Goal: Transaction & Acquisition: Purchase product/service

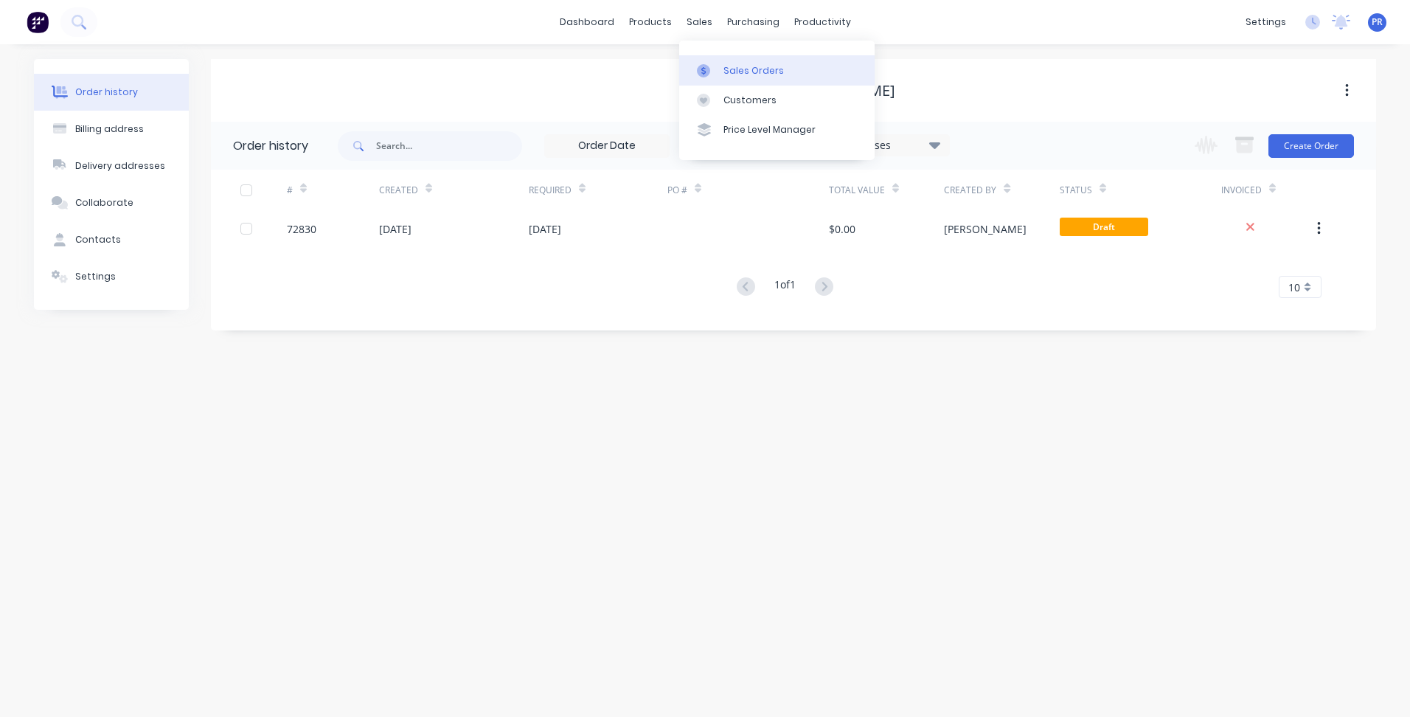
click at [743, 66] on div "Sales Orders" at bounding box center [753, 70] width 60 height 13
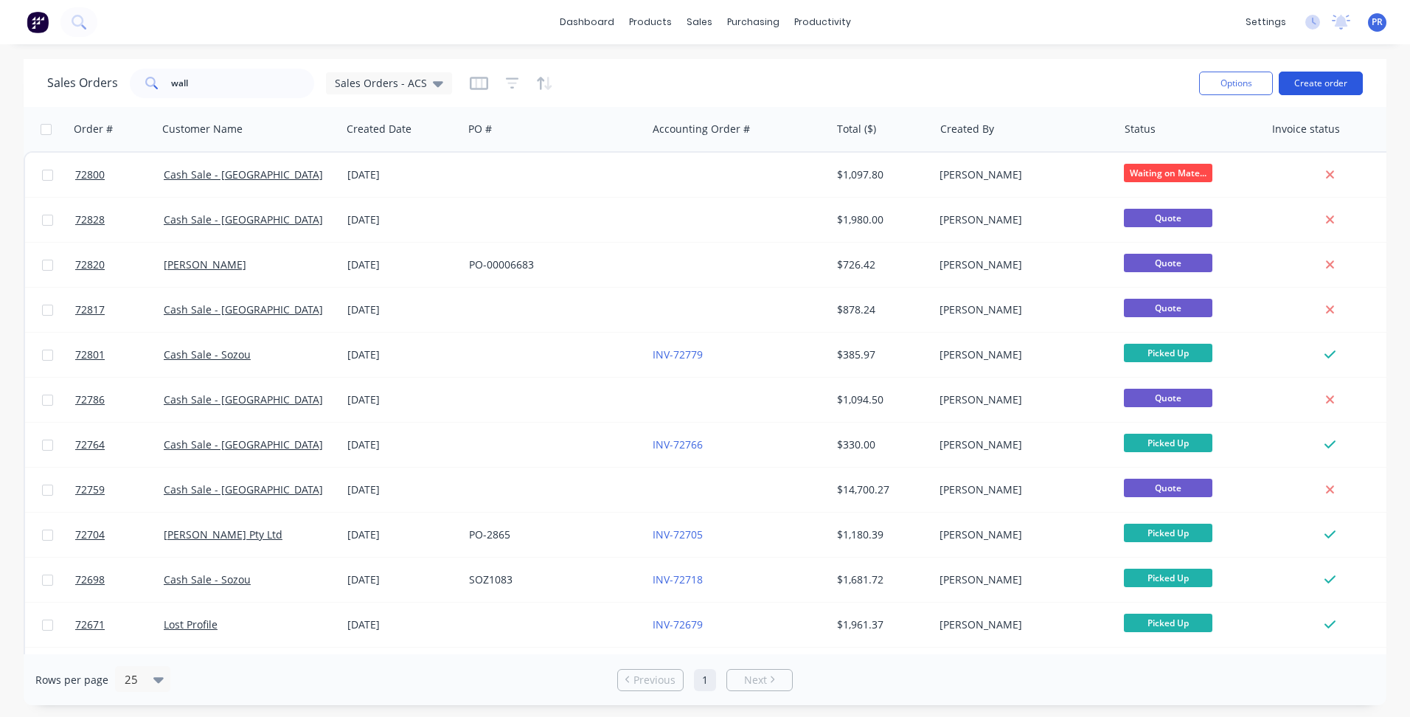
click at [1306, 83] on button "Create order" at bounding box center [1321, 84] width 84 height 24
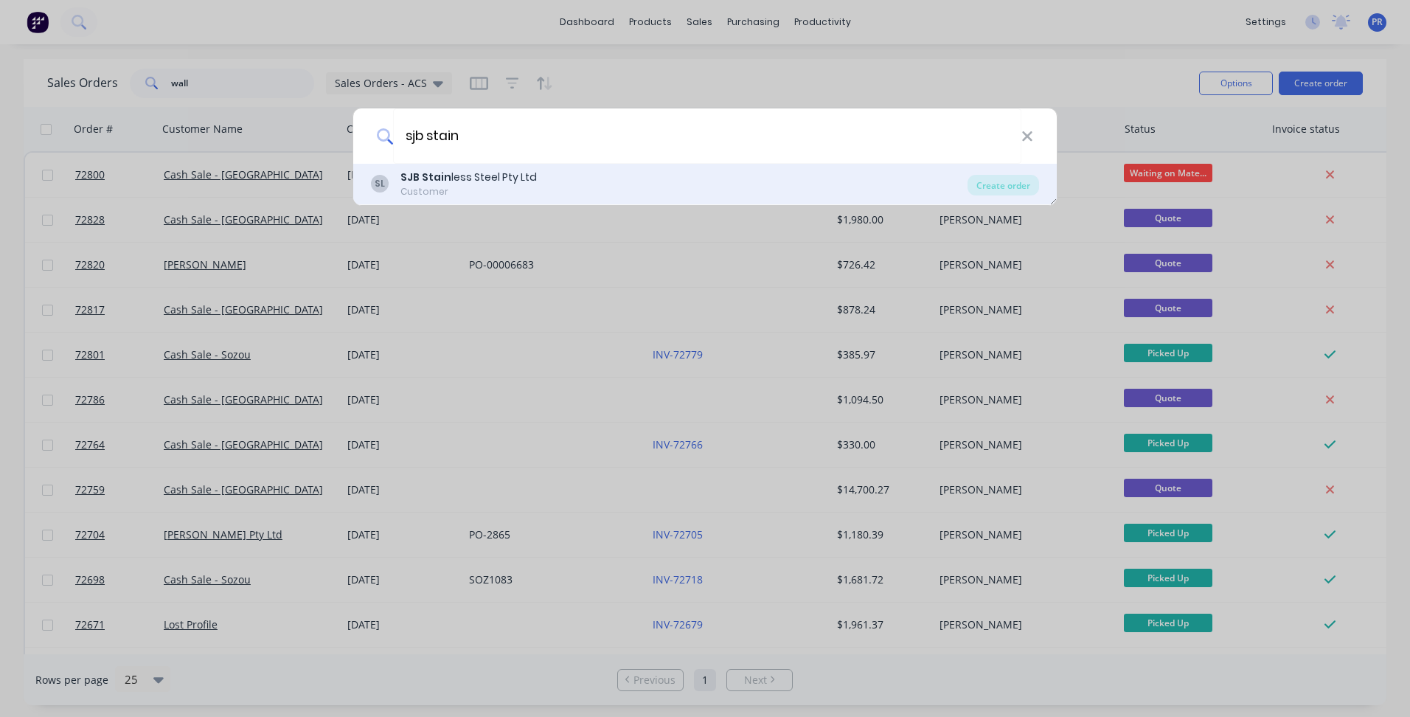
type input "sjb stain"
click at [628, 184] on div "SL SJB Stain less Steel Pty Ltd Customer" at bounding box center [669, 184] width 597 height 29
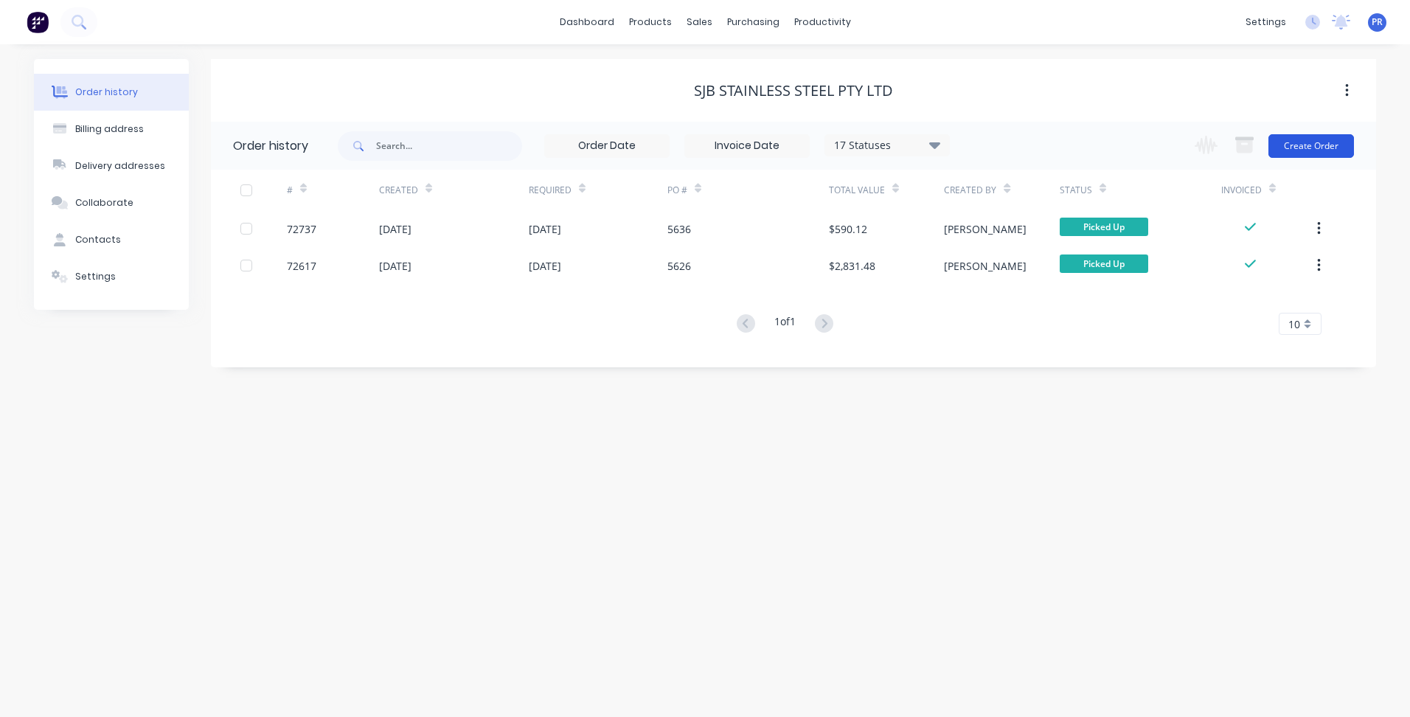
click at [1323, 143] on button "Create Order" at bounding box center [1311, 146] width 86 height 24
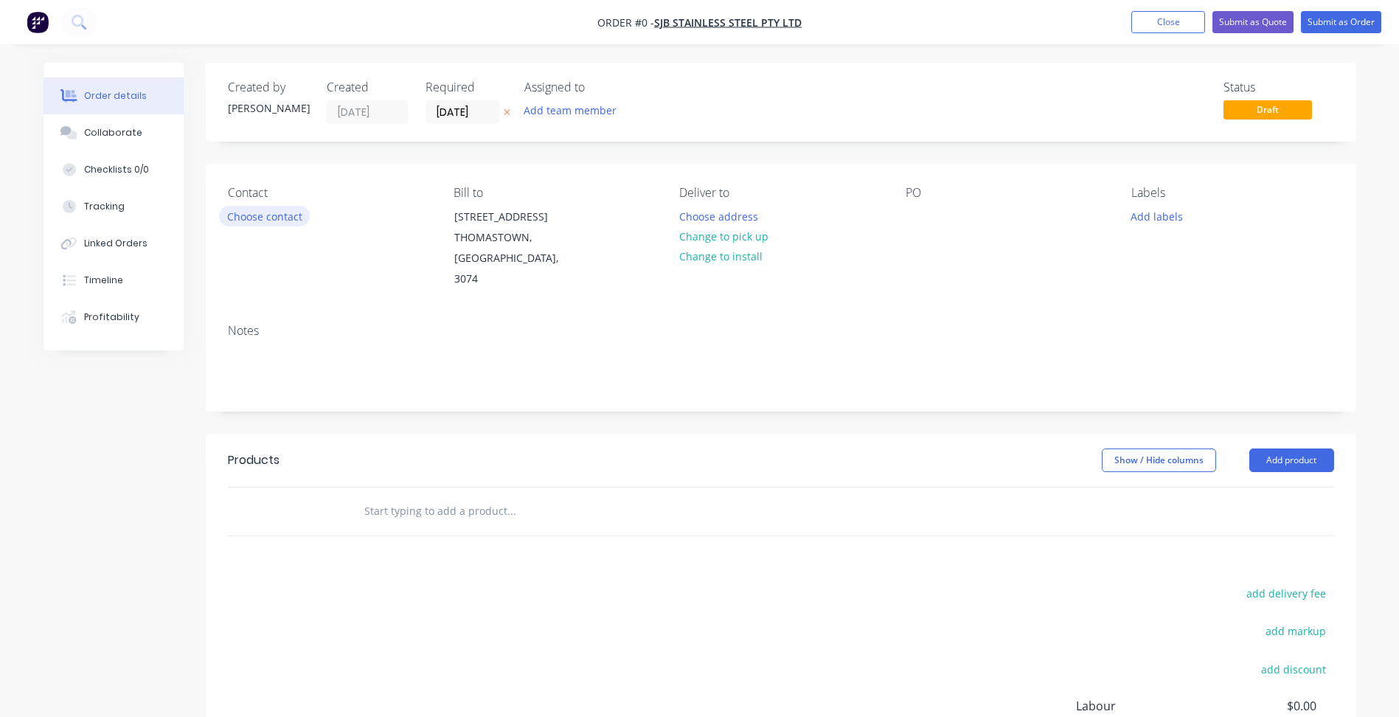
click at [267, 225] on button "Choose contact" at bounding box center [264, 216] width 91 height 20
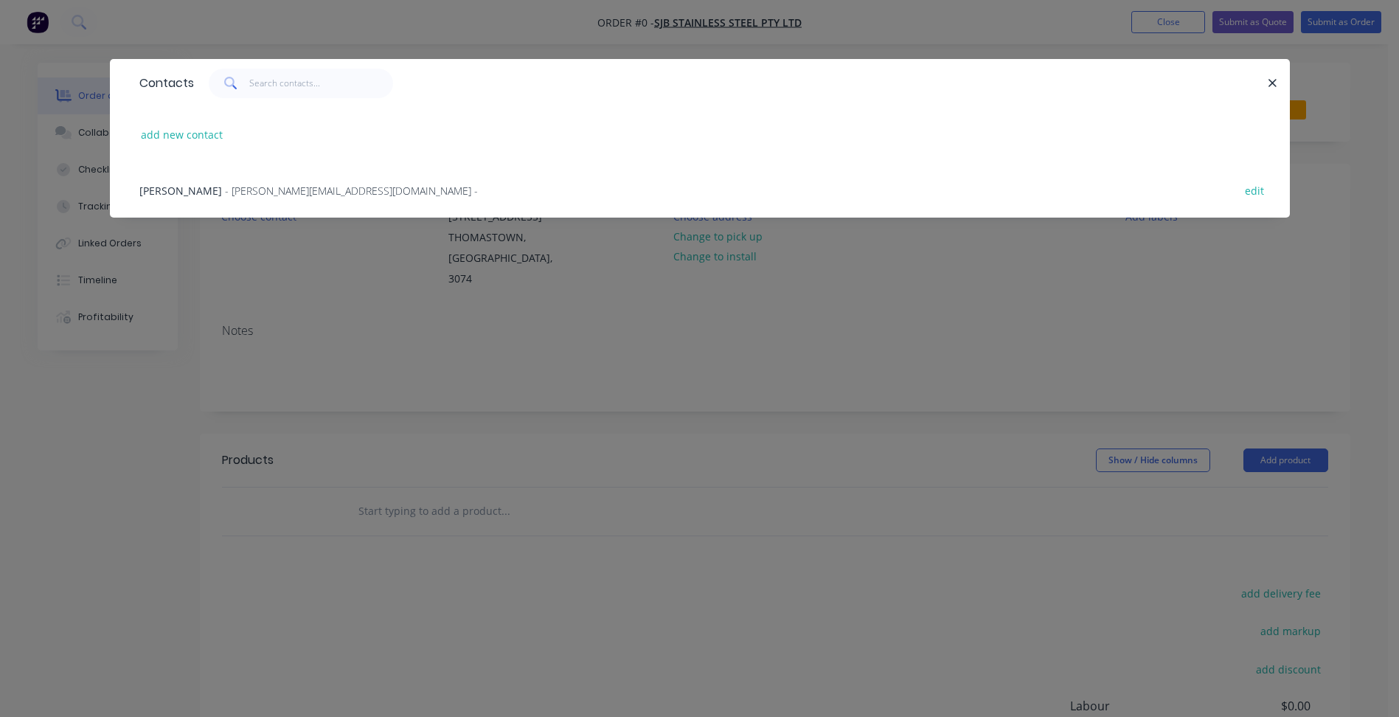
click at [225, 187] on span "- mick@sjbstainless.com.au -" at bounding box center [351, 191] width 253 height 14
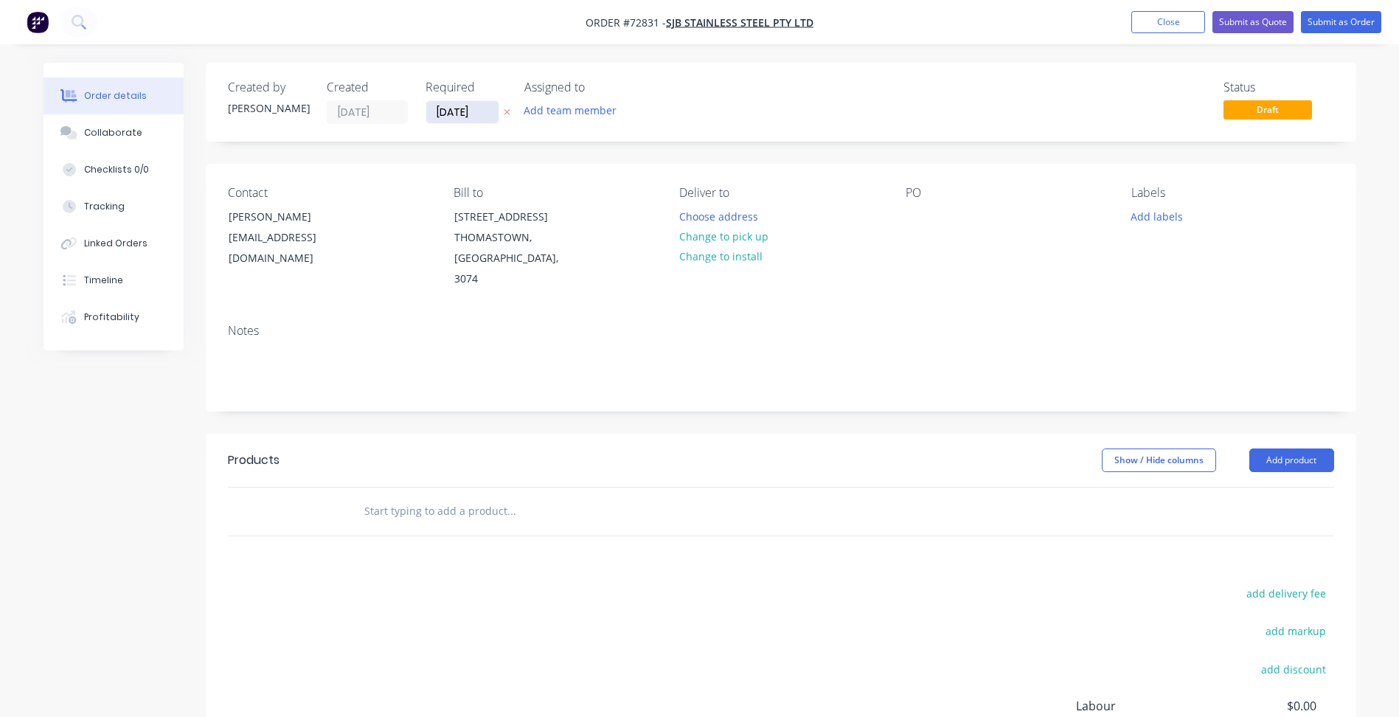
click at [451, 113] on input "[DATE]" at bounding box center [462, 112] width 72 height 22
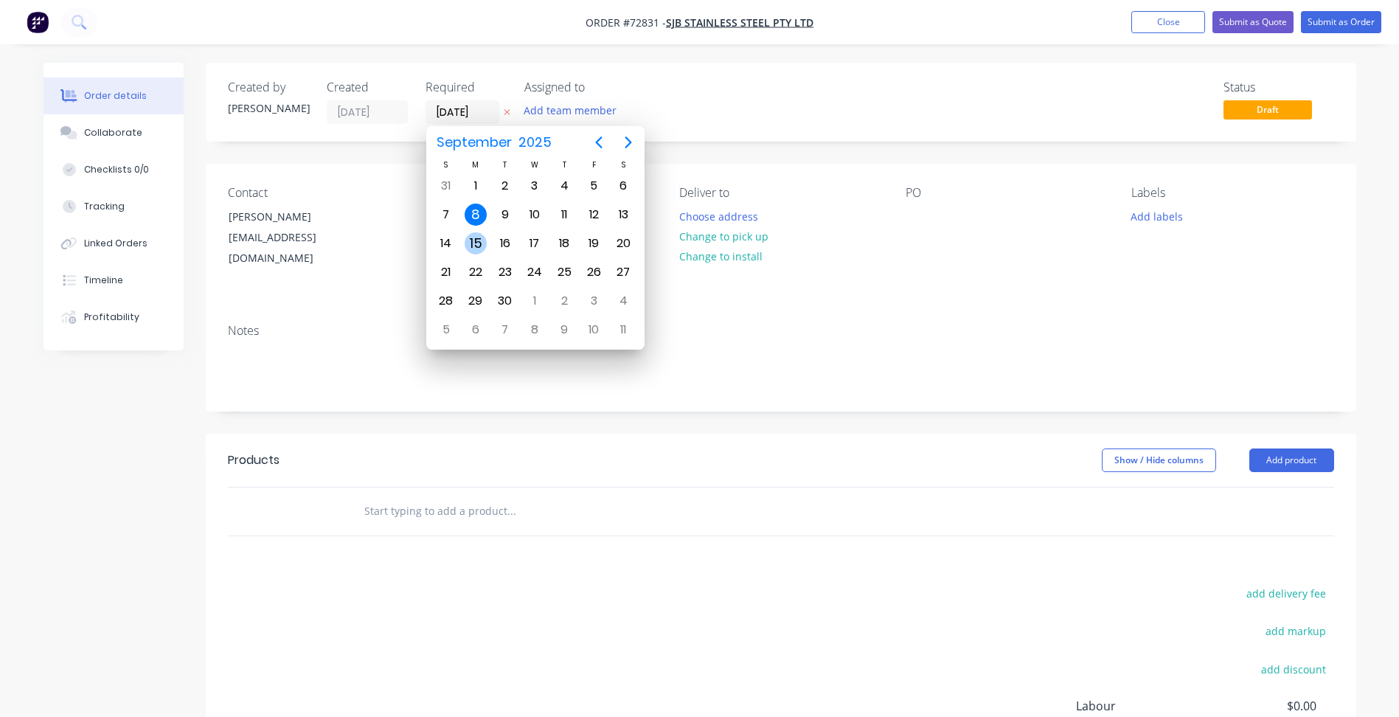
click at [473, 237] on div "15" at bounding box center [476, 243] width 22 height 22
type input "[DATE]"
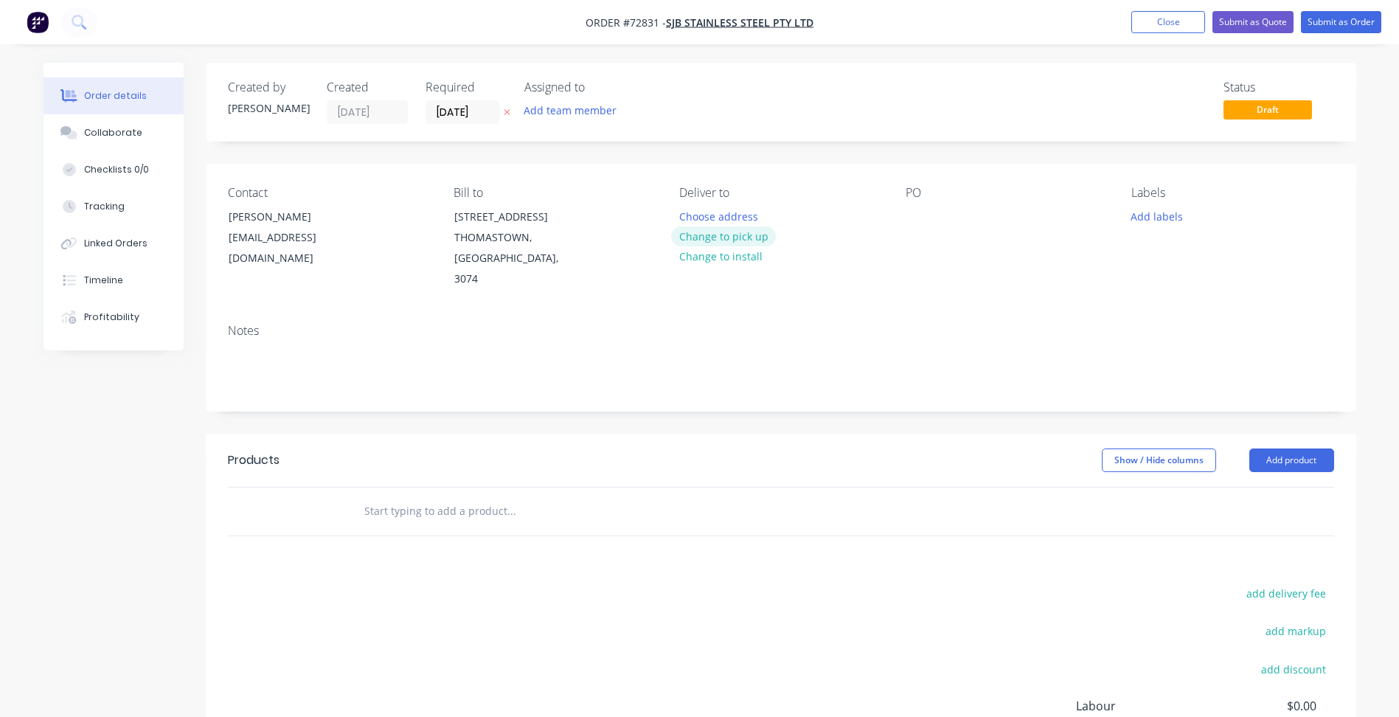
click at [701, 235] on button "Change to pick up" at bounding box center [723, 236] width 105 height 20
click at [1289, 448] on button "Add product" at bounding box center [1291, 460] width 85 height 24
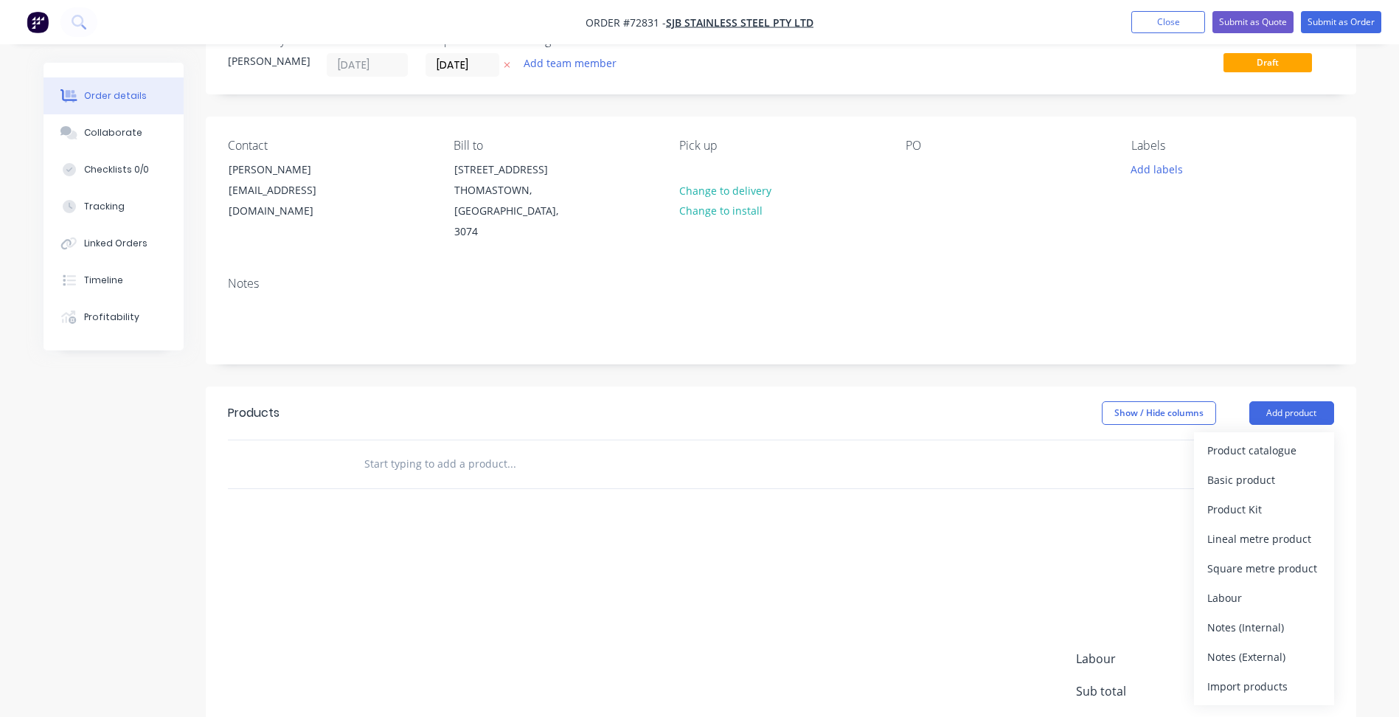
scroll to position [74, 0]
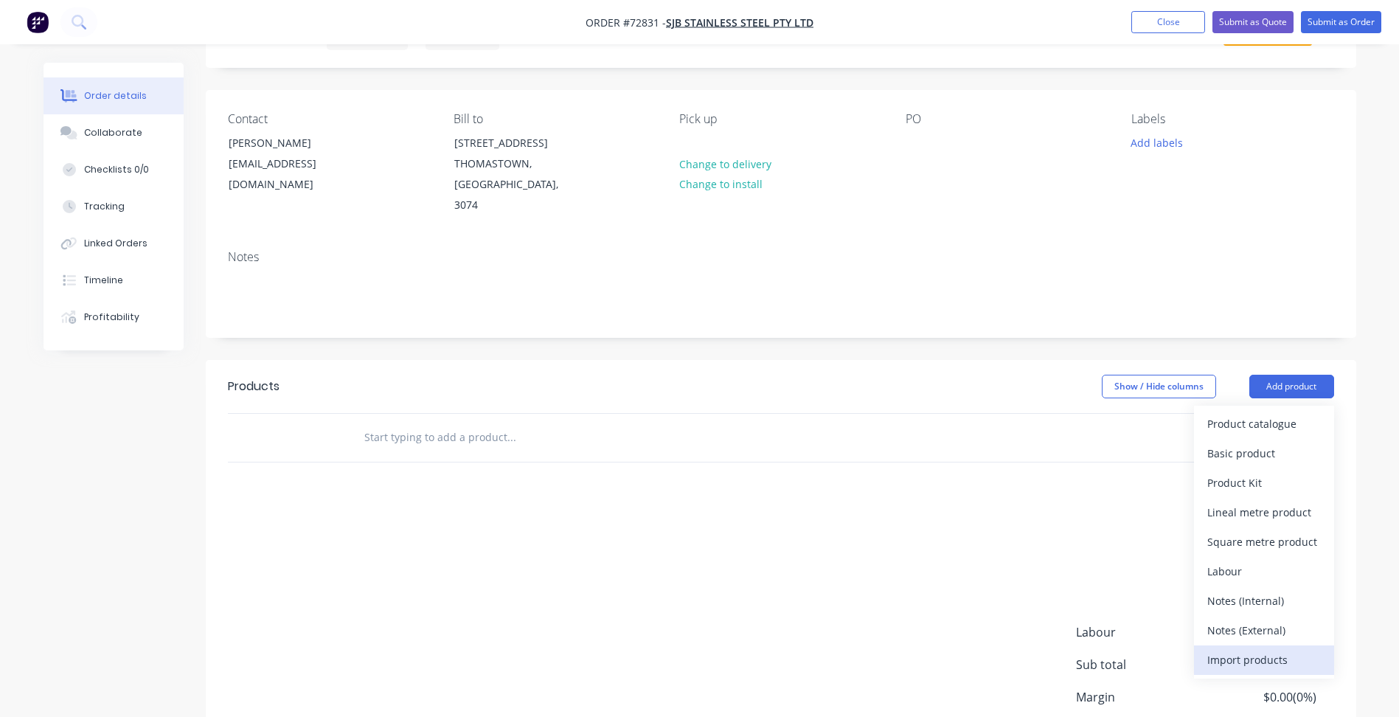
click at [1244, 649] on div "Import products" at bounding box center [1264, 659] width 114 height 21
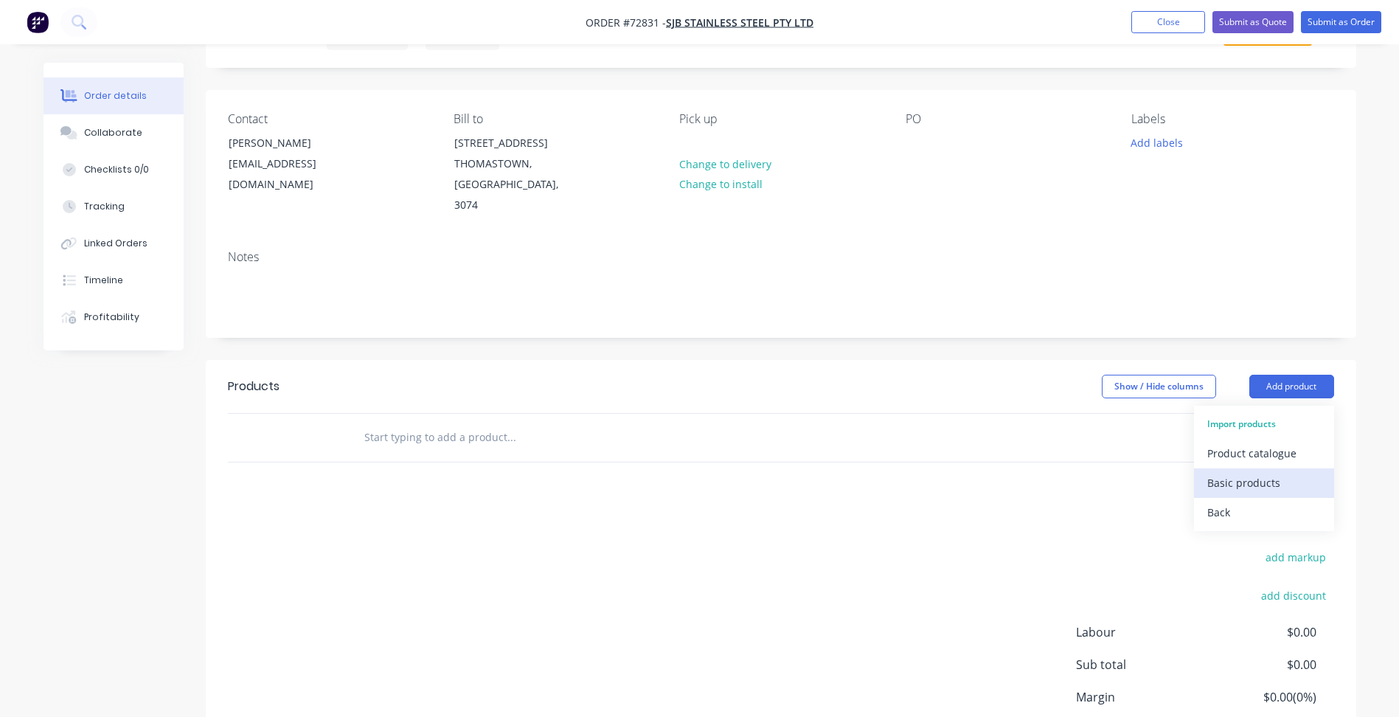
click at [1257, 472] on div "Basic products" at bounding box center [1264, 482] width 114 height 21
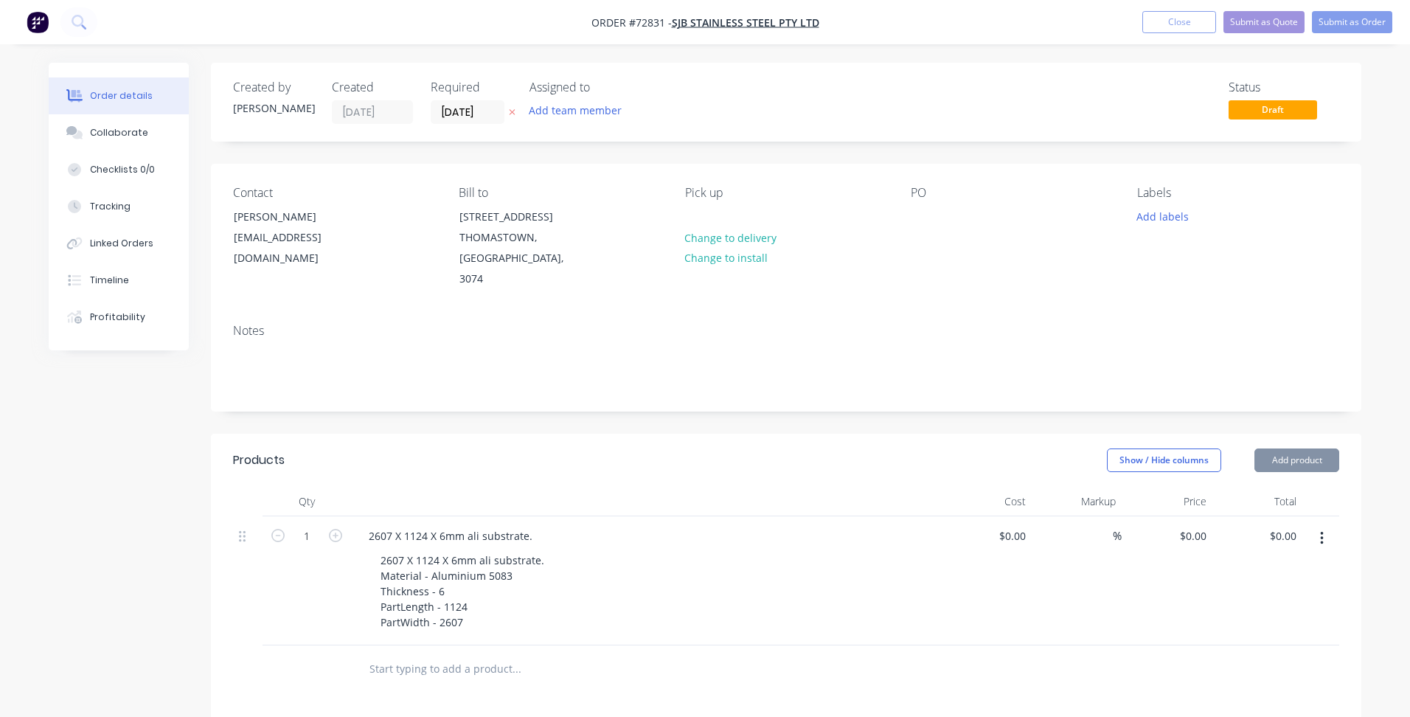
type input "$770.48"
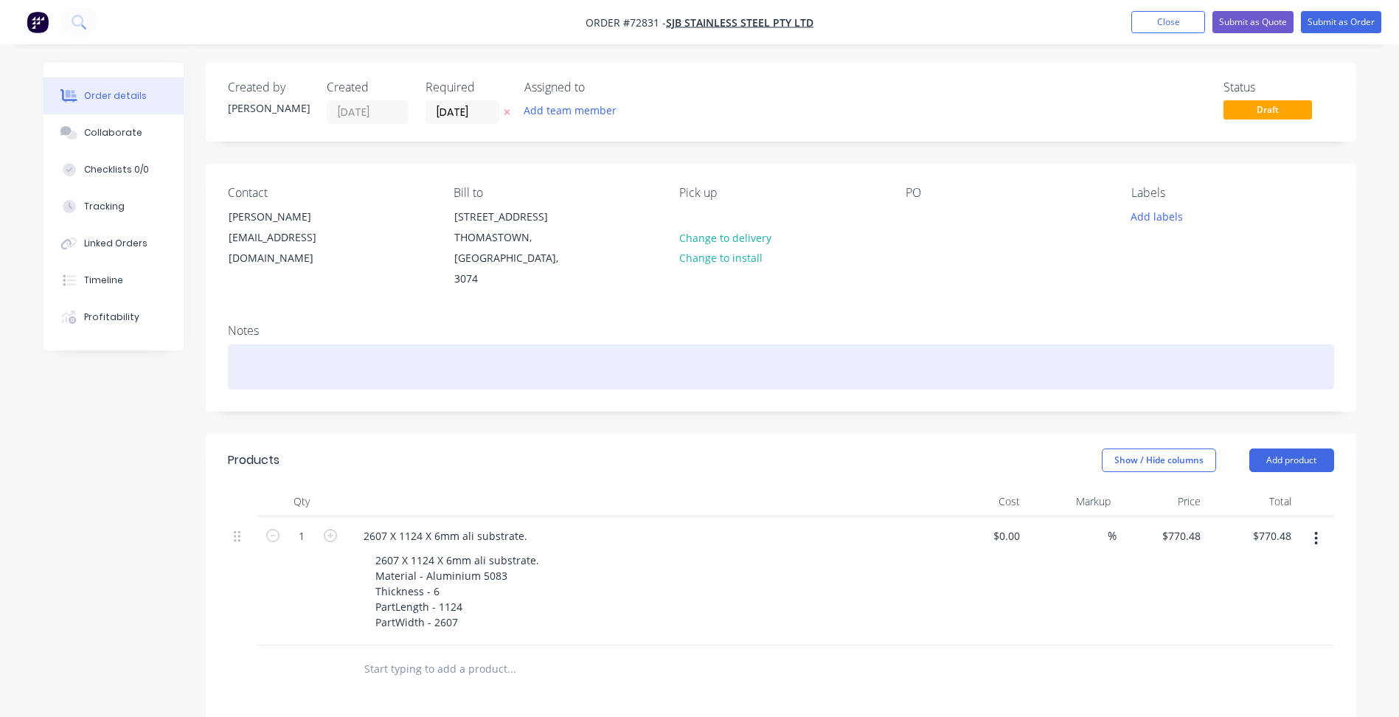
click at [673, 363] on div at bounding box center [781, 366] width 1106 height 45
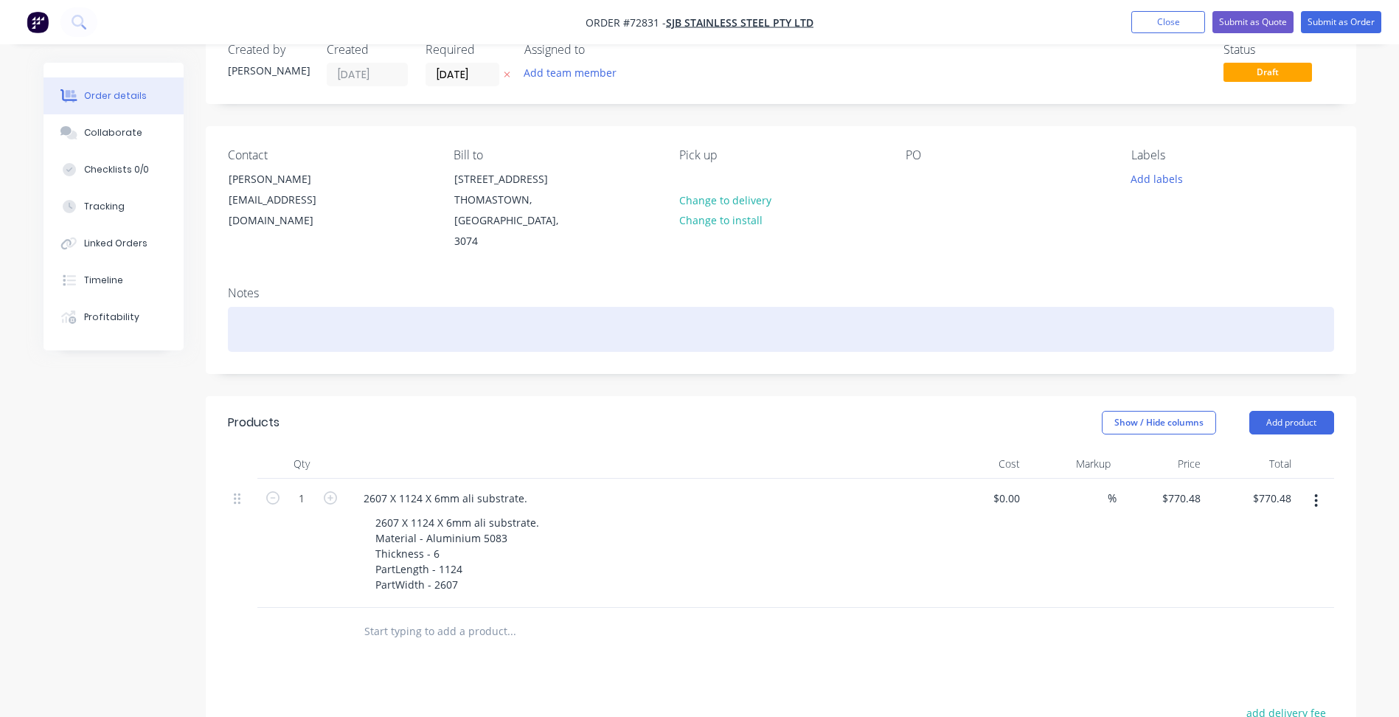
scroll to position [74, 0]
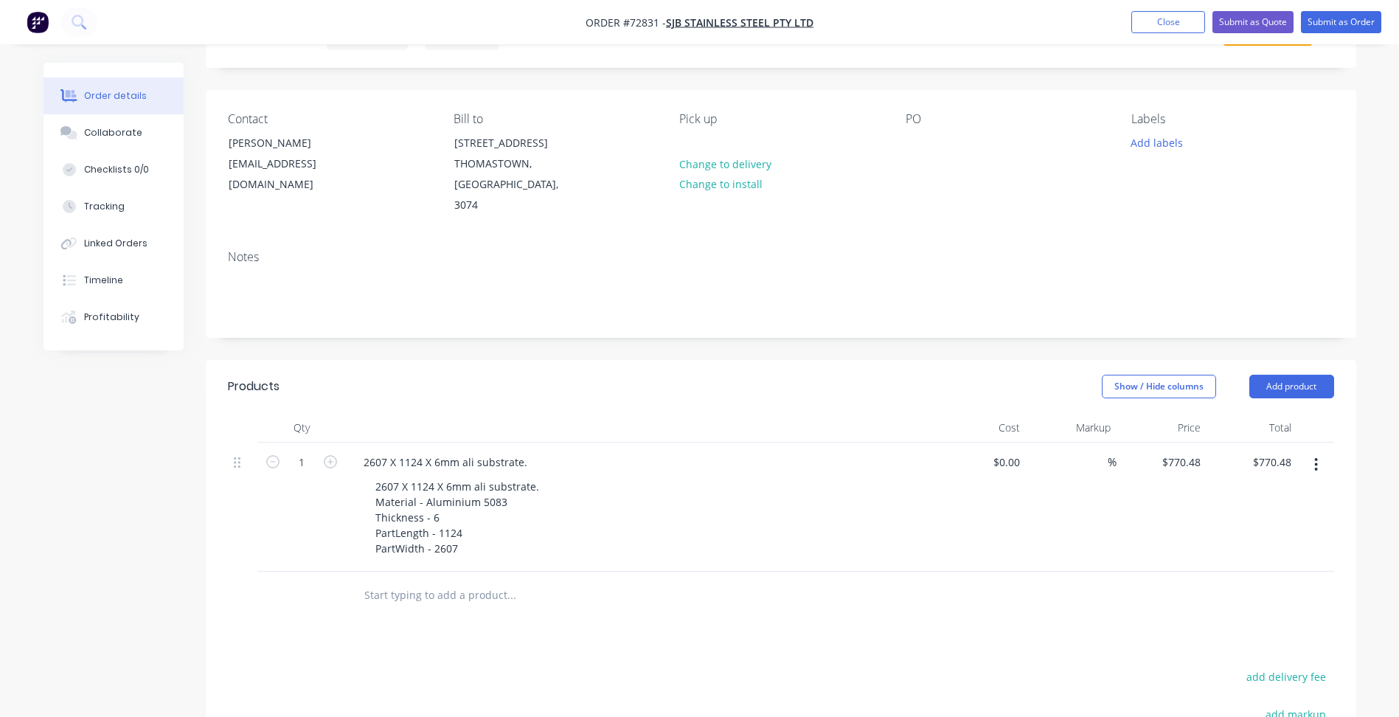
click at [672, 604] on div "Products Show / Hide columns Add product Qty Cost Markup Price Total 1 2607 X 1…" at bounding box center [781, 667] width 1150 height 614
click at [1340, 15] on button "Submit as Order" at bounding box center [1341, 22] width 80 height 22
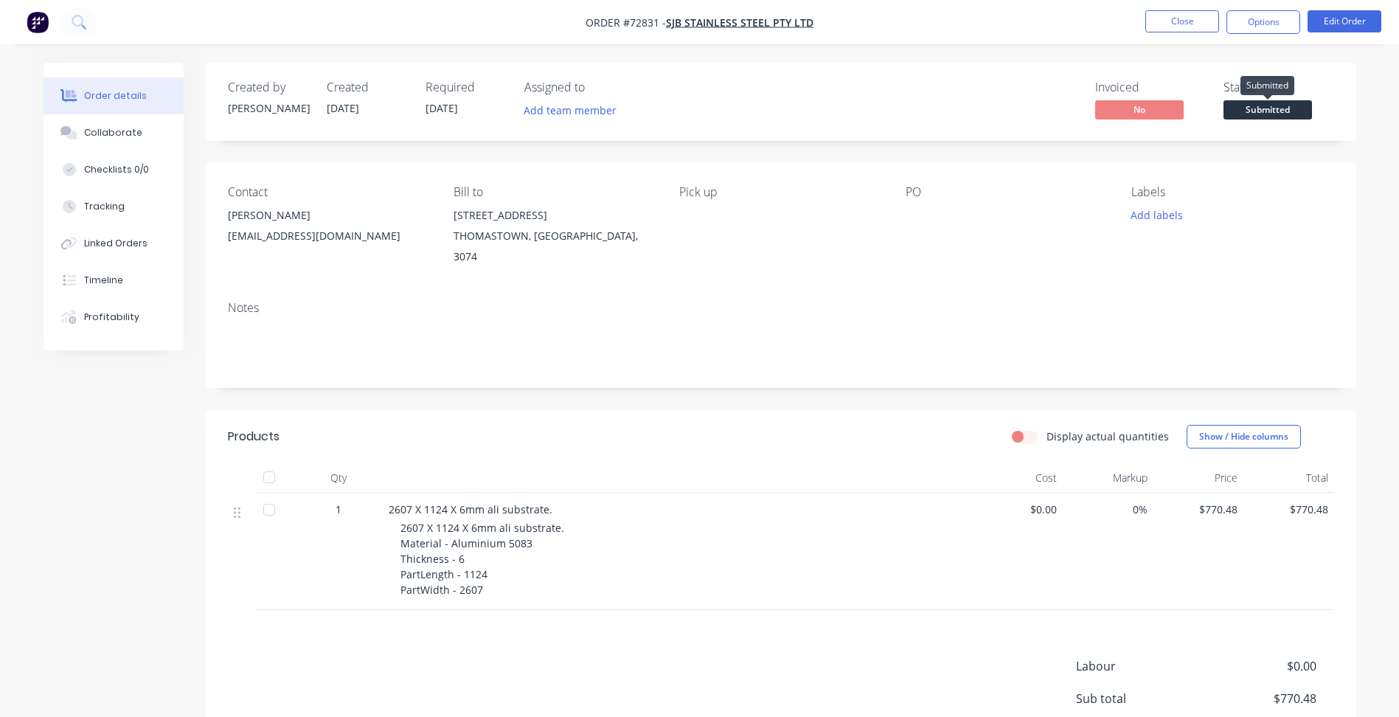
click at [1253, 107] on span "Submitted" at bounding box center [1267, 109] width 88 height 18
click at [1261, 27] on button "Options" at bounding box center [1263, 22] width 74 height 24
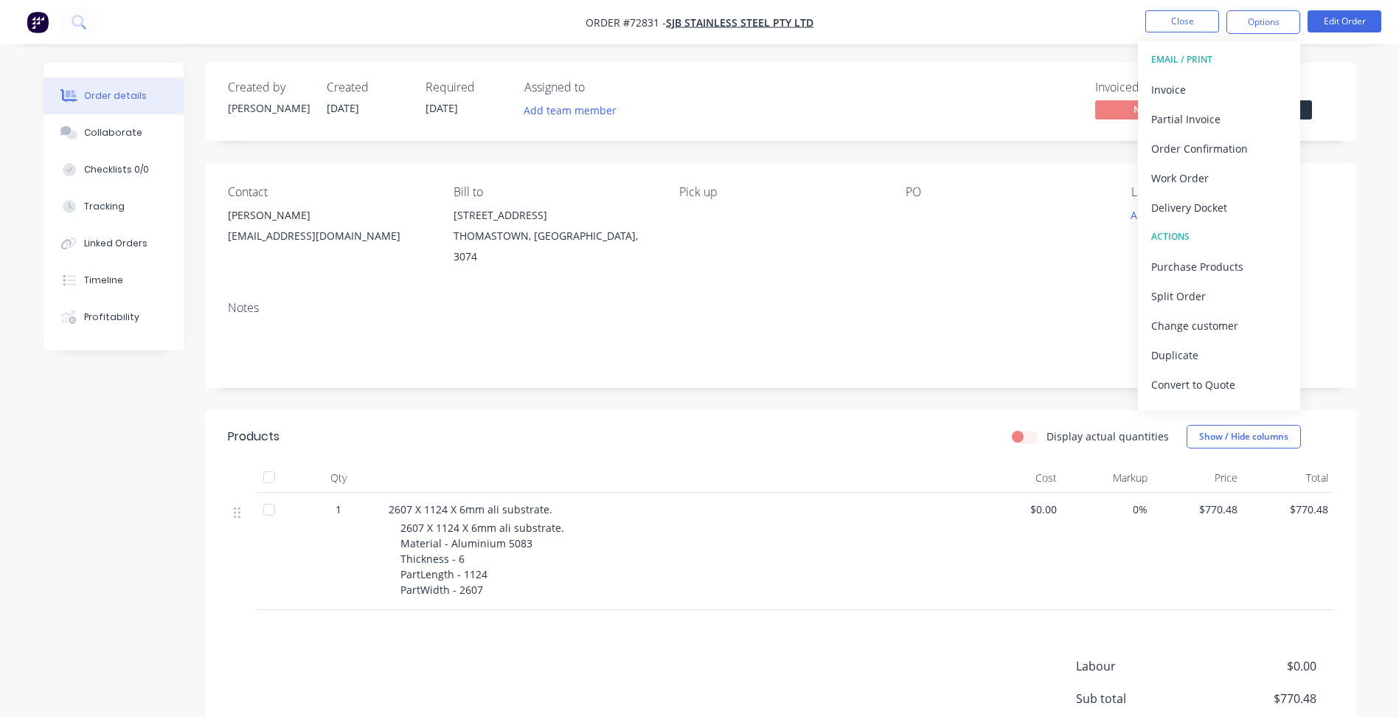
click at [1357, 119] on div "Order details Collaborate Checklists 0/0 Tracking Linked Orders Timeline Profit…" at bounding box center [700, 468] width 1342 height 810
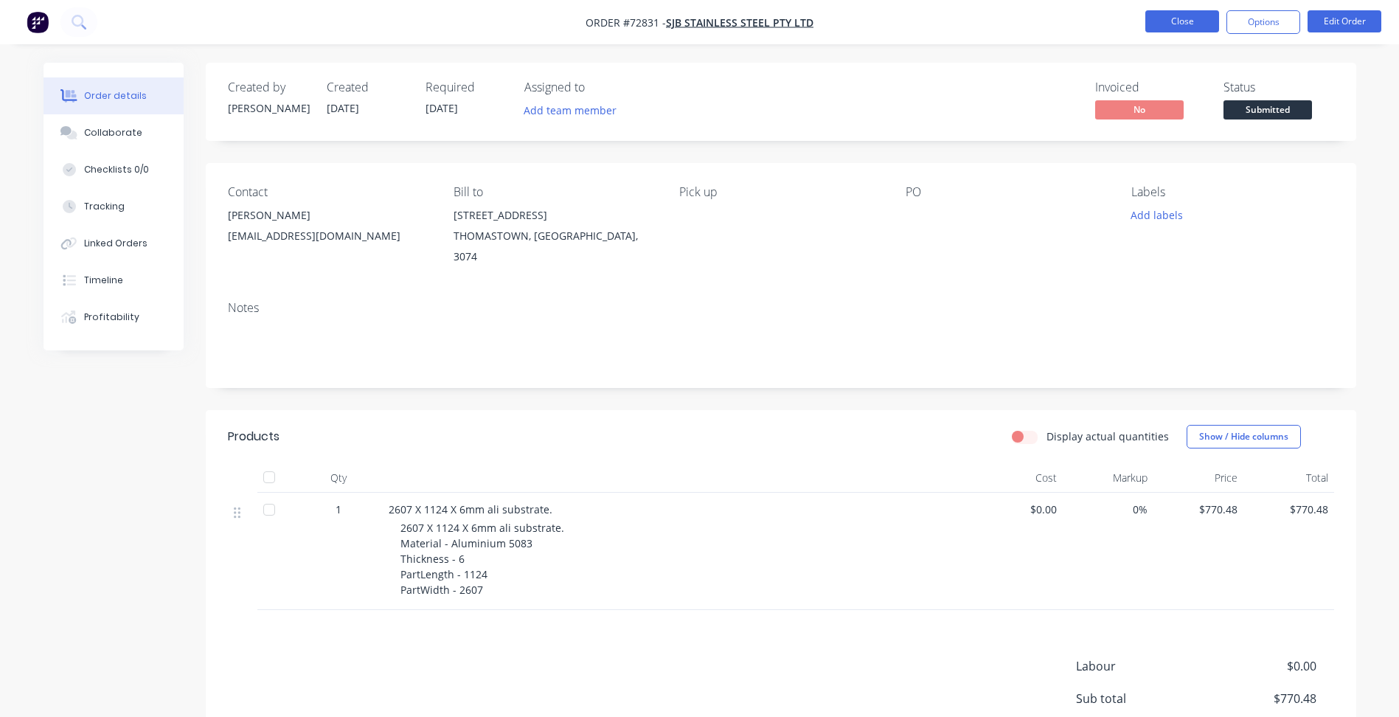
click at [1198, 30] on button "Close" at bounding box center [1182, 21] width 74 height 22
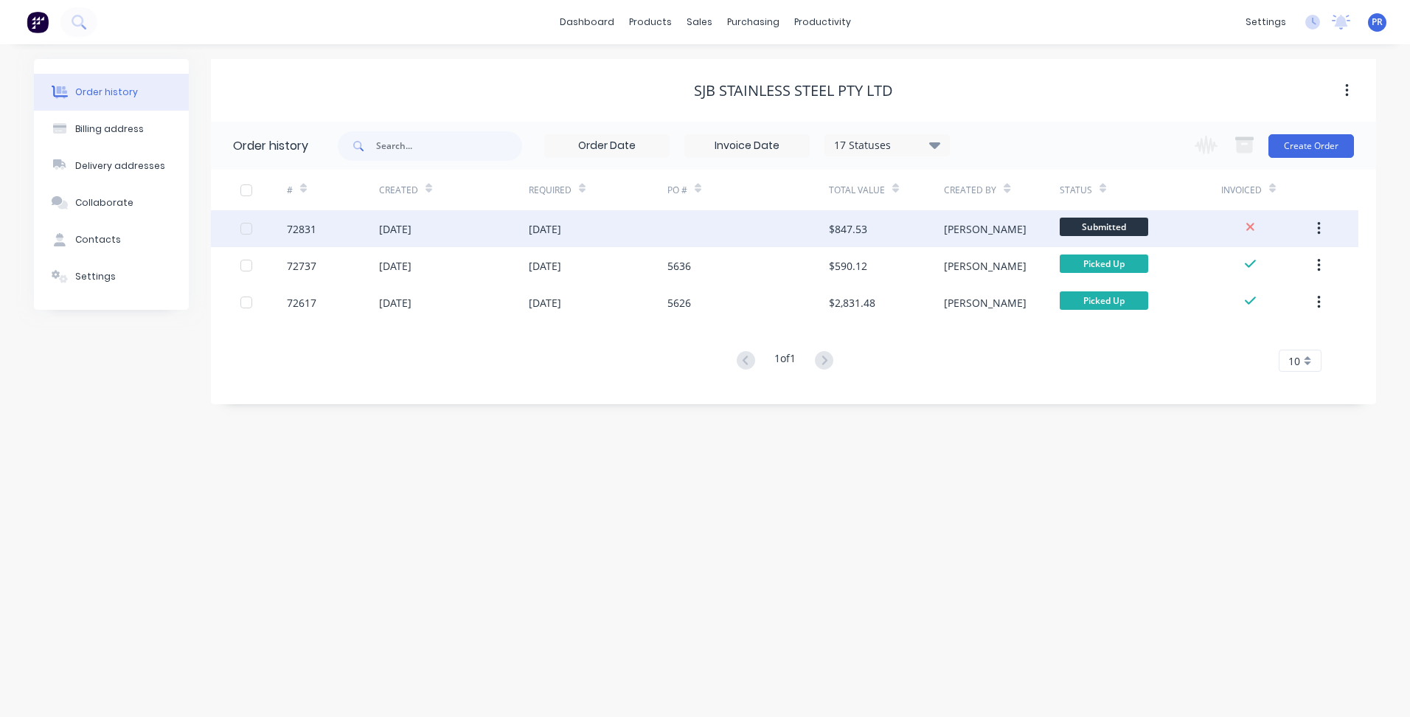
click at [1122, 232] on span "Submitted" at bounding box center [1104, 227] width 88 height 18
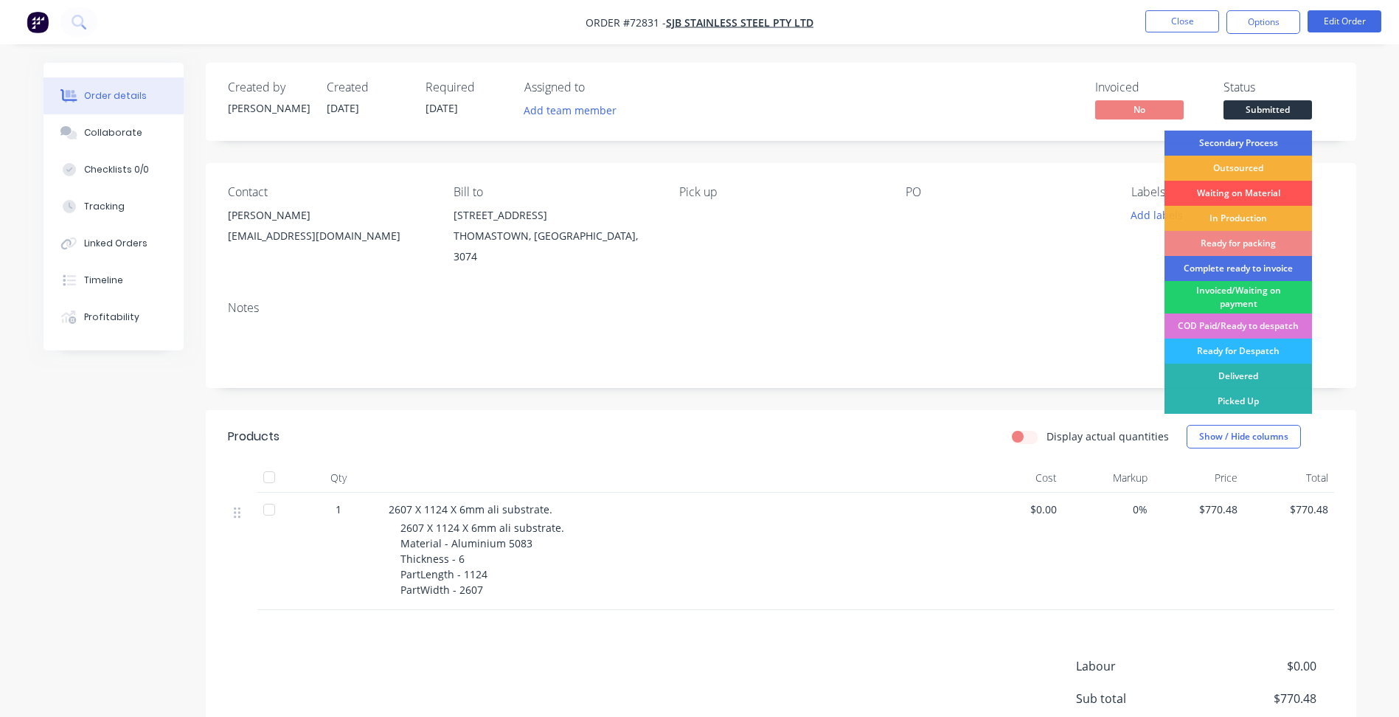
click at [1256, 109] on span "Submitted" at bounding box center [1267, 109] width 88 height 18
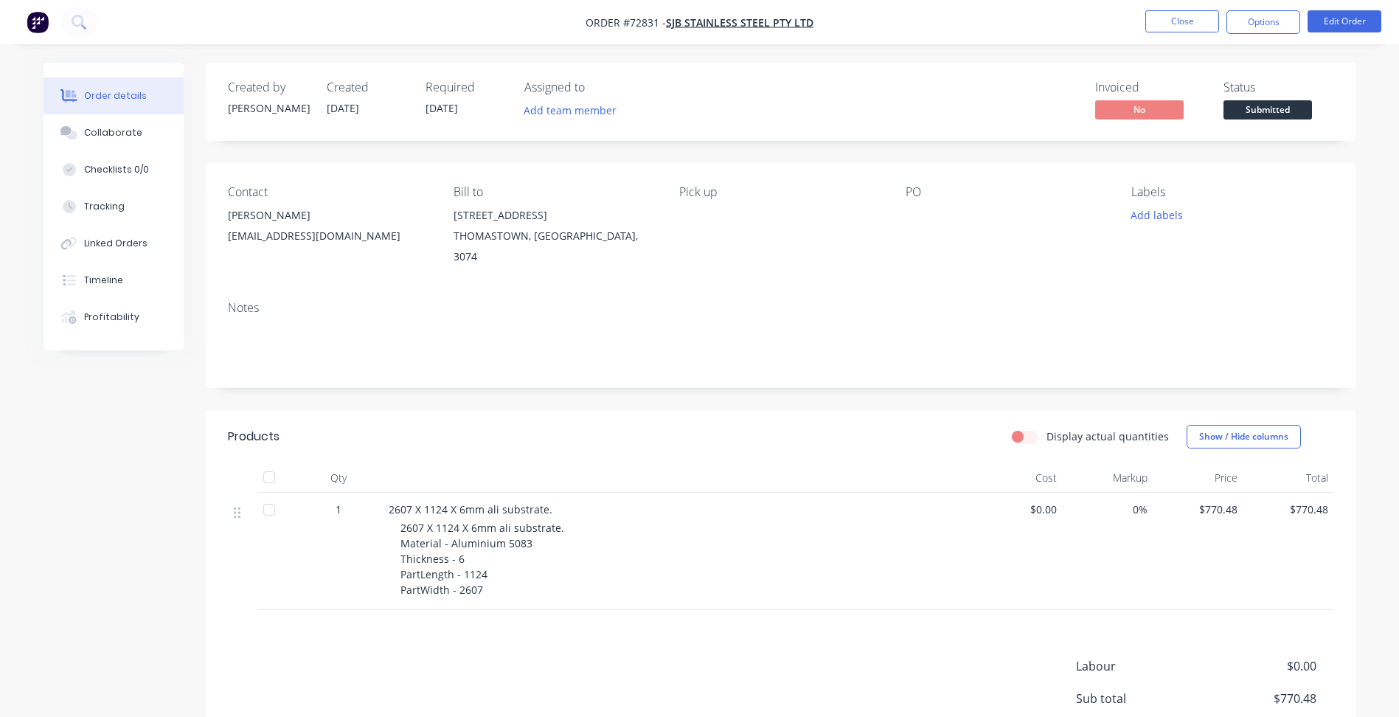
click at [1261, 118] on span "Submitted" at bounding box center [1267, 109] width 88 height 18
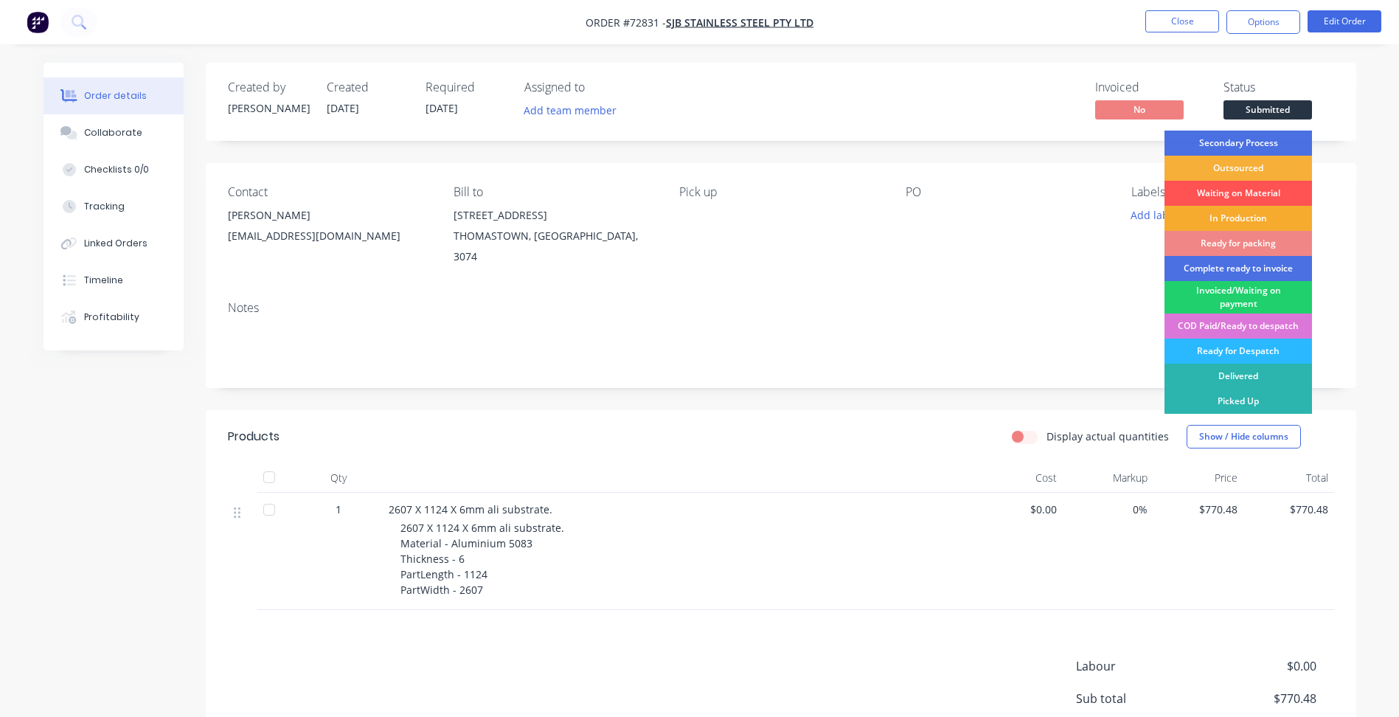
click at [1267, 208] on div "In Production" at bounding box center [1237, 218] width 147 height 25
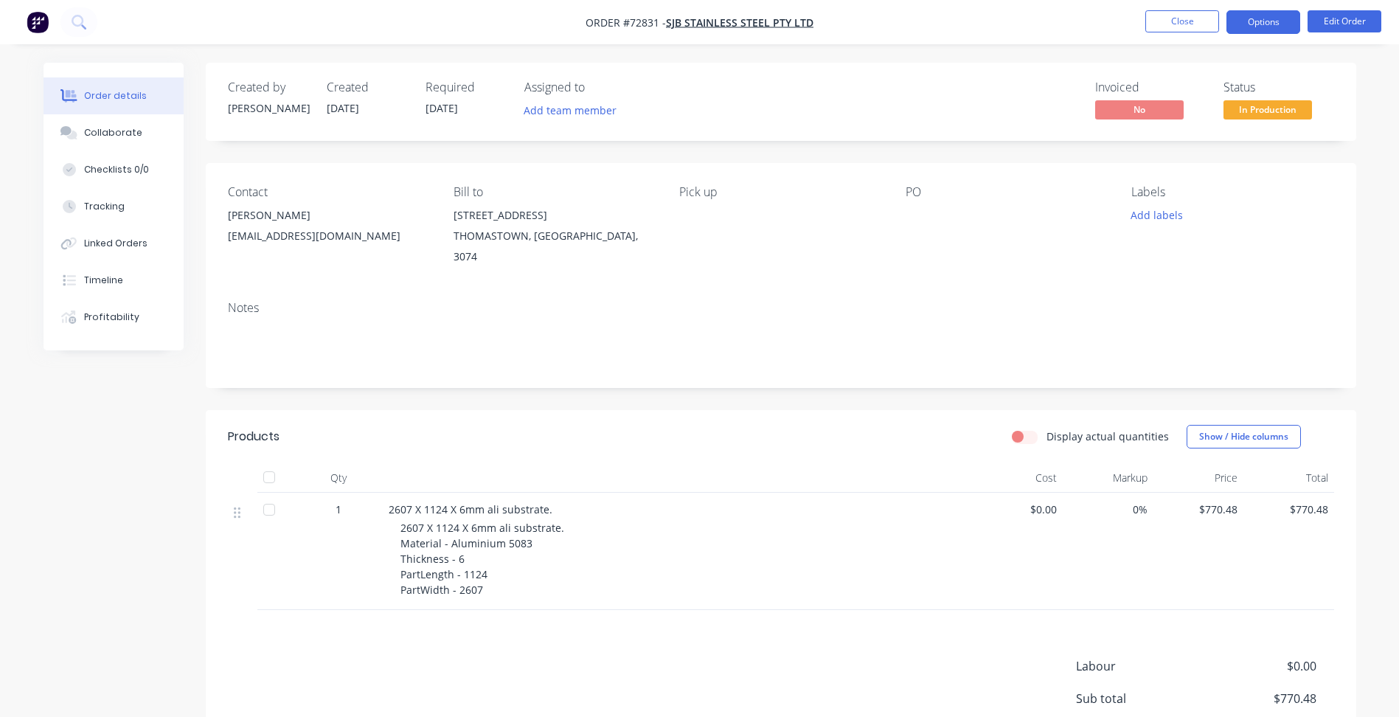
click at [1263, 21] on button "Options" at bounding box center [1263, 22] width 74 height 24
click at [1303, 111] on span "In Production" at bounding box center [1267, 109] width 88 height 18
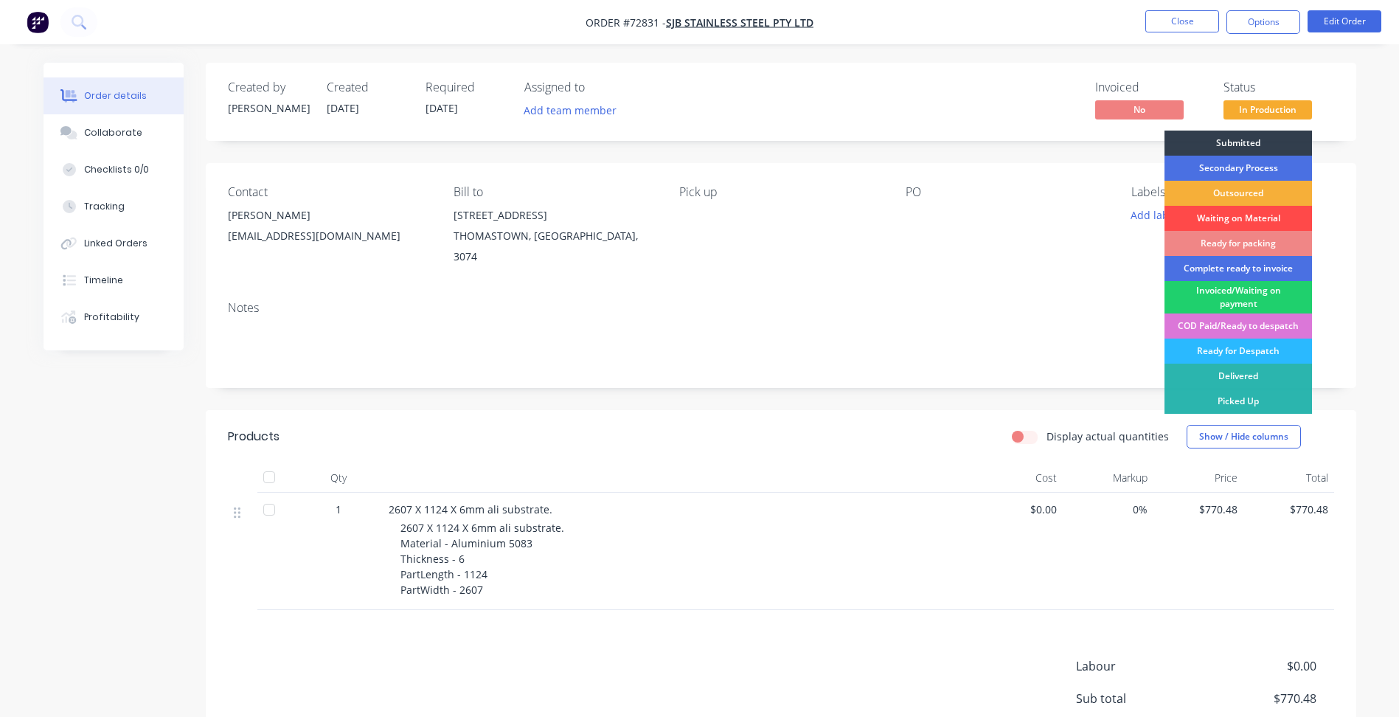
click at [1251, 220] on div "Waiting on Material" at bounding box center [1237, 218] width 147 height 25
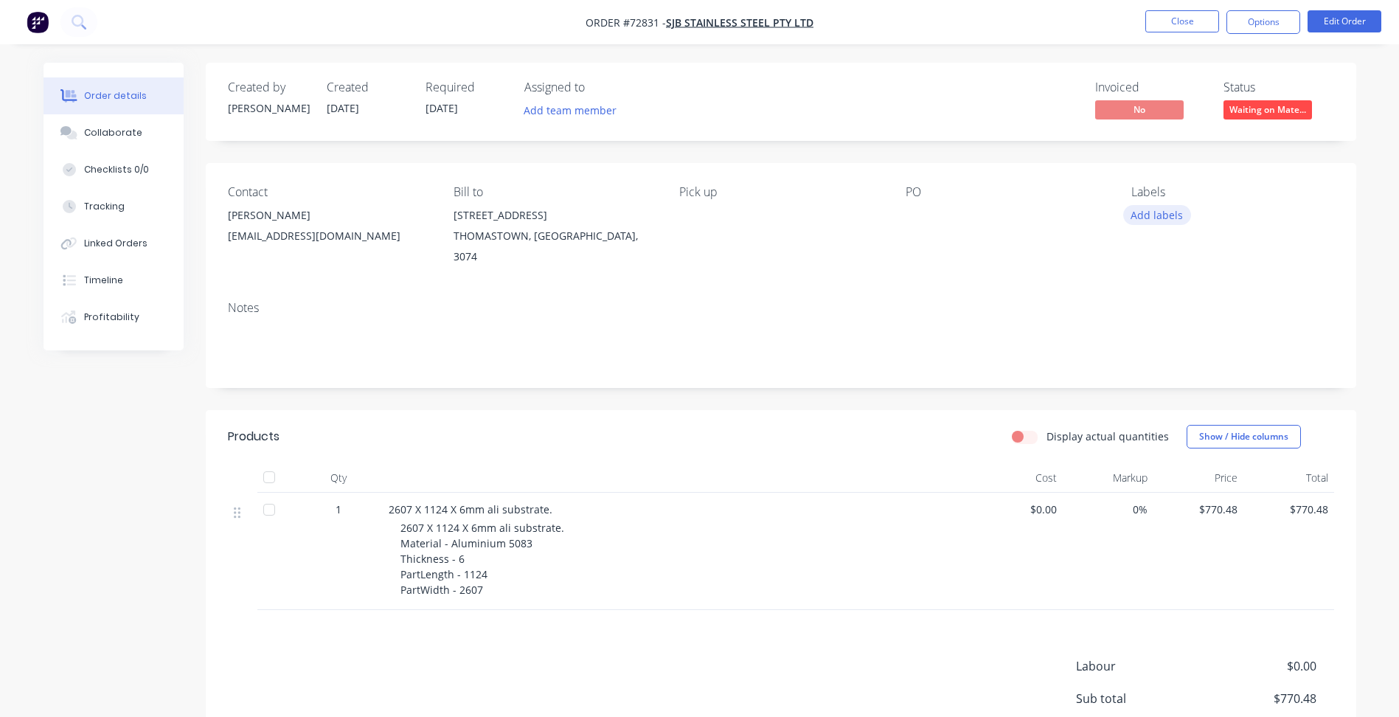
click at [1165, 212] on button "Add labels" at bounding box center [1157, 215] width 68 height 20
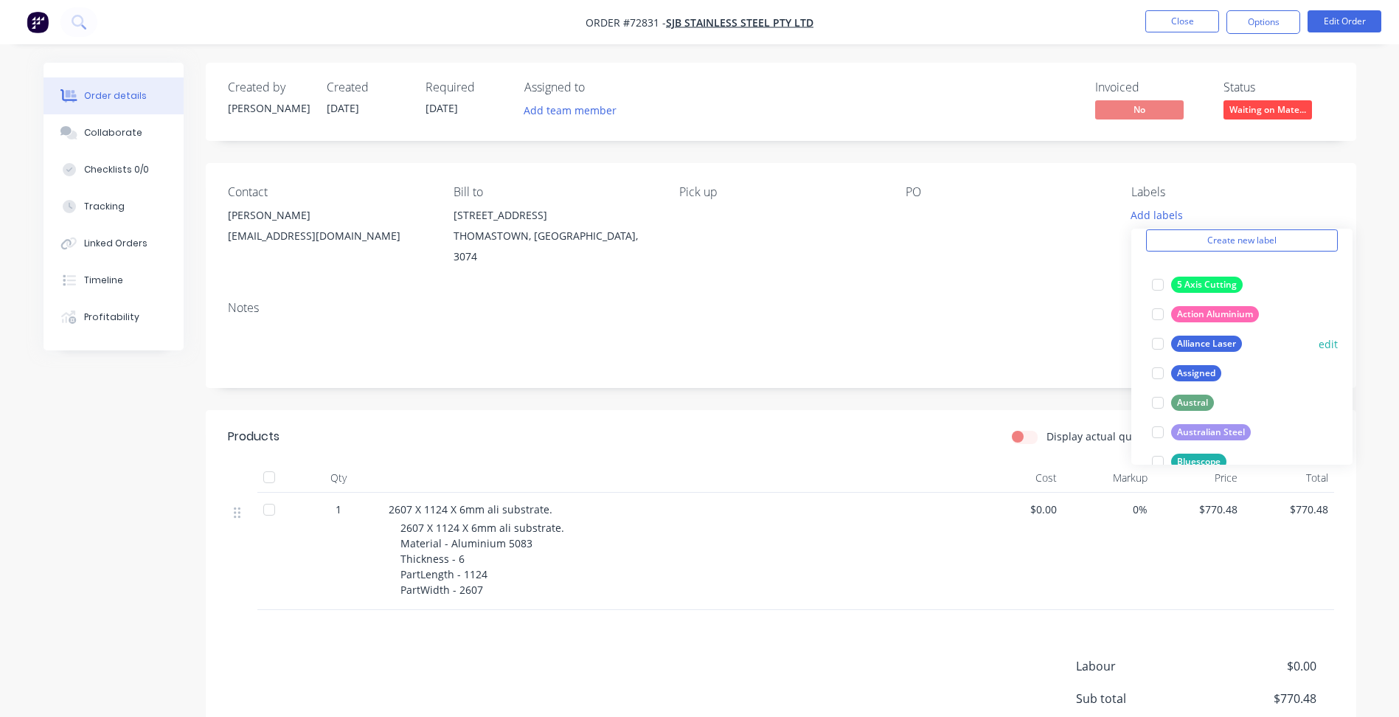
scroll to position [147, 0]
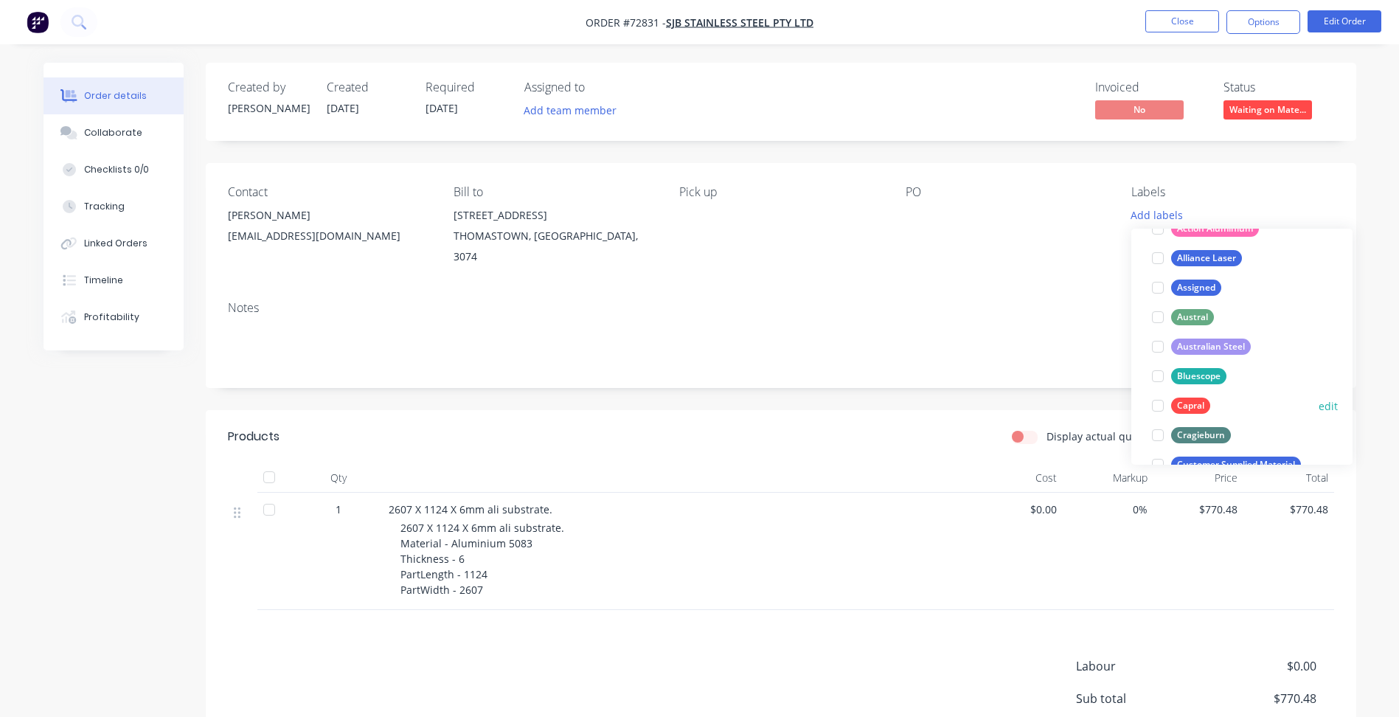
click at [1168, 404] on div at bounding box center [1157, 405] width 29 height 29
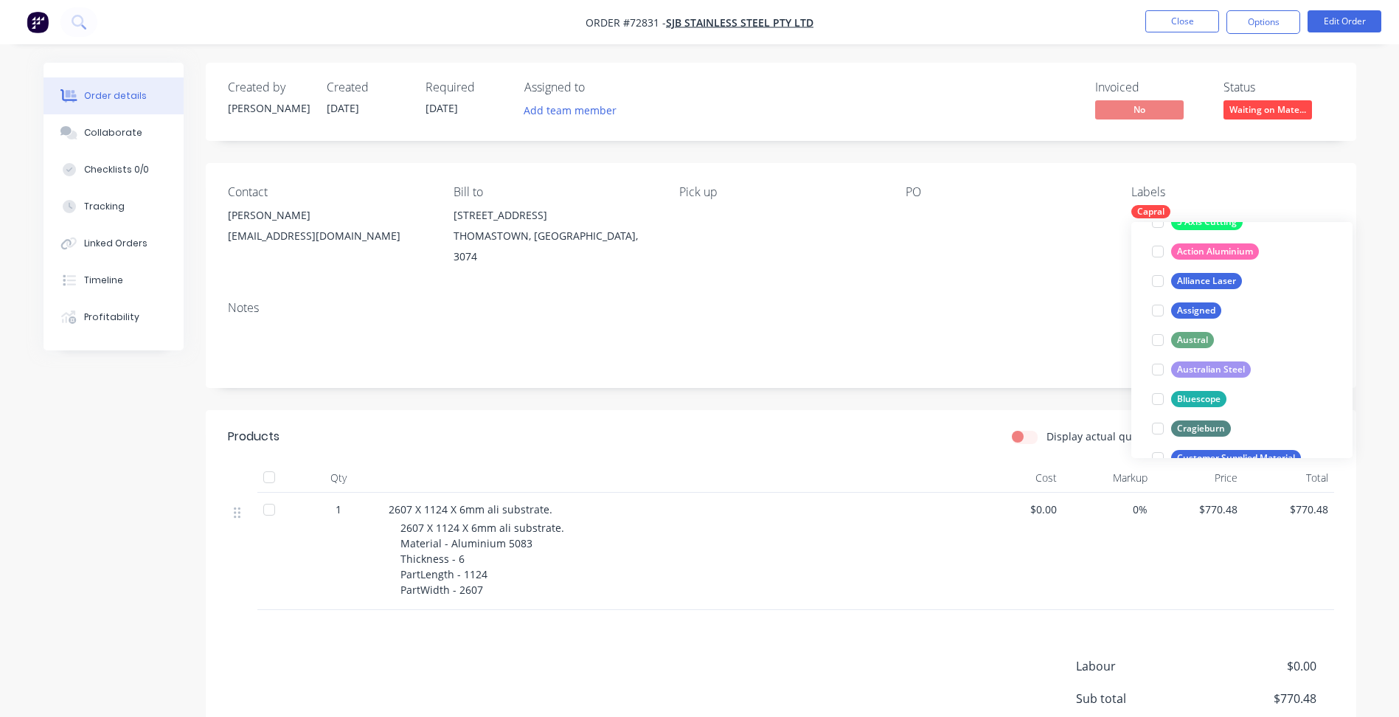
scroll to position [0, 0]
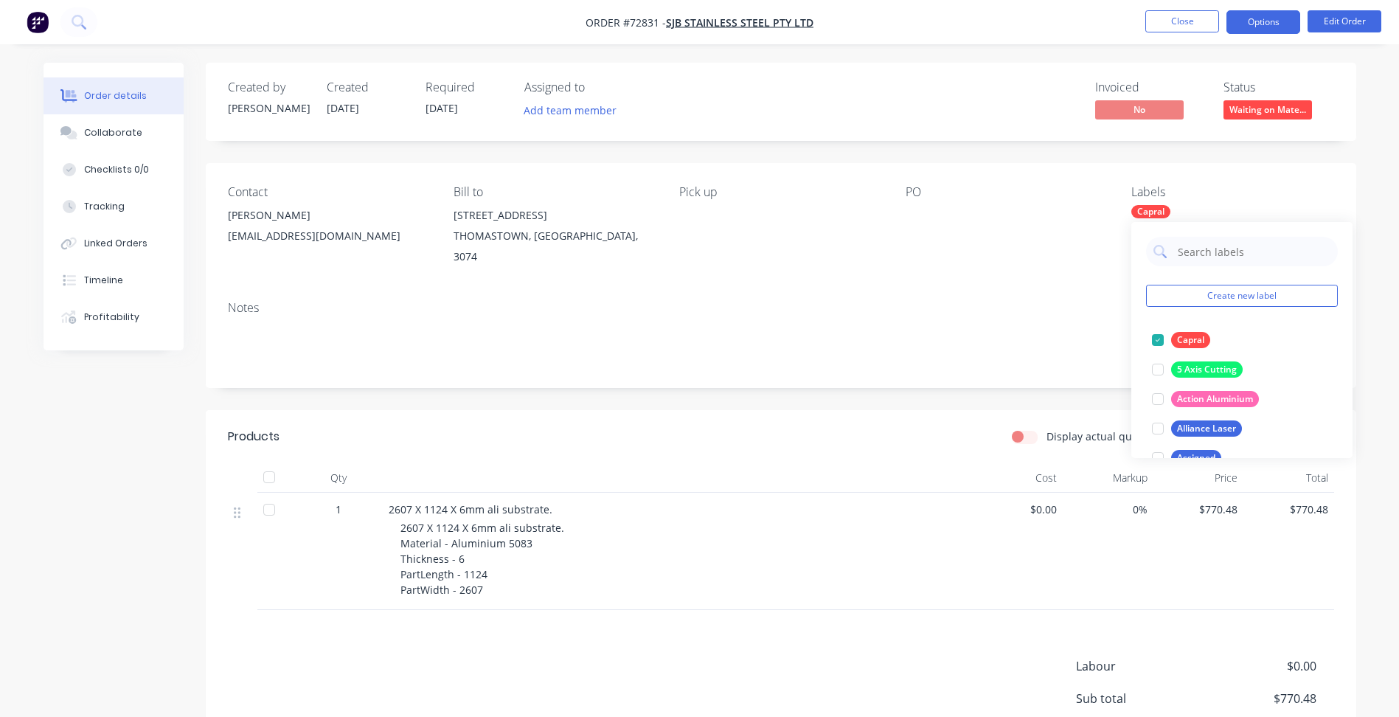
click at [1266, 21] on button "Options" at bounding box center [1263, 22] width 74 height 24
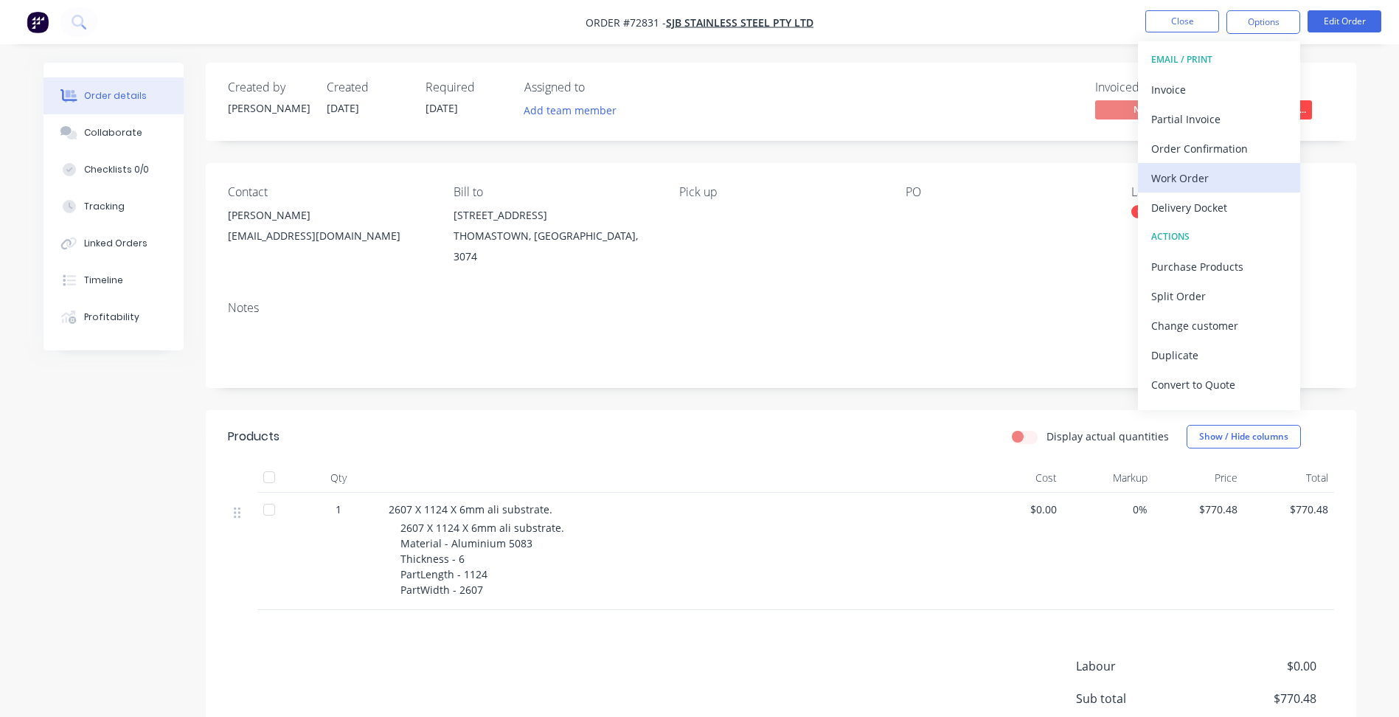
click at [1191, 176] on div "Work Order" at bounding box center [1219, 177] width 136 height 21
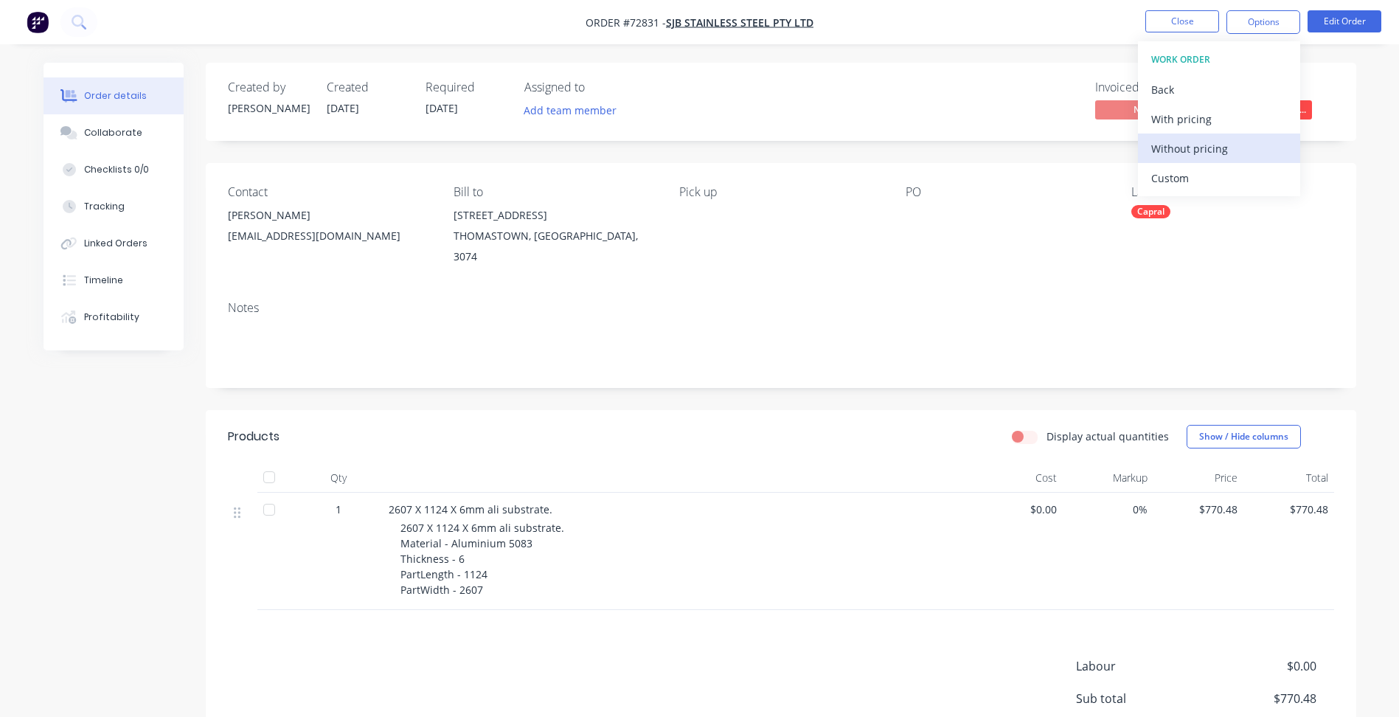
click at [1189, 144] on div "Without pricing" at bounding box center [1219, 148] width 136 height 21
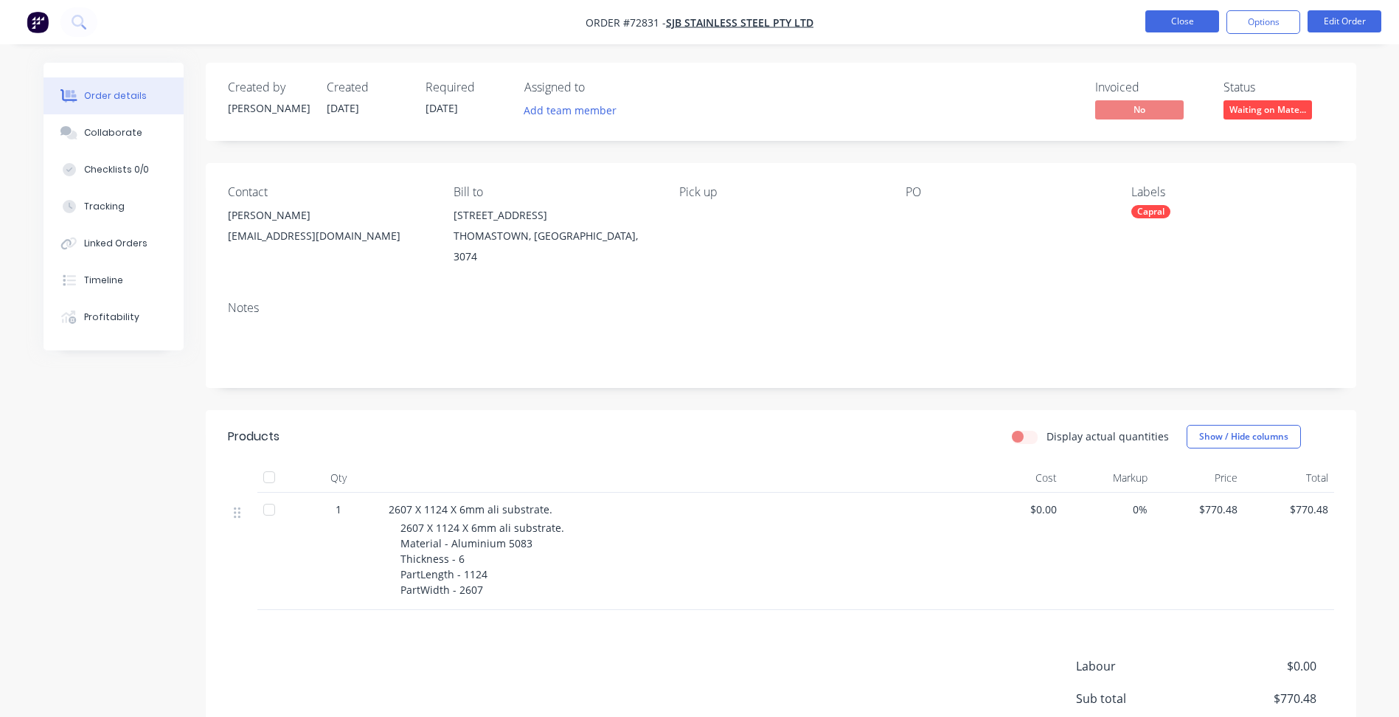
click at [1198, 29] on button "Close" at bounding box center [1182, 21] width 74 height 22
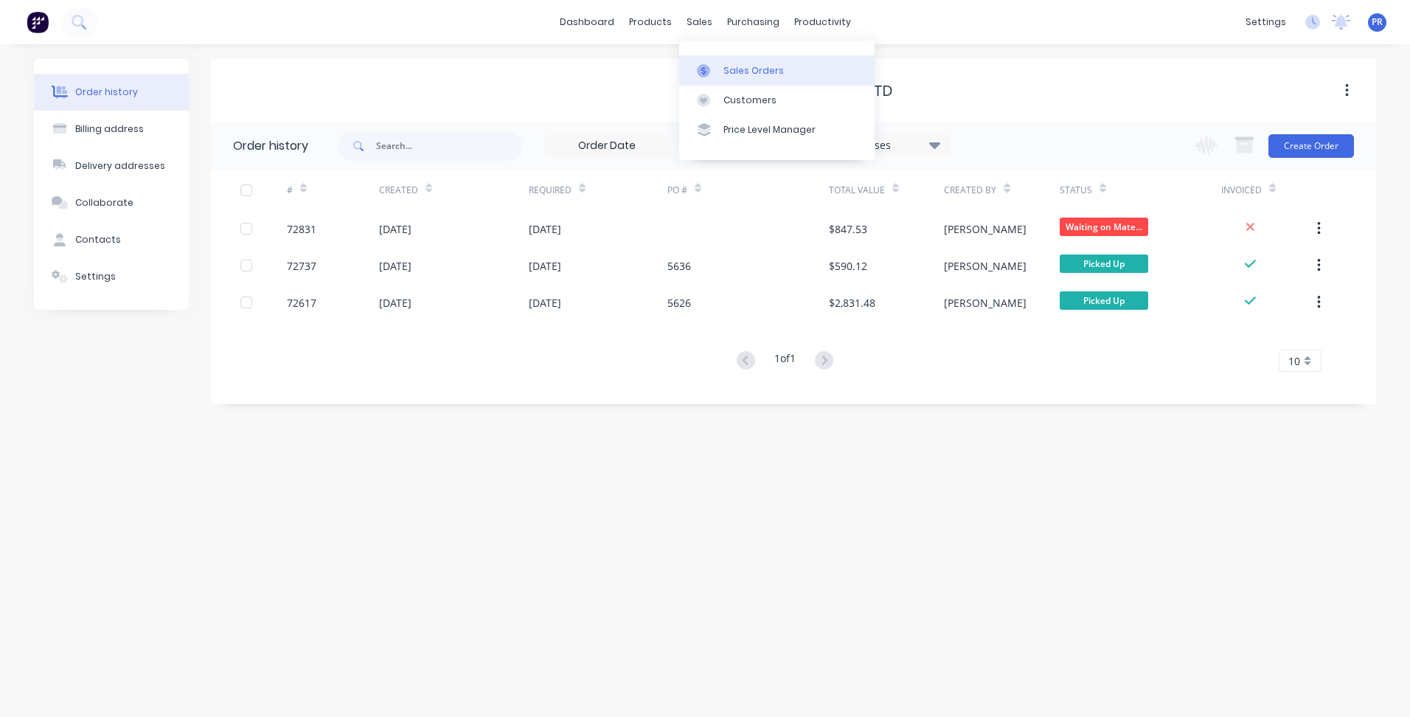
click at [720, 70] on link "Sales Orders" at bounding box center [776, 69] width 195 height 29
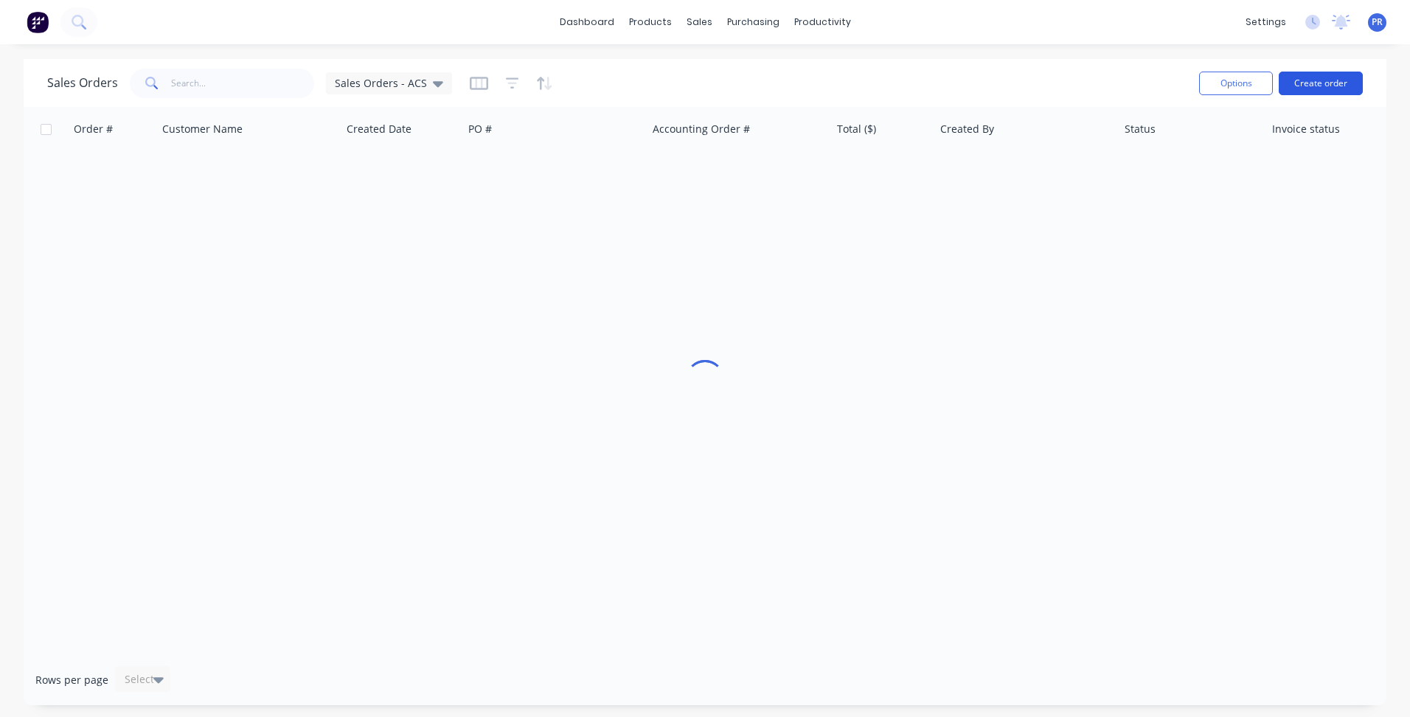
click at [1331, 91] on button "Create order" at bounding box center [1321, 84] width 84 height 24
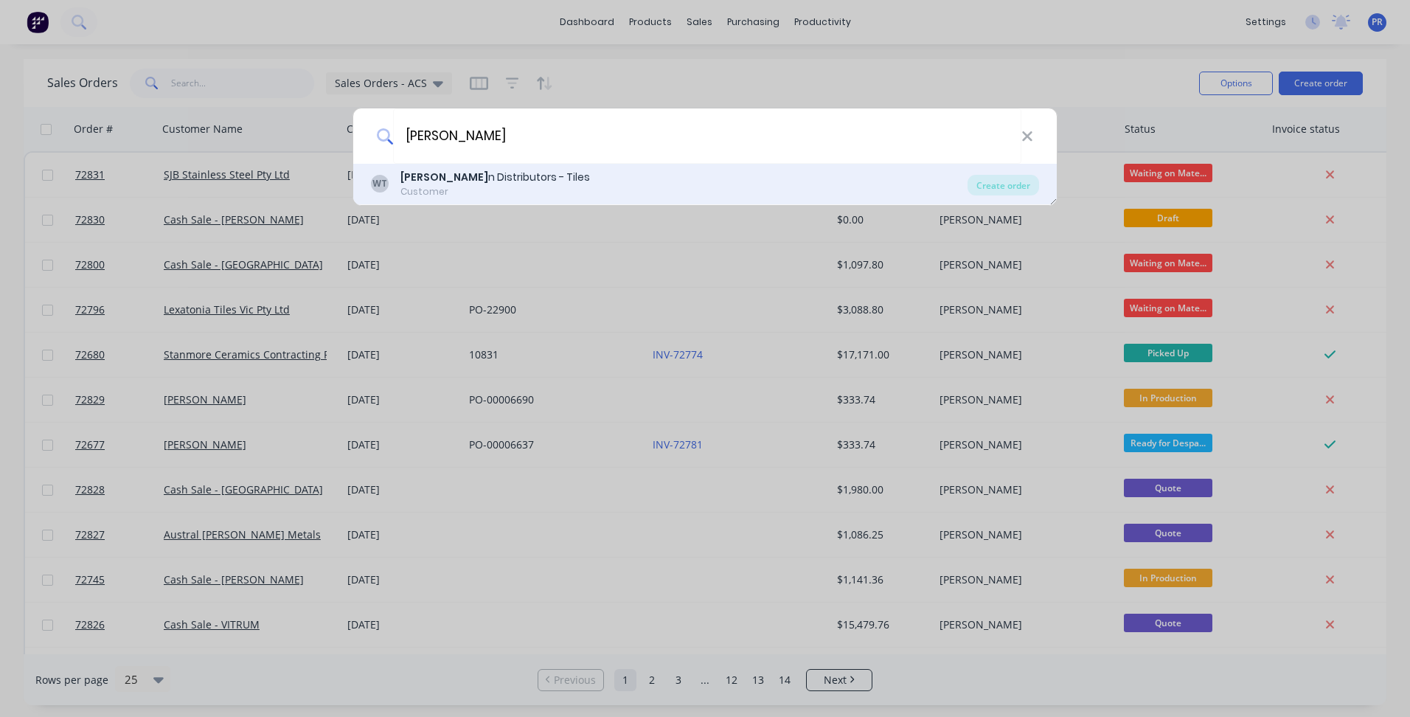
type input "[PERSON_NAME]"
click at [424, 173] on b "[PERSON_NAME]" at bounding box center [444, 177] width 88 height 15
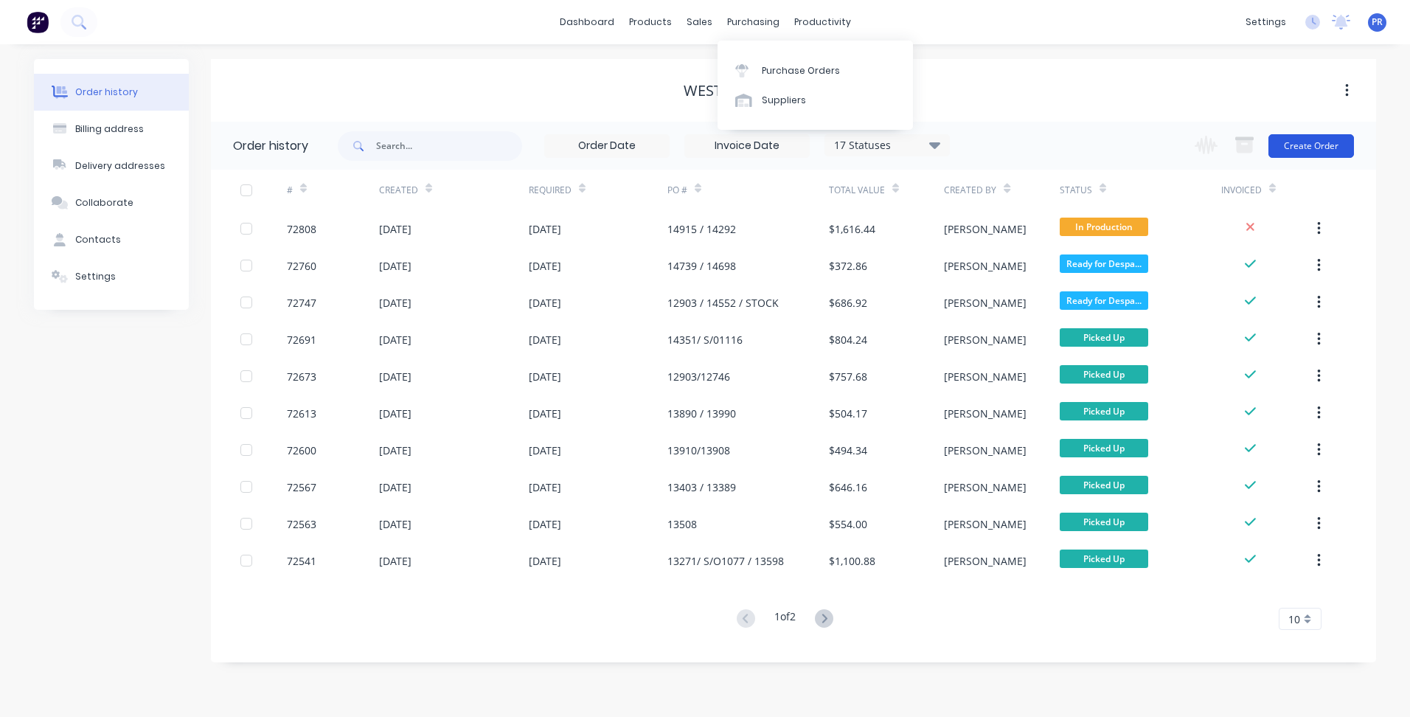
click at [1313, 141] on button "Create Order" at bounding box center [1311, 146] width 86 height 24
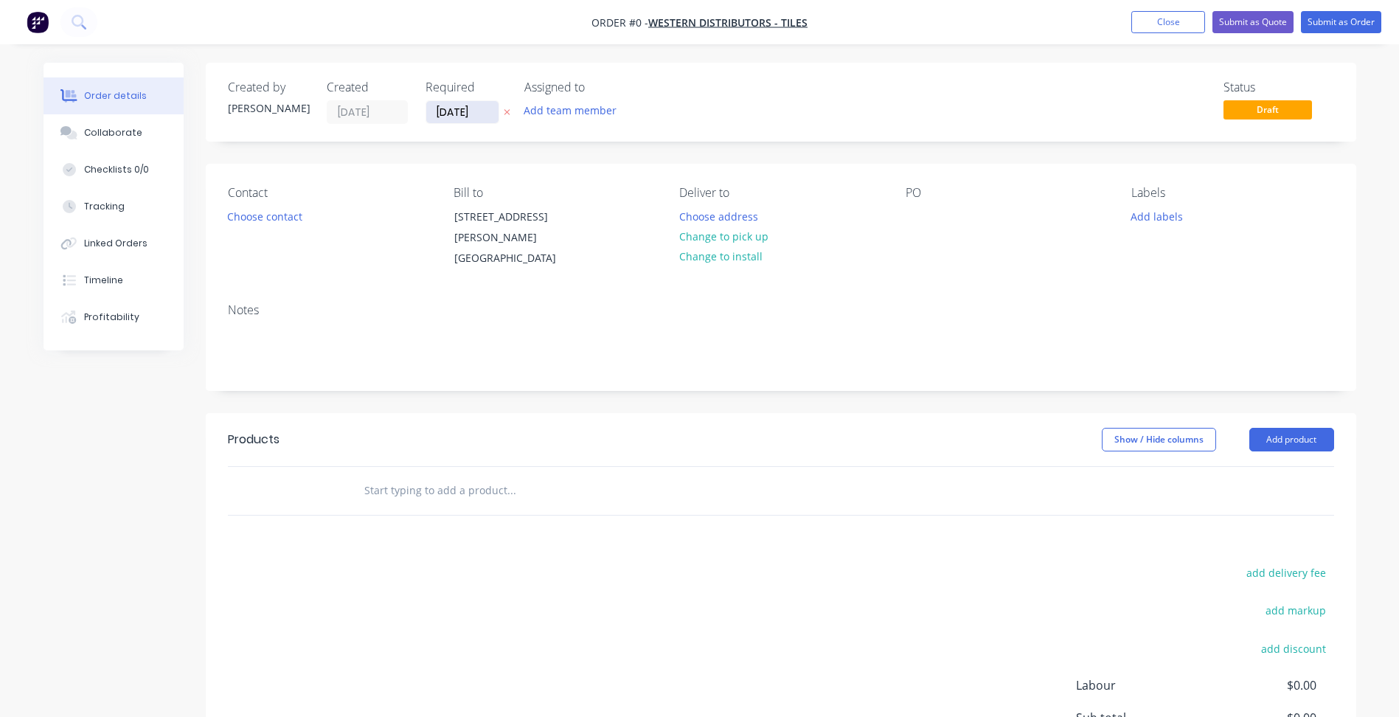
click at [466, 117] on input "[DATE]" at bounding box center [462, 112] width 72 height 22
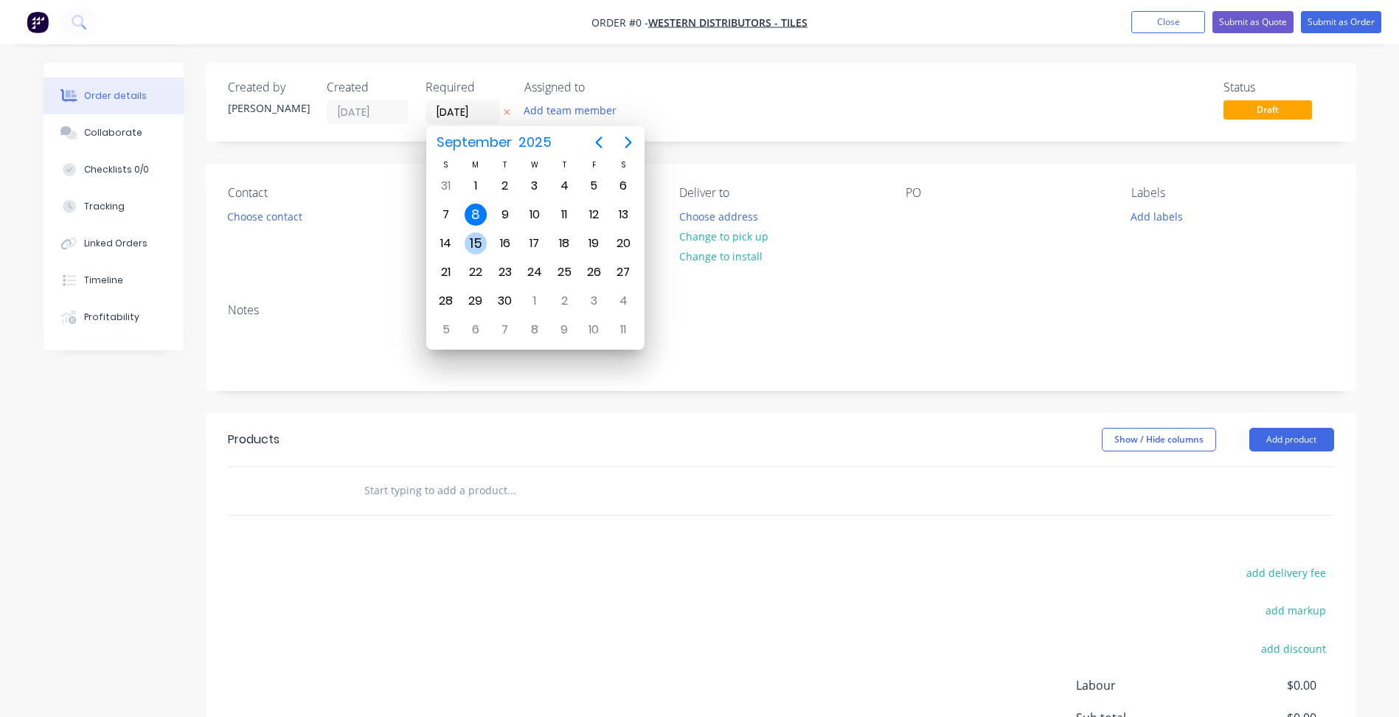
click at [477, 237] on div "15" at bounding box center [476, 243] width 22 height 22
type input "[DATE]"
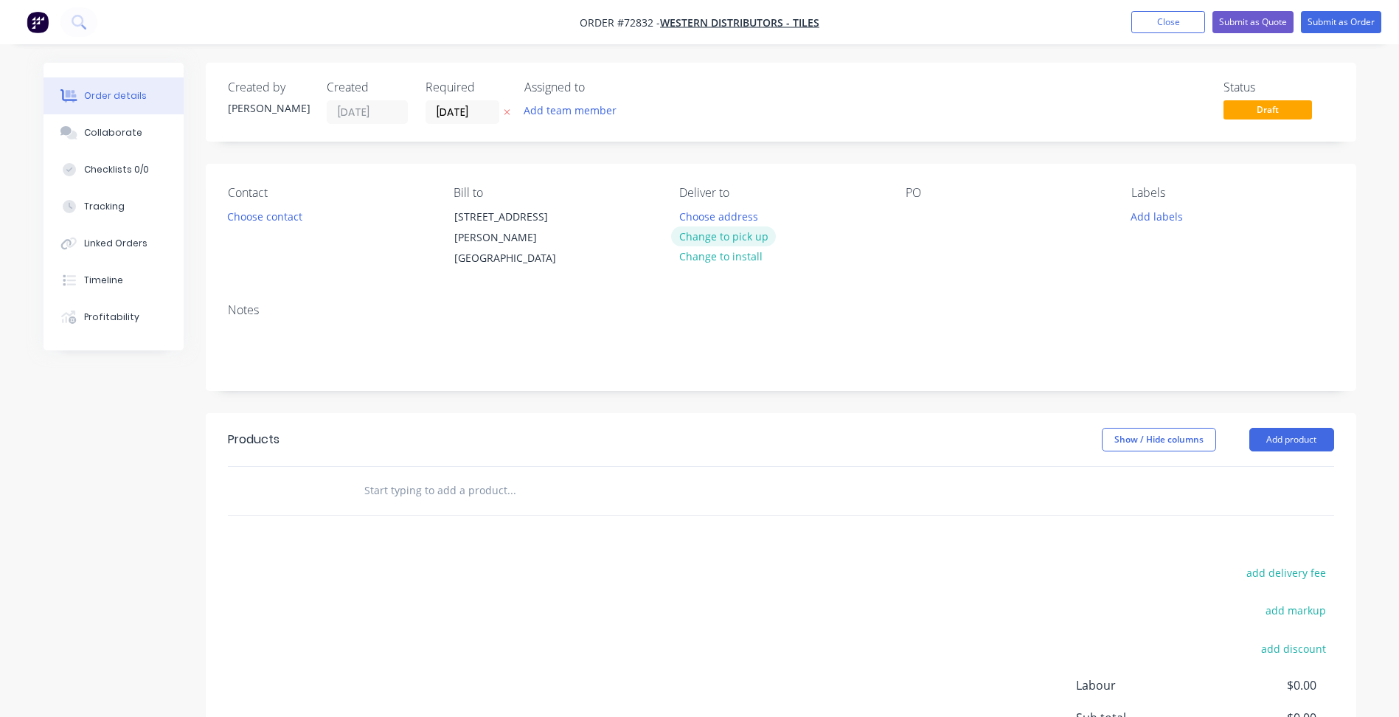
click at [747, 235] on button "Change to pick up" at bounding box center [723, 236] width 105 height 20
click at [273, 220] on button "Choose contact" at bounding box center [264, 216] width 91 height 20
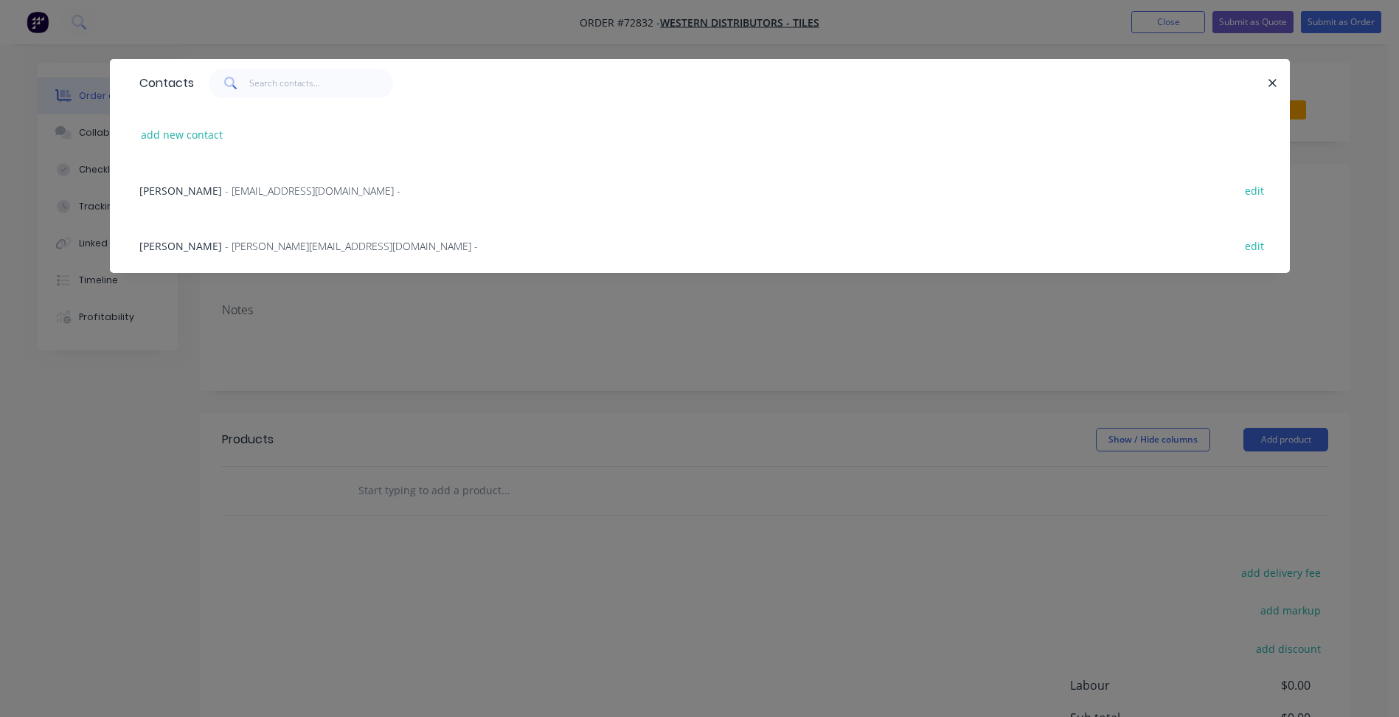
click at [225, 190] on span "- [EMAIL_ADDRESS][DOMAIN_NAME] -" at bounding box center [313, 191] width 176 height 14
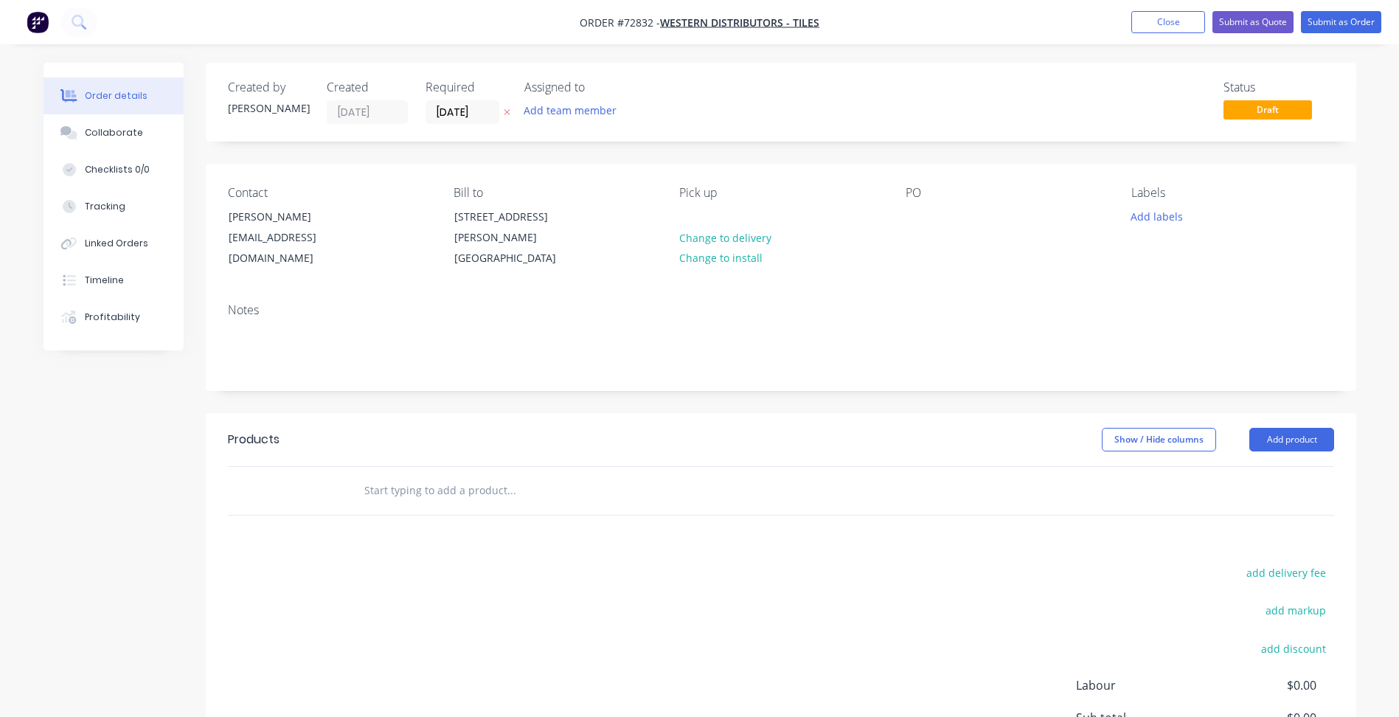
click at [639, 21] on span "Order #72832 -" at bounding box center [620, 22] width 80 height 14
copy span "72832"
click at [1313, 440] on button "Add product" at bounding box center [1291, 440] width 85 height 24
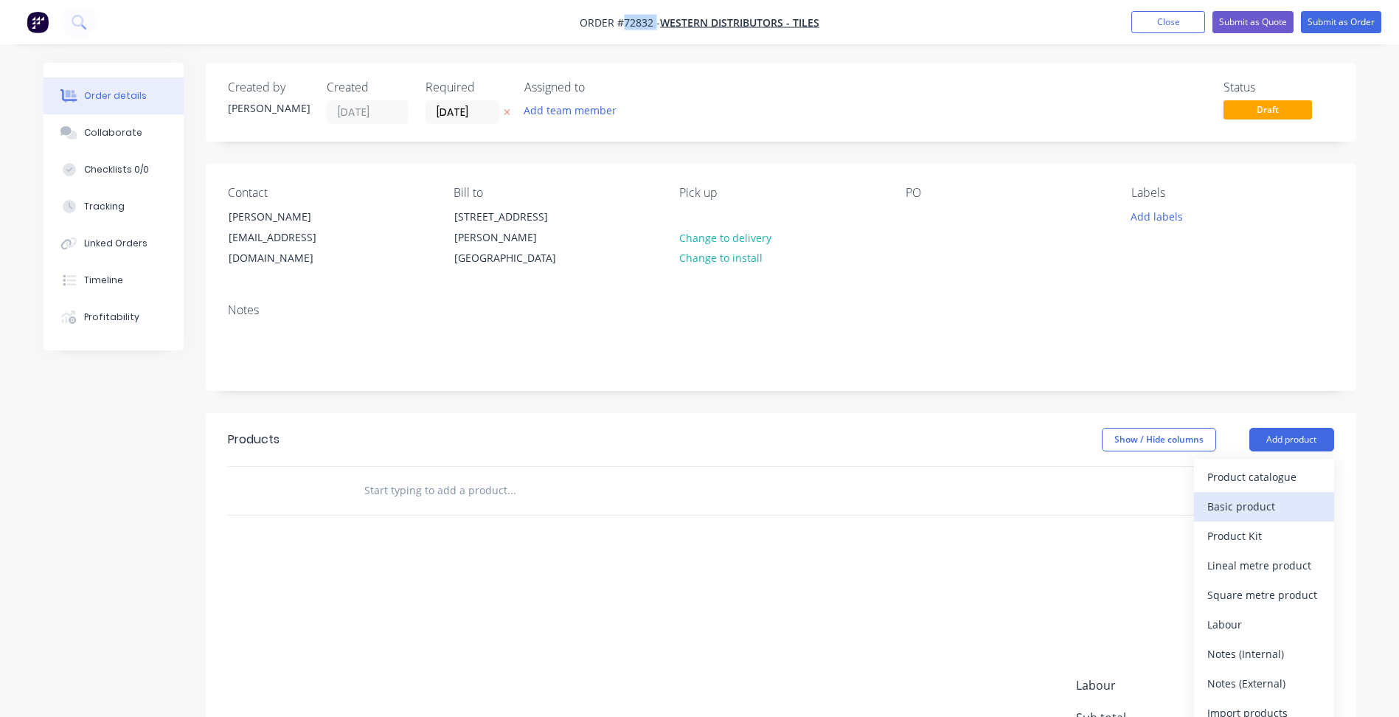
click at [1288, 511] on div "Basic product" at bounding box center [1264, 506] width 114 height 21
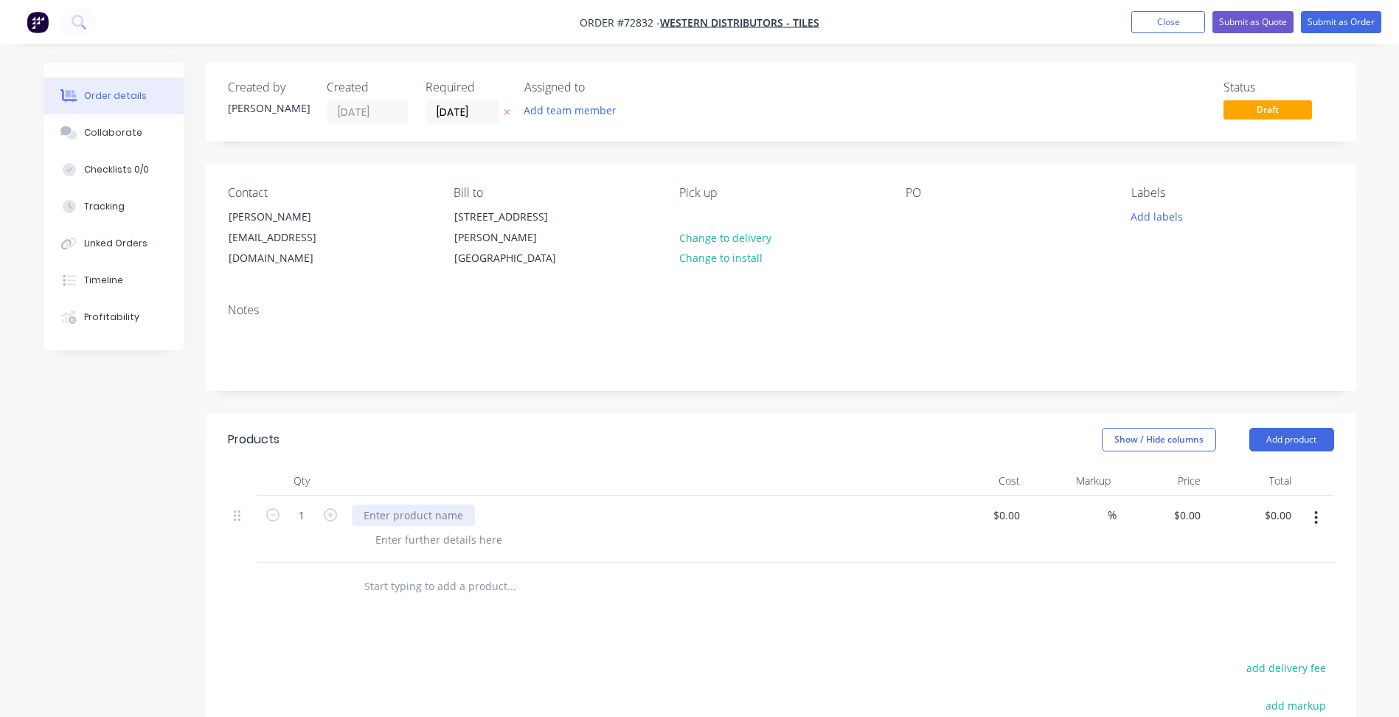
click at [426, 517] on div at bounding box center [413, 514] width 123 height 21
click at [425, 517] on div at bounding box center [413, 514] width 123 height 21
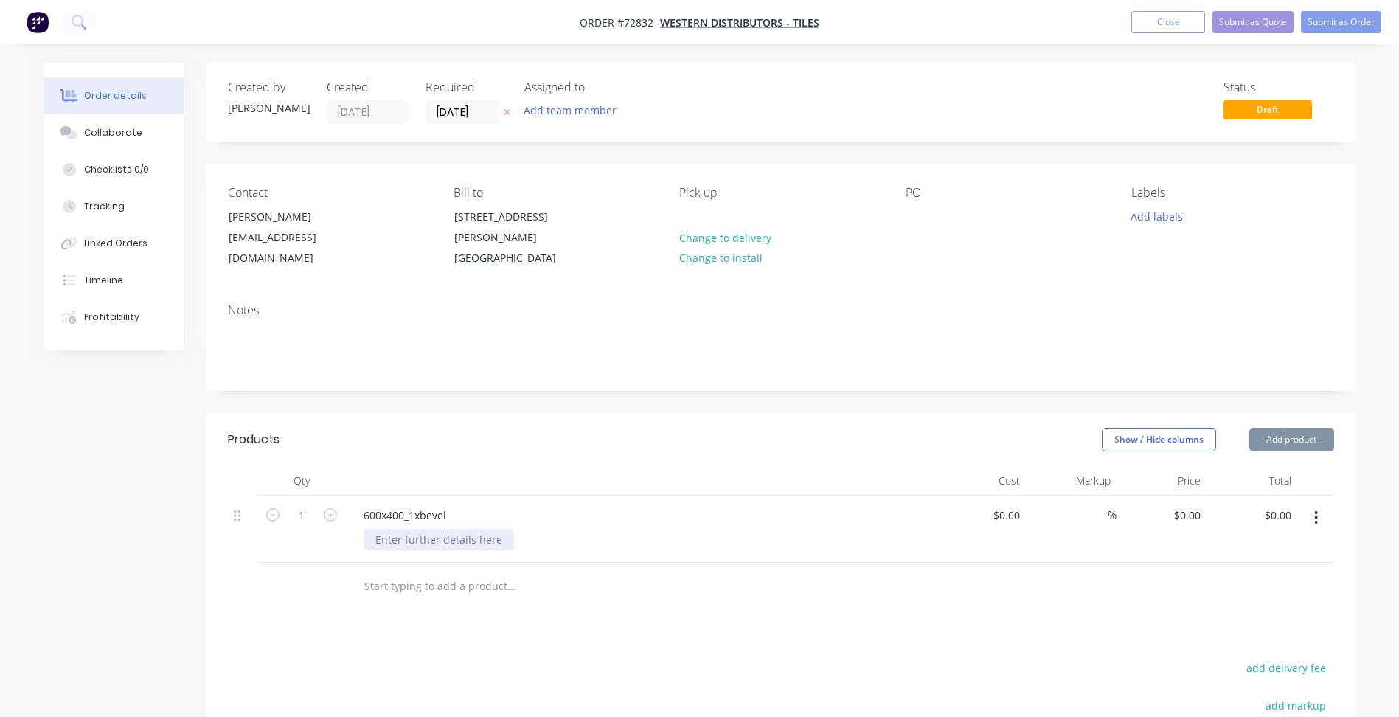
click at [463, 542] on div at bounding box center [439, 539] width 150 height 21
click at [470, 538] on div at bounding box center [439, 539] width 150 height 21
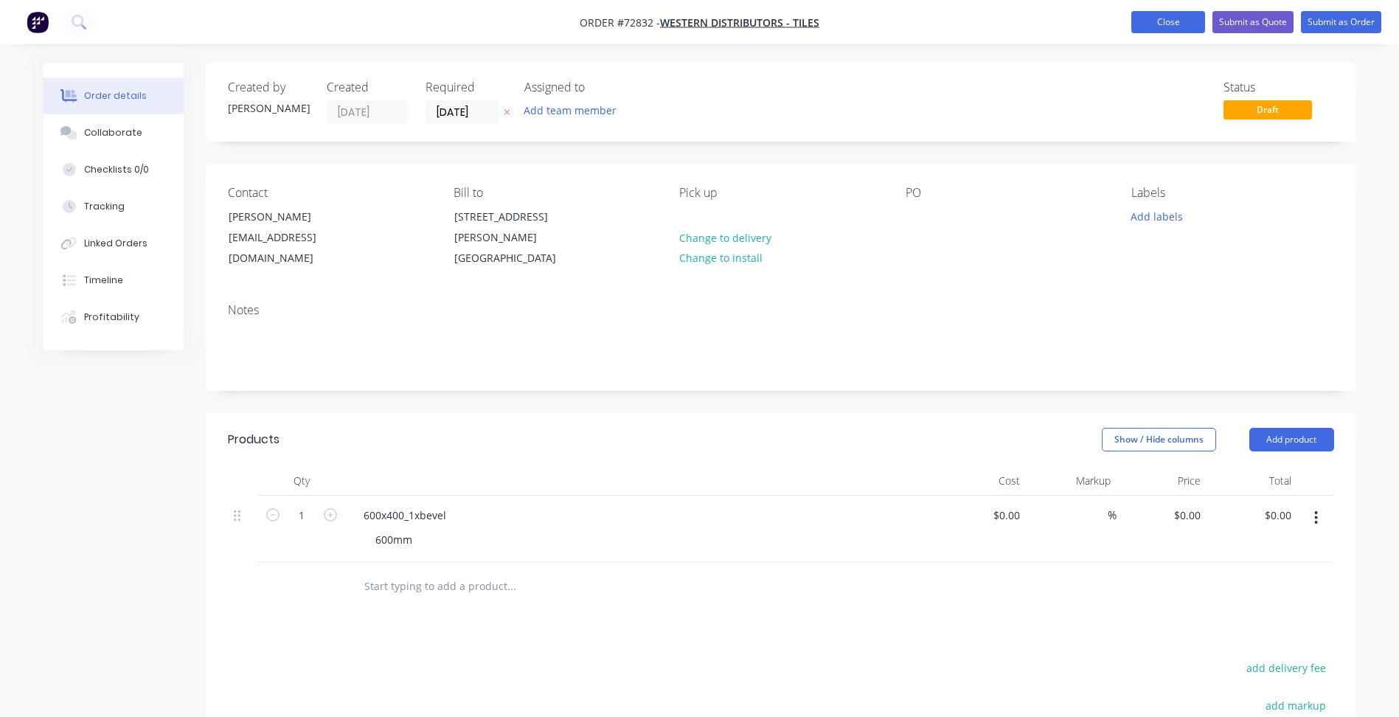
click at [1171, 23] on button "Close" at bounding box center [1168, 22] width 74 height 22
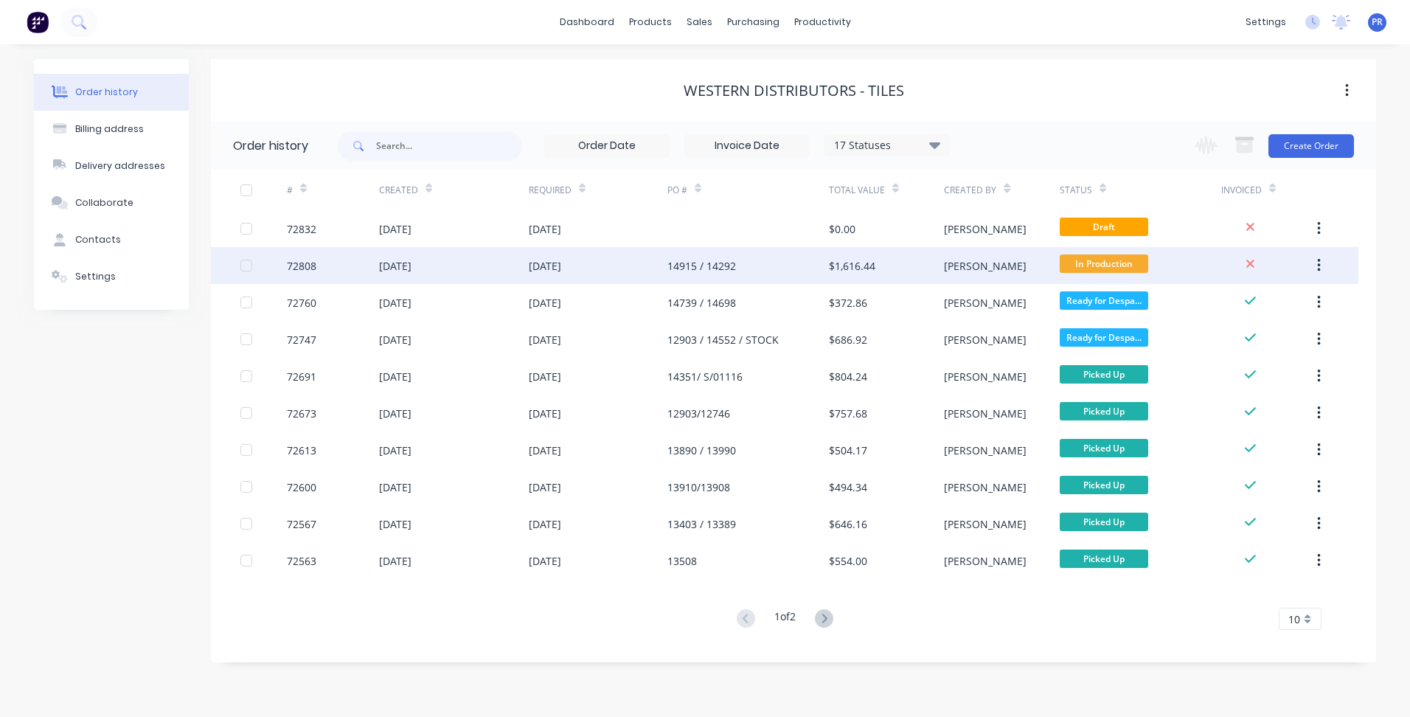
click at [953, 266] on div "[PERSON_NAME]" at bounding box center [985, 265] width 83 height 15
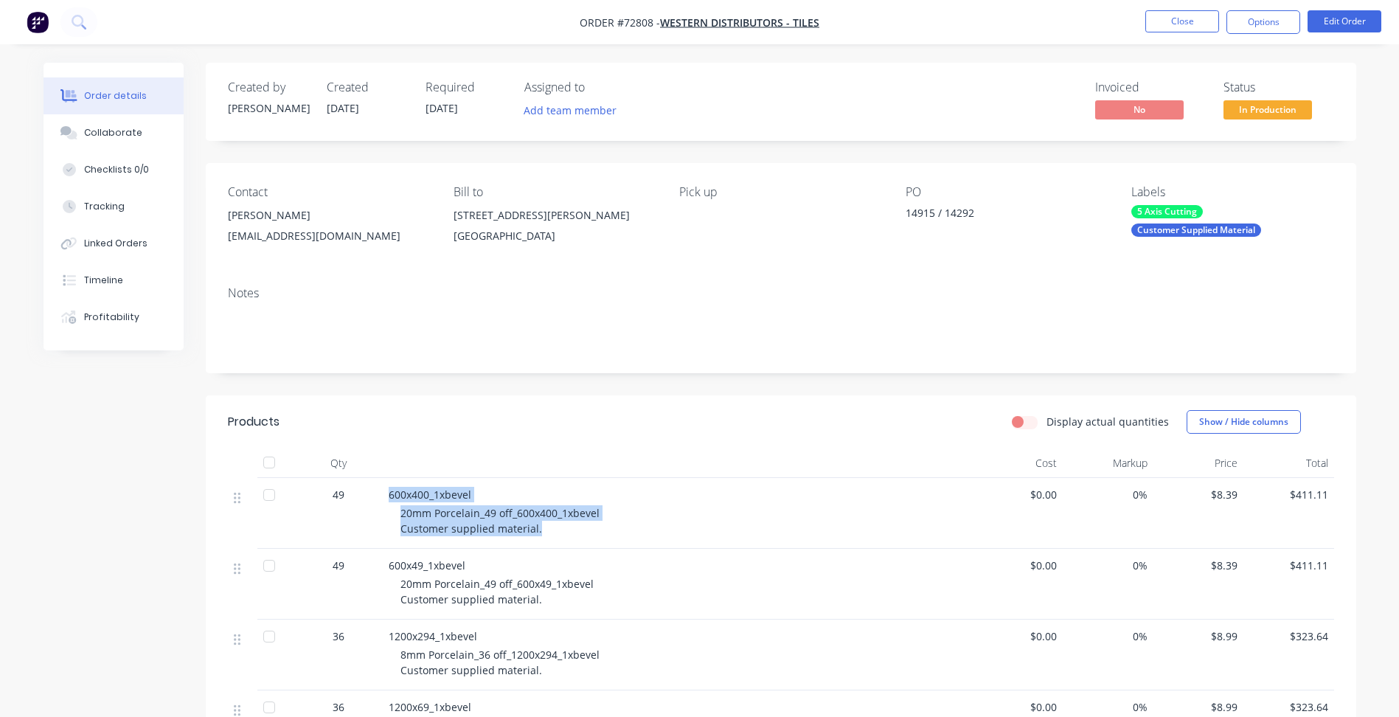
drag, startPoint x: 543, startPoint y: 530, endPoint x: 379, endPoint y: 514, distance: 165.2
click at [379, 514] on div "49 600x400_1xbevel 20mm Porcelain_49 off_600x400_1xbevel Customer supplied mate…" at bounding box center [781, 513] width 1106 height 71
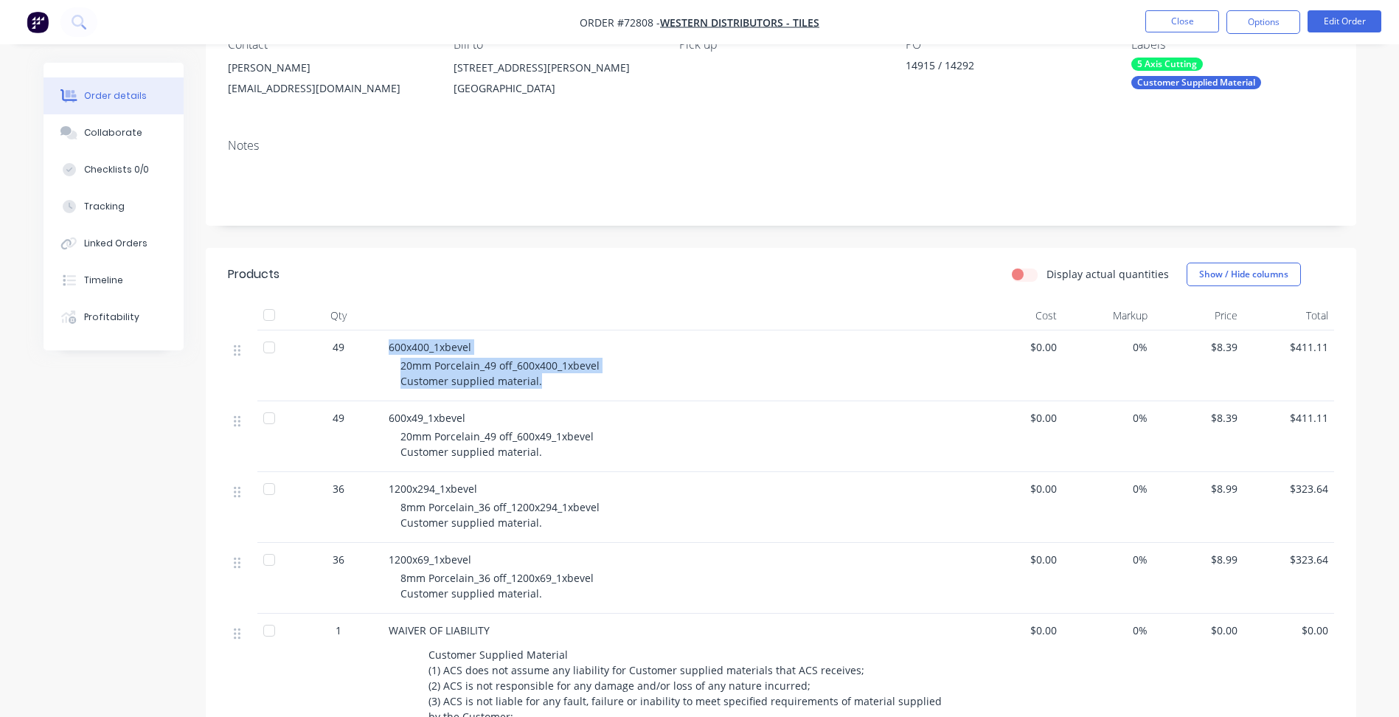
click at [518, 372] on div "20mm Porcelain_49 off_600x400_1xbevel Customer supplied material." at bounding box center [683, 373] width 566 height 31
click at [535, 383] on span "20mm Porcelain_49 off_600x400_1xbevel Customer supplied material." at bounding box center [499, 372] width 199 height 29
drag, startPoint x: 538, startPoint y: 381, endPoint x: 387, endPoint y: 372, distance: 151.4
click at [387, 372] on div "600x400_1xbevel 20mm Porcelain_49 off_600x400_1xbevel Customer supplied materia…" at bounding box center [678, 365] width 590 height 71
copy span "20mm Porcelain_49 off_600x400_1xbevel Customer supplied material."
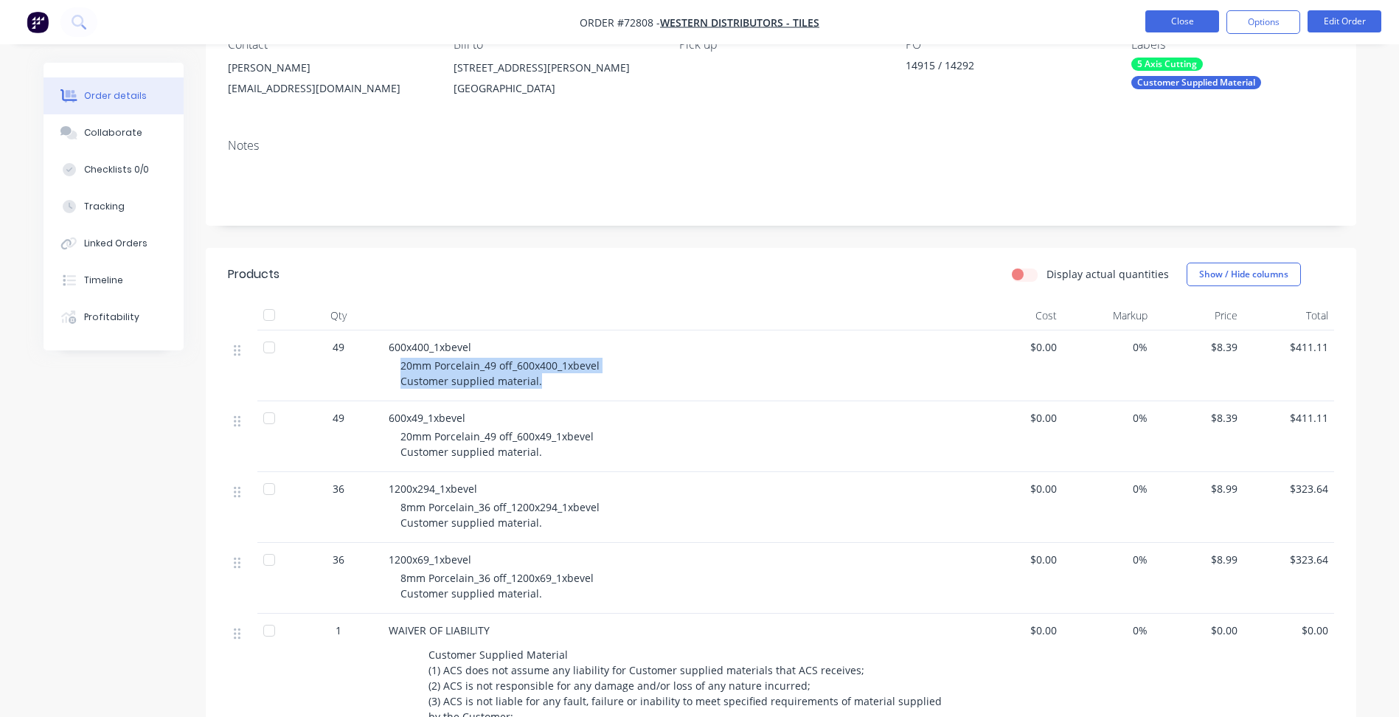
click at [1200, 23] on button "Close" at bounding box center [1182, 21] width 74 height 22
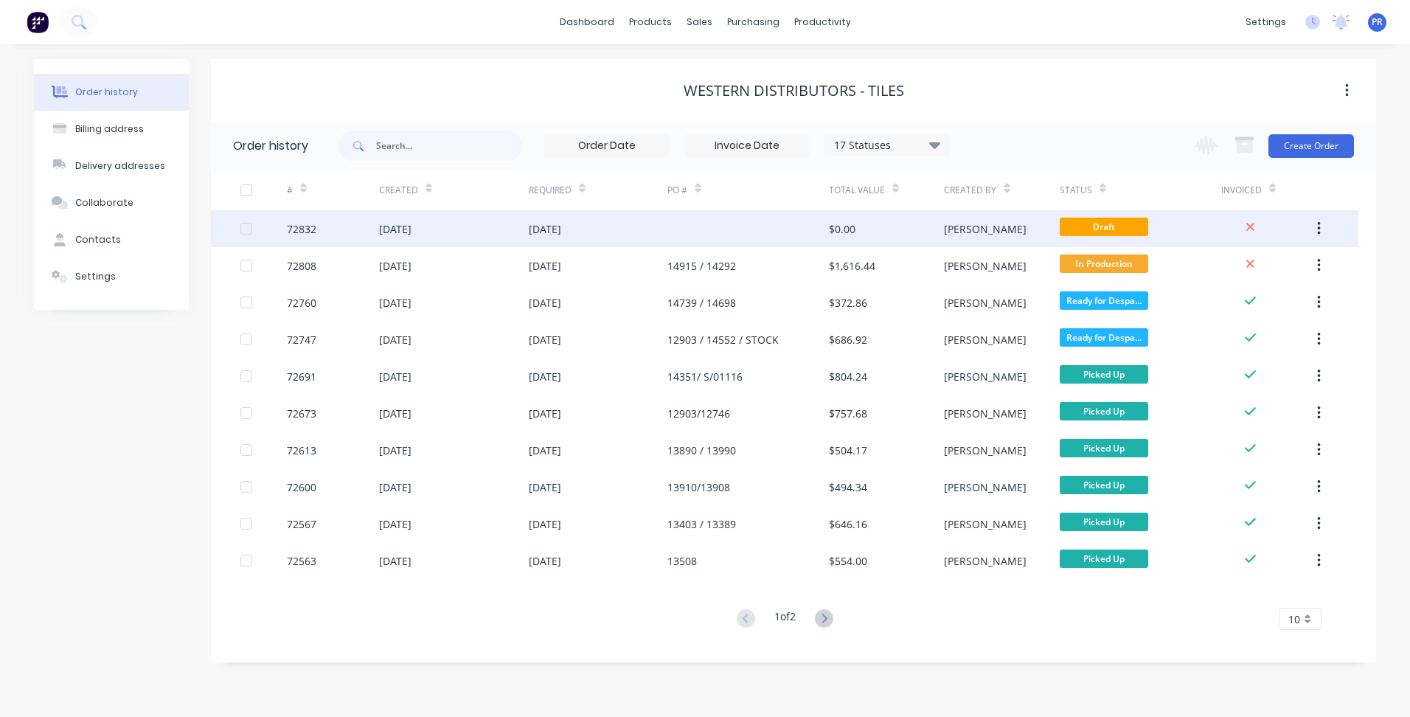
click at [1170, 232] on div "Draft" at bounding box center [1140, 228] width 161 height 37
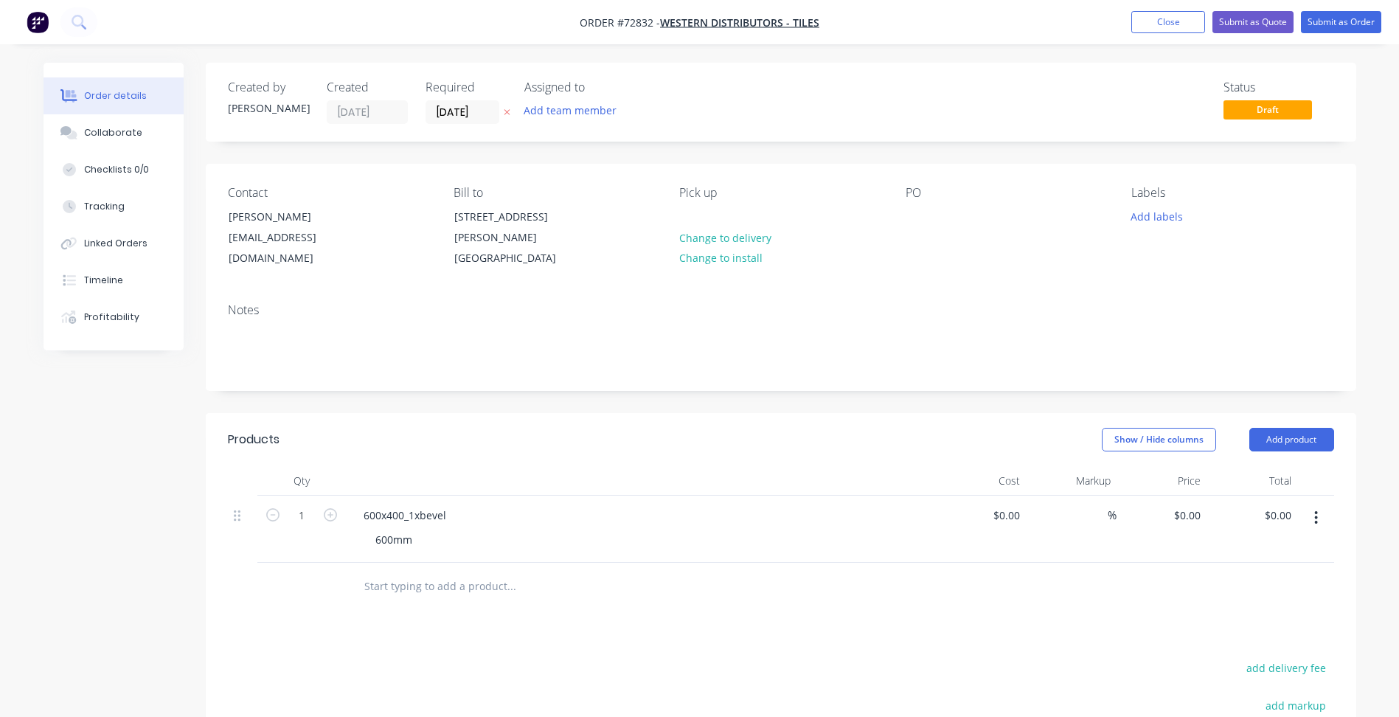
click at [1168, 218] on button "Add labels" at bounding box center [1157, 216] width 68 height 20
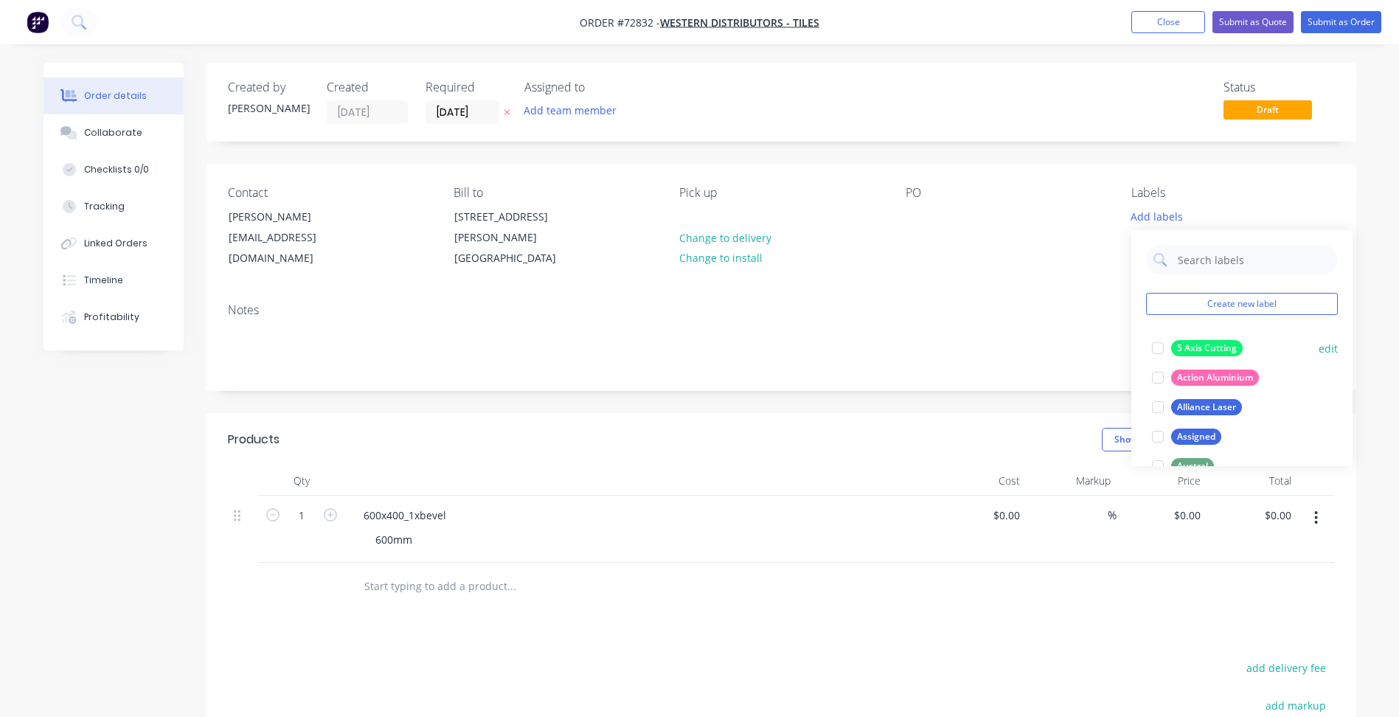
click at [1158, 344] on div at bounding box center [1157, 347] width 29 height 29
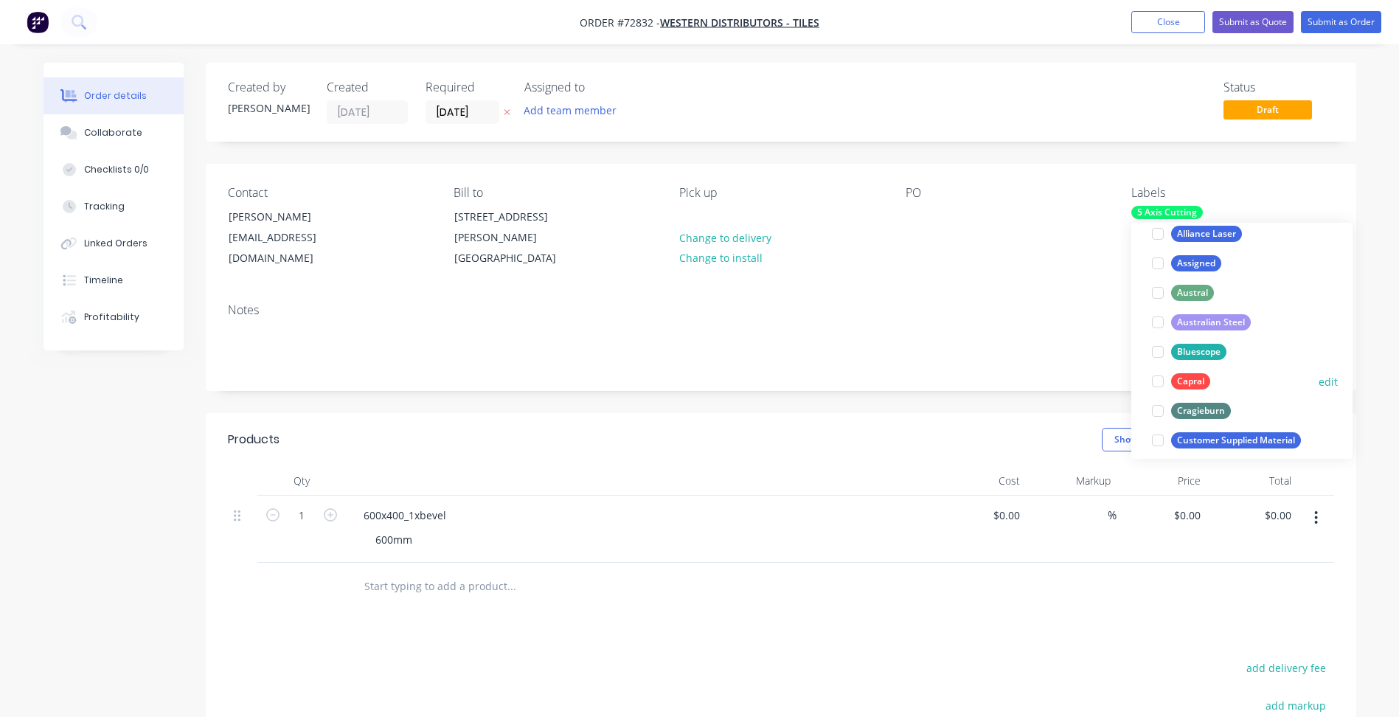
scroll to position [221, 0]
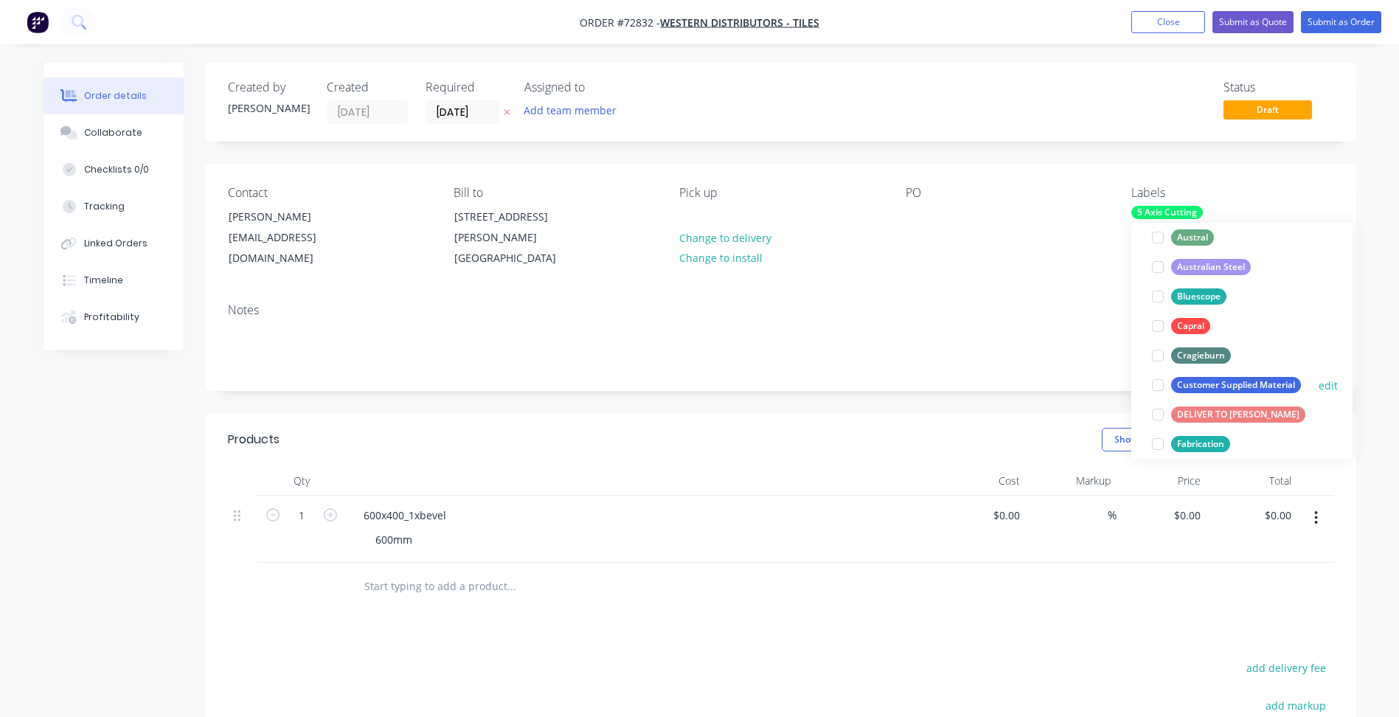
click at [1158, 384] on div at bounding box center [1157, 384] width 29 height 29
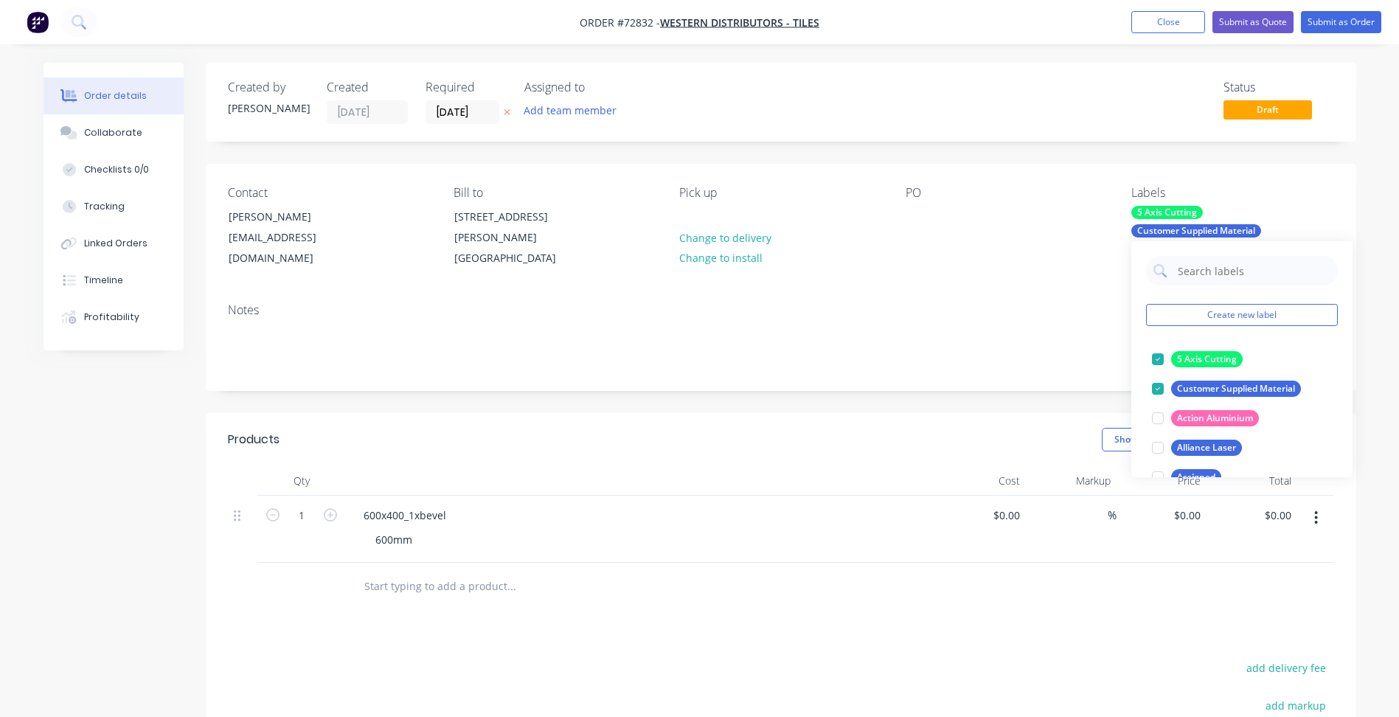
click at [629, 454] on header "Products Show / Hide columns Add product" at bounding box center [781, 439] width 1150 height 53
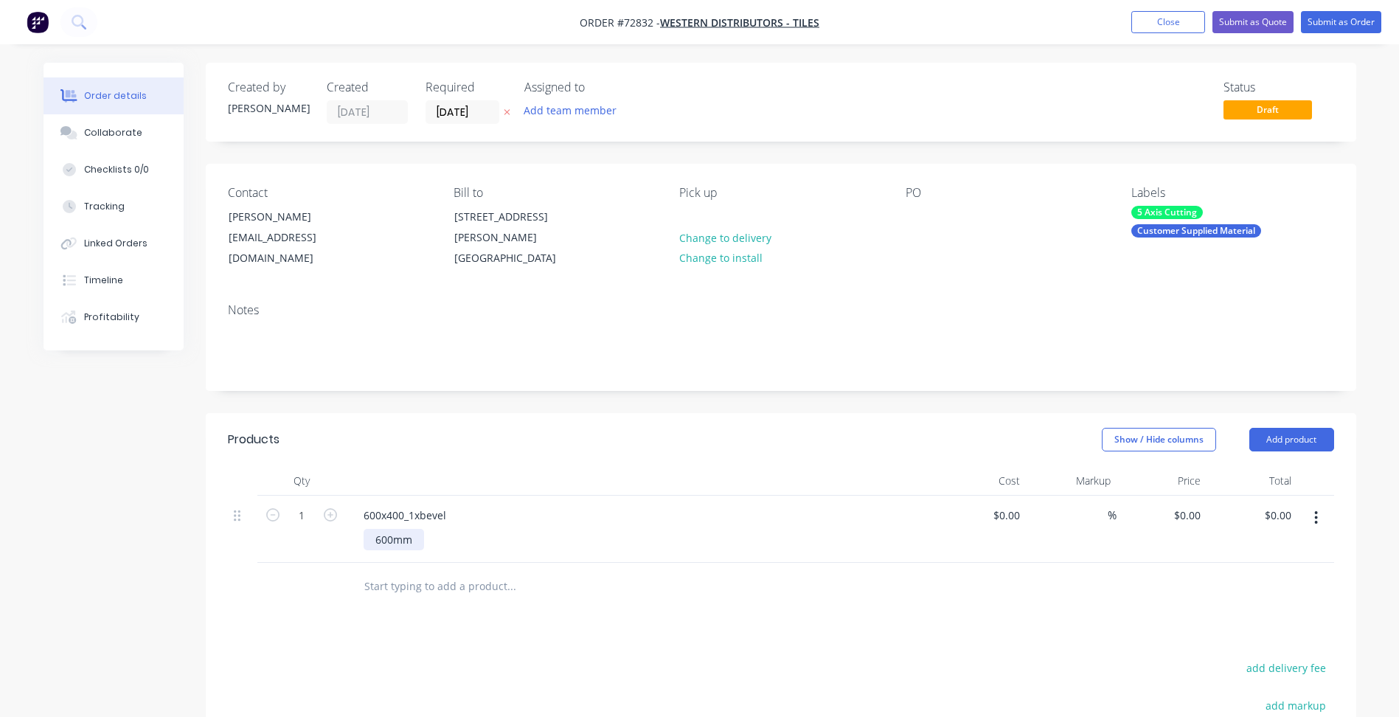
drag, startPoint x: 389, startPoint y: 542, endPoint x: 635, endPoint y: 525, distance: 246.9
click at [390, 543] on div "600mm" at bounding box center [394, 539] width 60 height 21
drag, startPoint x: 414, startPoint y: 541, endPoint x: 344, endPoint y: 538, distance: 70.9
click at [344, 538] on div "1 600x400_1xbevel 600mm $0.00 $0.00 % $0.00 $0.00 $0.00 $0.00" at bounding box center [781, 529] width 1106 height 67
paste div
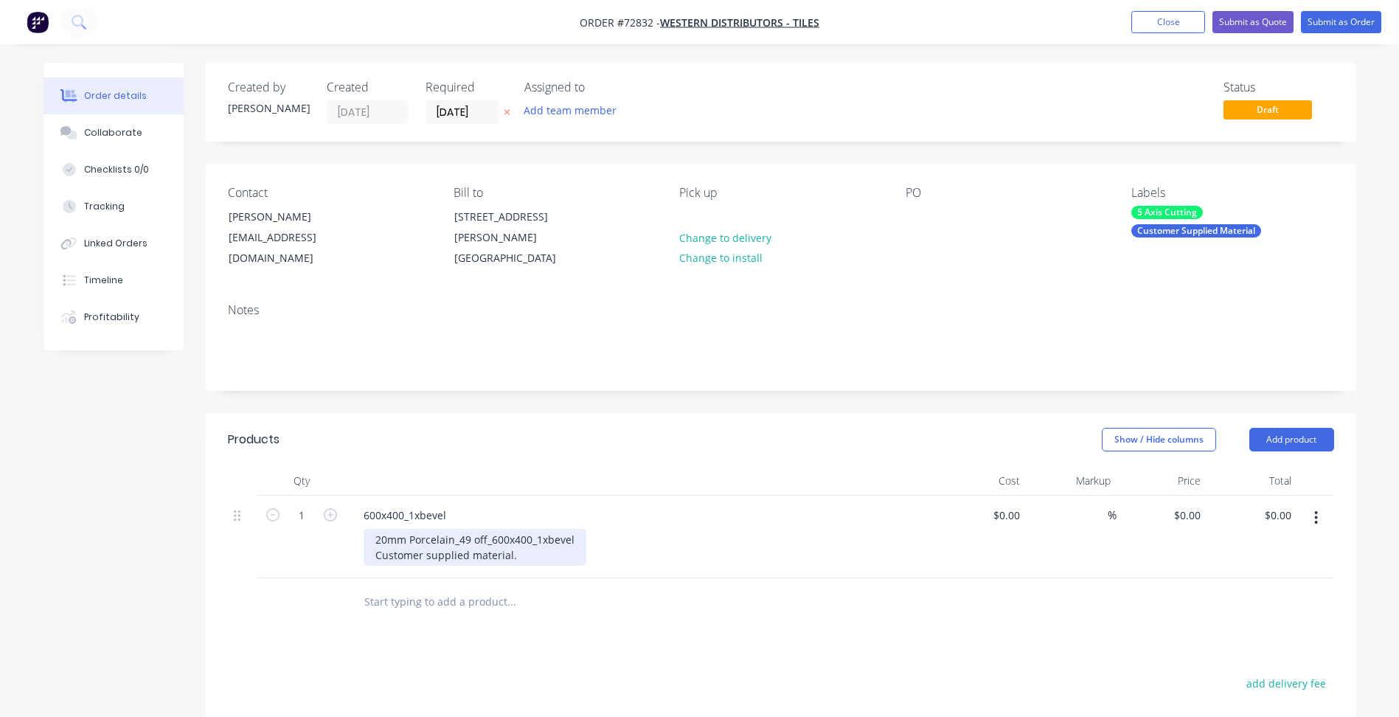
drag, startPoint x: 467, startPoint y: 538, endPoint x: 502, endPoint y: 541, distance: 35.5
click at [466, 538] on div "20mm Porcelain_49 off_600x400_1xbevel Customer supplied material." at bounding box center [475, 547] width 223 height 37
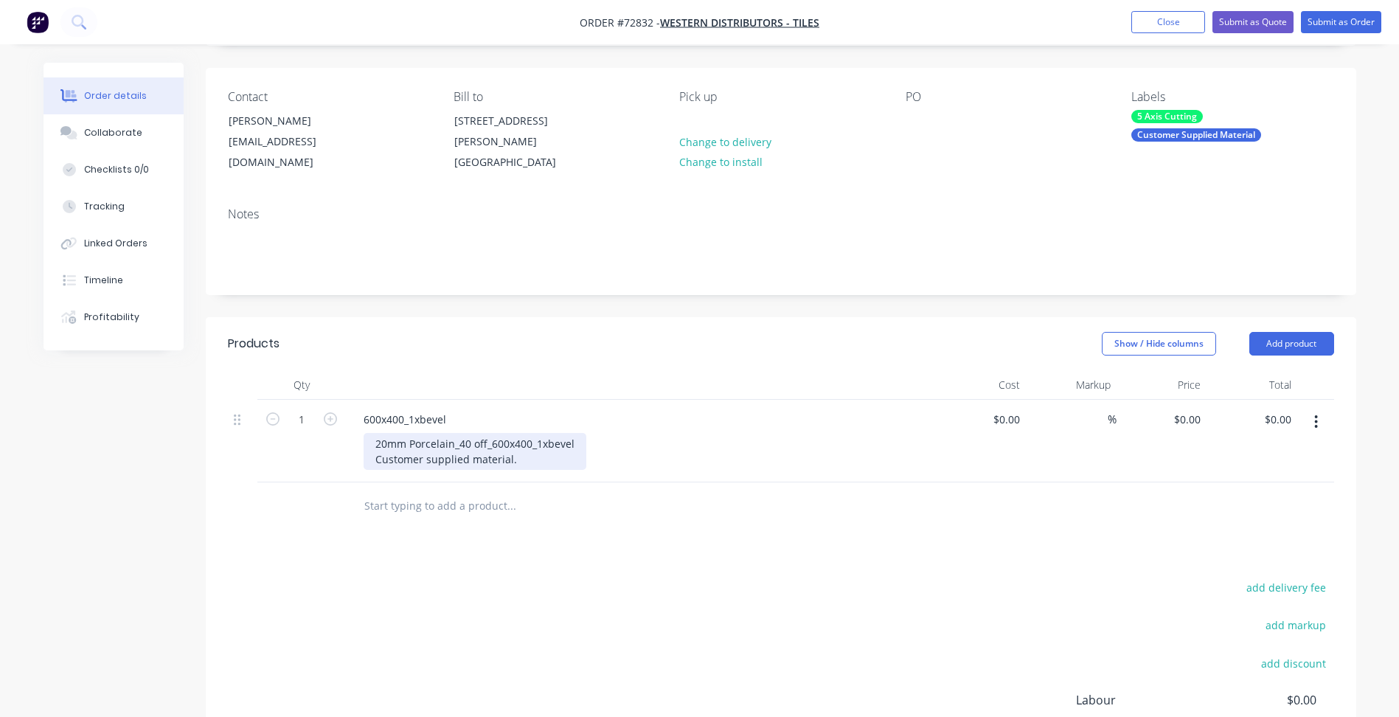
scroll to position [74, 0]
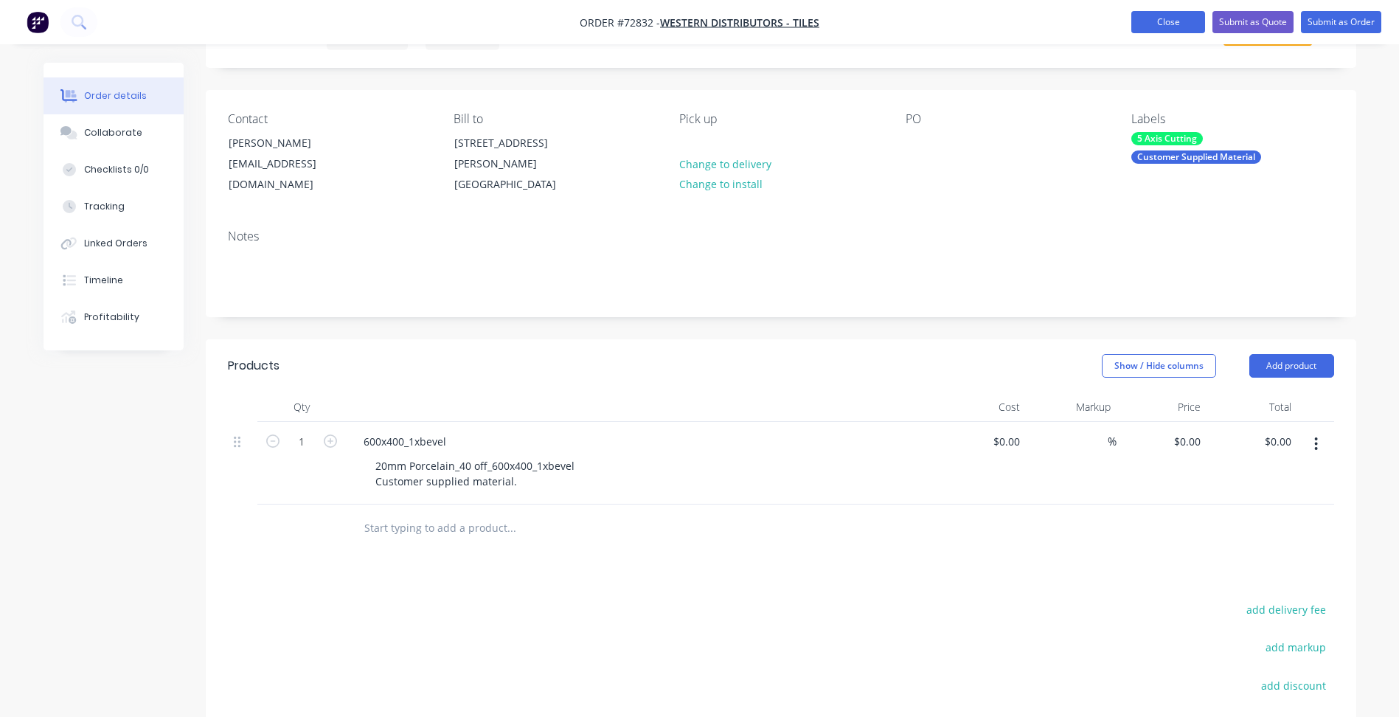
click at [1166, 21] on button "Close" at bounding box center [1168, 22] width 74 height 22
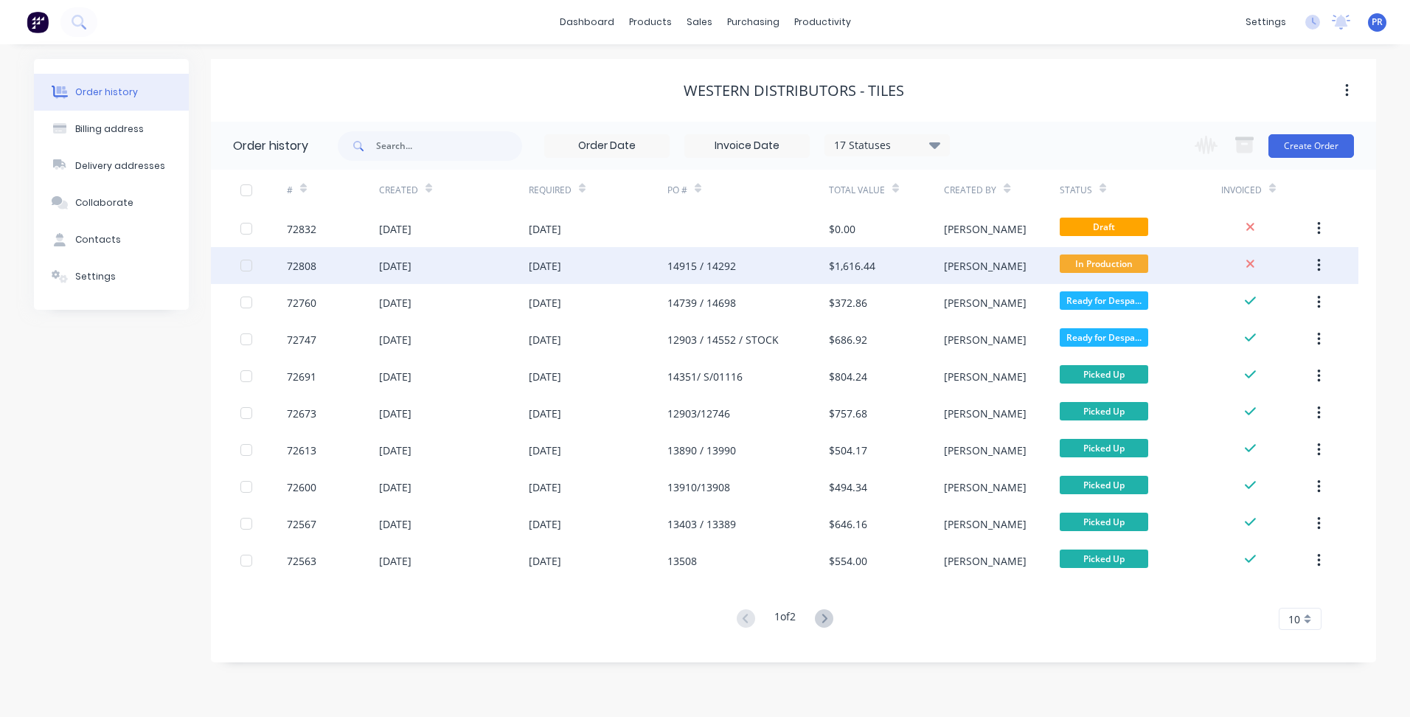
click at [1029, 264] on div "[PERSON_NAME]" at bounding box center [1001, 265] width 115 height 37
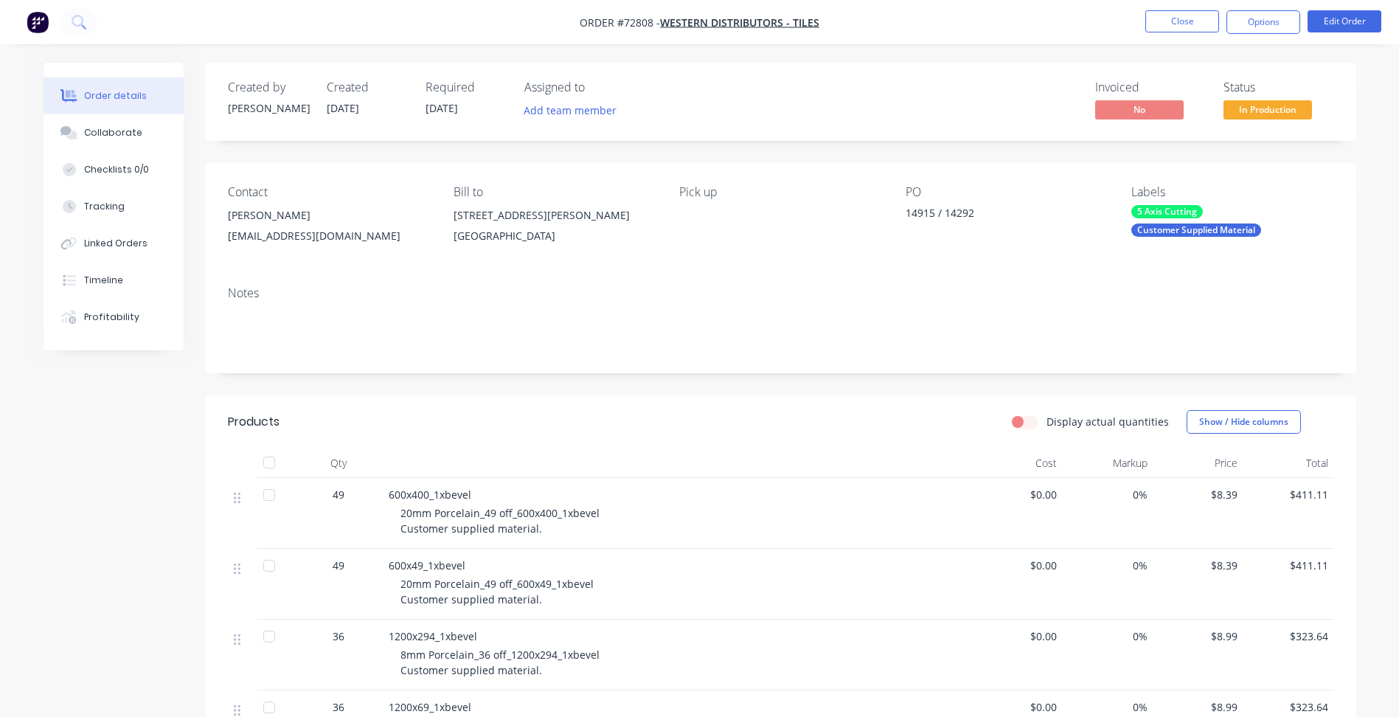
click at [1231, 498] on span "$8.39" at bounding box center [1198, 494] width 79 height 15
copy span "$8.39"
click at [1191, 24] on button "Close" at bounding box center [1182, 21] width 74 height 22
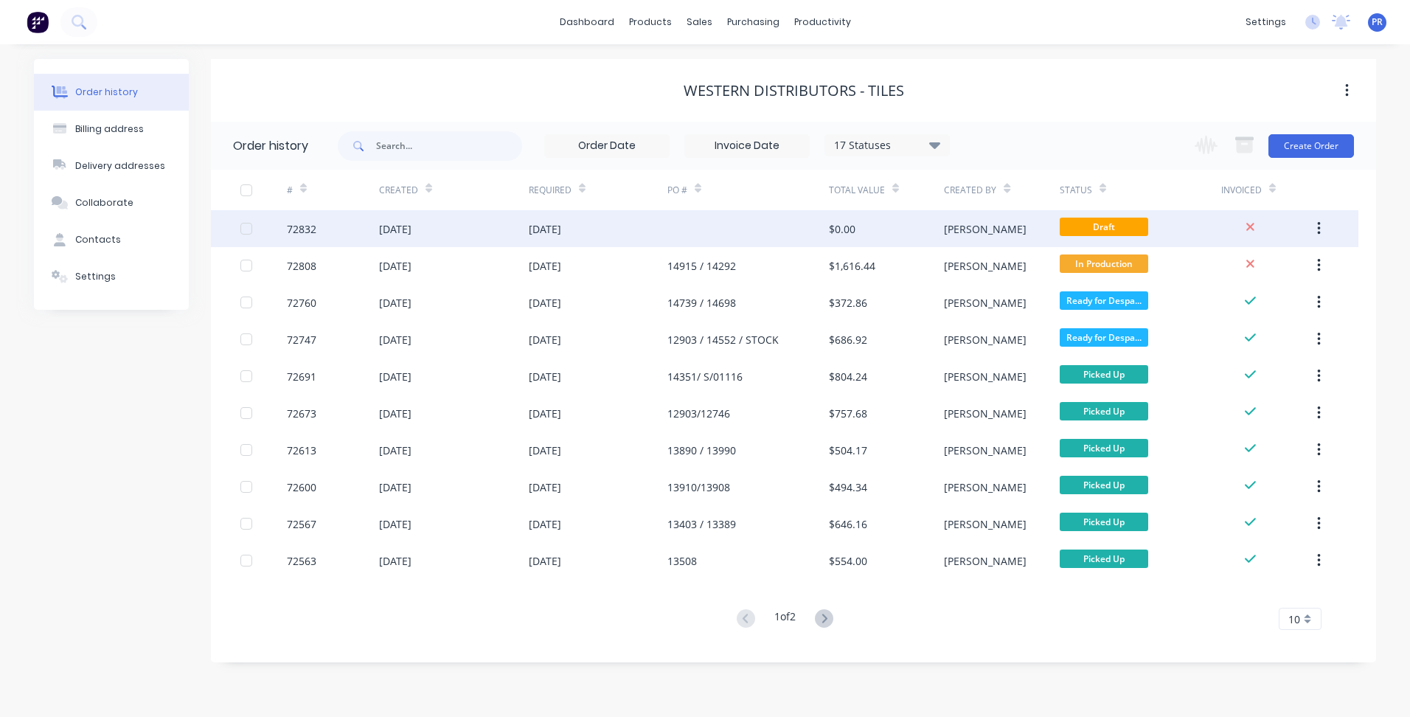
click at [1006, 229] on div "[PERSON_NAME]" at bounding box center [1001, 228] width 115 height 37
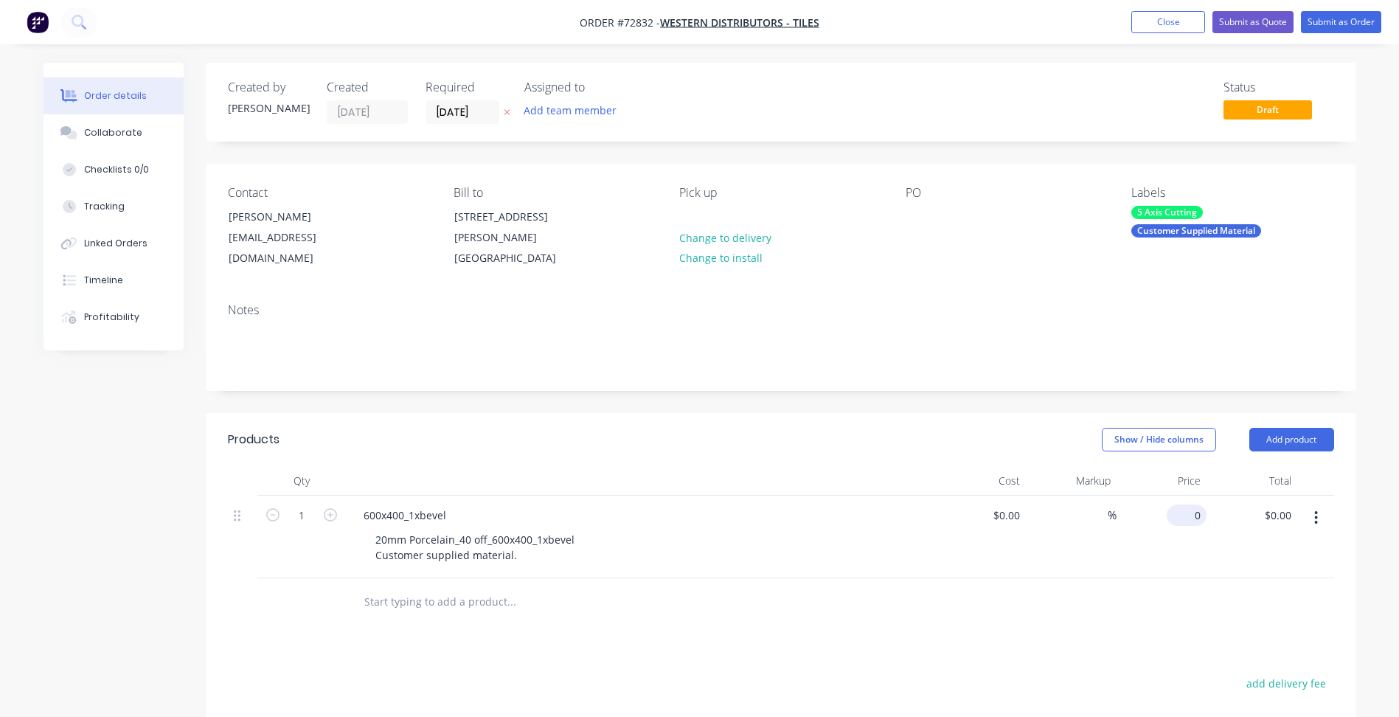
click at [1190, 519] on input "0" at bounding box center [1189, 514] width 34 height 21
paste input "8.39"
type input "$8.39"
click at [939, 559] on div "$0.00 $0.00" at bounding box center [981, 537] width 91 height 83
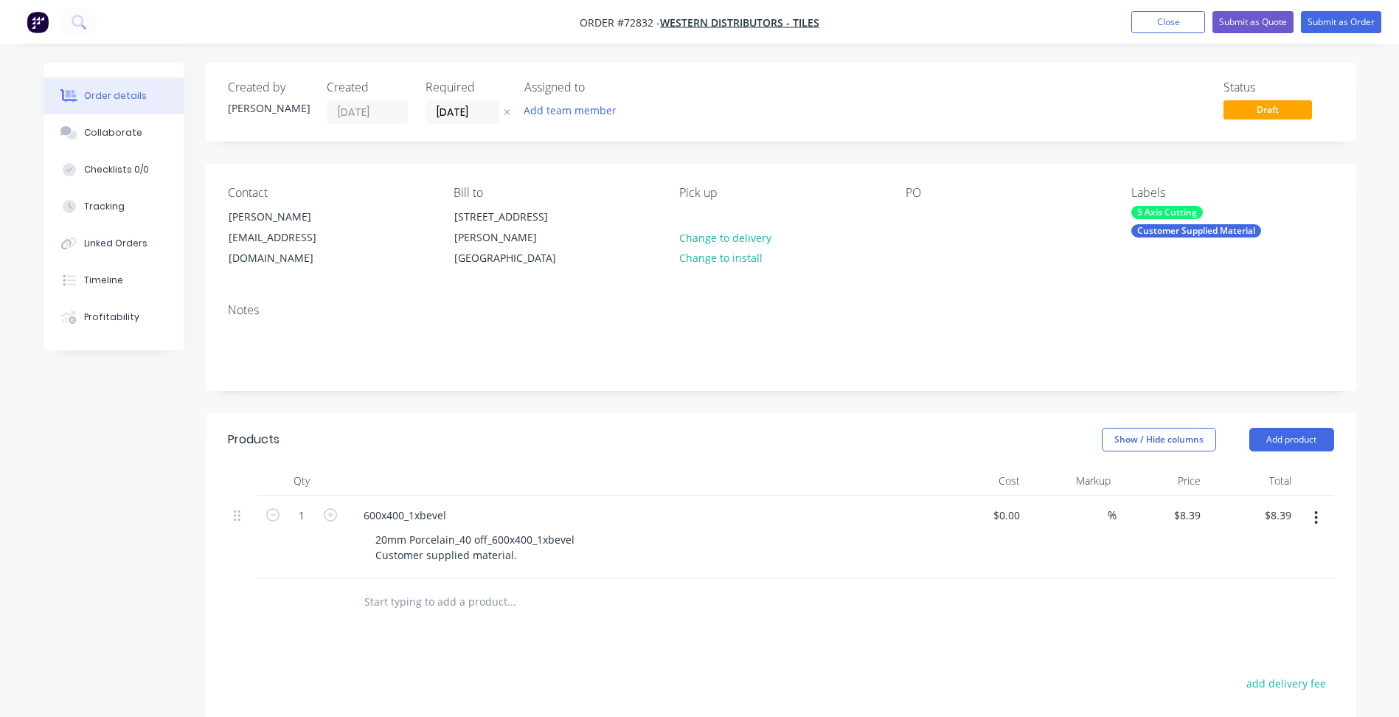
click at [1313, 522] on button "button" at bounding box center [1316, 517] width 35 height 27
click at [1247, 591] on div "Duplicate" at bounding box center [1264, 585] width 114 height 21
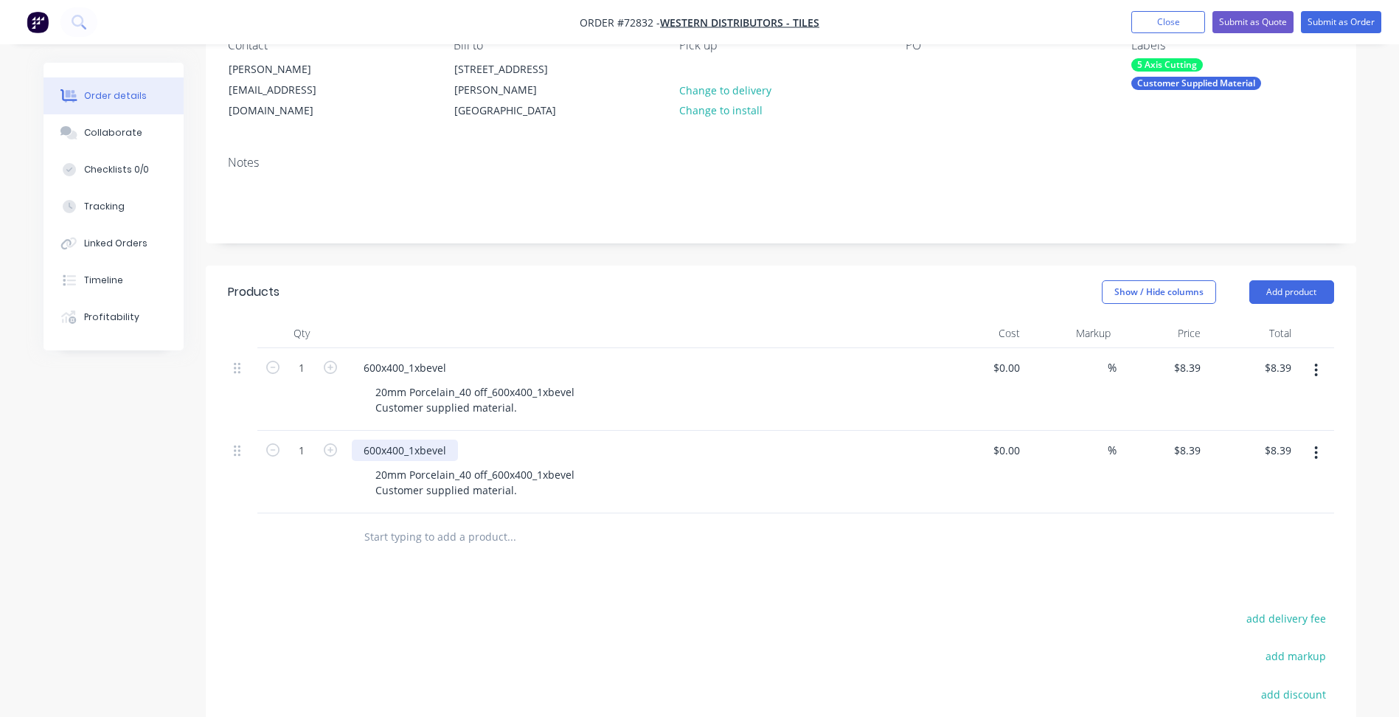
click at [396, 440] on div "600x400_1xbevel" at bounding box center [405, 450] width 106 height 21
click at [462, 481] on div "20mm Porcelain_40 off_600x400_1xbevel Customer supplied material." at bounding box center [475, 482] width 223 height 37
click at [468, 475] on div "20mm Porcelain_40 off_600x400_1xbevel Customer supplied material." at bounding box center [475, 482] width 223 height 37
click at [533, 471] on div "20mm Porcelain_1 off_600x400_1xbevel Customer supplied material." at bounding box center [472, 482] width 217 height 37
click at [513, 470] on div "20mm Porcelain_1 off_600x400_2xbevel Customer supplied material." at bounding box center [472, 482] width 217 height 37
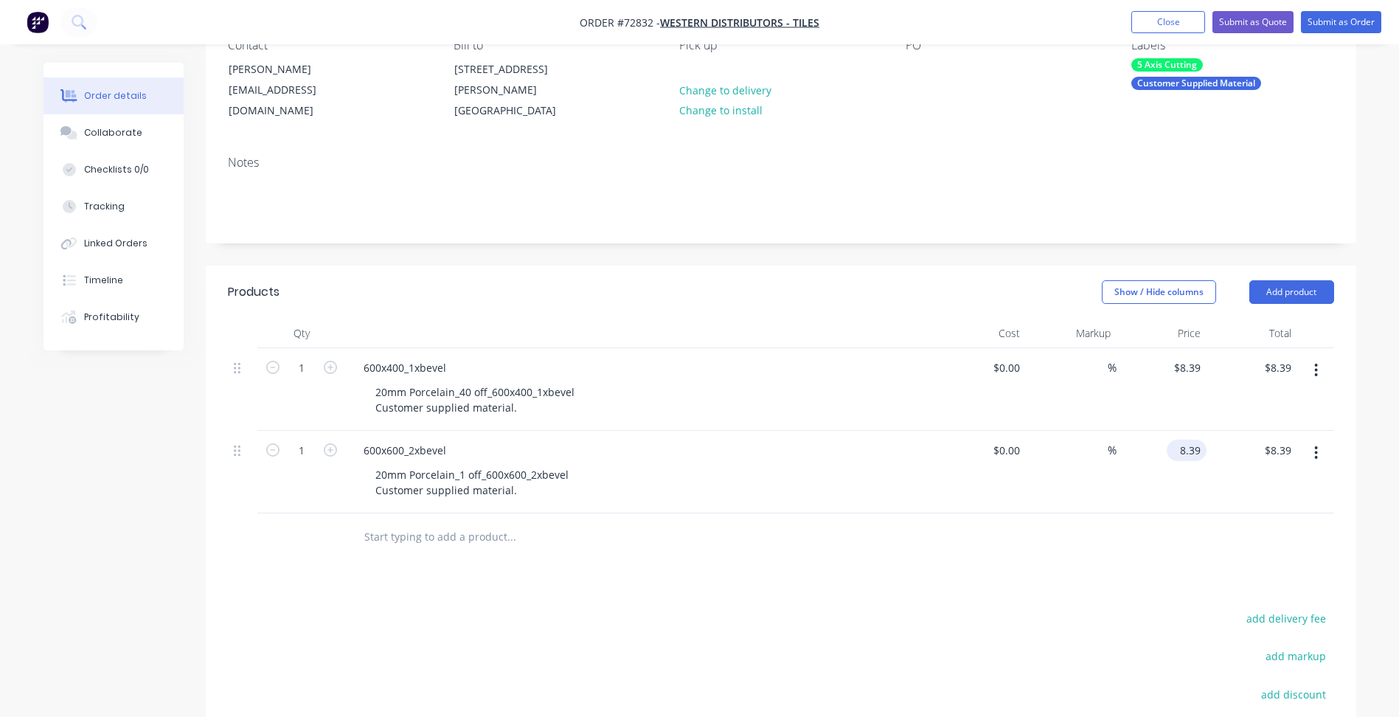
click at [1192, 450] on input "8.39" at bounding box center [1189, 450] width 34 height 21
type input "$16.78"
click at [779, 576] on div "Products Show / Hide columns Add product Qty Cost Markup Price Total 1 600x400_…" at bounding box center [781, 590] width 1150 height 650
click at [1322, 453] on button "button" at bounding box center [1316, 453] width 35 height 27
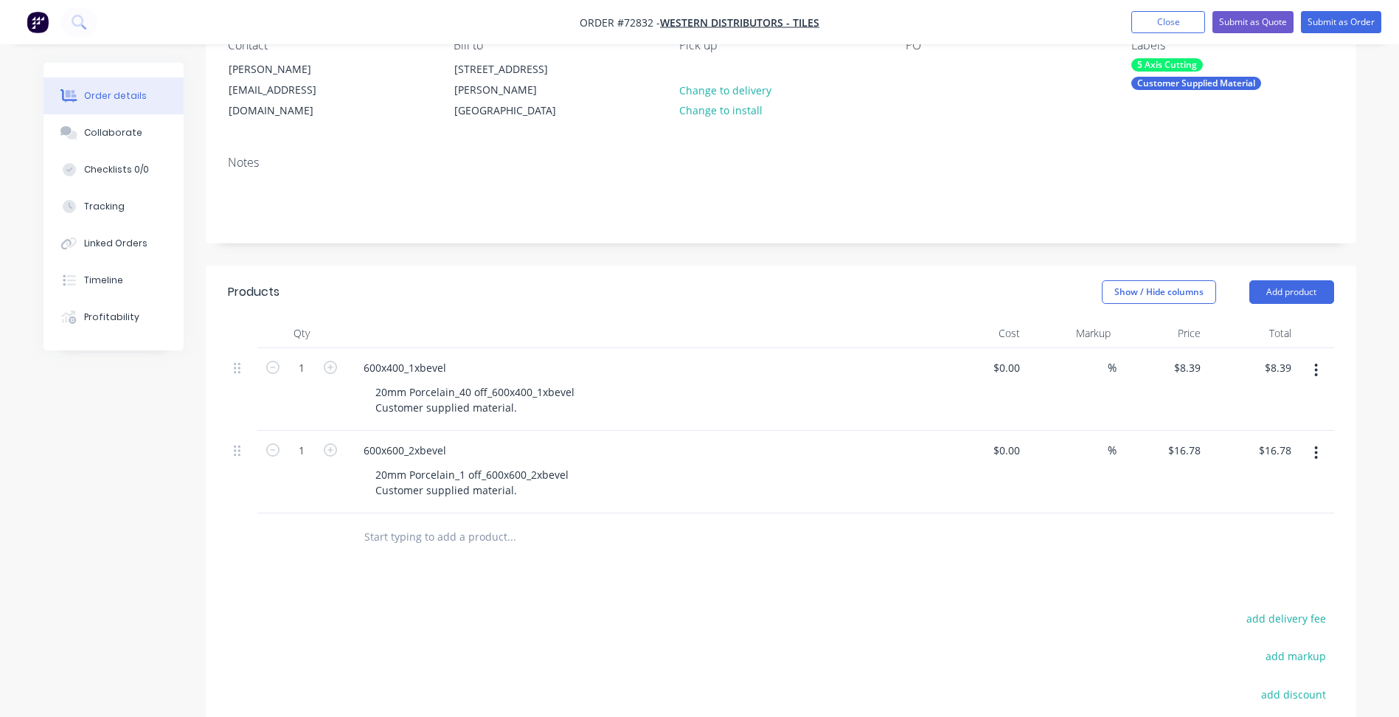
click at [1316, 375] on icon "button" at bounding box center [1316, 370] width 3 height 13
click at [1250, 441] on div "Duplicate" at bounding box center [1264, 438] width 114 height 21
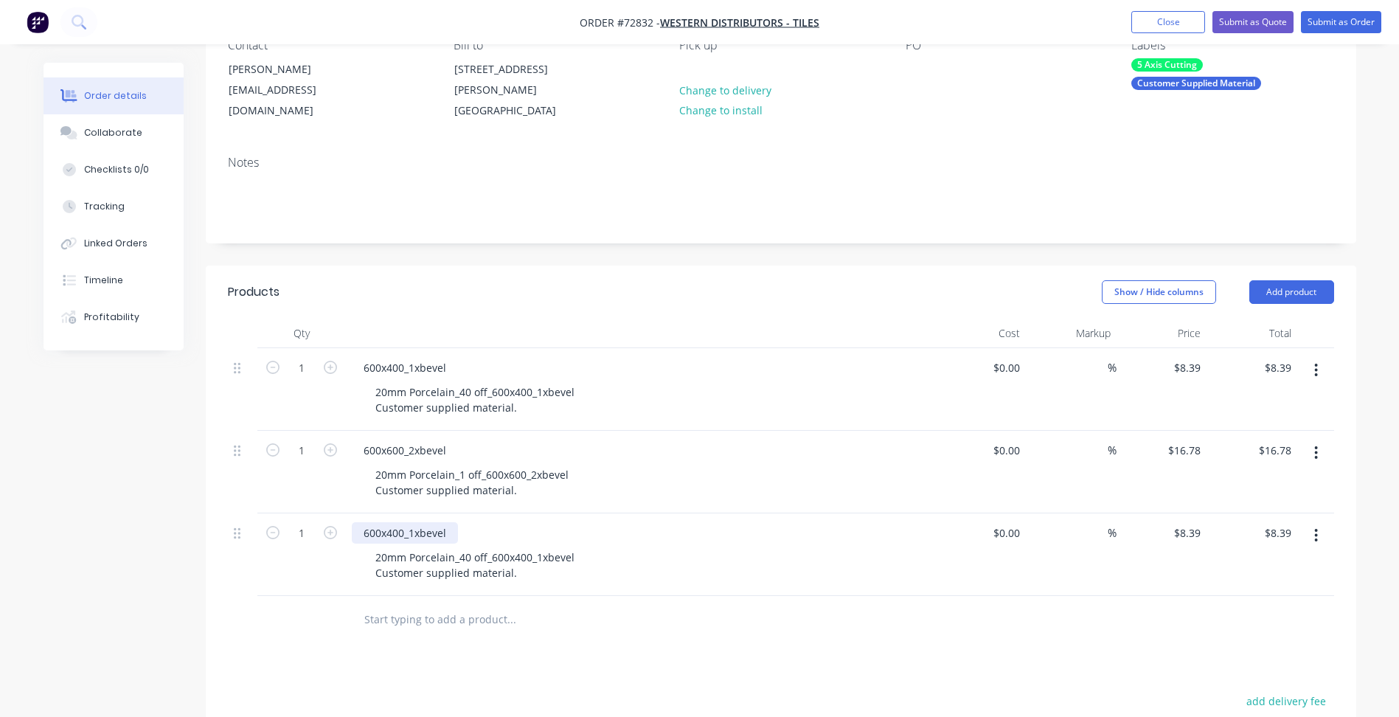
click at [392, 530] on div "600x400_1xbevel" at bounding box center [405, 532] width 106 height 21
click at [308, 366] on input "1" at bounding box center [301, 368] width 38 height 22
type input "40"
type input "$335.60"
click at [313, 597] on div at bounding box center [301, 620] width 88 height 48
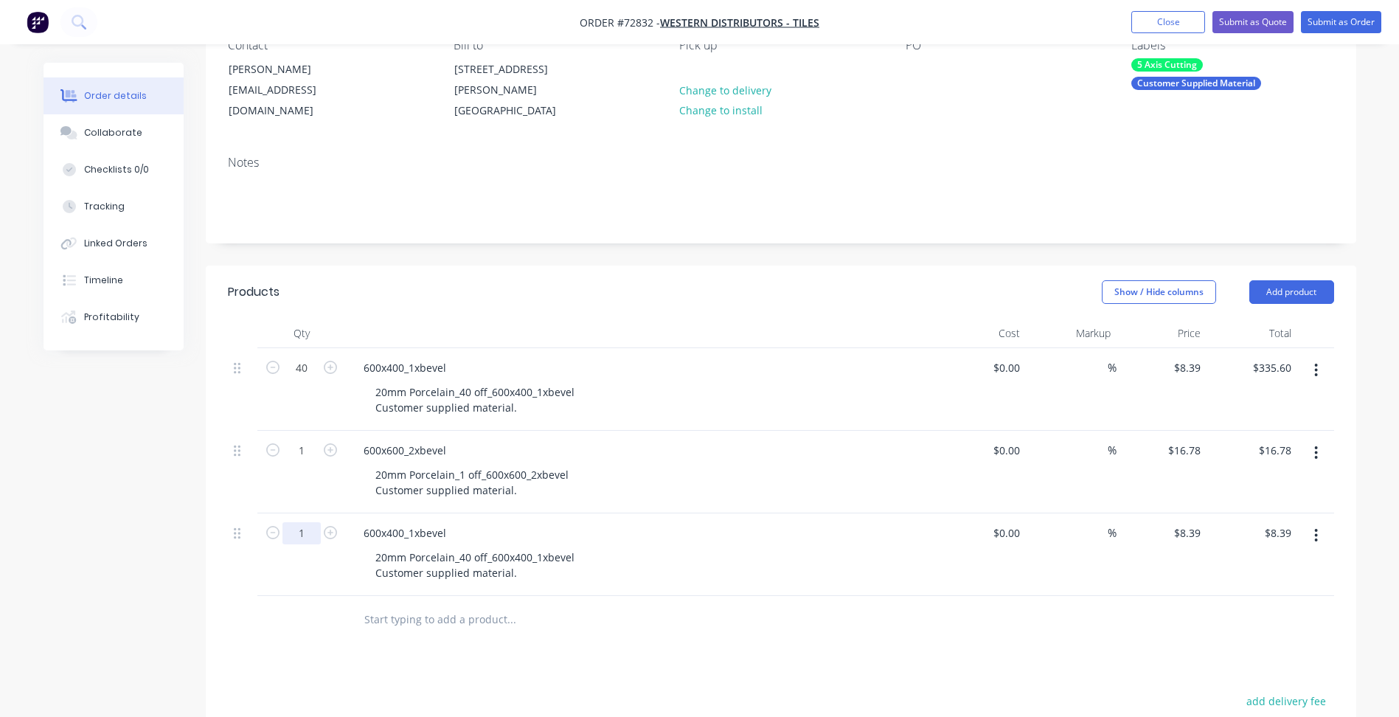
click at [304, 531] on input "1" at bounding box center [301, 533] width 38 height 22
type input "41"
type input "$343.99"
click at [391, 517] on div "600x400_1xbevel 20mm Porcelain_40 off_600x400_1xbevel Customer supplied materia…" at bounding box center [641, 554] width 590 height 83
click at [394, 530] on div "600x400_1xbevel" at bounding box center [405, 532] width 106 height 21
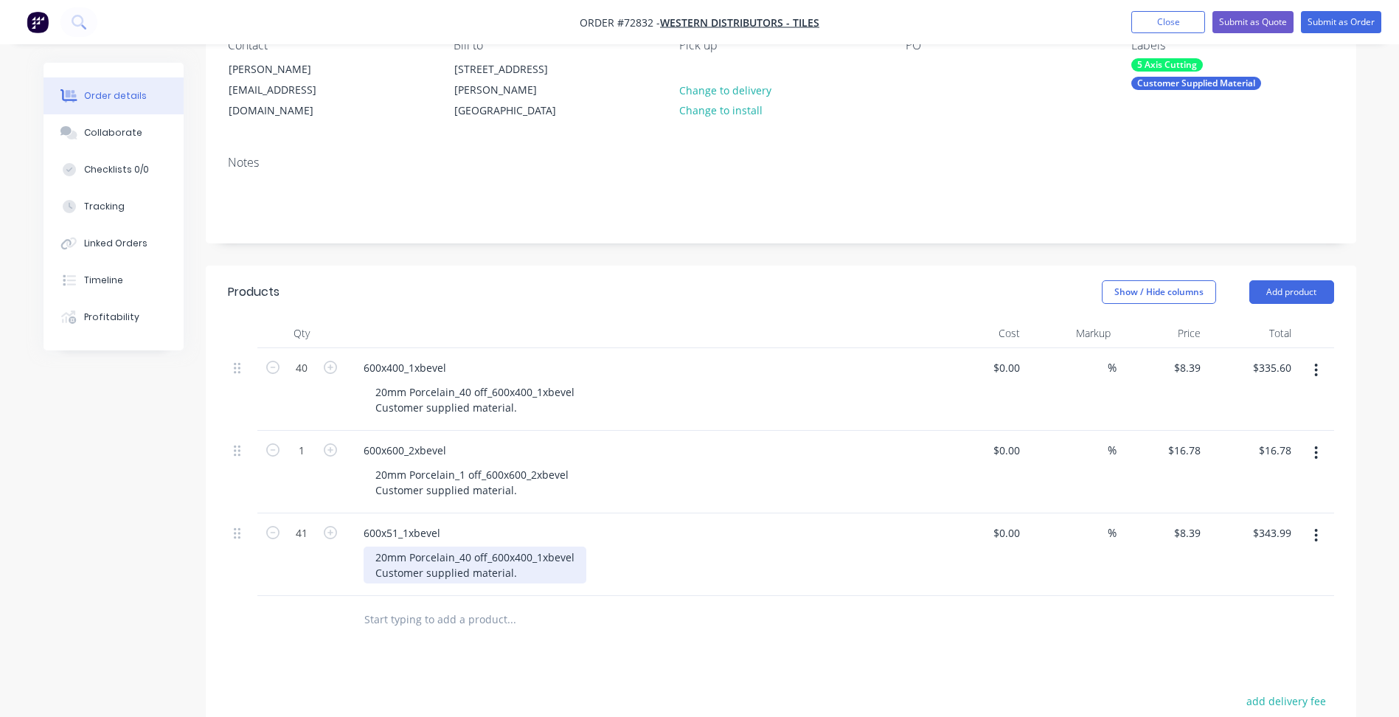
click at [532, 557] on div "20mm Porcelain_40 off_600x400_1xbevel Customer supplied material." at bounding box center [475, 564] width 223 height 37
click at [533, 560] on div "20mm Porcelain_40 off_600x400_1xbevel Customer supplied material." at bounding box center [475, 564] width 223 height 37
click at [529, 560] on div "20mm Porcelain_40 off_600x400_1xbevel Customer supplied material." at bounding box center [475, 564] width 223 height 37
click at [468, 552] on div "20mm Porcelain_40 off_600x51_1xbevel Customer supplied material." at bounding box center [472, 564] width 217 height 37
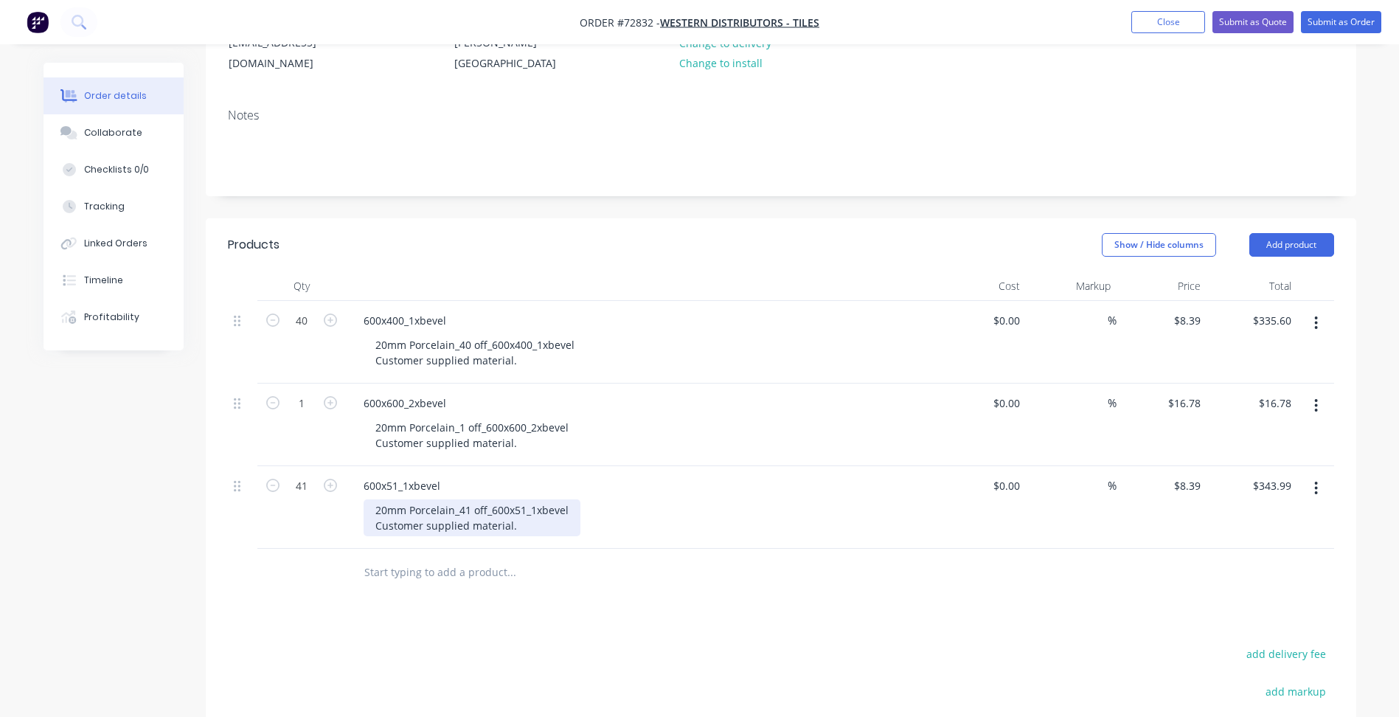
scroll to position [221, 0]
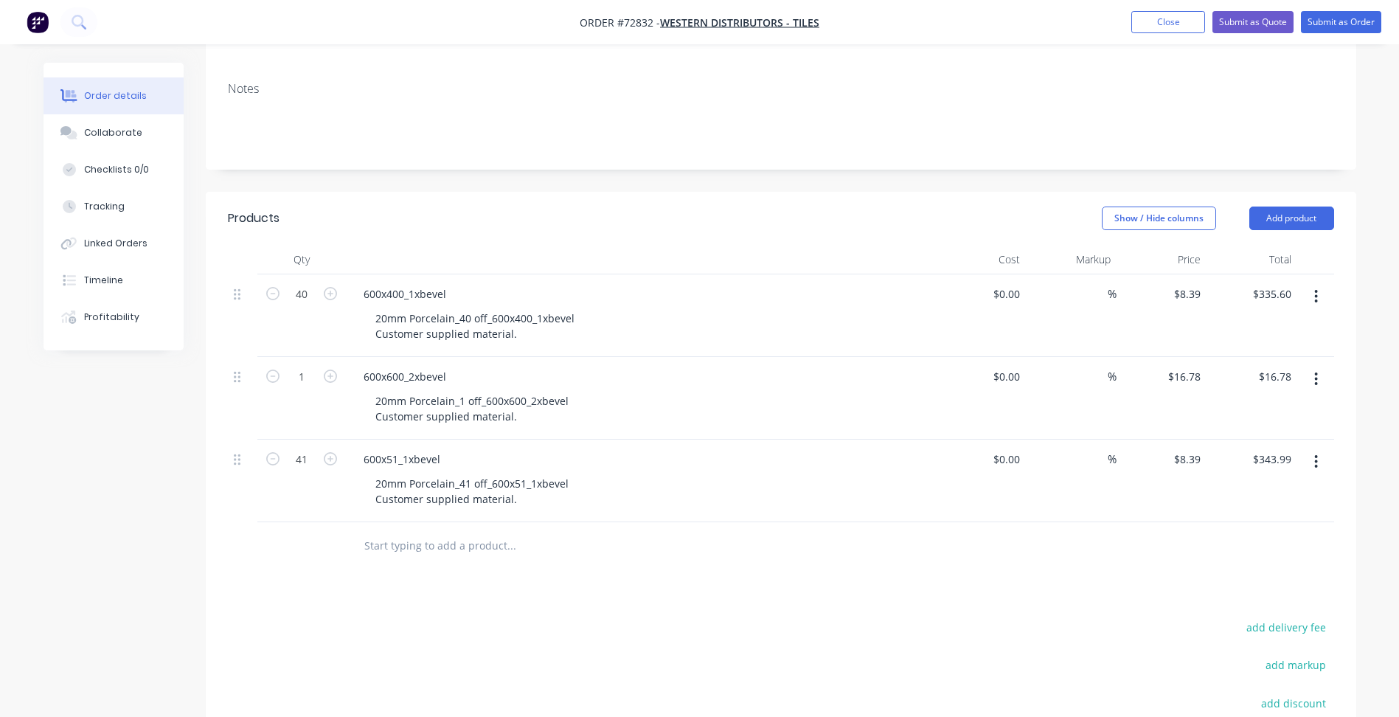
click at [1319, 461] on button "button" at bounding box center [1316, 461] width 35 height 27
click at [1229, 537] on div "Duplicate" at bounding box center [1264, 529] width 114 height 21
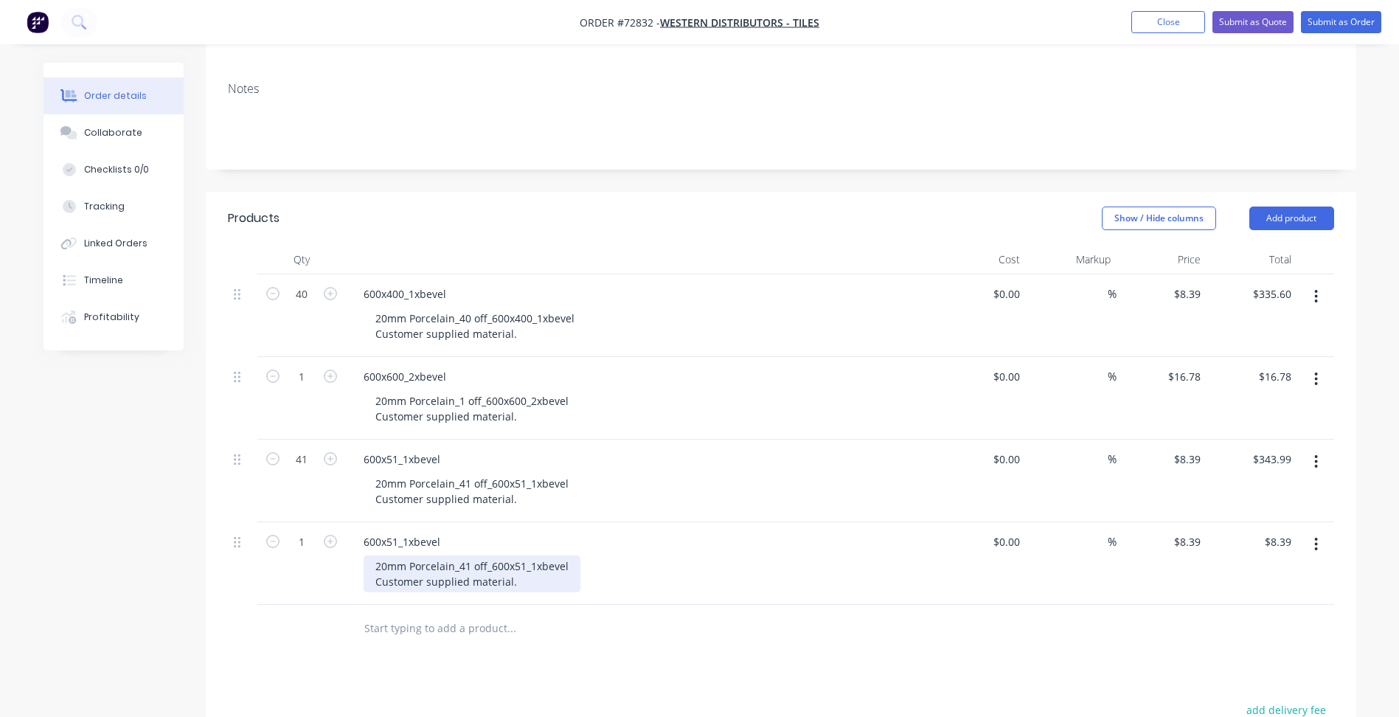
click at [459, 577] on div "20mm Porcelain_41 off_600x51_1xbevel Customer supplied material." at bounding box center [472, 573] width 217 height 37
click at [377, 539] on div "600x51_1xbevel" at bounding box center [402, 541] width 100 height 21
click at [465, 566] on div "20mm Porcelain_41 off_600x51_1xbevel Customer supplied material." at bounding box center [472, 573] width 217 height 37
click at [462, 566] on div "20mm Porcelain_41 off_600x51_1xbevel Customer supplied material." at bounding box center [472, 573] width 217 height 37
click at [521, 555] on div "20mm Porcelain_1 off_600x51_1xbevel Customer supplied material." at bounding box center [469, 573] width 211 height 37
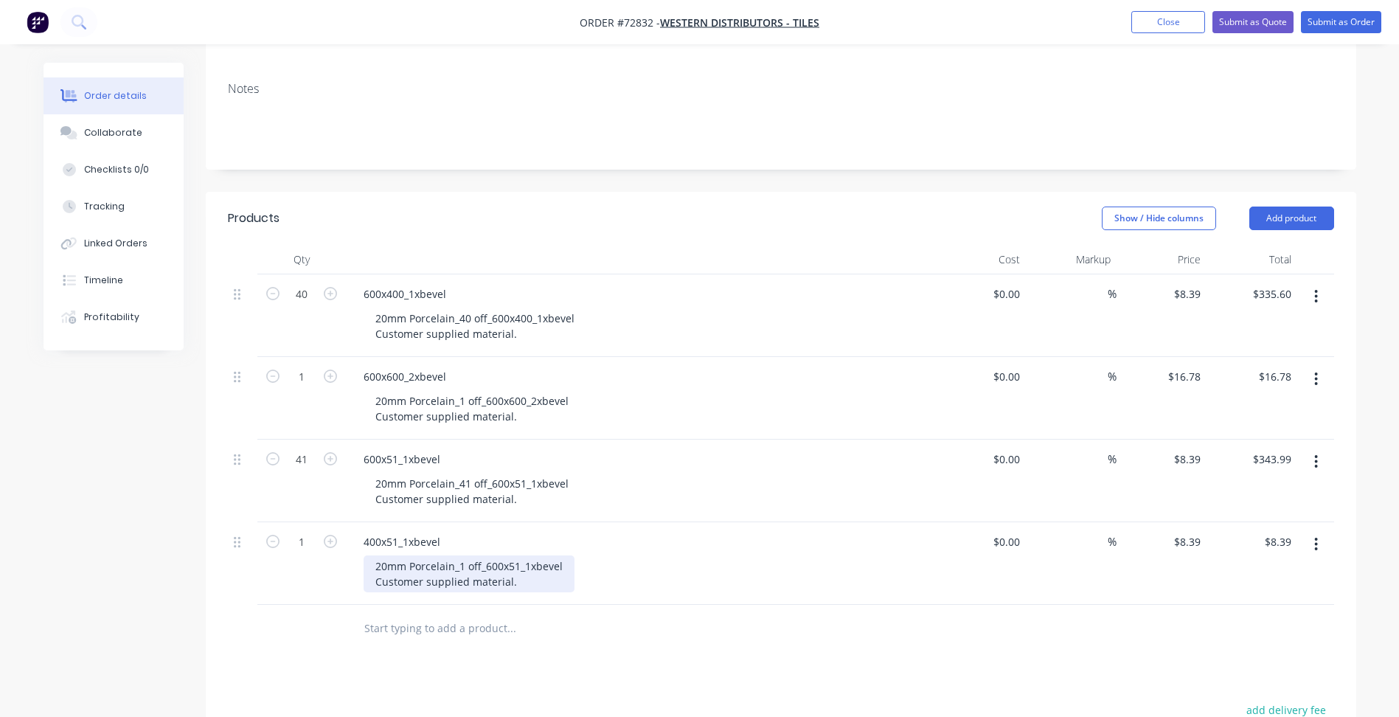
click at [490, 560] on div "20mm Porcelain_1 off_600x51_1xbevel Customer supplied material." at bounding box center [469, 573] width 211 height 37
click at [518, 564] on div "20mm Porcelain_1 off_400x51_1xbevel Customer supplied material." at bounding box center [469, 573] width 211 height 37
click at [443, 569] on div "20mm Porcelain_1 off_400x51_1xbevel Customer supplied material." at bounding box center [469, 573] width 211 height 37
click at [446, 571] on div "20mm Porcelain_1 off_400x51_1xbevel Customer supplied material." at bounding box center [469, 573] width 211 height 37
click at [1203, 539] on input "8.39" at bounding box center [1189, 541] width 34 height 21
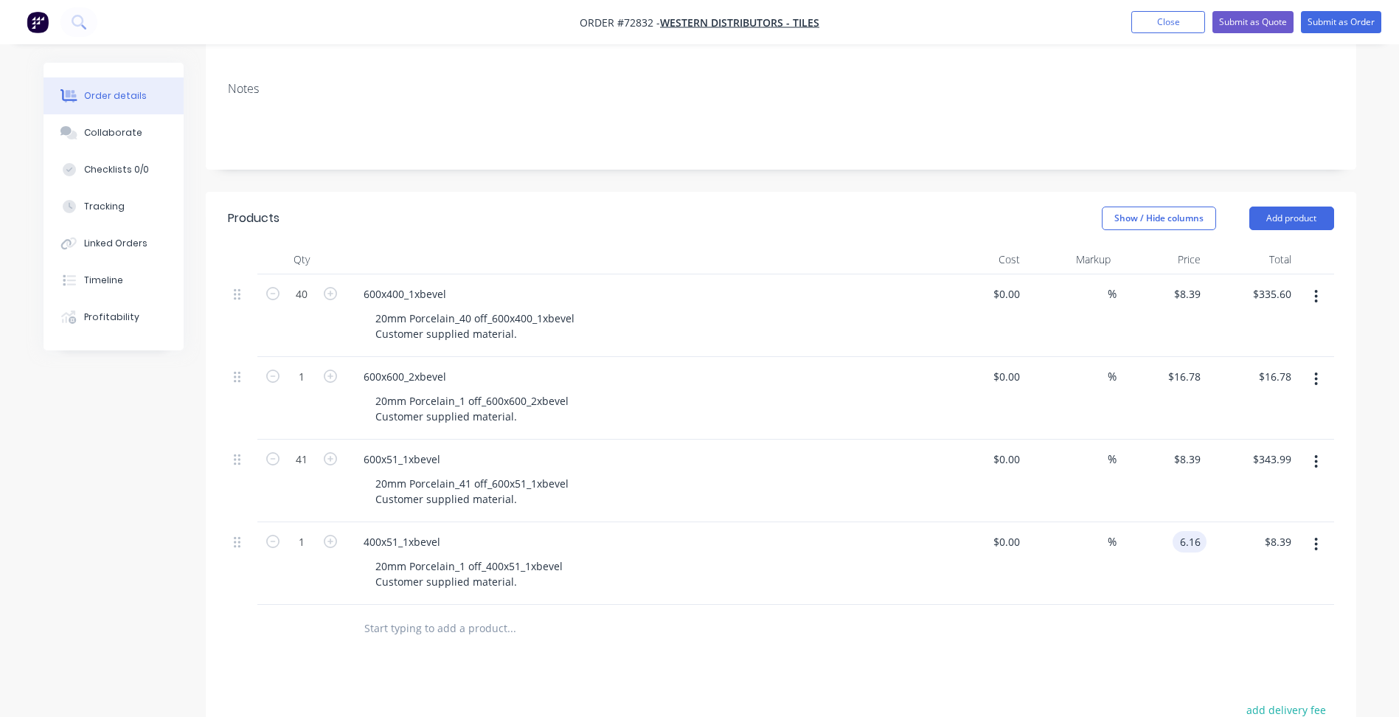
type input "$6.16"
click at [146, 527] on div "Created by [PERSON_NAME] Created [DATE] Required [DATE] Assigned to Add team me…" at bounding box center [700, 434] width 1313 height 1187
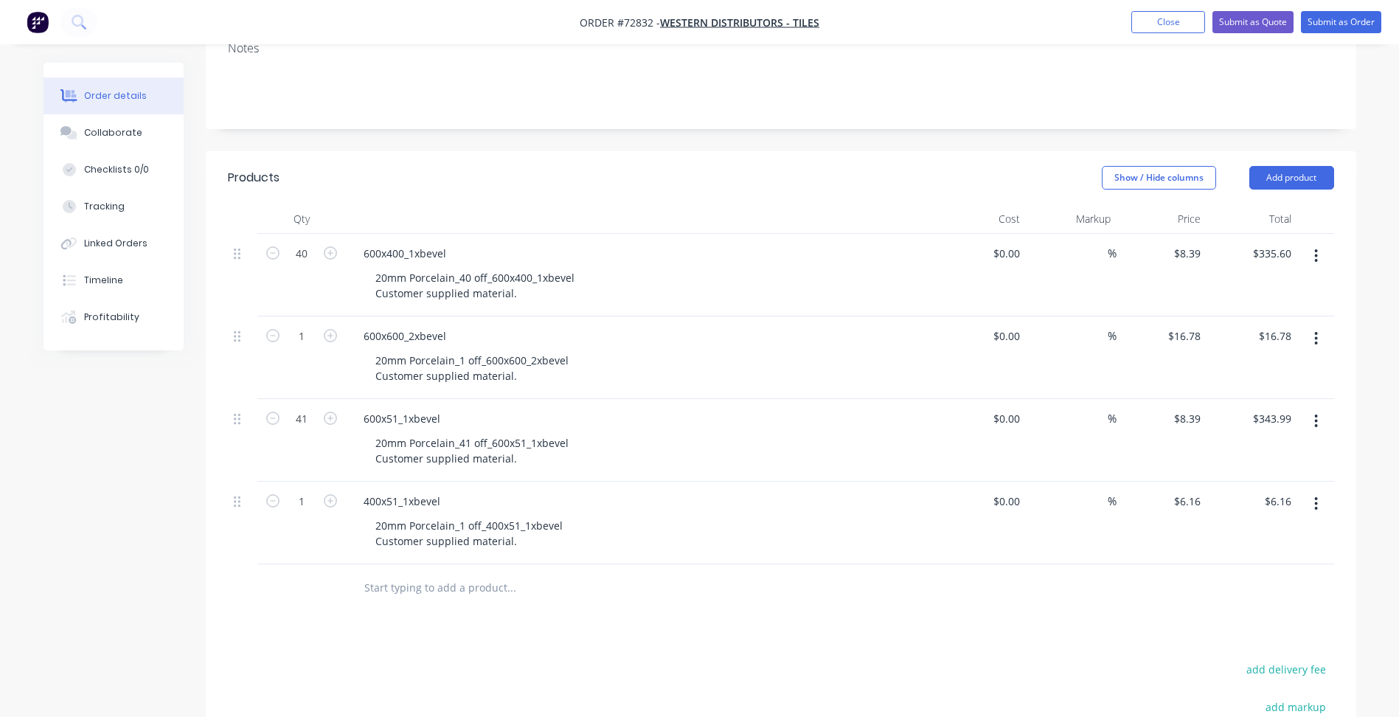
scroll to position [295, 0]
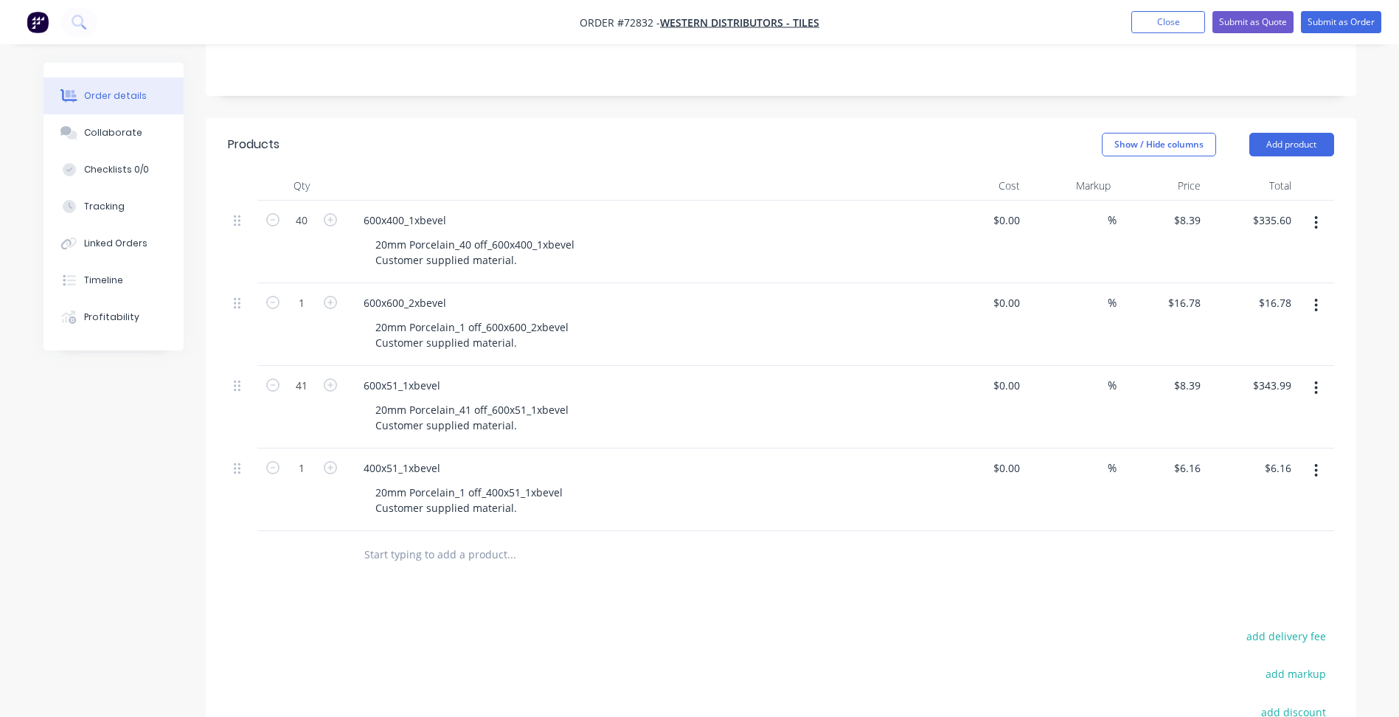
click at [1318, 470] on icon "button" at bounding box center [1316, 470] width 4 height 16
click at [1316, 394] on icon "button" at bounding box center [1316, 388] width 4 height 16
click at [1254, 457] on div "Duplicate" at bounding box center [1264, 455] width 114 height 21
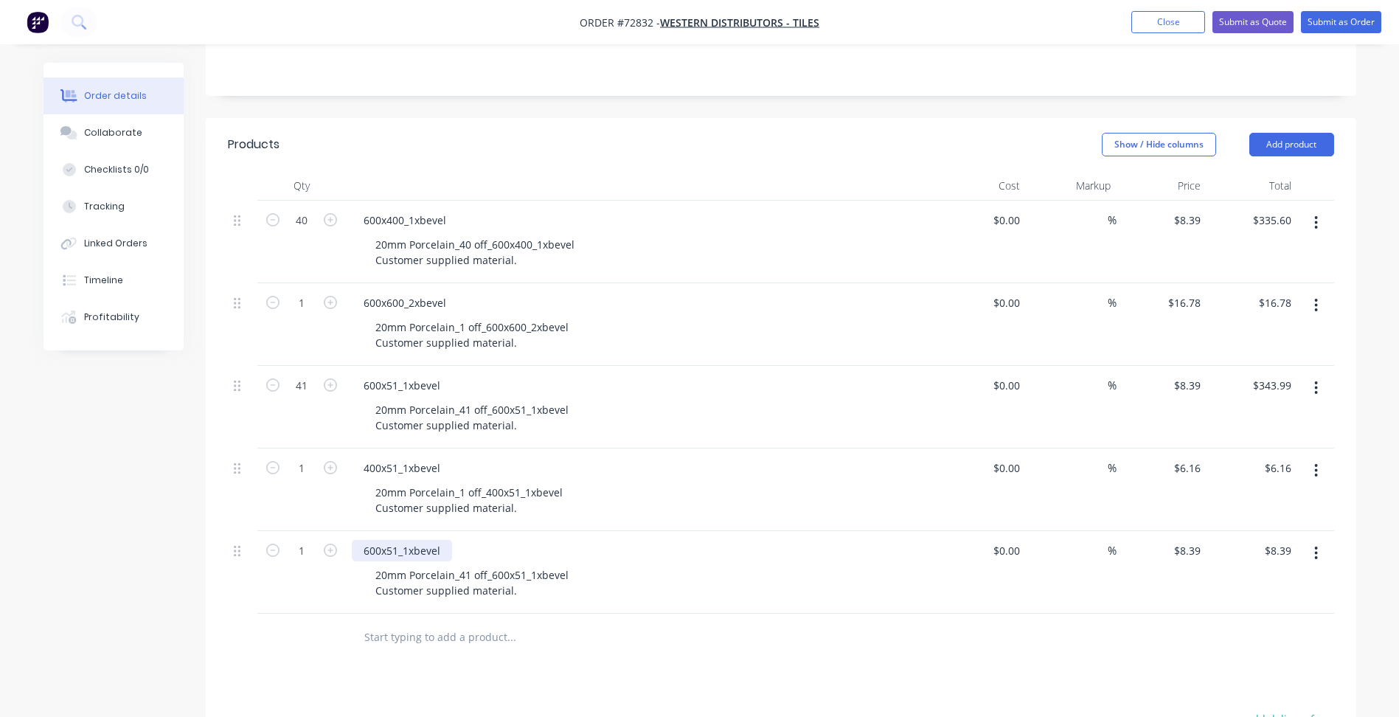
click at [396, 555] on div "600x51_1xbevel" at bounding box center [402, 550] width 100 height 21
click at [524, 574] on div "20mm Porcelain_41 off_600x51_1xbevel Customer supplied material." at bounding box center [472, 582] width 217 height 37
click at [523, 575] on div "20mm Porcelain_41 off_600x51_1xbevel Customer supplied material." at bounding box center [472, 582] width 217 height 37
drag, startPoint x: 1204, startPoint y: 40, endPoint x: 1191, endPoint y: 33, distance: 14.8
click at [1204, 38] on nav "Order #72832 - Western Distributors - Tiles Add product Close Submit as Quote S…" at bounding box center [699, 22] width 1399 height 44
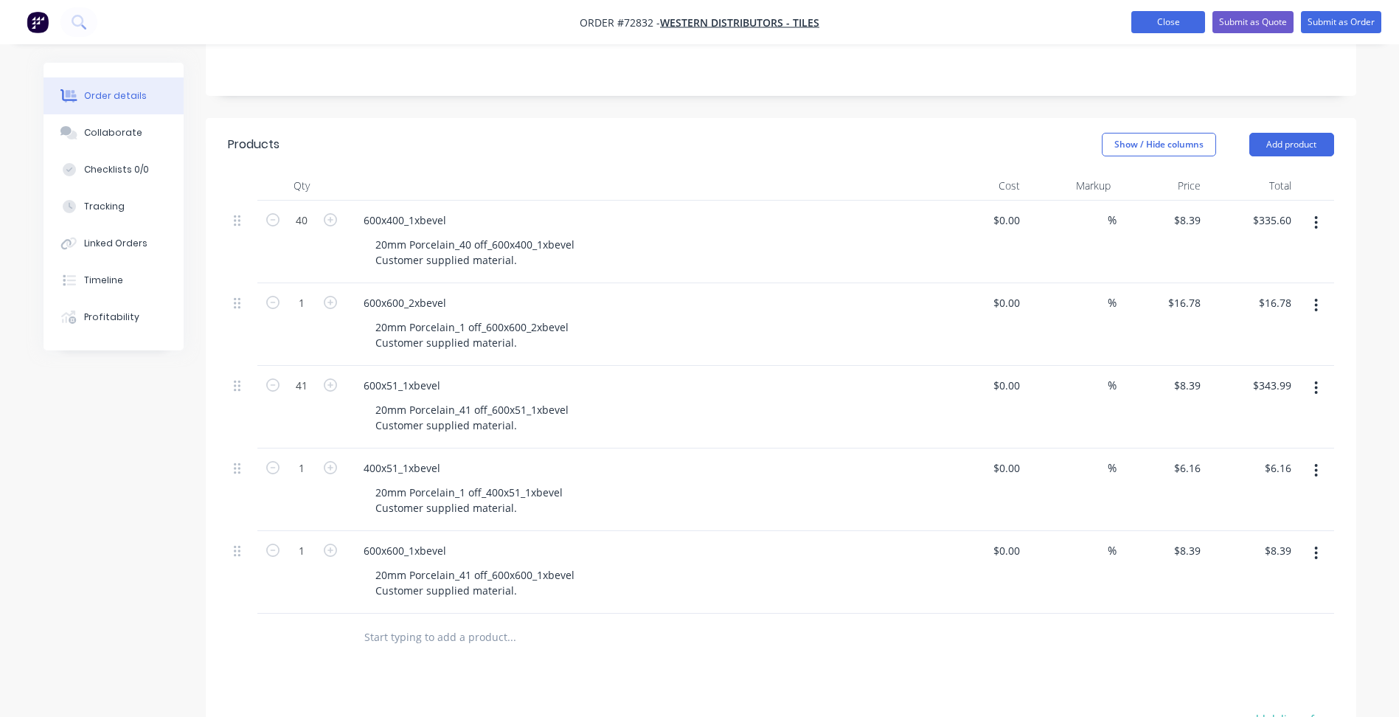
click at [1187, 31] on button "Close" at bounding box center [1168, 22] width 74 height 22
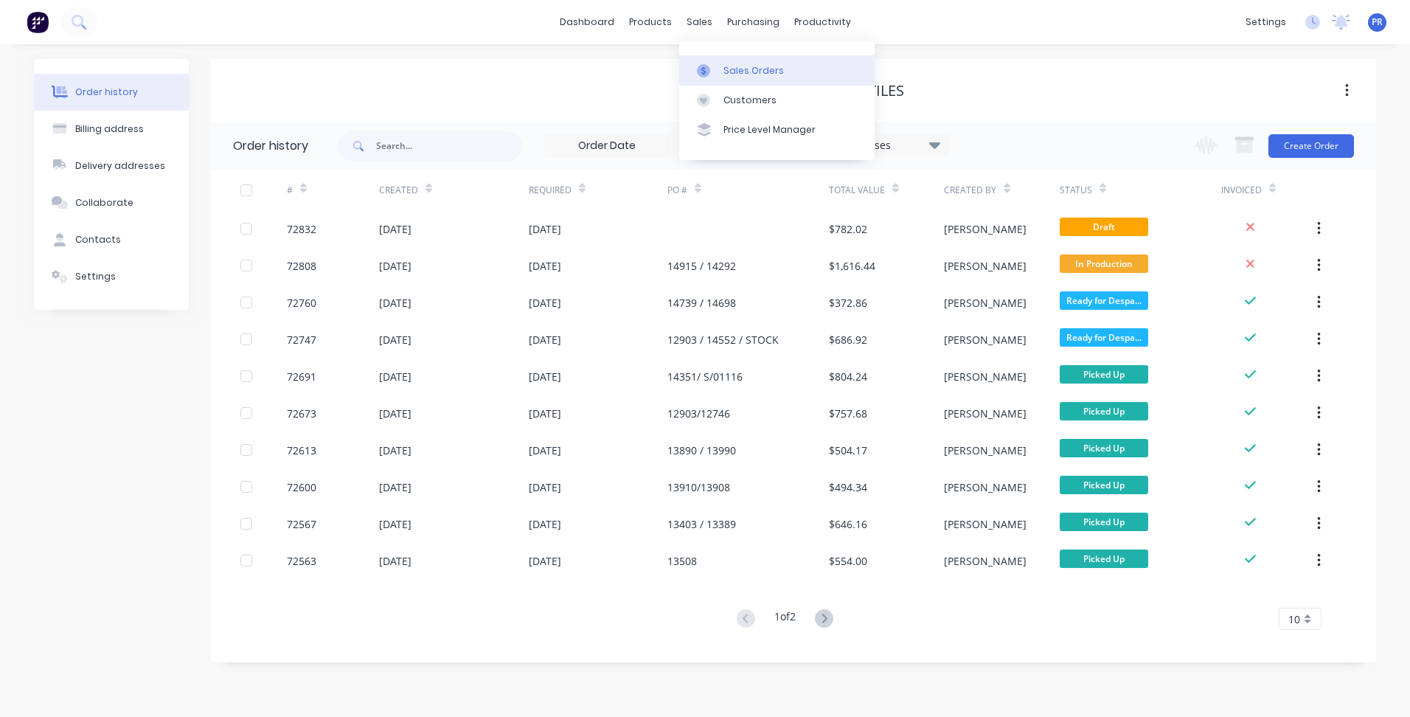
click at [738, 68] on div "Sales Orders" at bounding box center [753, 70] width 60 height 13
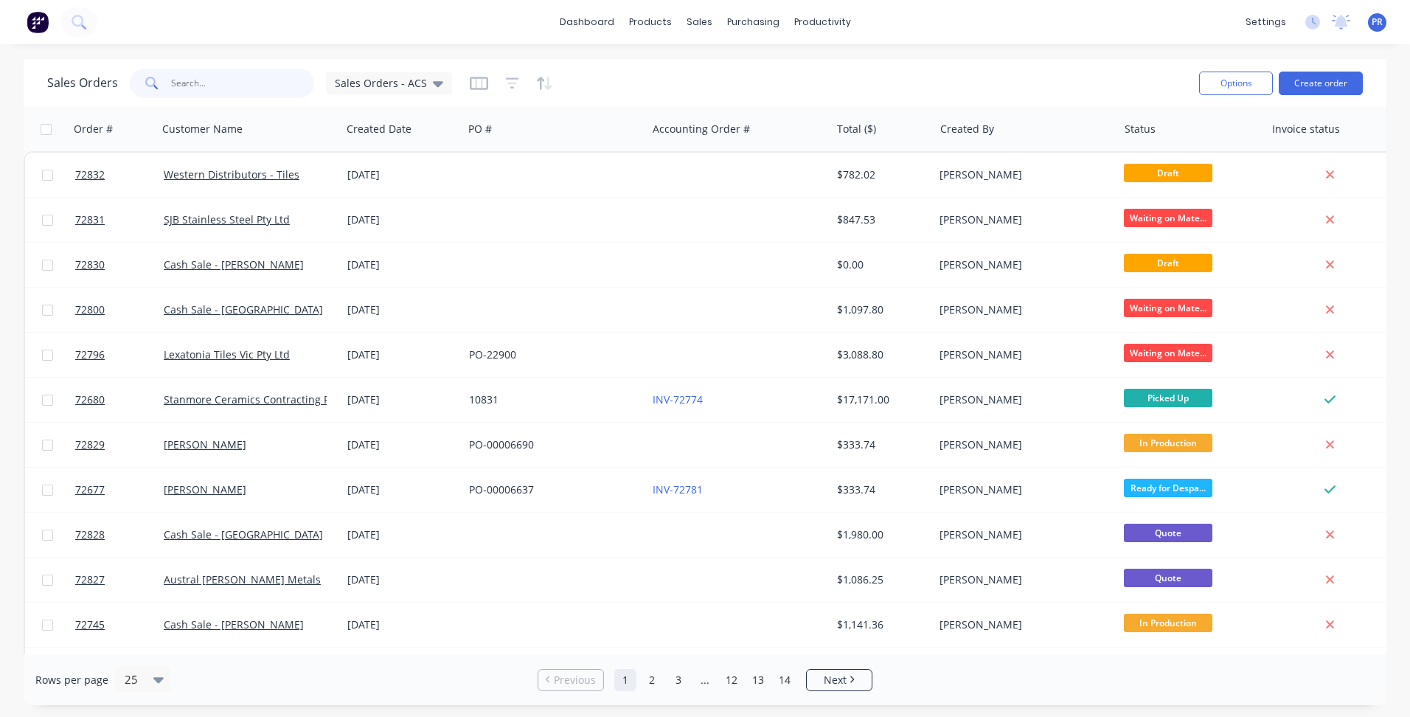
drag, startPoint x: 239, startPoint y: 86, endPoint x: 229, endPoint y: 97, distance: 15.1
click at [214, 86] on input "text" at bounding box center [243, 83] width 144 height 29
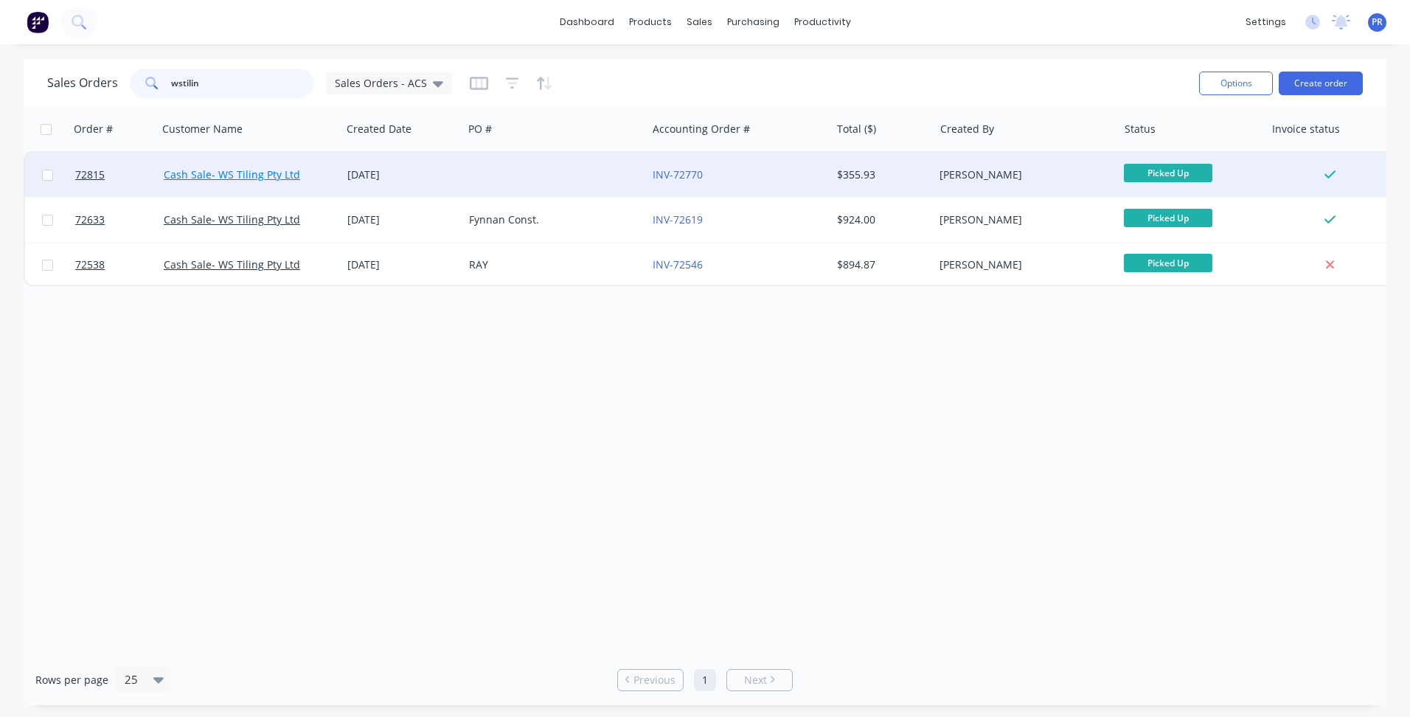
type input "wstilin"
click at [258, 176] on link "Cash Sale- WS Tiling Pty Ltd" at bounding box center [232, 174] width 136 height 14
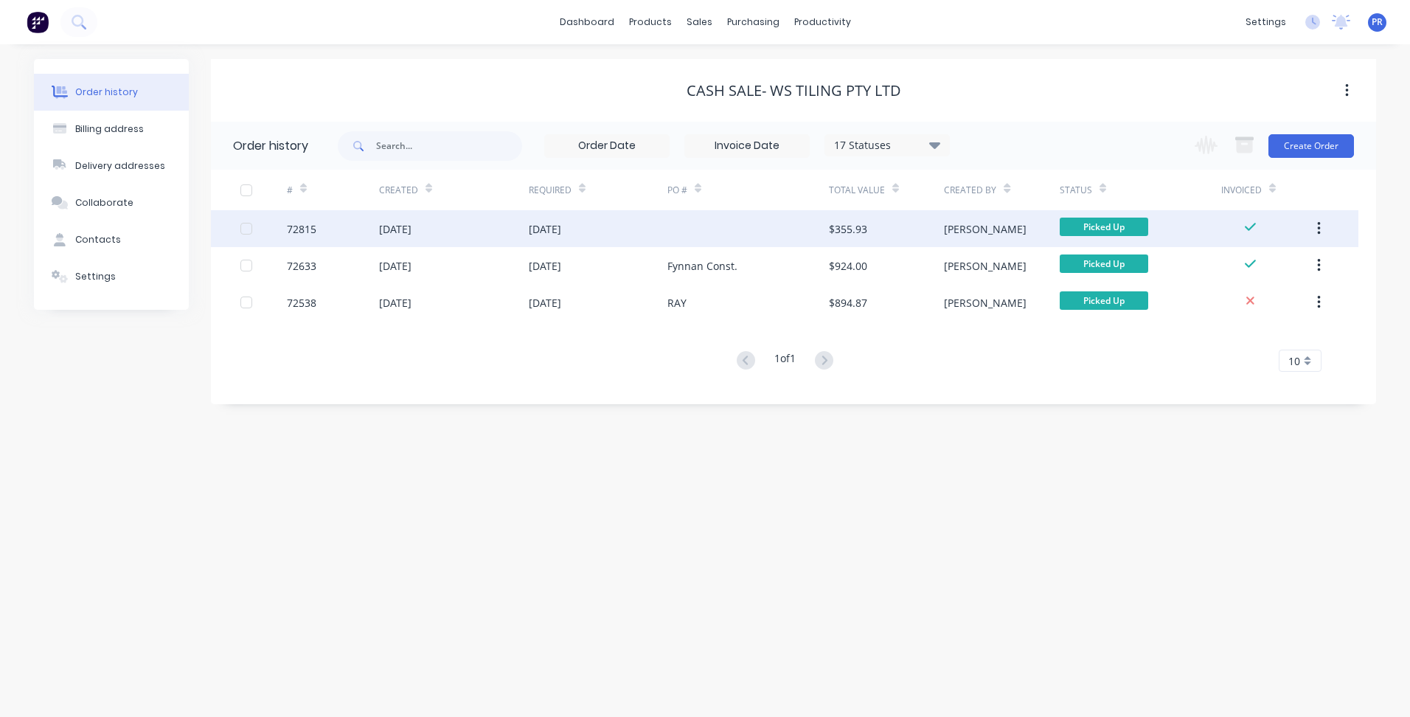
click at [561, 236] on div "[DATE]" at bounding box center [545, 228] width 32 height 15
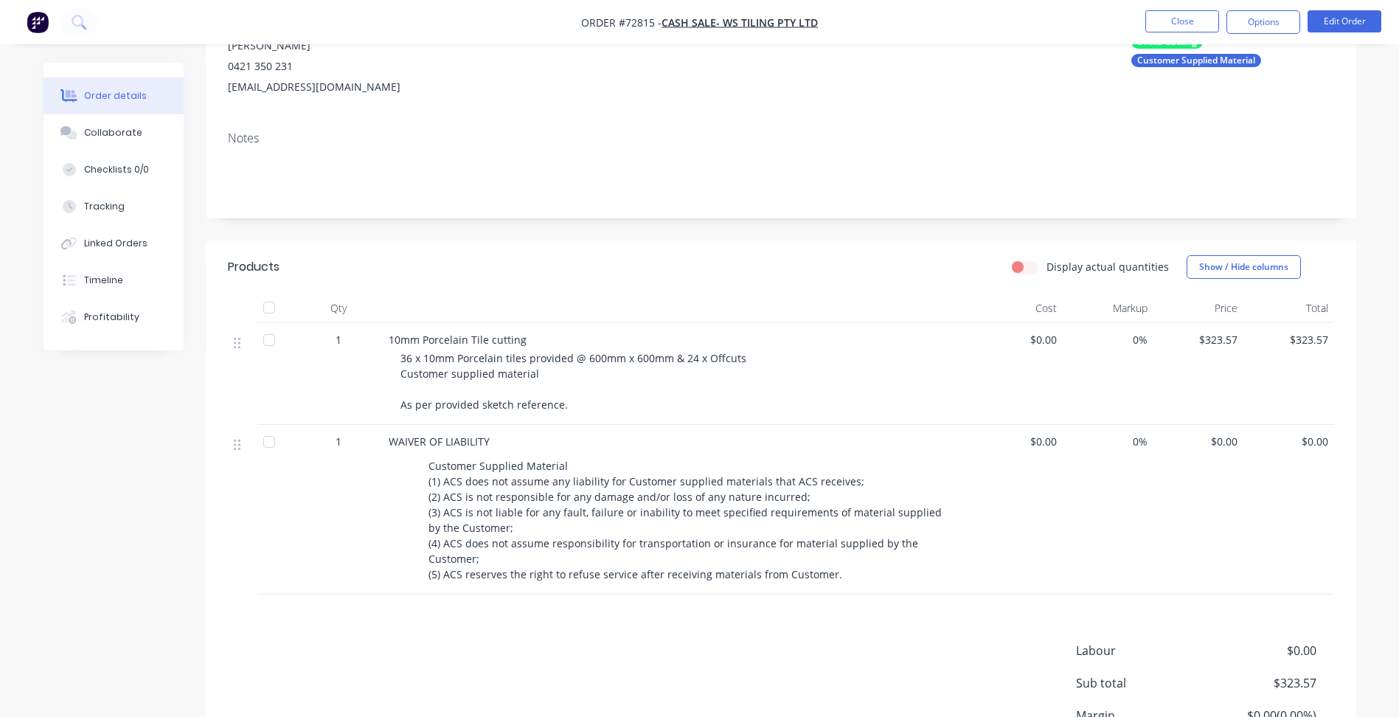
scroll to position [74, 0]
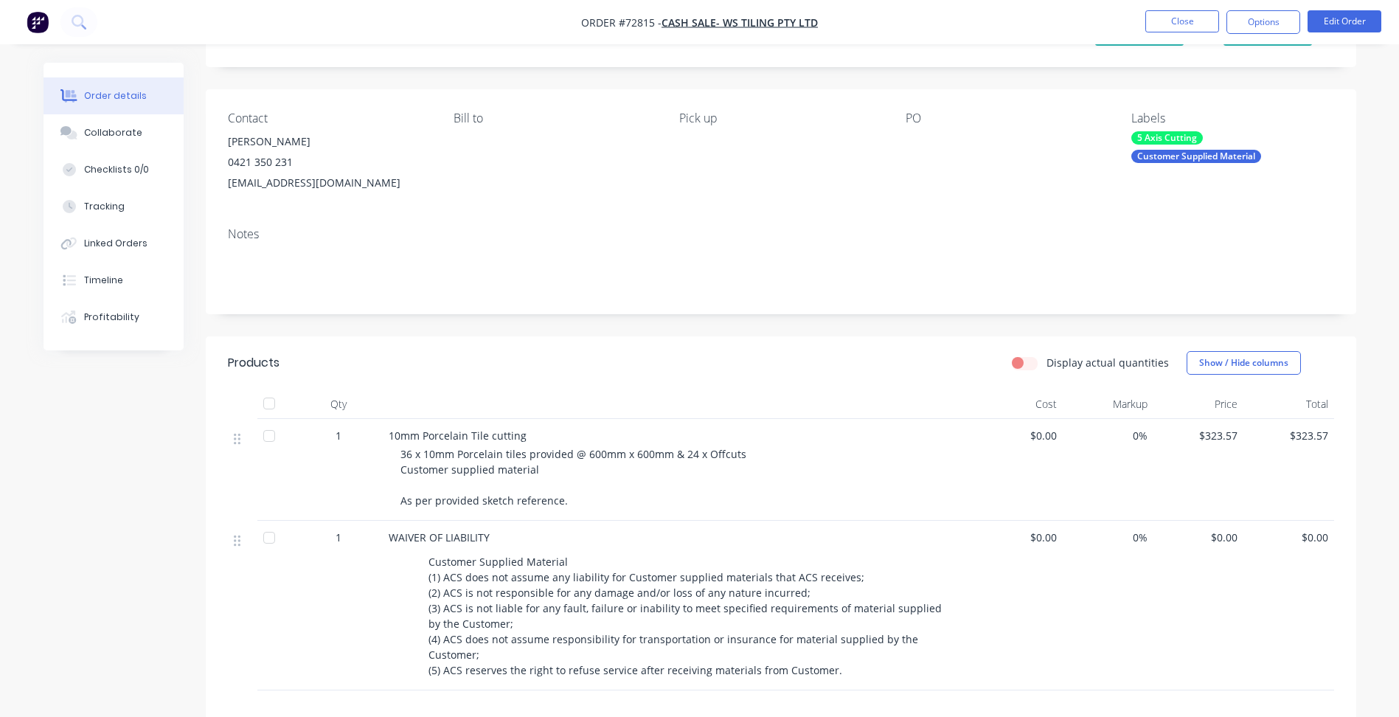
click at [824, 429] on div "10mm Porcelain Tile cutting" at bounding box center [678, 435] width 578 height 15
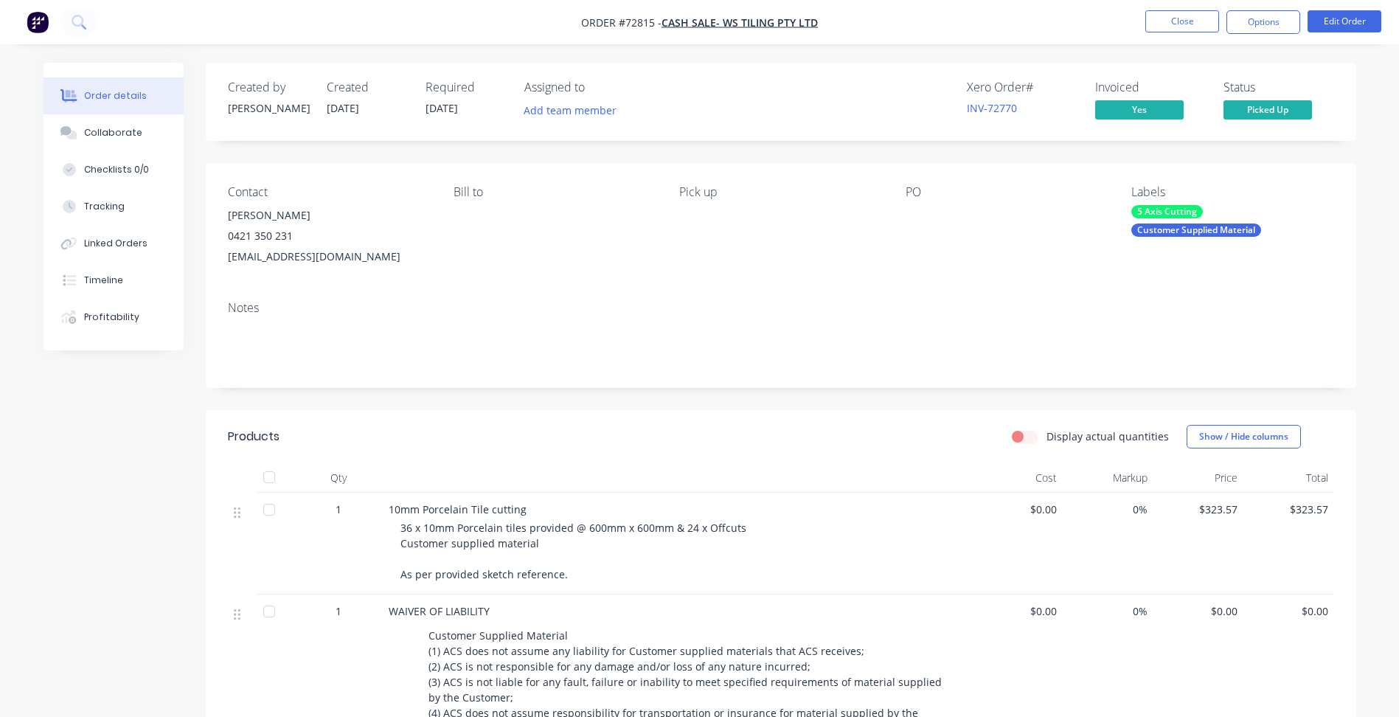
click at [897, 426] on div "Display actual quantities Show / Hide columns" at bounding box center [897, 437] width 871 height 24
click at [1199, 21] on button "Close" at bounding box center [1182, 21] width 74 height 22
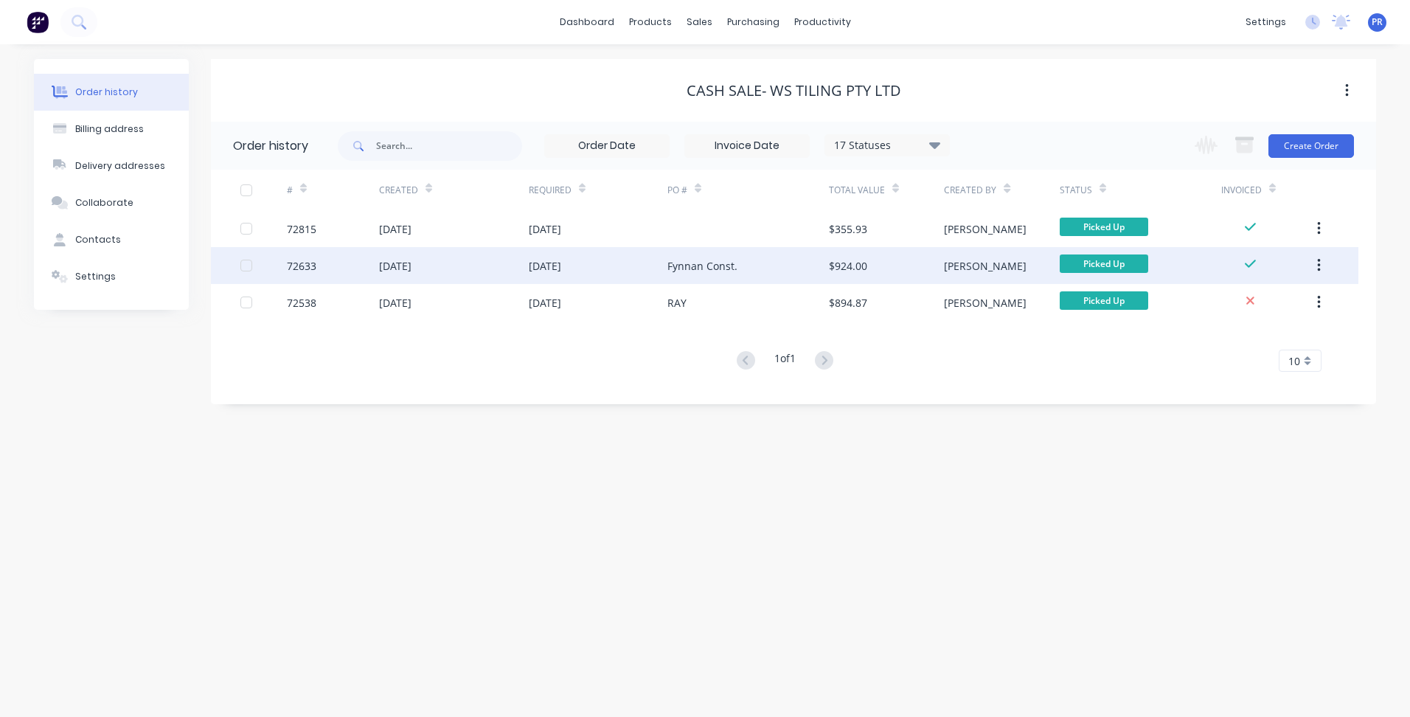
click at [445, 264] on div "[DATE]" at bounding box center [454, 265] width 150 height 37
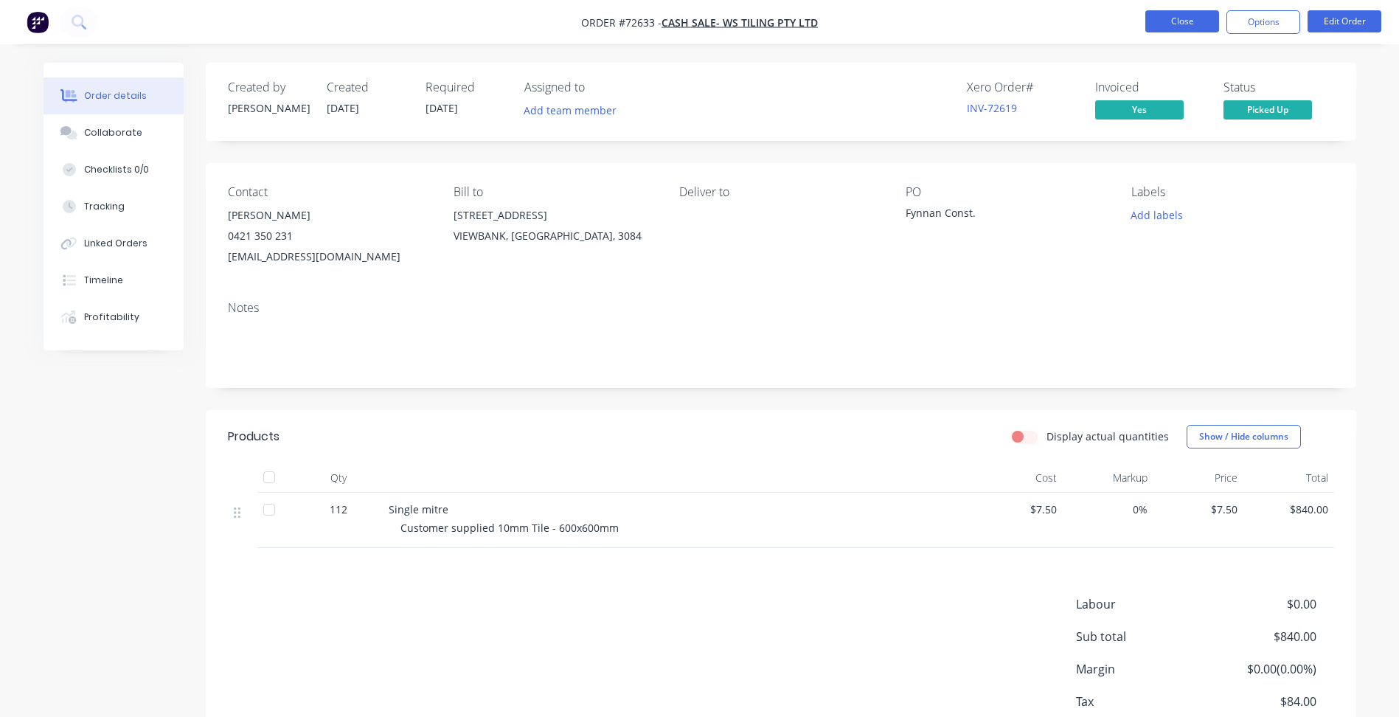
click at [1190, 25] on button "Close" at bounding box center [1182, 21] width 74 height 22
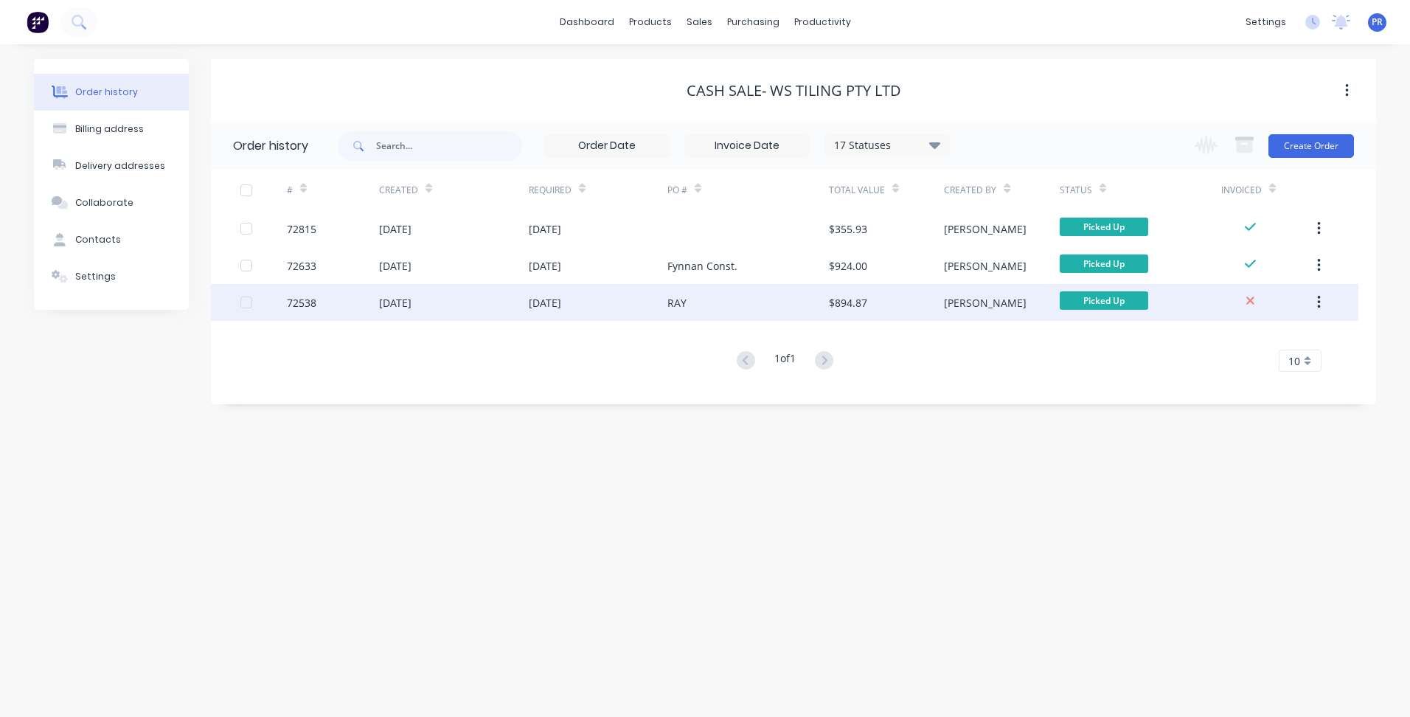
click at [602, 299] on div "[DATE]" at bounding box center [598, 302] width 139 height 37
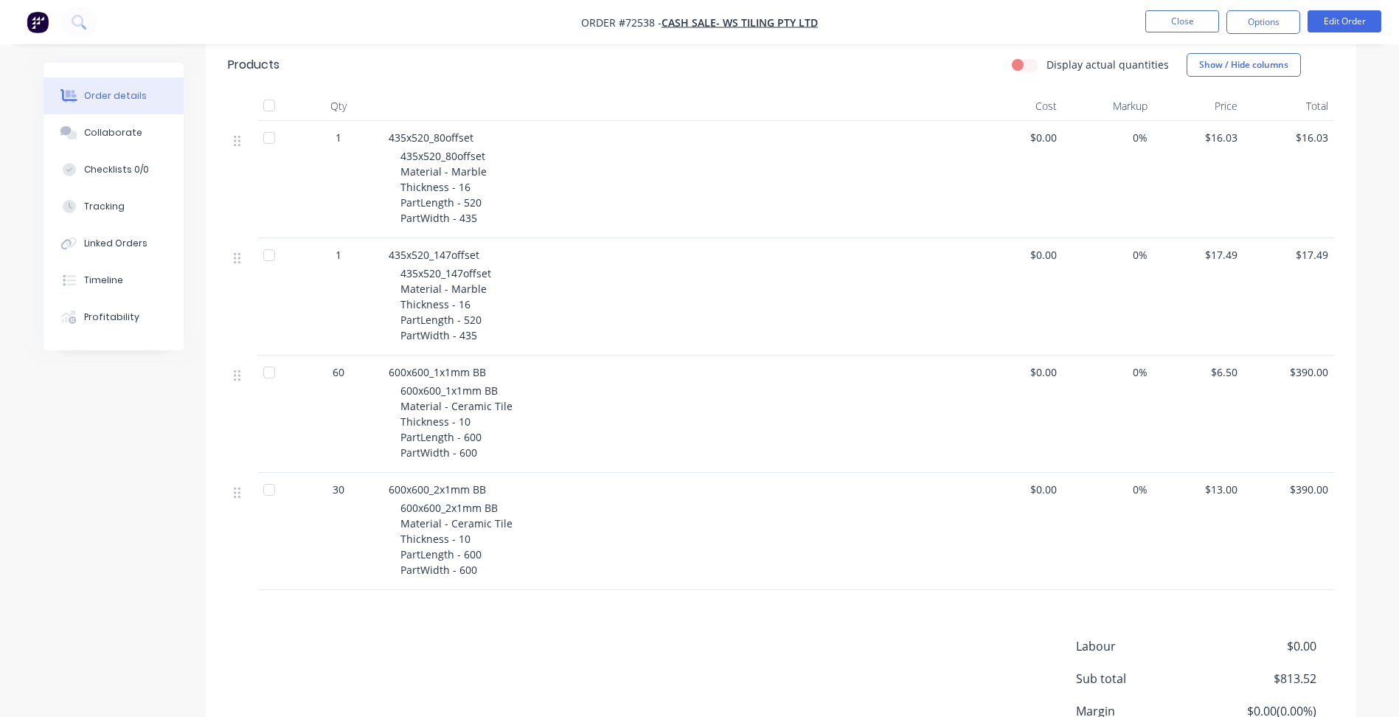
scroll to position [442, 0]
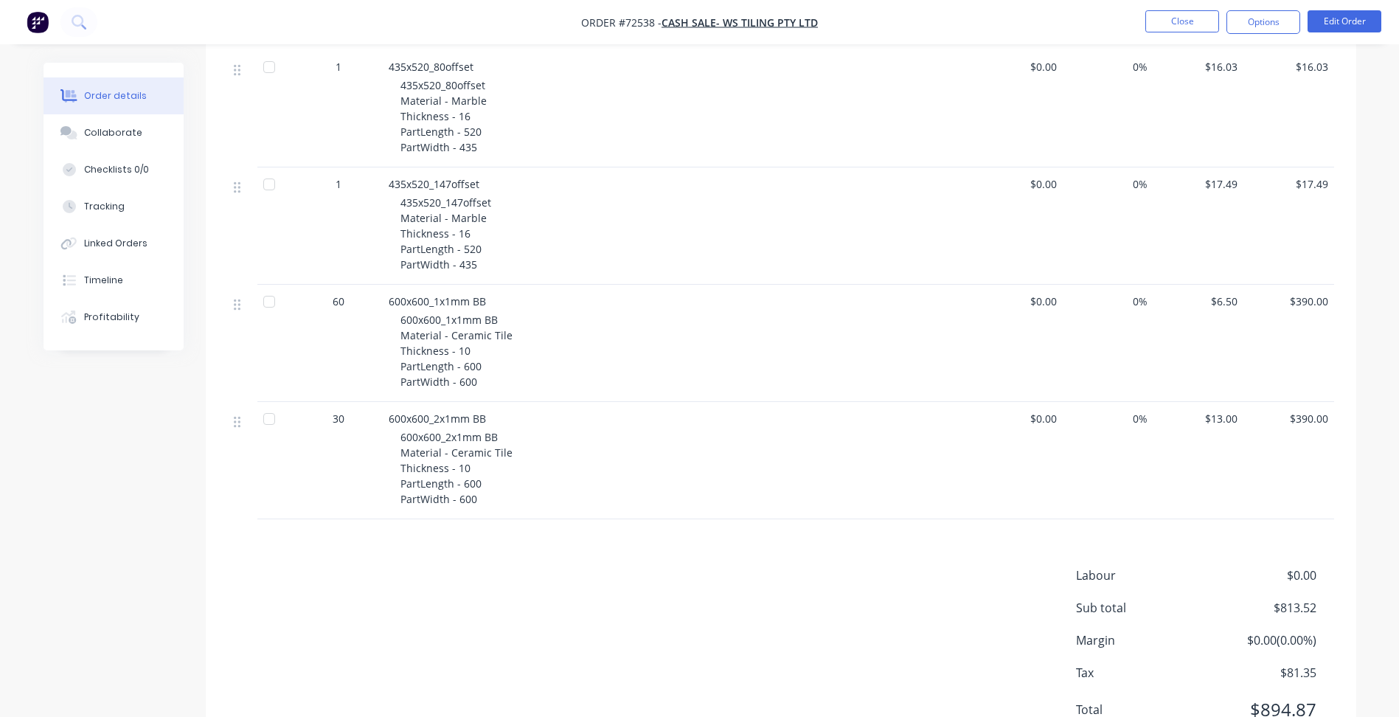
click at [522, 539] on div "Products Display actual quantities Show / Hide columns Qty Cost Markup Price To…" at bounding box center [781, 364] width 1150 height 792
click at [462, 305] on span "600x600_1x1mm BB" at bounding box center [437, 301] width 97 height 14
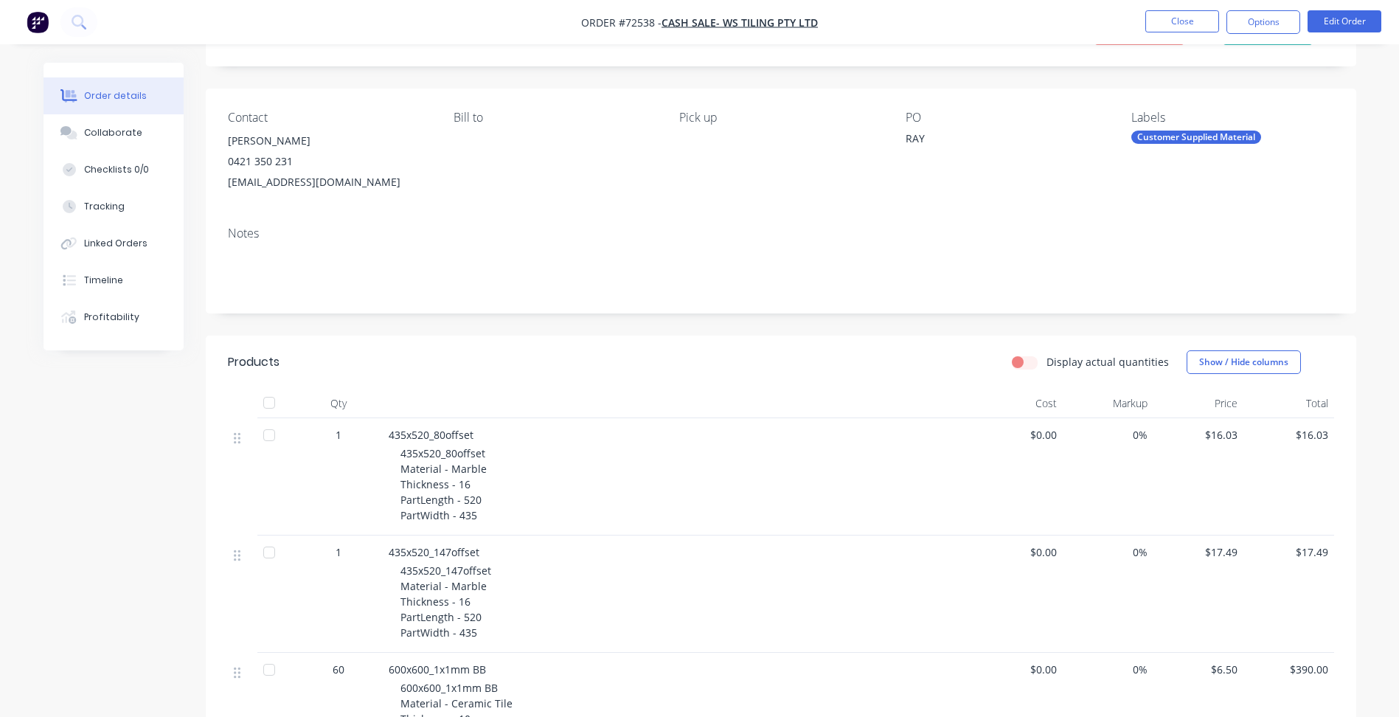
scroll to position [74, 0]
click at [824, 346] on header "Products Display actual quantities Show / Hide columns" at bounding box center [781, 362] width 1150 height 53
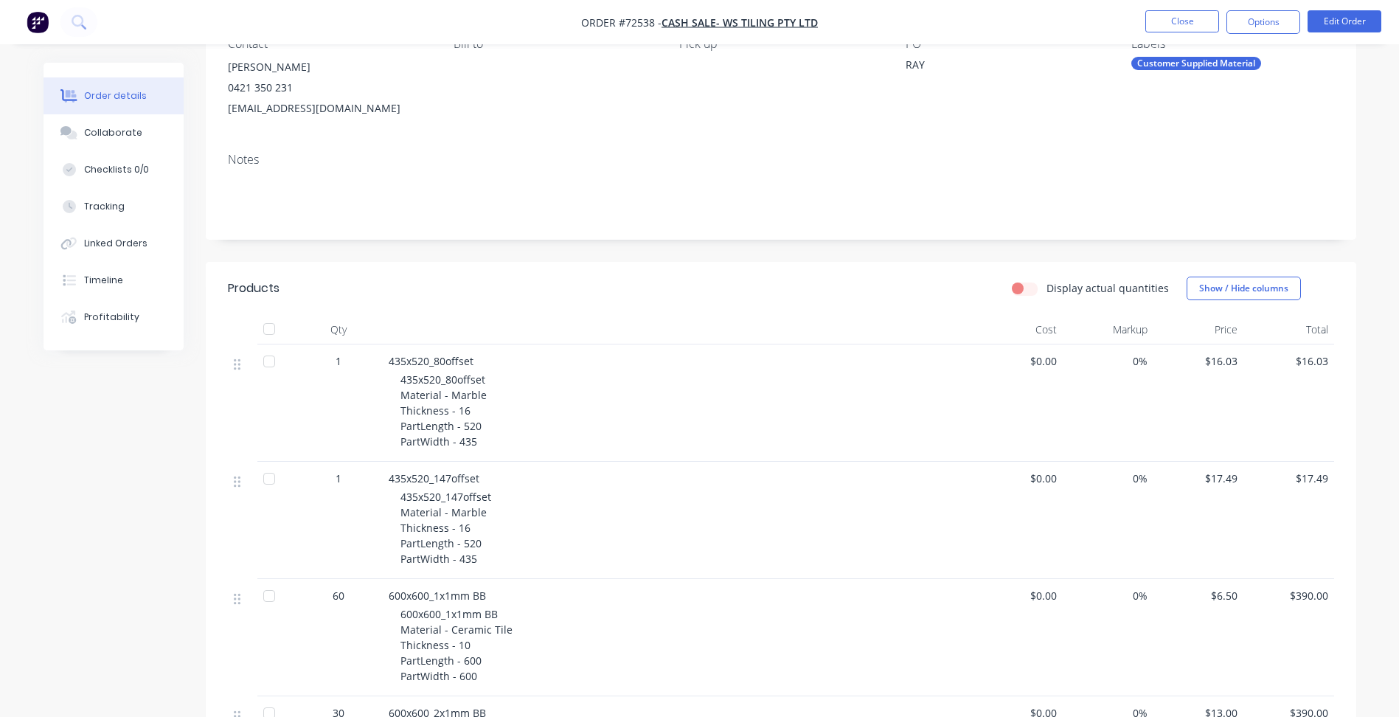
scroll to position [295, 0]
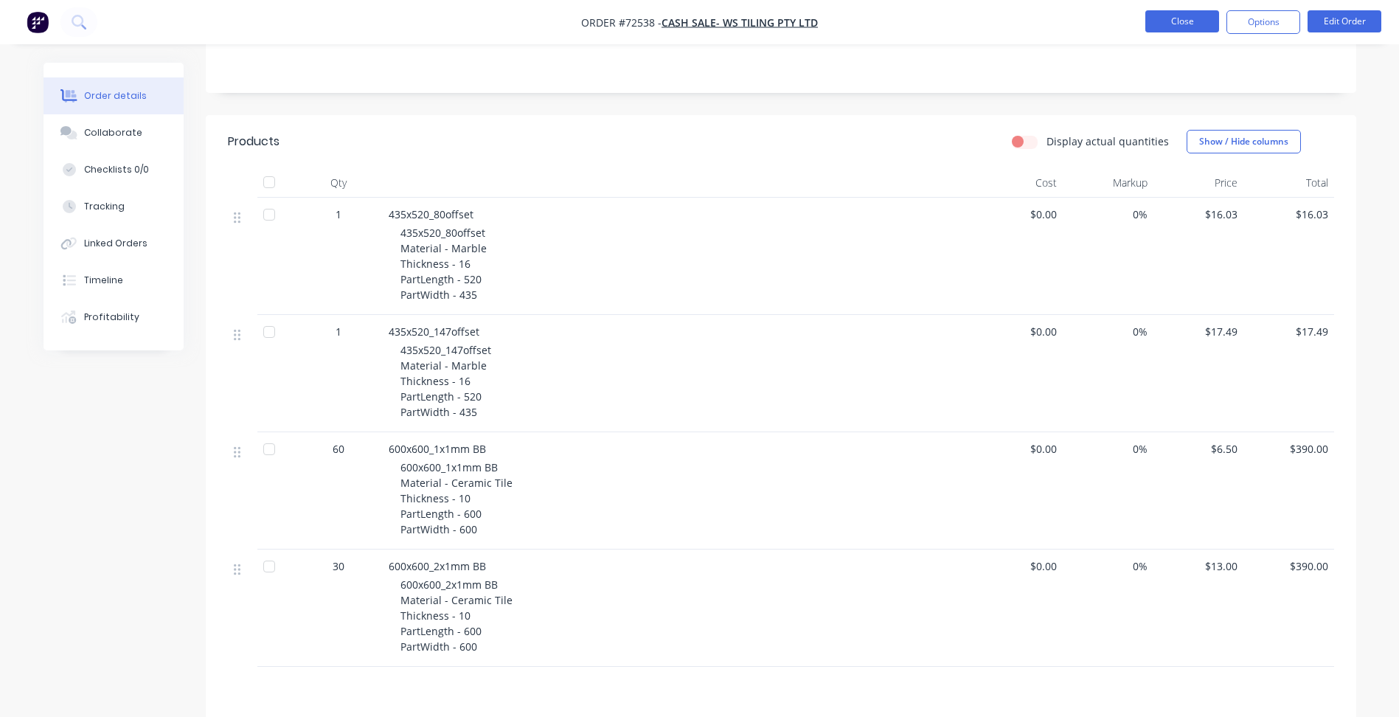
click at [1178, 12] on button "Close" at bounding box center [1182, 21] width 74 height 22
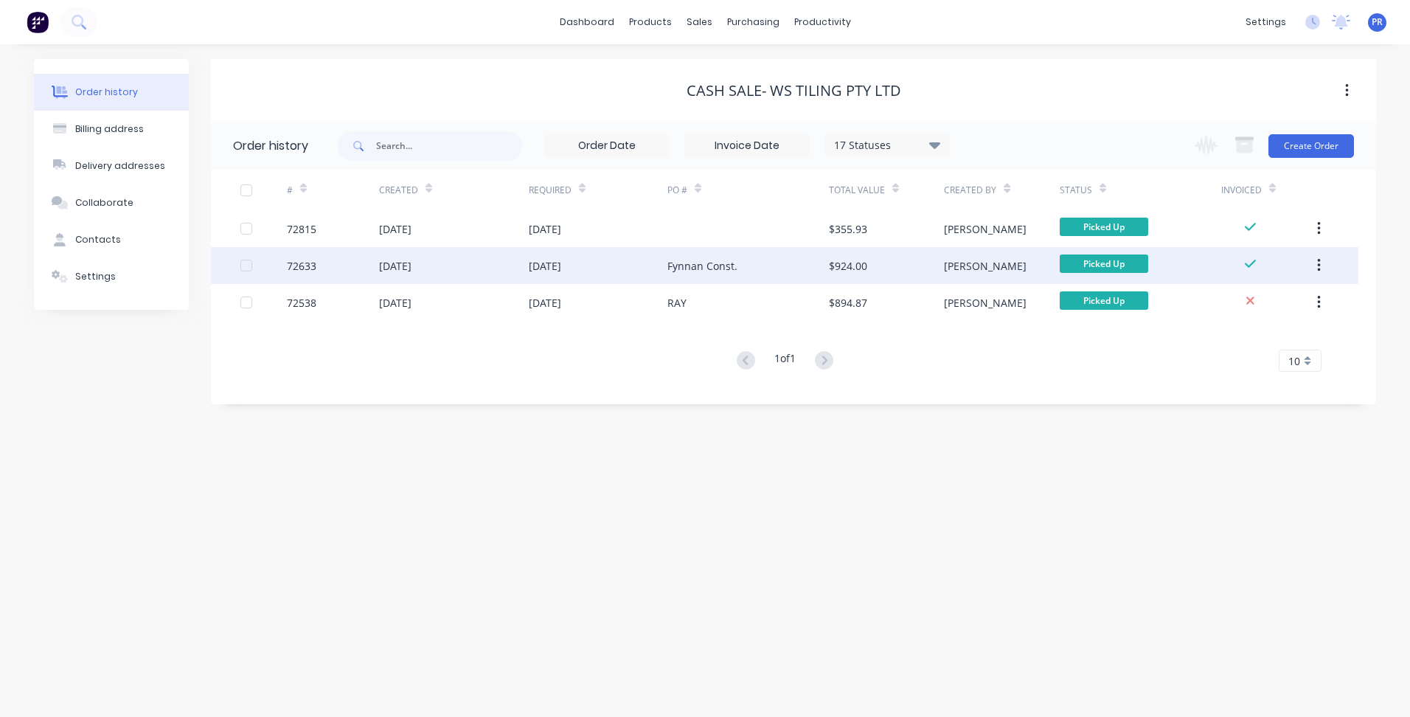
click at [453, 265] on div "[DATE]" at bounding box center [454, 265] width 150 height 37
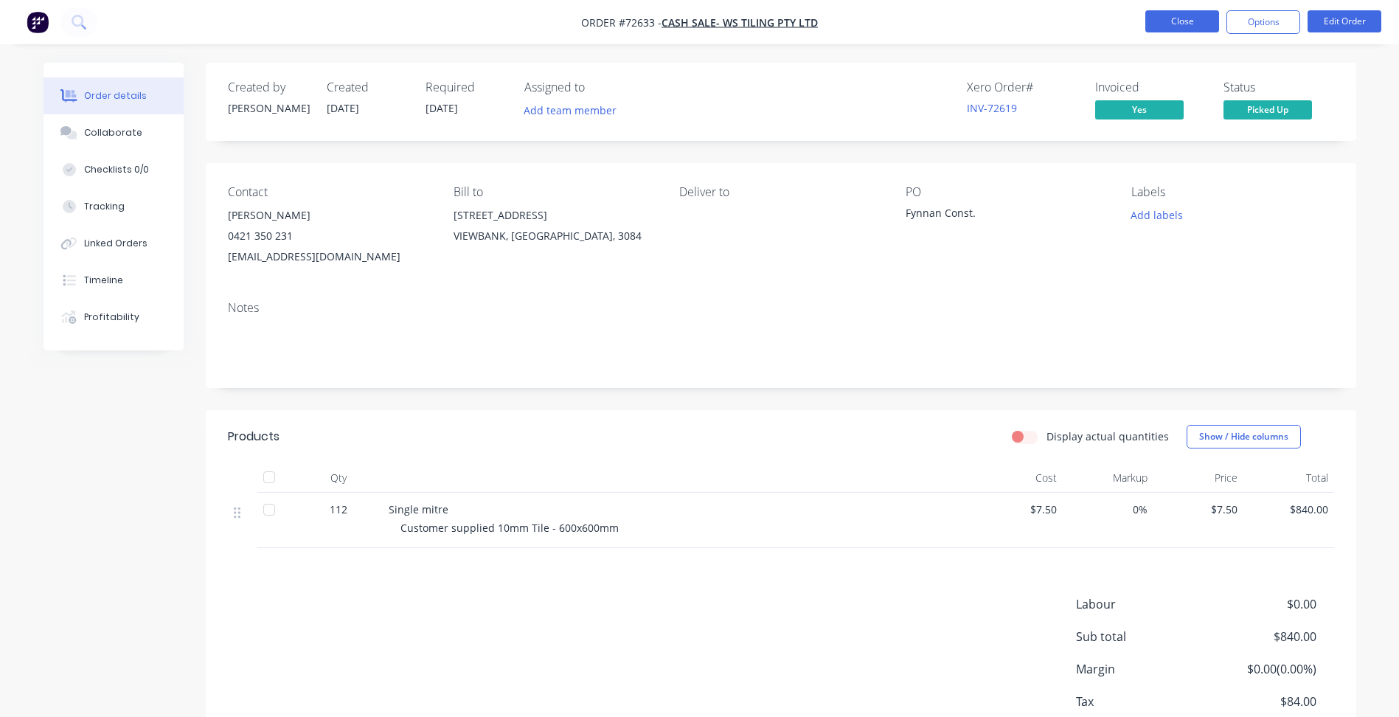
click at [1175, 15] on button "Close" at bounding box center [1182, 21] width 74 height 22
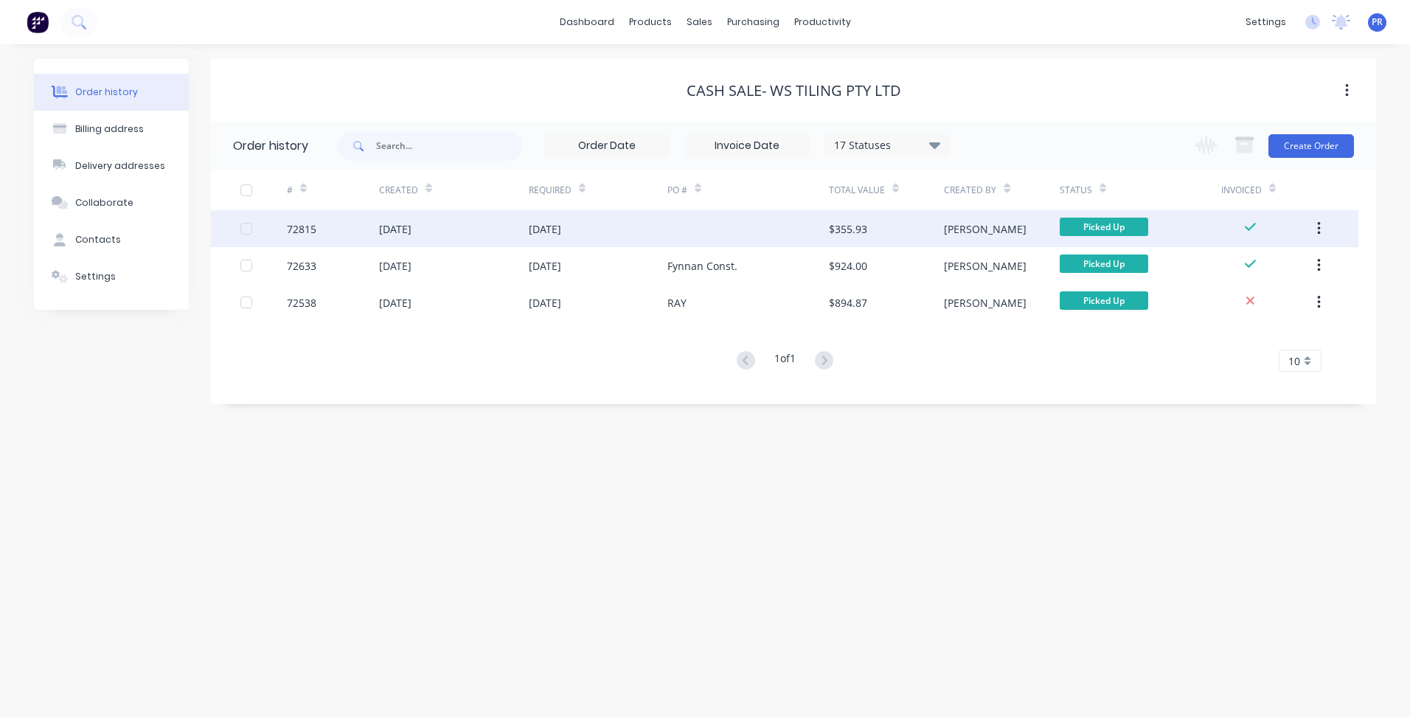
click at [460, 234] on div "[DATE]" at bounding box center [454, 228] width 150 height 37
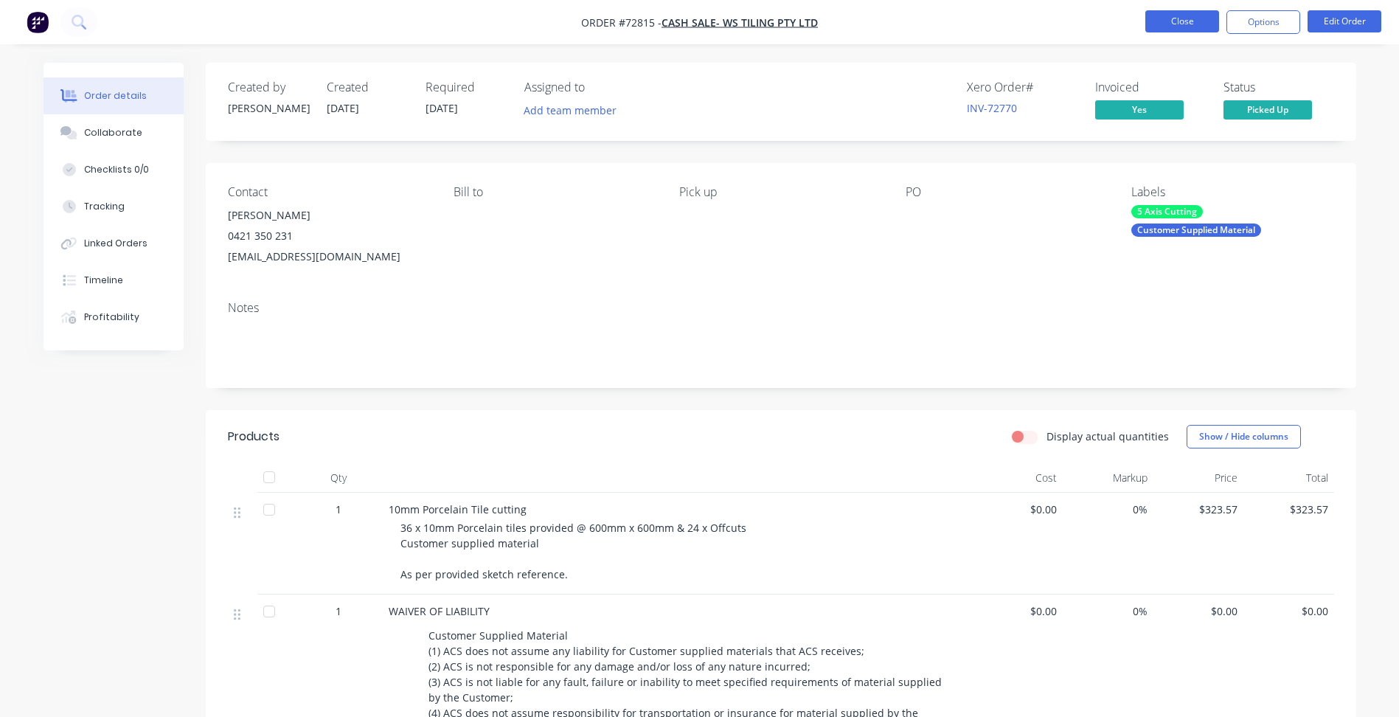
click at [1182, 20] on button "Close" at bounding box center [1182, 21] width 74 height 22
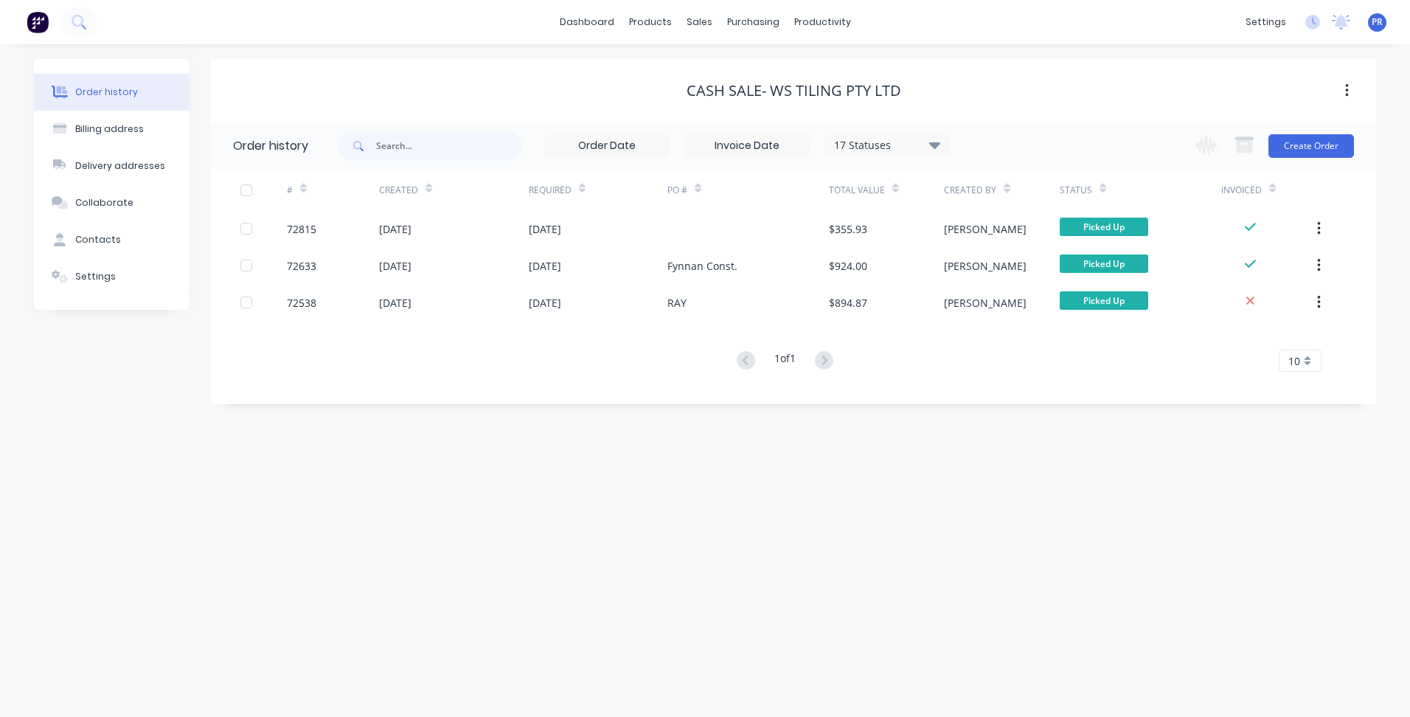
click at [970, 21] on div "dashboard products sales purchasing productivity dashboard products Product Cat…" at bounding box center [705, 22] width 1410 height 44
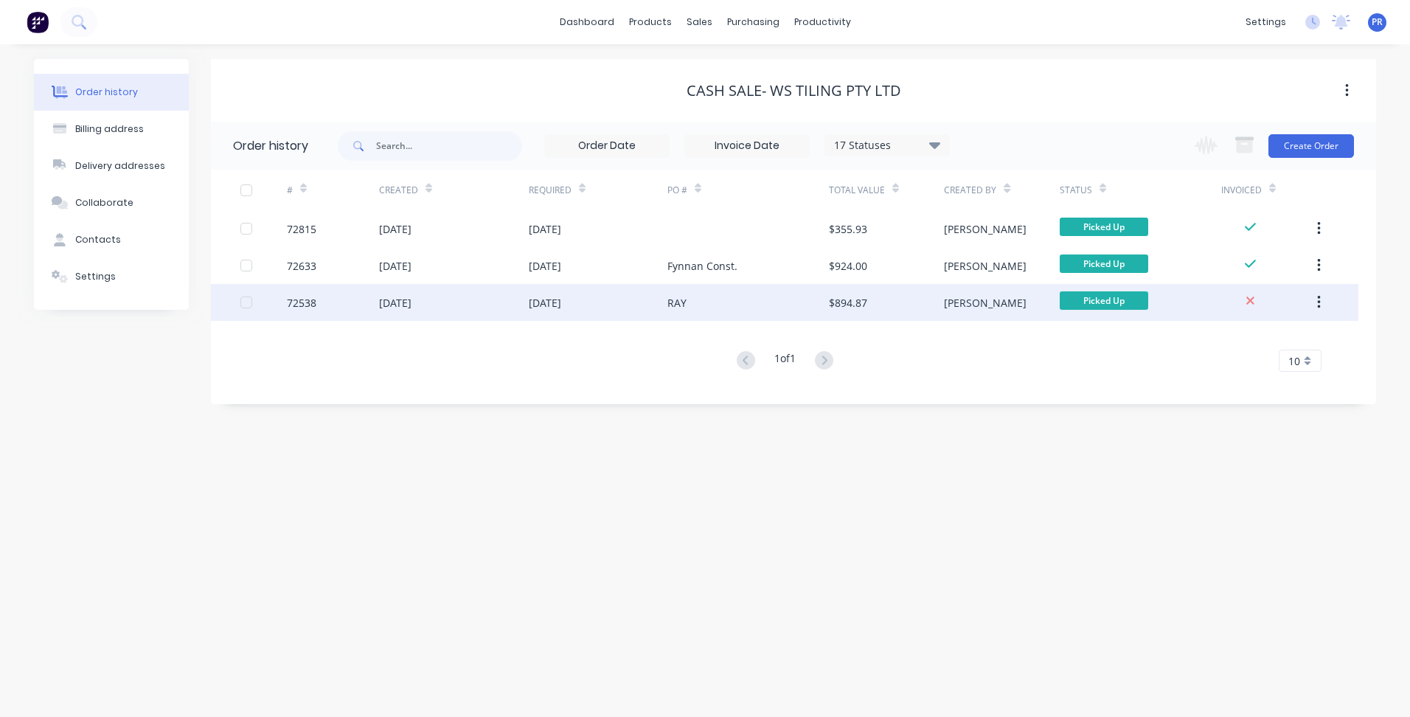
click at [1020, 302] on div "[PERSON_NAME]" at bounding box center [1001, 302] width 115 height 37
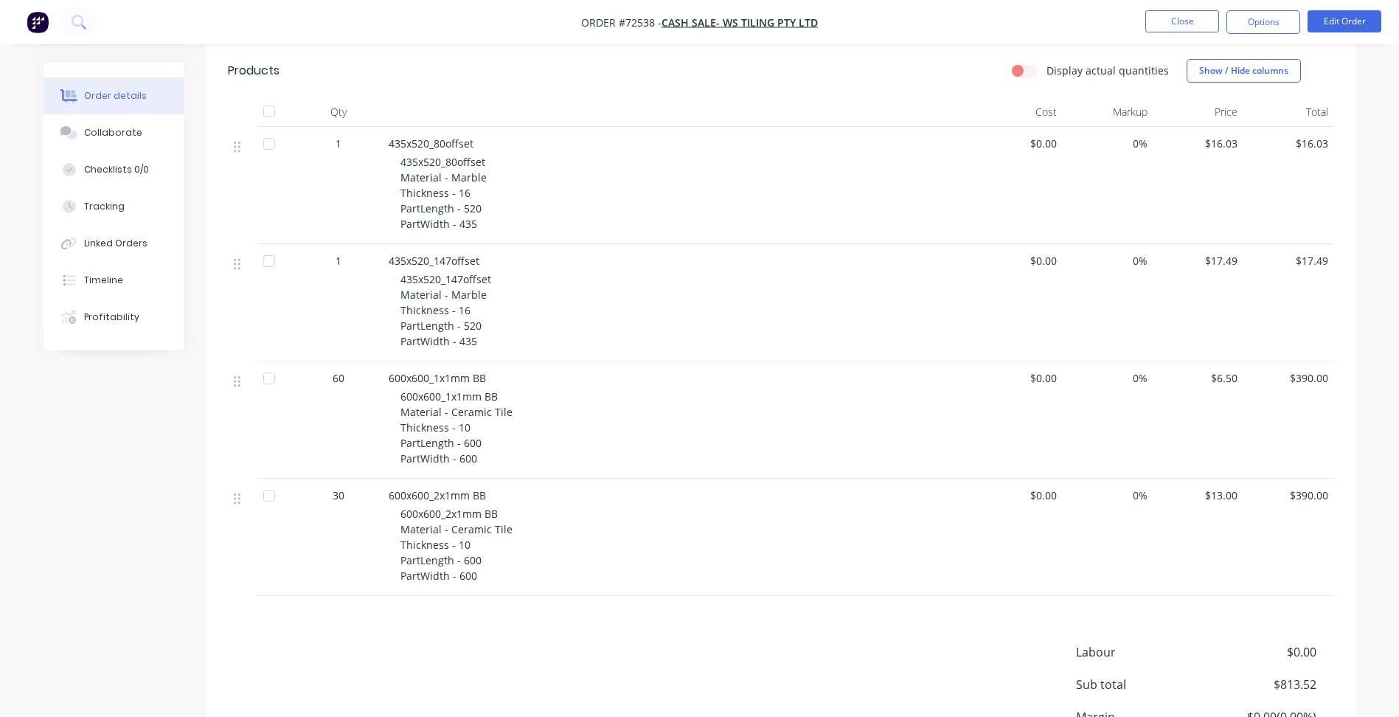
scroll to position [212, 0]
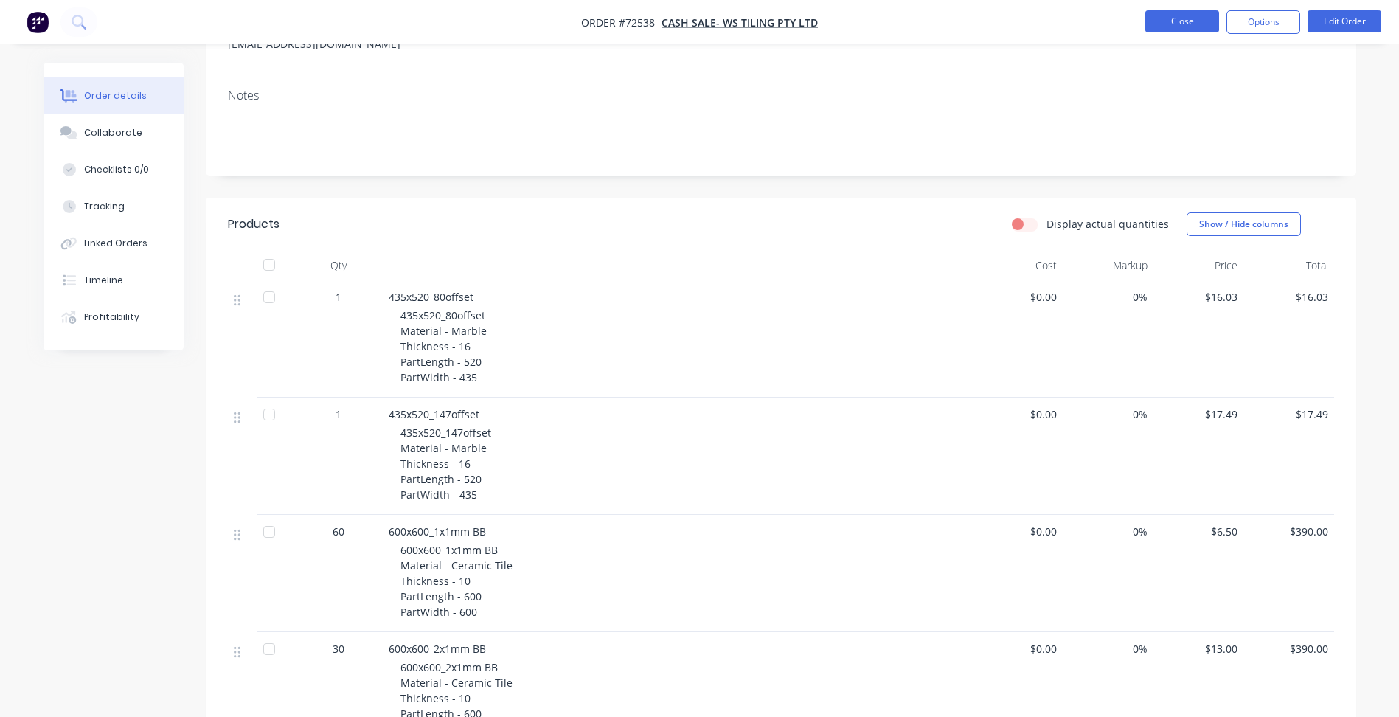
click at [1184, 27] on button "Close" at bounding box center [1182, 21] width 74 height 22
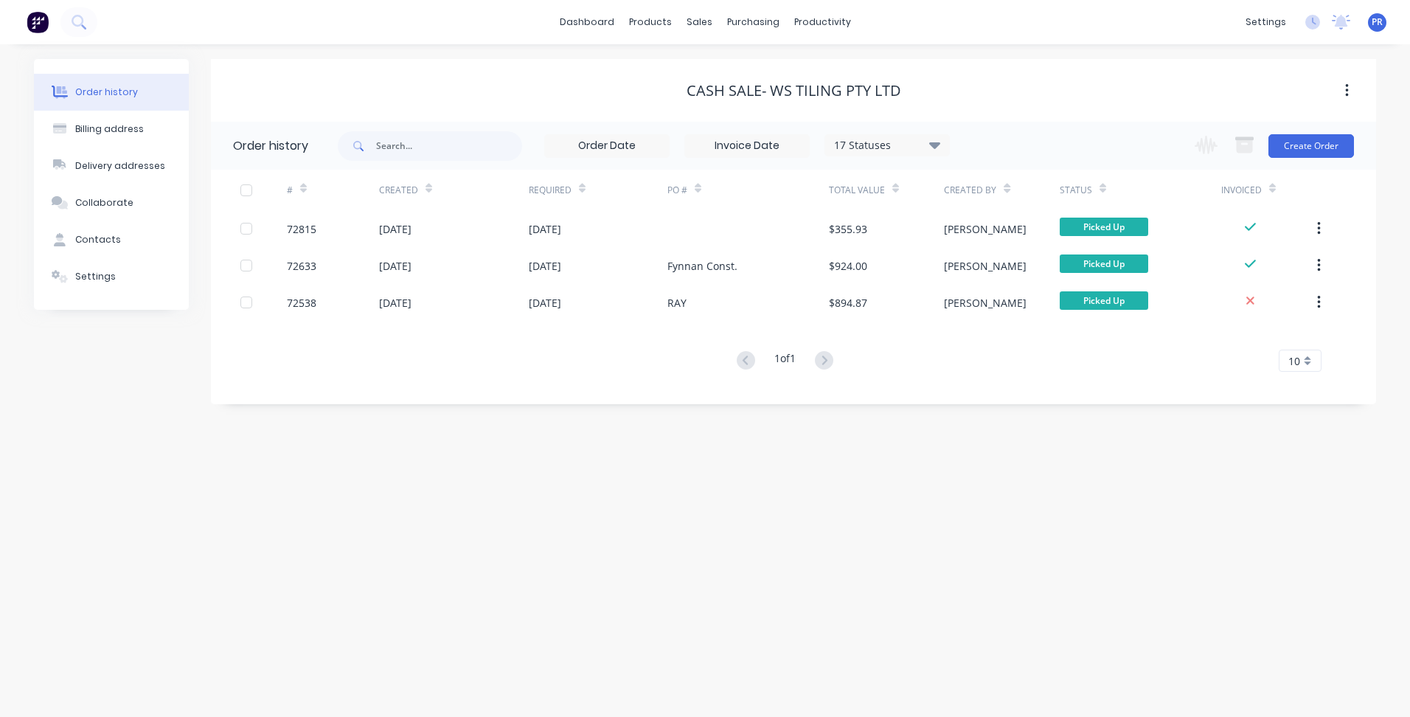
click at [601, 457] on div "Order history Billing address Delivery addresses Collaborate Contacts Settings …" at bounding box center [705, 380] width 1410 height 673
click at [729, 70] on div "Sales Orders" at bounding box center [753, 70] width 60 height 13
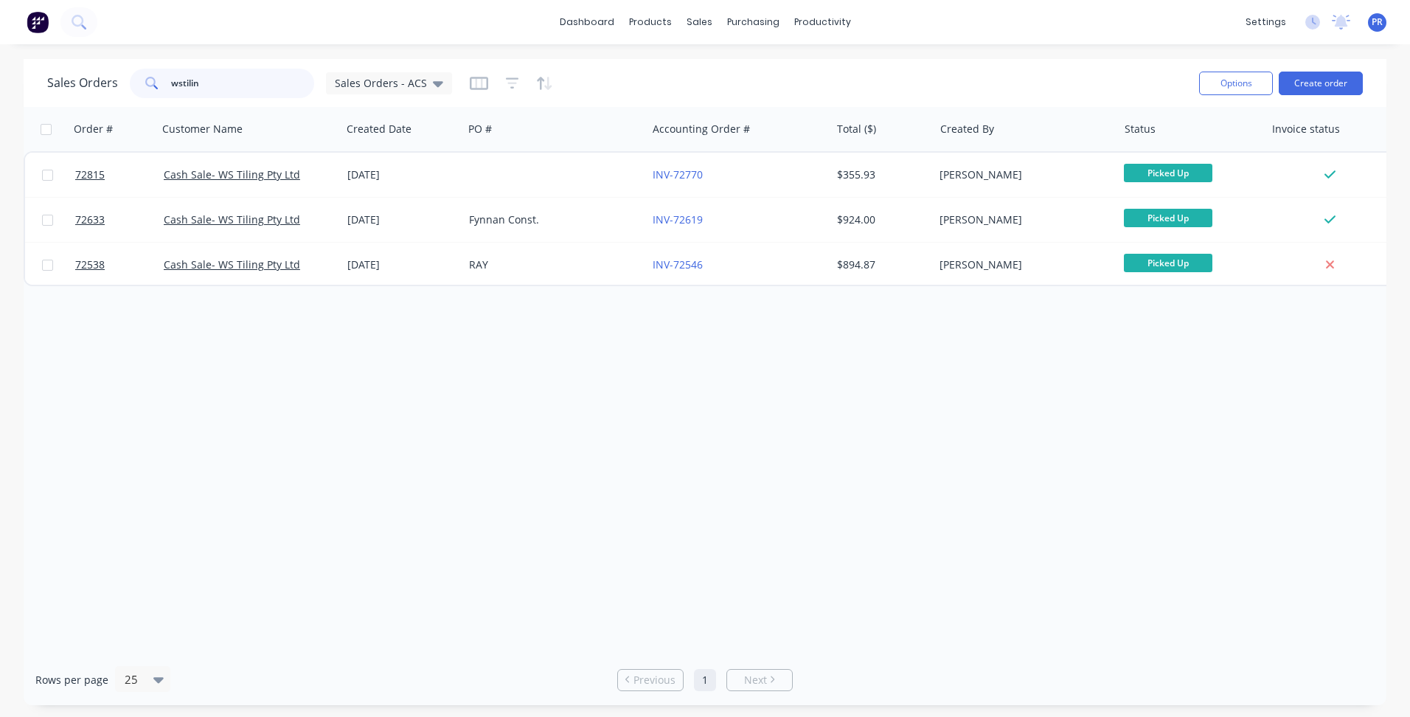
drag, startPoint x: 218, startPoint y: 87, endPoint x: 141, endPoint y: 96, distance: 77.9
click at [139, 79] on div "wstilin" at bounding box center [222, 83] width 184 height 29
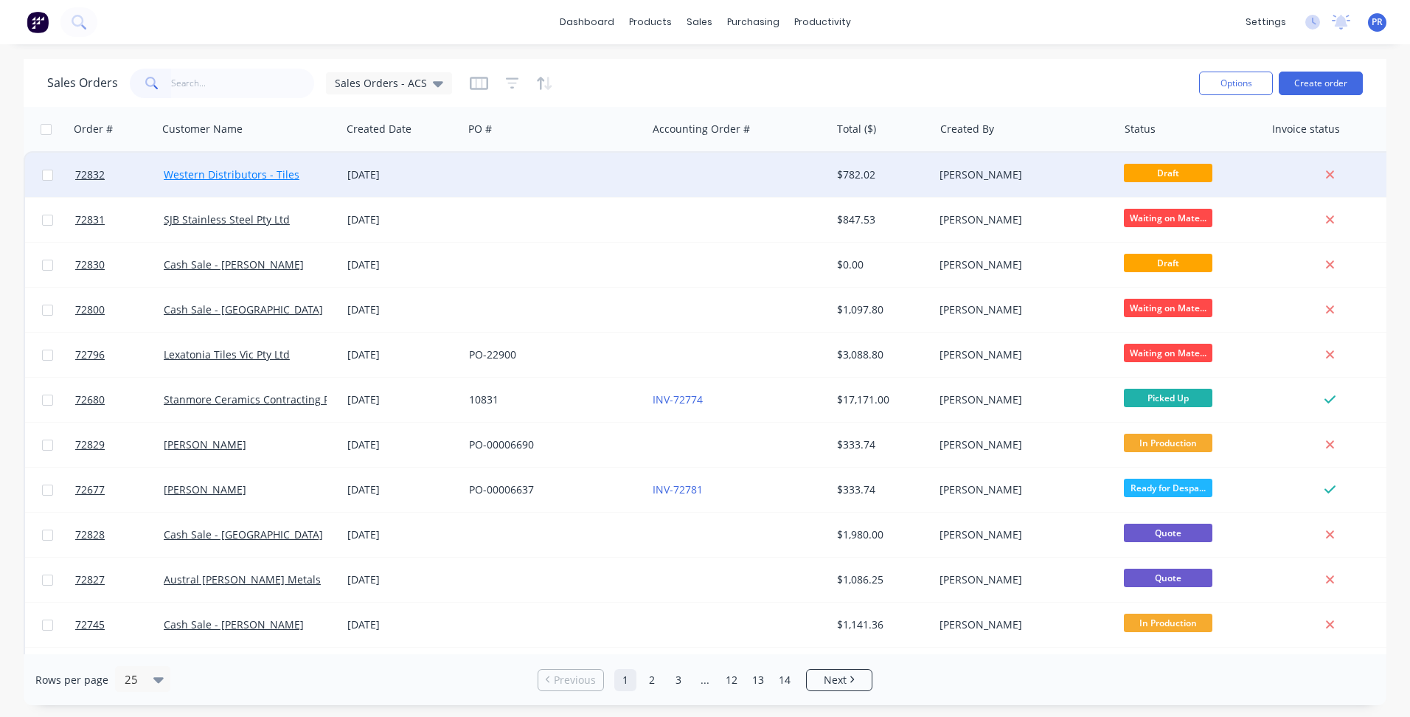
click at [250, 178] on link "Western Distributors - Tiles" at bounding box center [232, 174] width 136 height 14
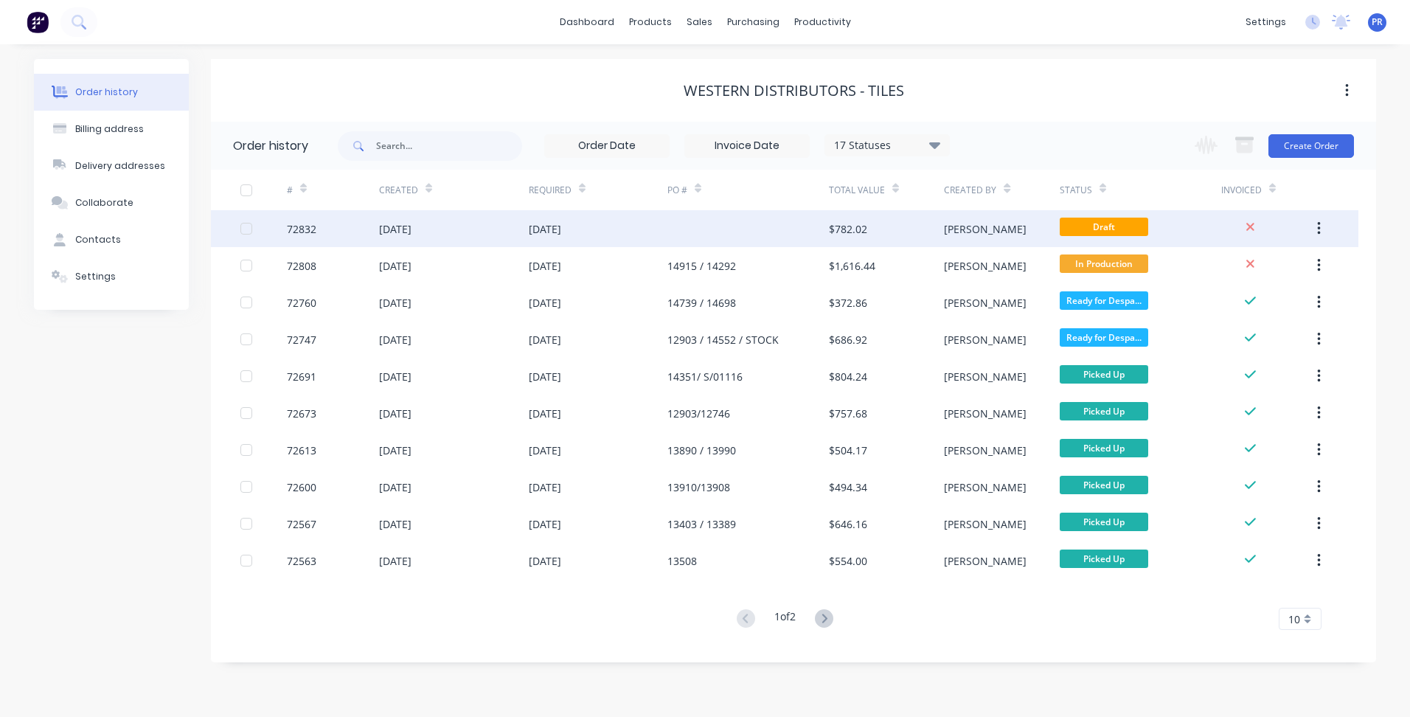
click at [860, 232] on div "$782.02" at bounding box center [848, 228] width 38 height 15
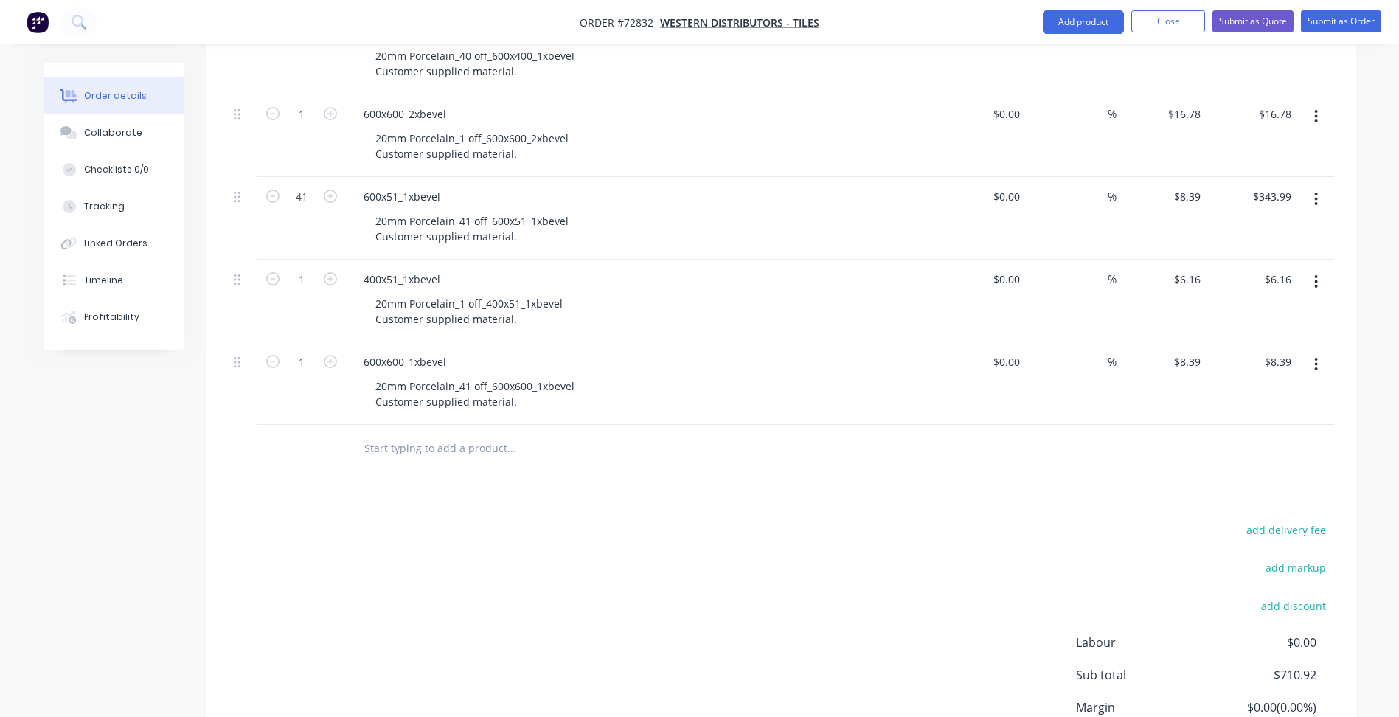
scroll to position [468, 0]
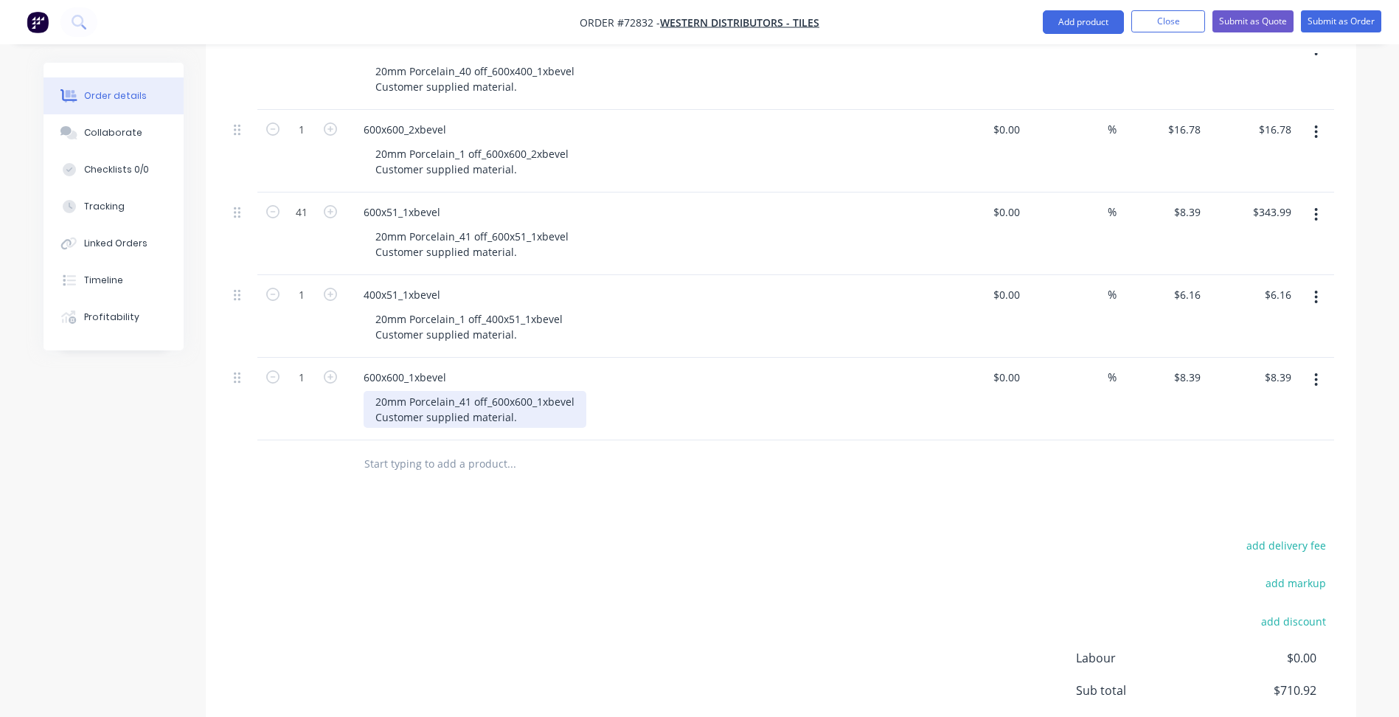
click at [451, 401] on div "20mm Porcelain_41 off_600x600_1xbevel Customer supplied material." at bounding box center [475, 409] width 223 height 37
click at [383, 401] on div "20mm Porcelain_41 off_600x600_1xbevel Customer supplied material." at bounding box center [475, 409] width 223 height 37
click at [277, 378] on icon "button" at bounding box center [272, 376] width 13 height 13
type input "0"
type input "$0.00"
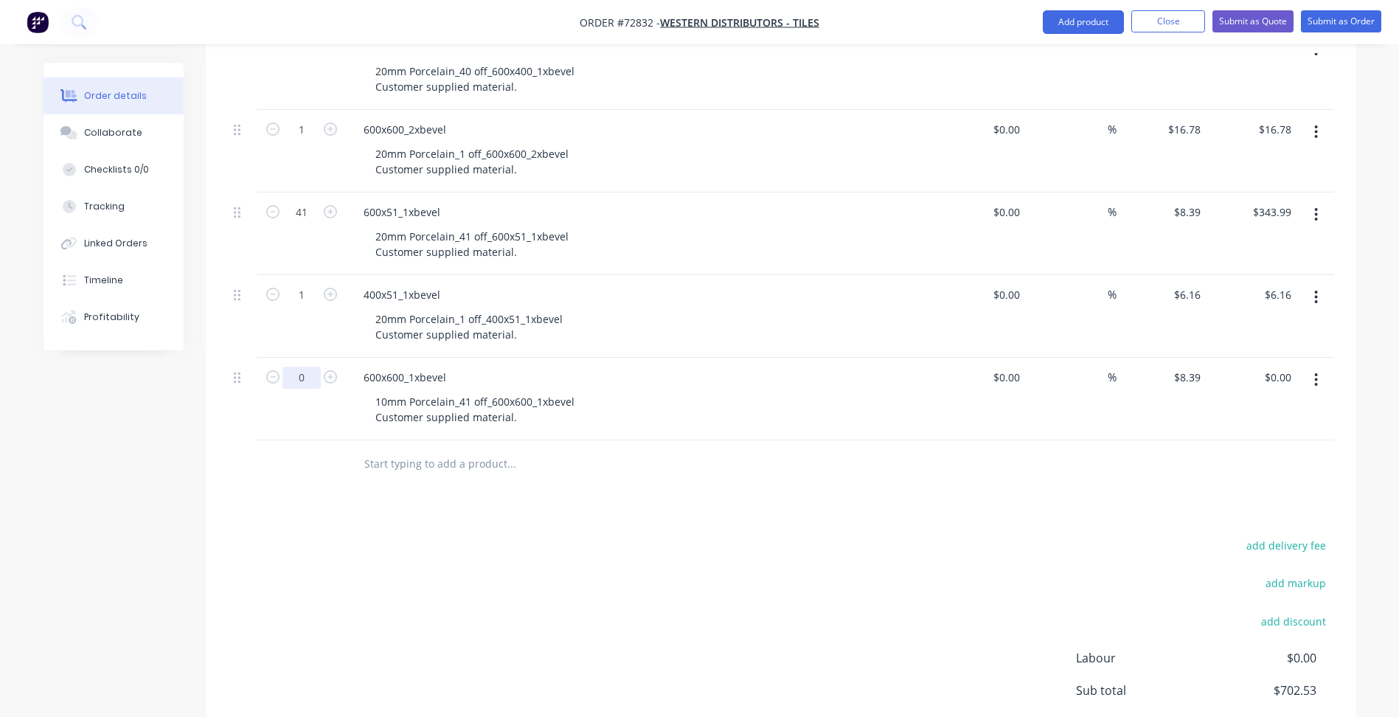
click at [302, 375] on input "0" at bounding box center [301, 377] width 38 height 22
type input "30"
type input "$251.70"
click at [459, 402] on div "10mm Porcelain_41 off_600x600_1xbevel Customer supplied material." at bounding box center [475, 409] width 223 height 37
click at [462, 401] on div "10mm Porcelain_41 off_600x600_1xbevel Customer supplied material." at bounding box center [475, 409] width 223 height 37
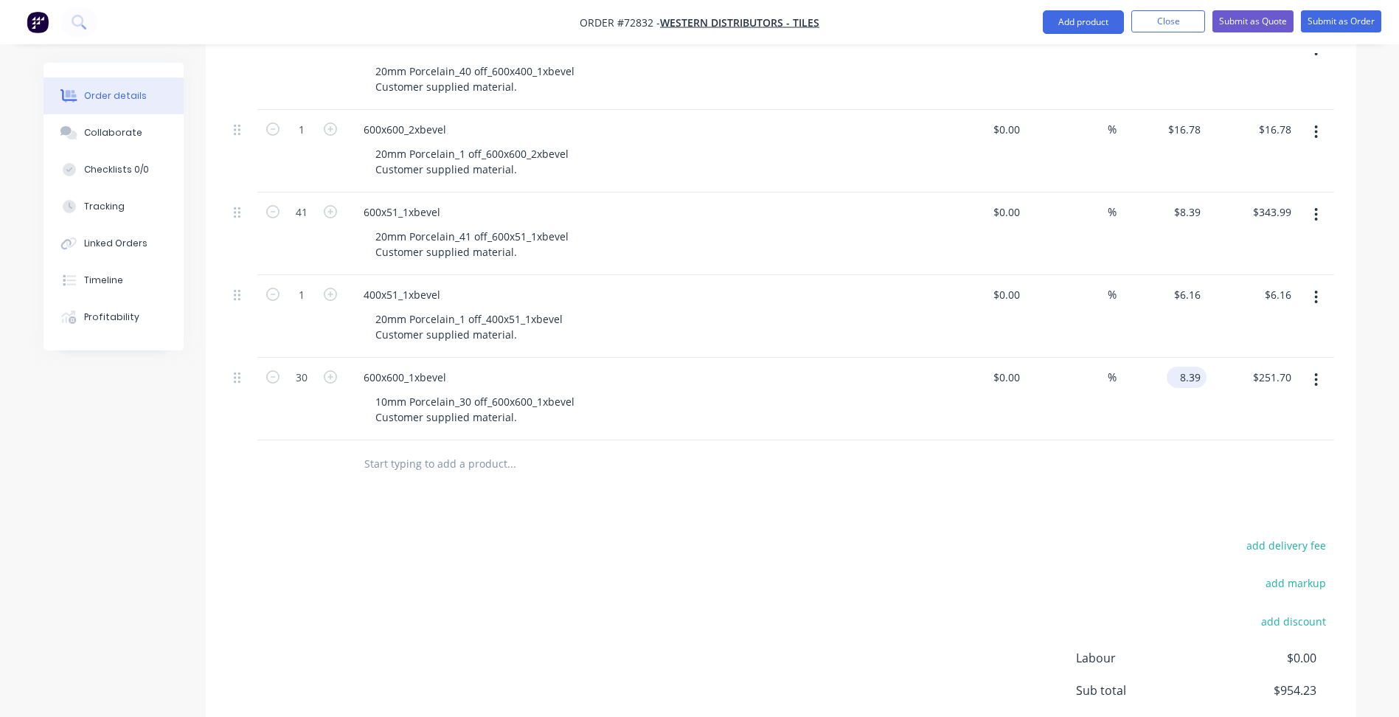
click at [1196, 378] on input "8.39" at bounding box center [1189, 376] width 34 height 21
type input "$4.49"
type input "$134.70"
click at [731, 506] on div "Products Show / Hide columns Add product Qty Cost Markup Price Total 40 600x400…" at bounding box center [781, 393] width 1150 height 897
click at [1318, 375] on icon "button" at bounding box center [1316, 380] width 4 height 16
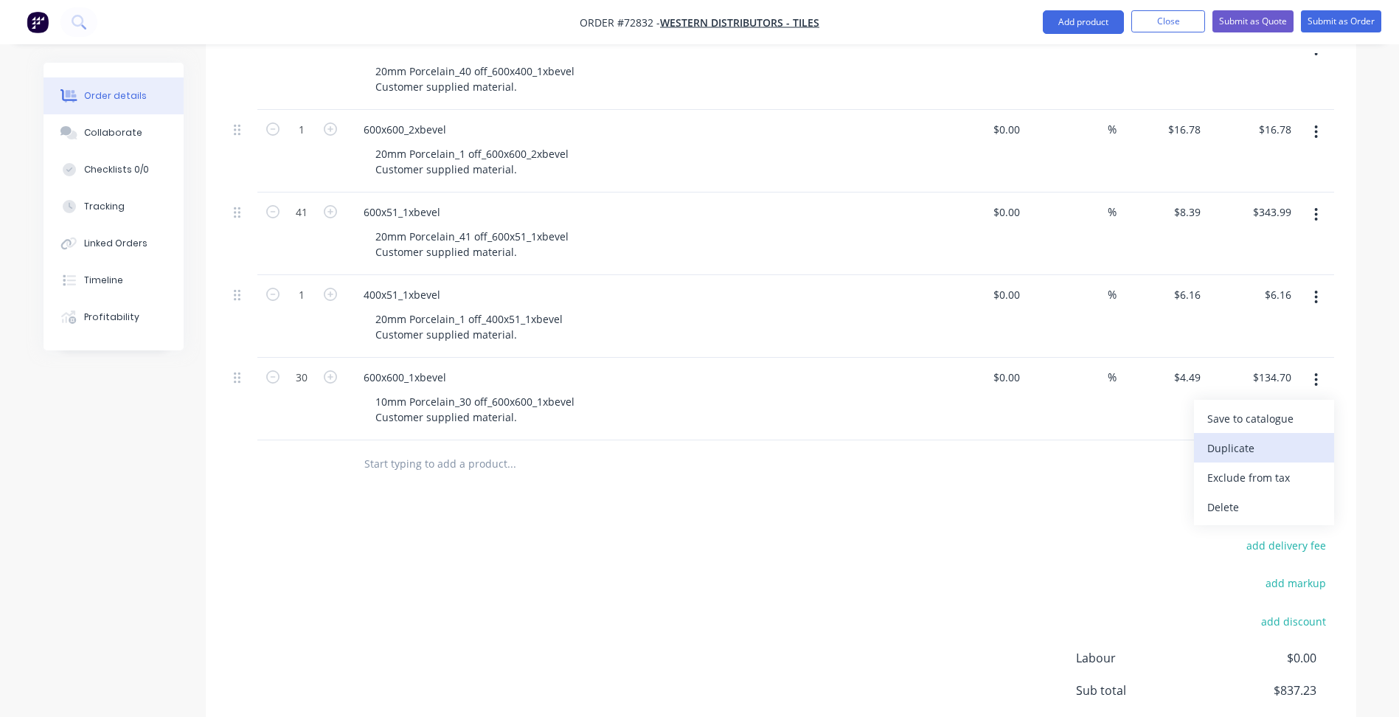
click at [1254, 447] on div "Duplicate" at bounding box center [1264, 447] width 114 height 21
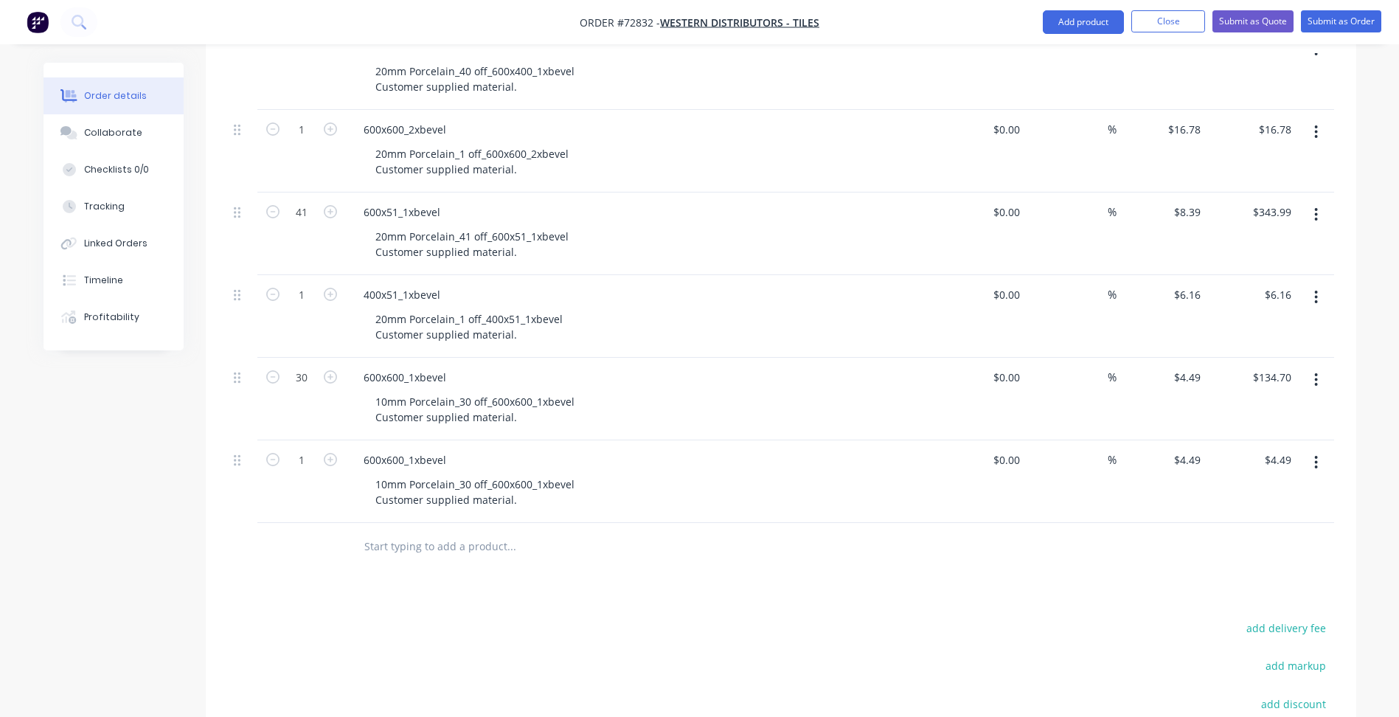
click at [427, 448] on div "600x600_1xbevel 10mm Porcelain_30 off_600x600_1xbevel Customer supplied materia…" at bounding box center [641, 481] width 590 height 83
click at [408, 453] on div "600x600_1xbevel" at bounding box center [405, 459] width 106 height 21
click at [397, 457] on div "600x600_1xbevel" at bounding box center [405, 459] width 106 height 21
click at [313, 456] on input "1" at bounding box center [301, 460] width 38 height 22
type input "30"
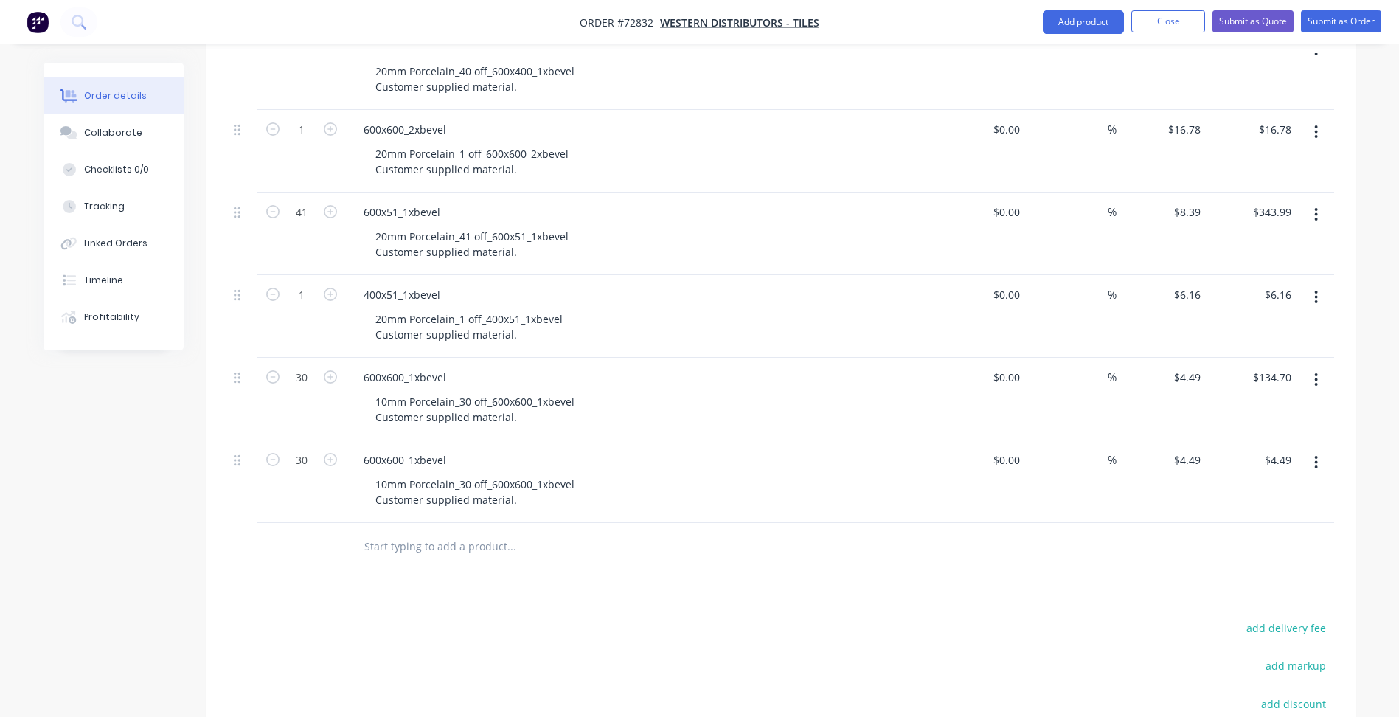
type input "$134.70"
click at [605, 458] on div "600x600_1xbevel" at bounding box center [641, 459] width 578 height 21
click at [488, 476] on div "10mm Porcelain_30 off_600x600_1xbevel Customer supplied material." at bounding box center [475, 491] width 223 height 37
click at [469, 478] on div "10mm Porcelain_30 off_600x600_1xbevel Customer supplied material." at bounding box center [475, 491] width 223 height 37
drag, startPoint x: 400, startPoint y: 453, endPoint x: 410, endPoint y: 456, distance: 10.3
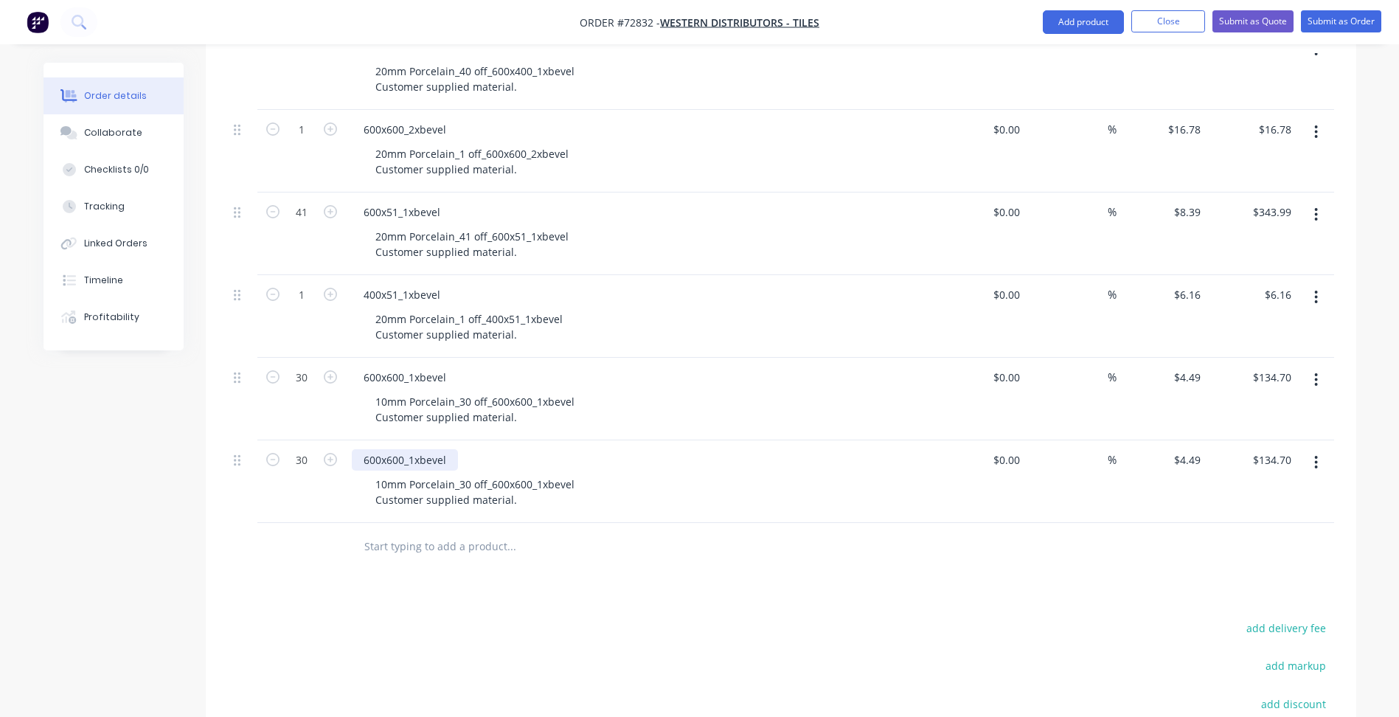
click at [403, 454] on div "600x600_1xbevel" at bounding box center [405, 459] width 106 height 21
click at [532, 482] on div "10mm Porcelain_30 off_600x600_1xbevel Customer supplied material." at bounding box center [475, 491] width 223 height 37
click at [533, 483] on div "10mm Porcelain_30 off_600x600_1xbevel Customer supplied material." at bounding box center [475, 491] width 223 height 37
click at [495, 592] on div "Products Show / Hide columns Add product Qty Cost Markup Price Total 40 600x400…" at bounding box center [781, 435] width 1150 height 980
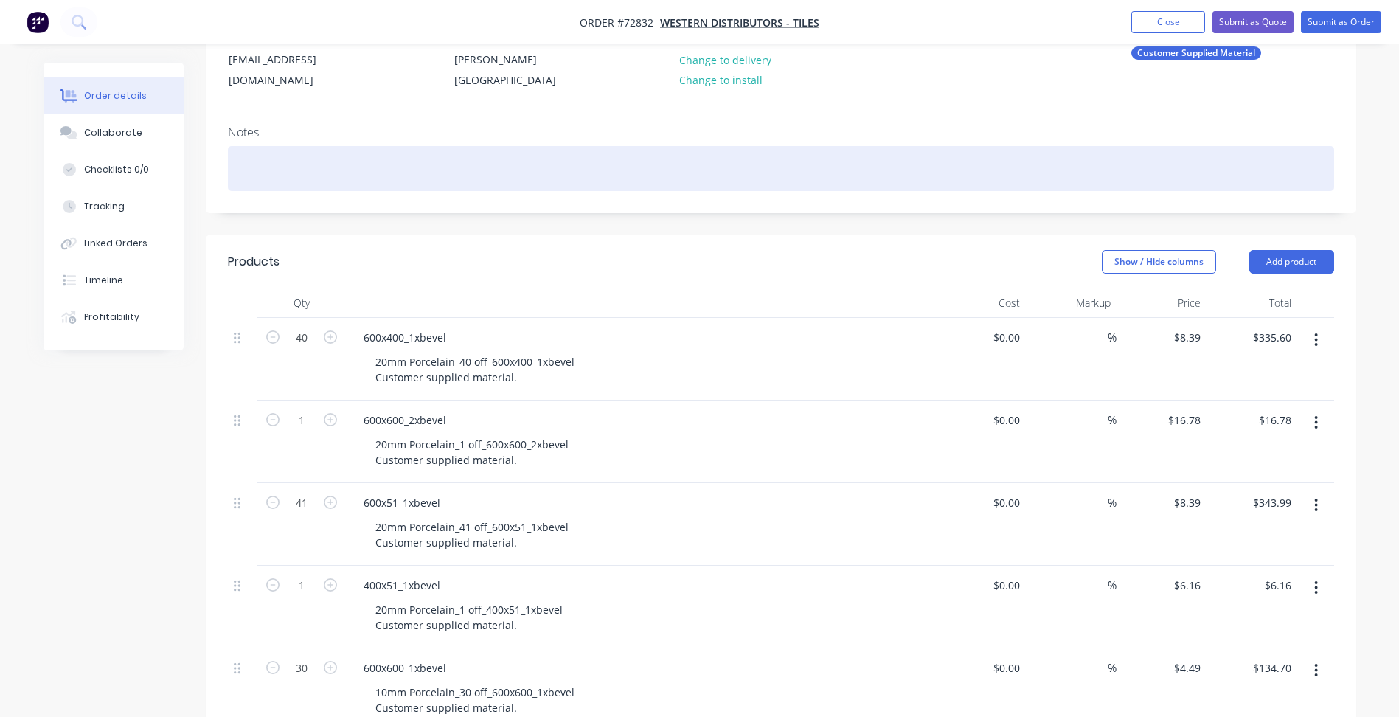
scroll to position [100, 0]
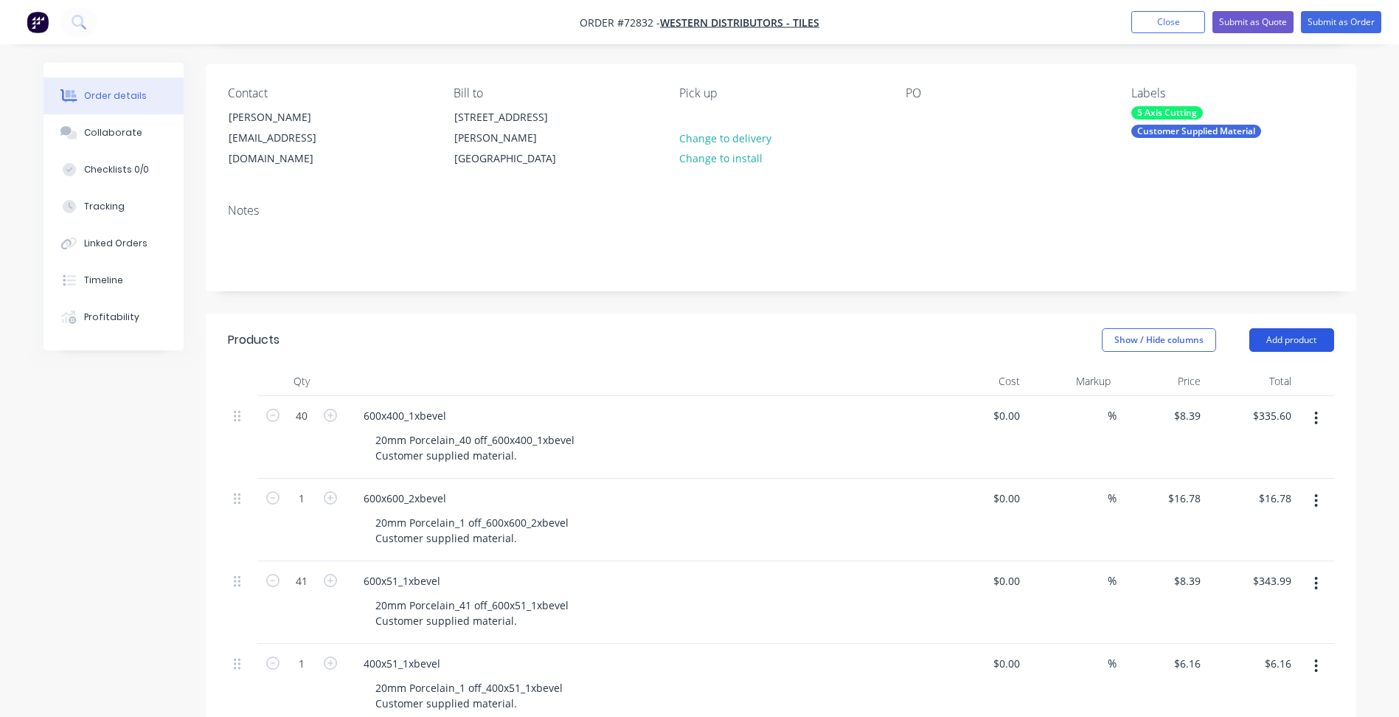
click at [1298, 337] on button "Add product" at bounding box center [1291, 340] width 85 height 24
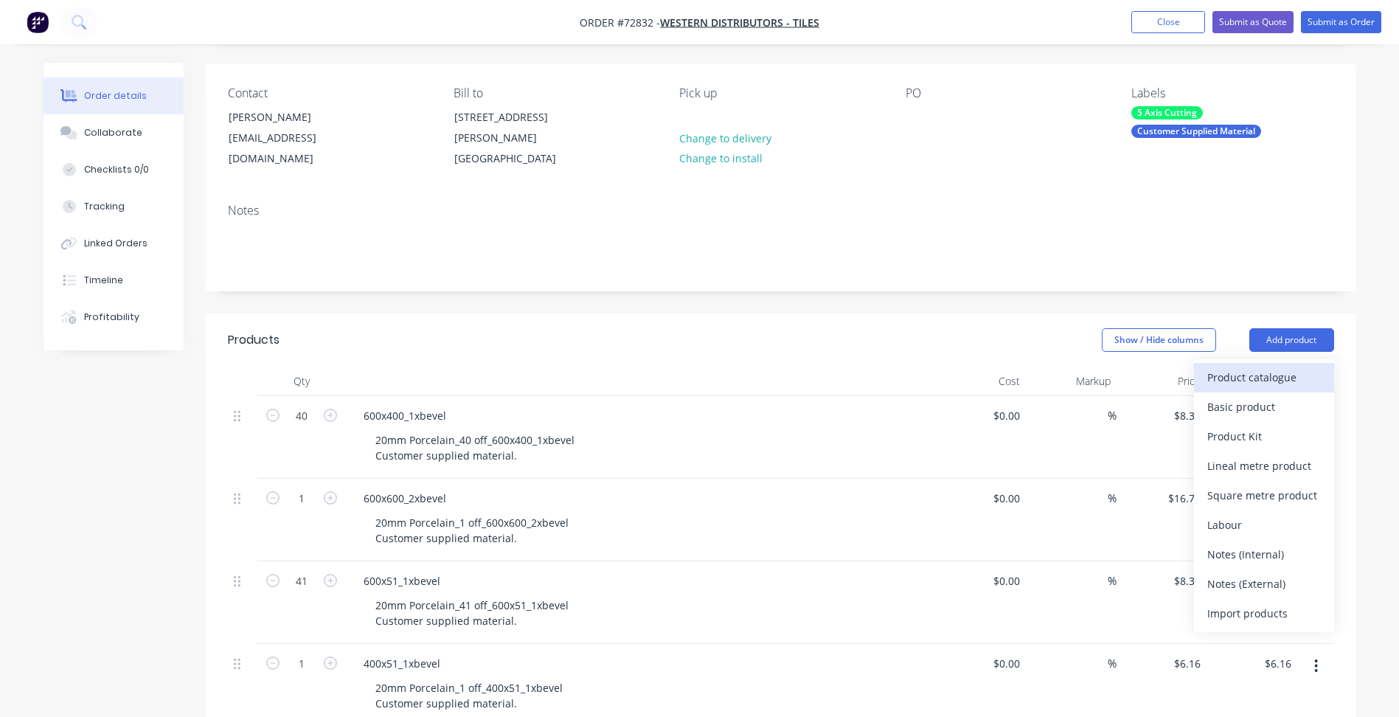
click at [1237, 369] on div "Product catalogue" at bounding box center [1264, 376] width 114 height 21
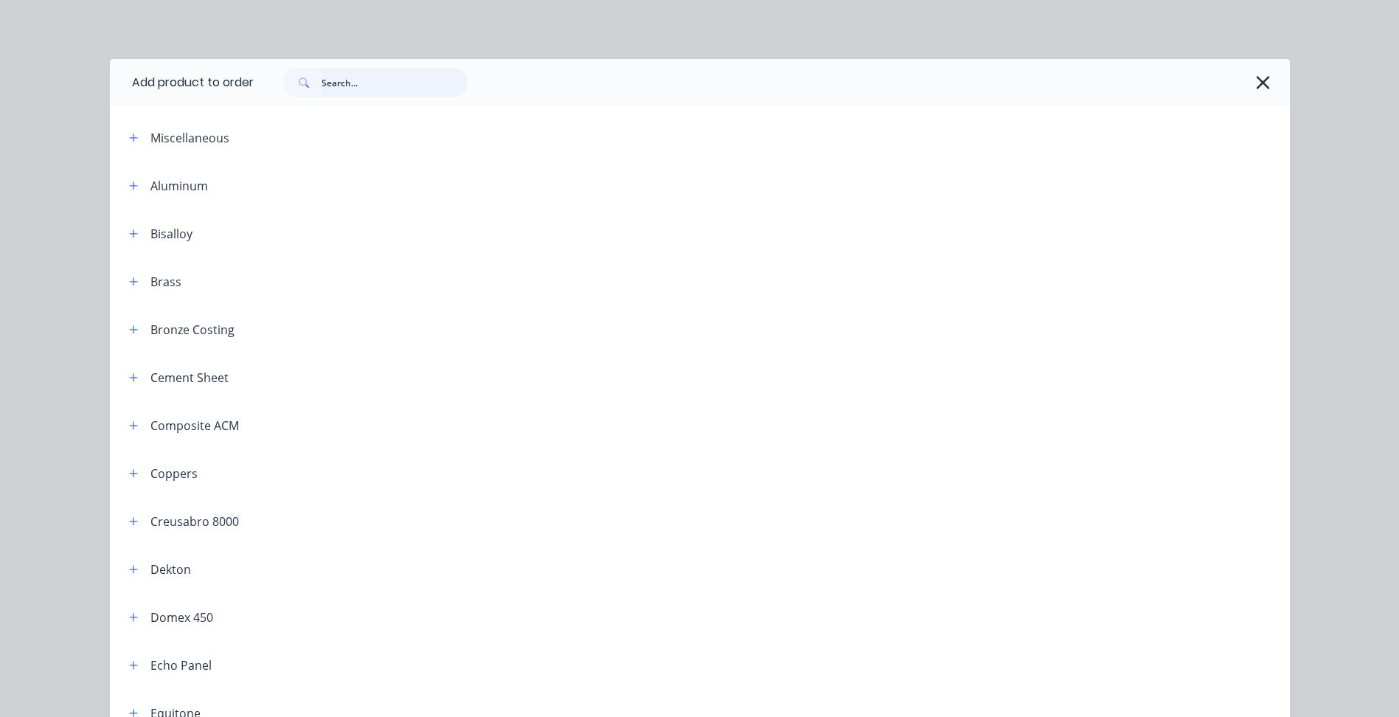
click at [362, 75] on input "text" at bounding box center [395, 82] width 146 height 29
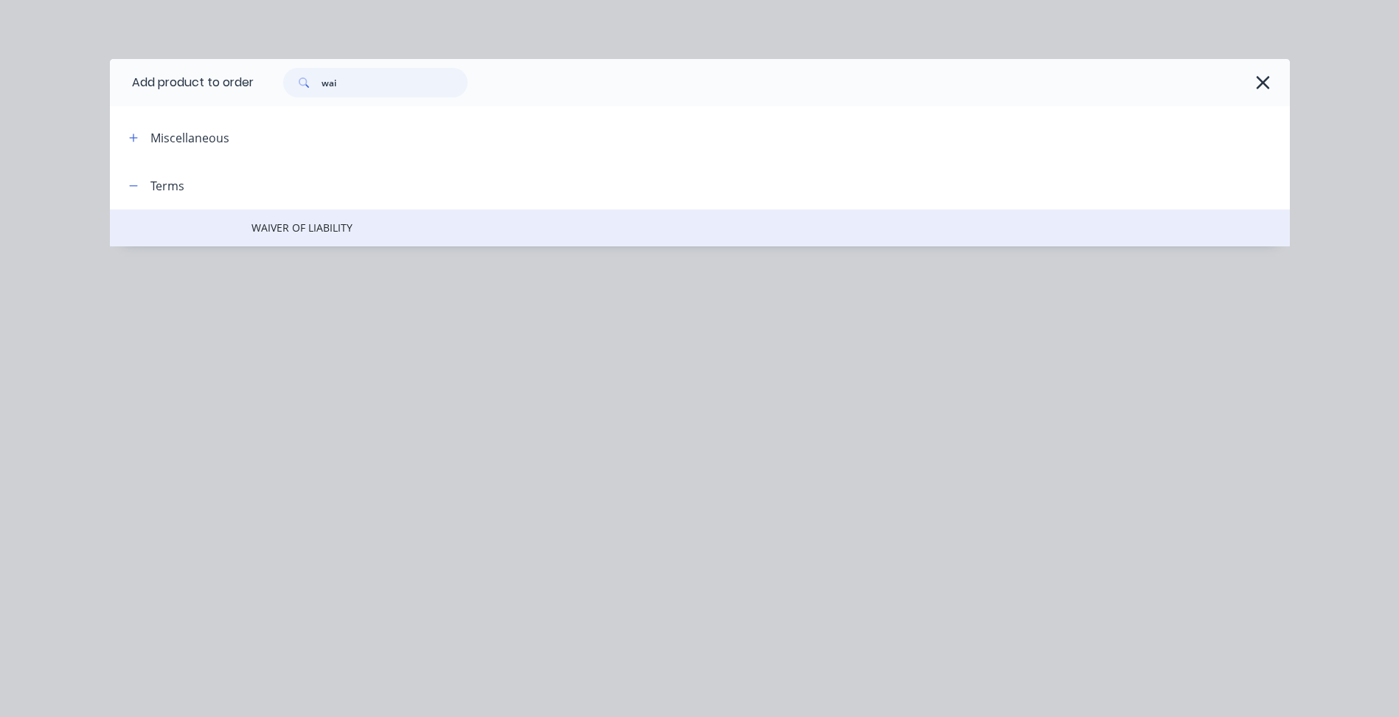
type input "wai"
click at [302, 241] on td "WAIVER OF LIABILITY" at bounding box center [770, 227] width 1038 height 37
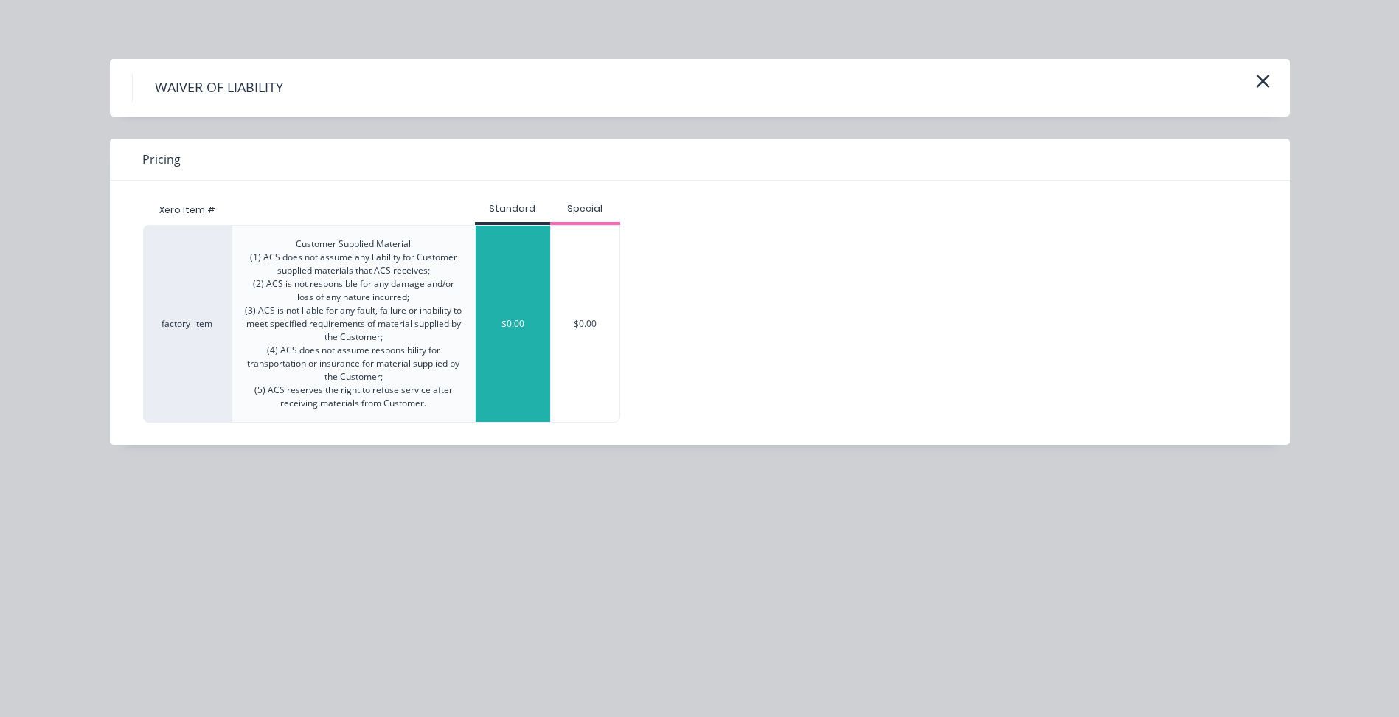
click at [524, 267] on div "$0.00" at bounding box center [513, 324] width 74 height 196
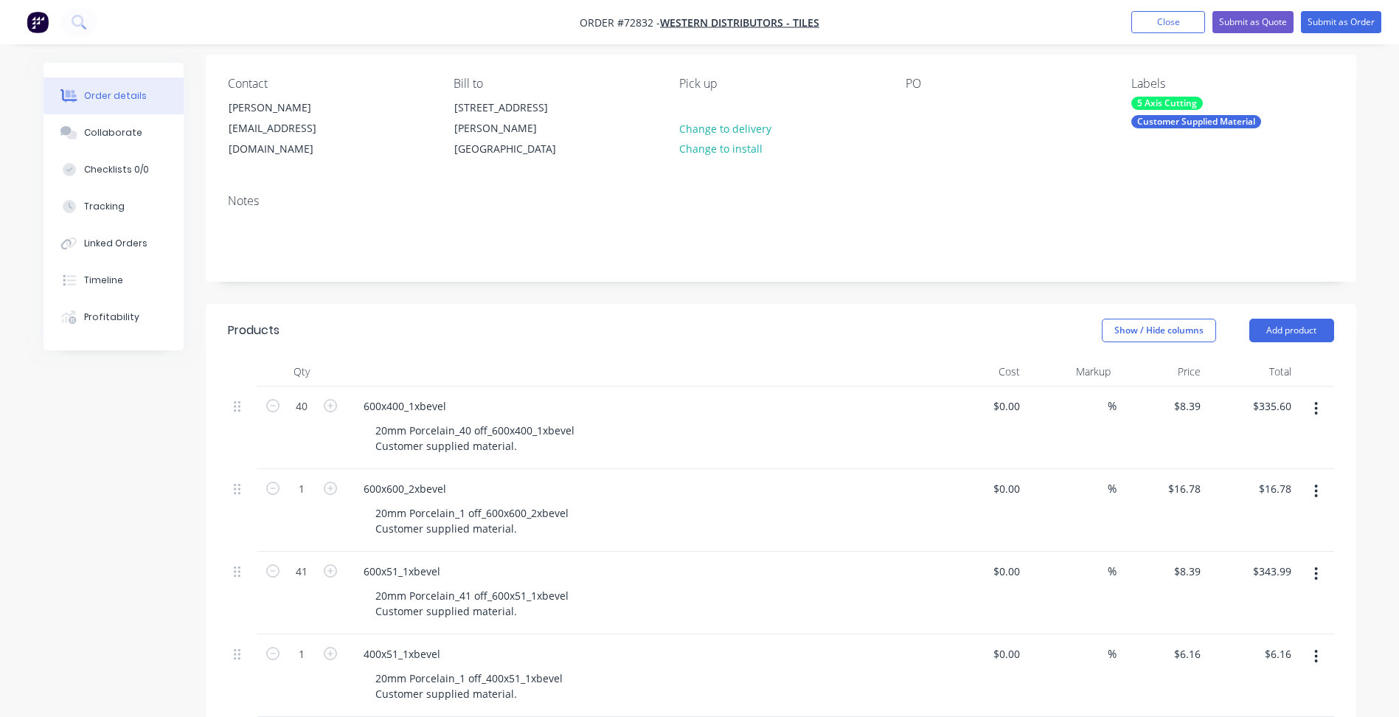
scroll to position [0, 0]
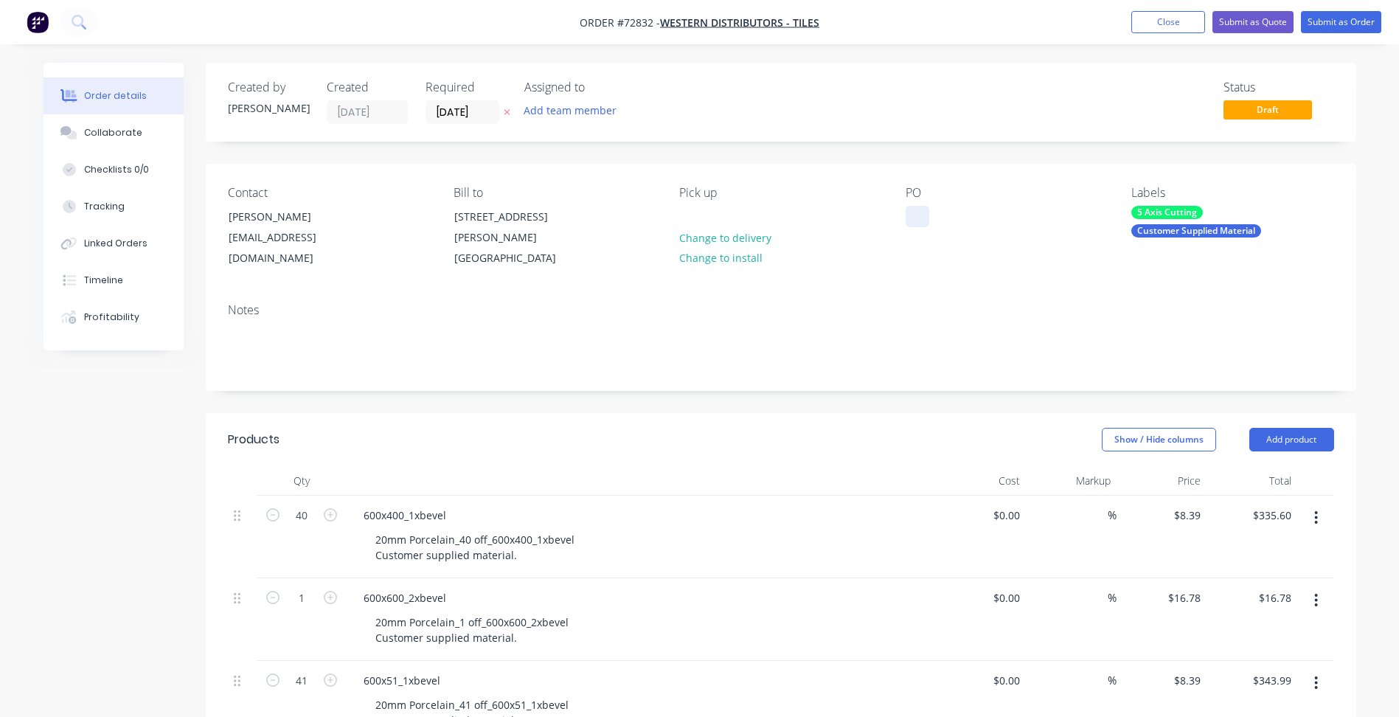
click at [914, 215] on div at bounding box center [918, 216] width 24 height 21
click at [466, 115] on input "[DATE]" at bounding box center [462, 112] width 72 height 22
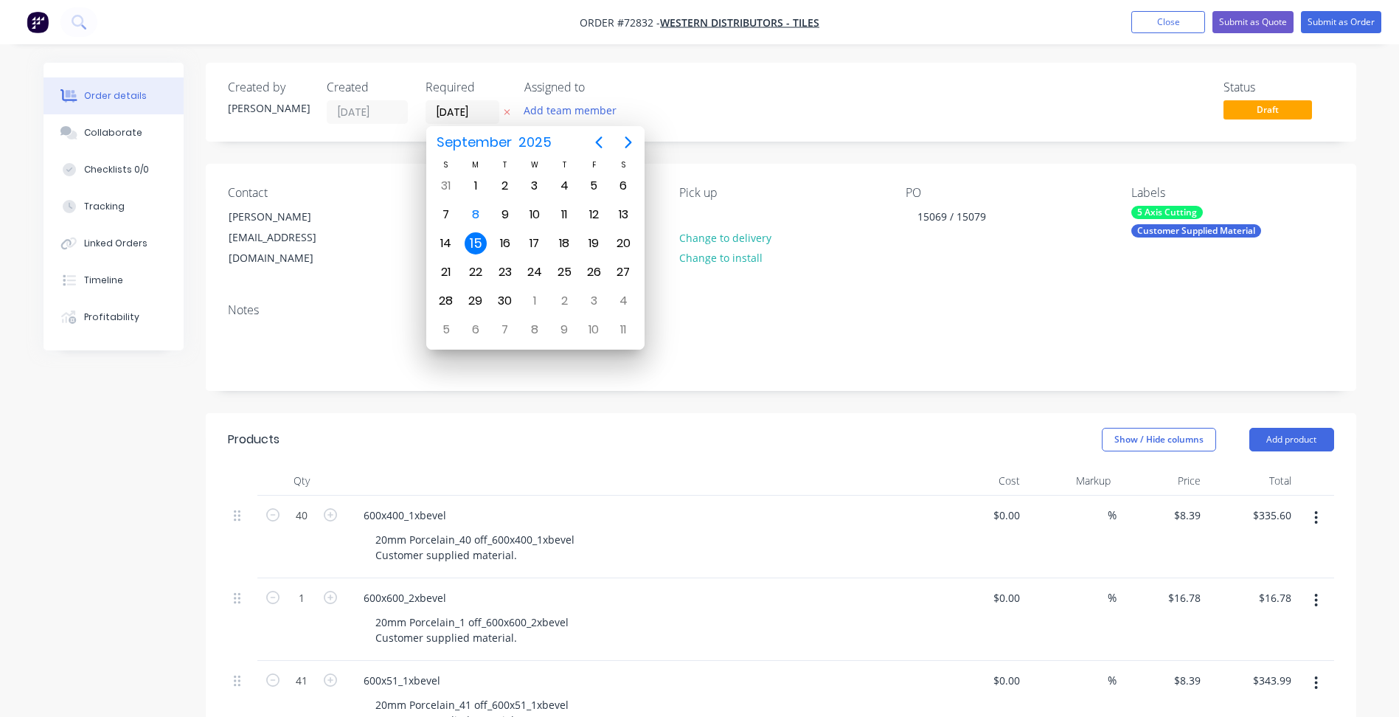
click at [479, 237] on div "15" at bounding box center [476, 243] width 22 height 22
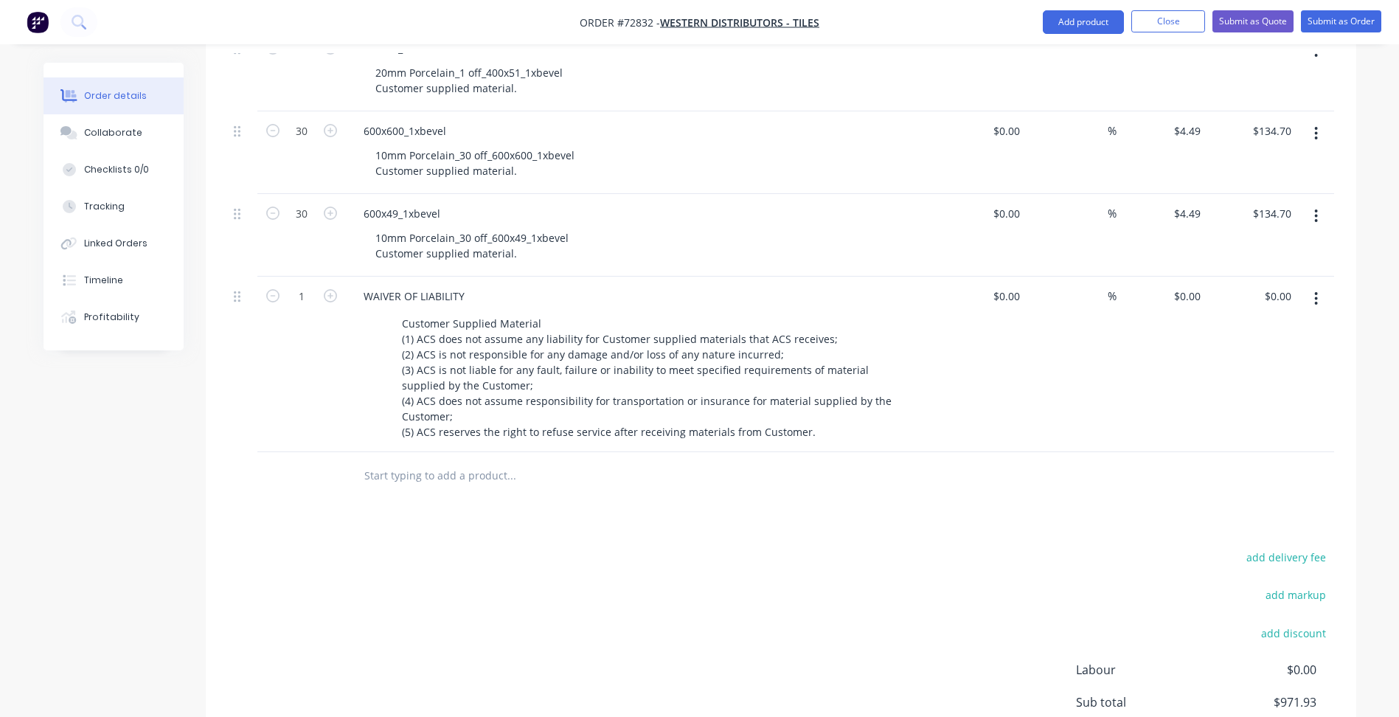
scroll to position [737, 0]
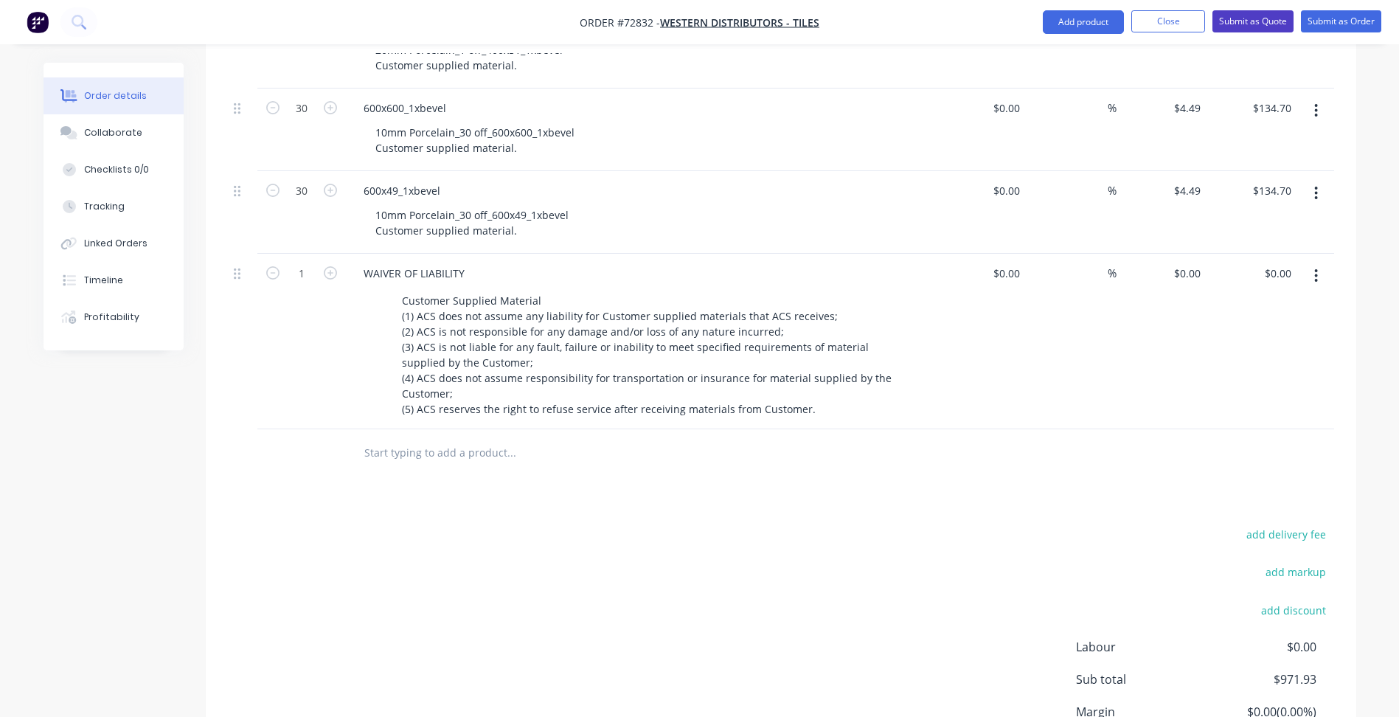
click at [1260, 16] on button "Submit as Quote" at bounding box center [1252, 21] width 81 height 22
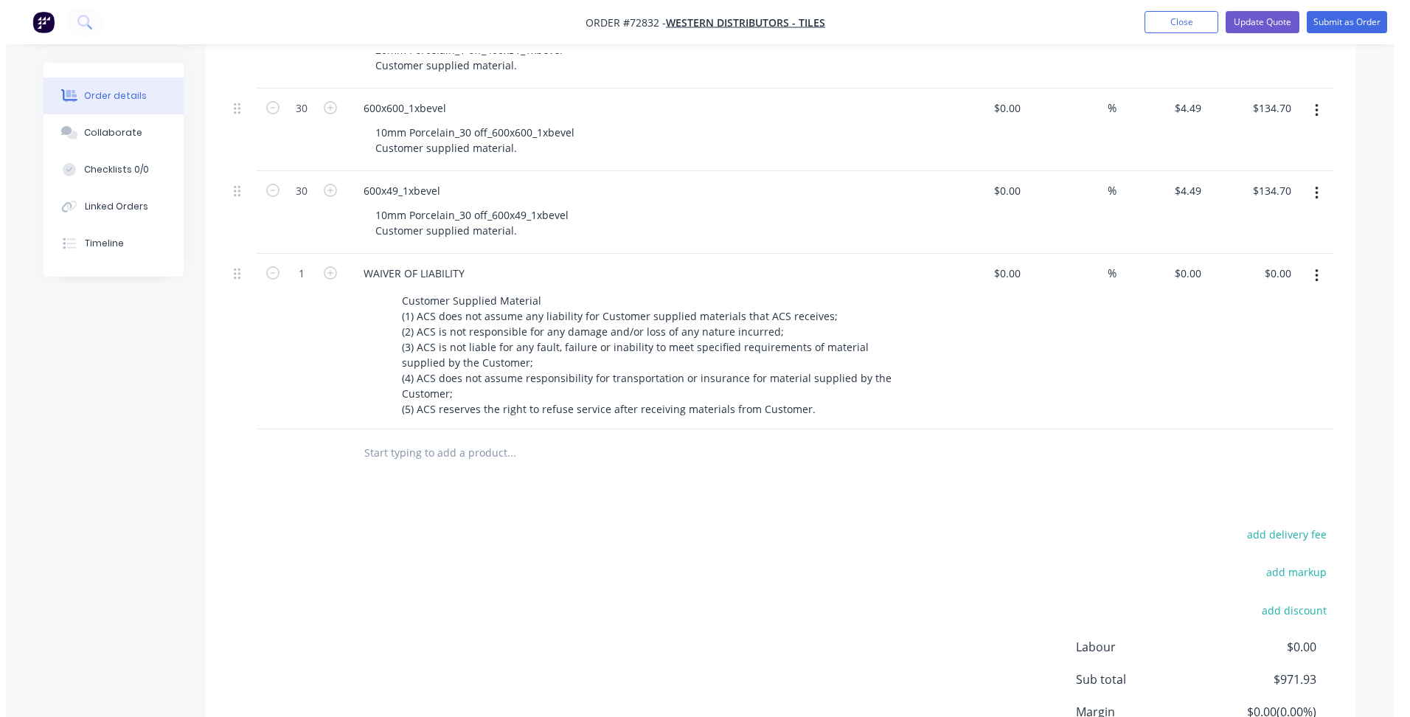
scroll to position [0, 0]
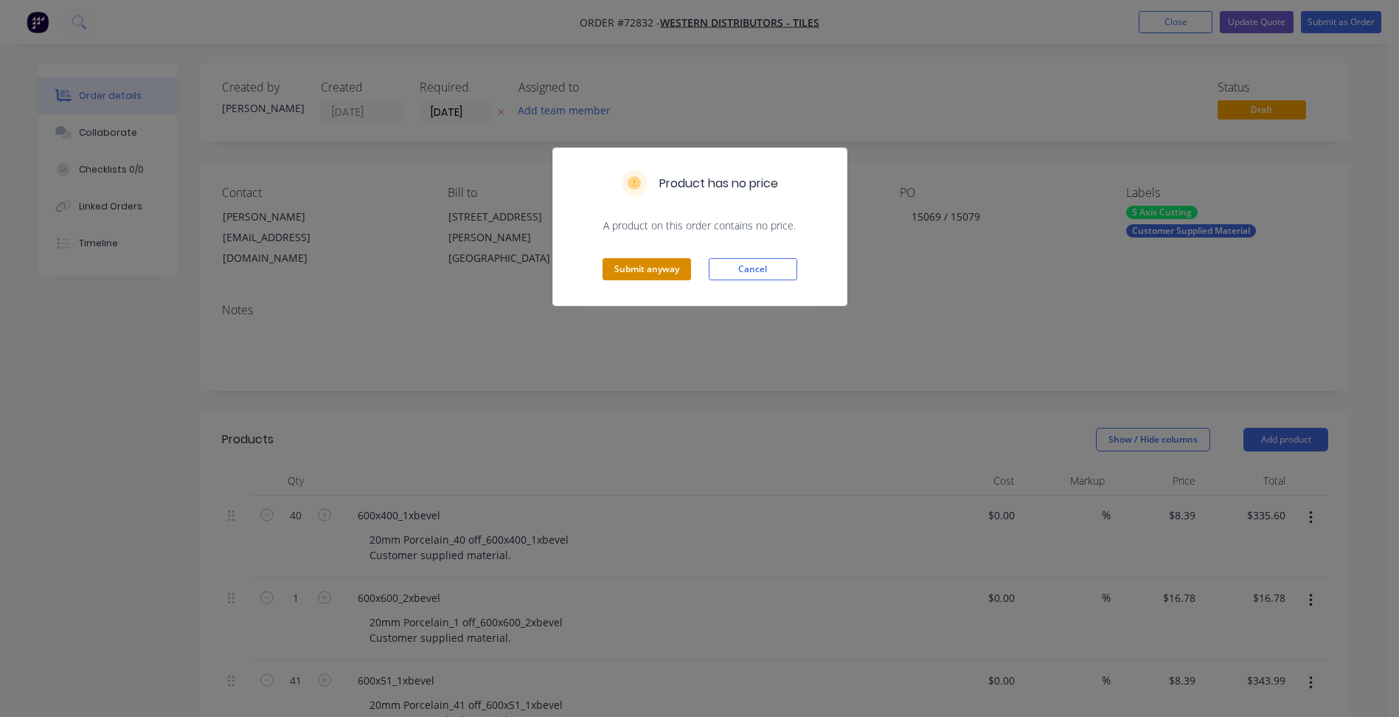
click at [652, 263] on button "Submit anyway" at bounding box center [646, 269] width 88 height 22
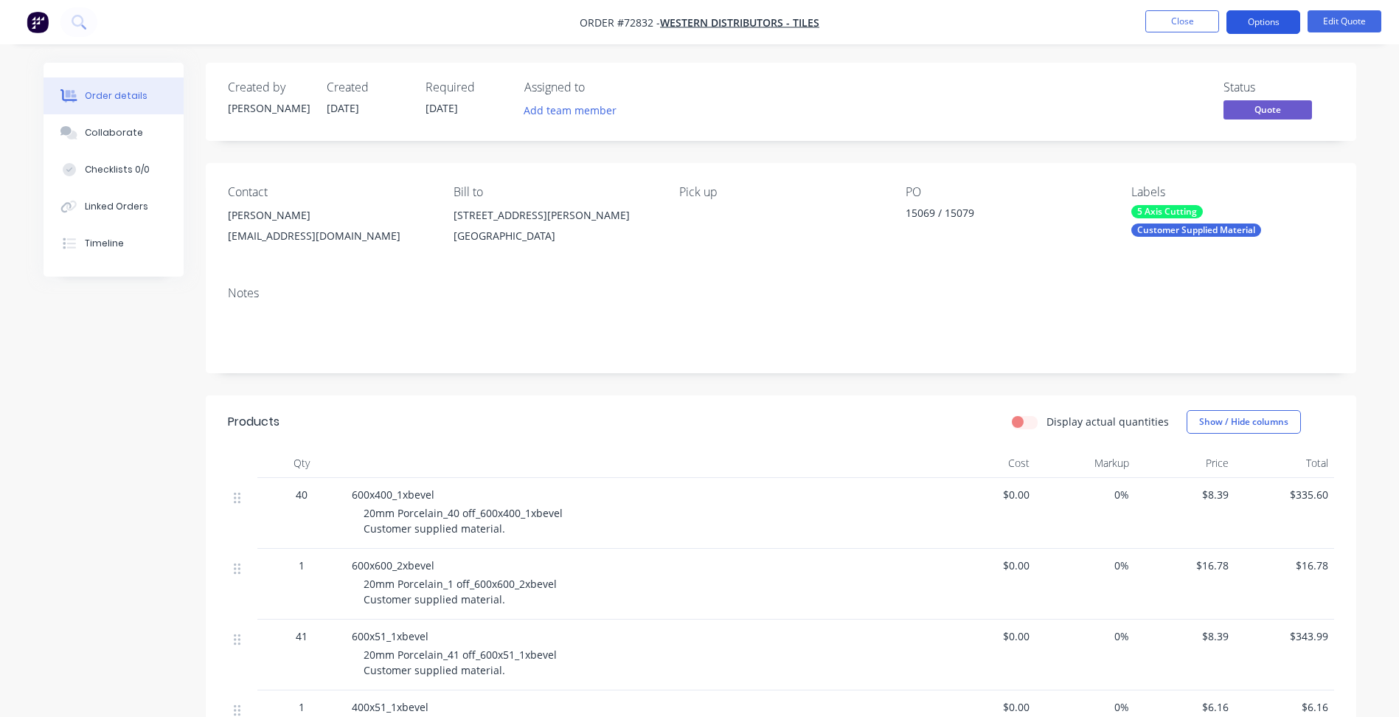
click at [1256, 28] on button "Options" at bounding box center [1263, 22] width 74 height 24
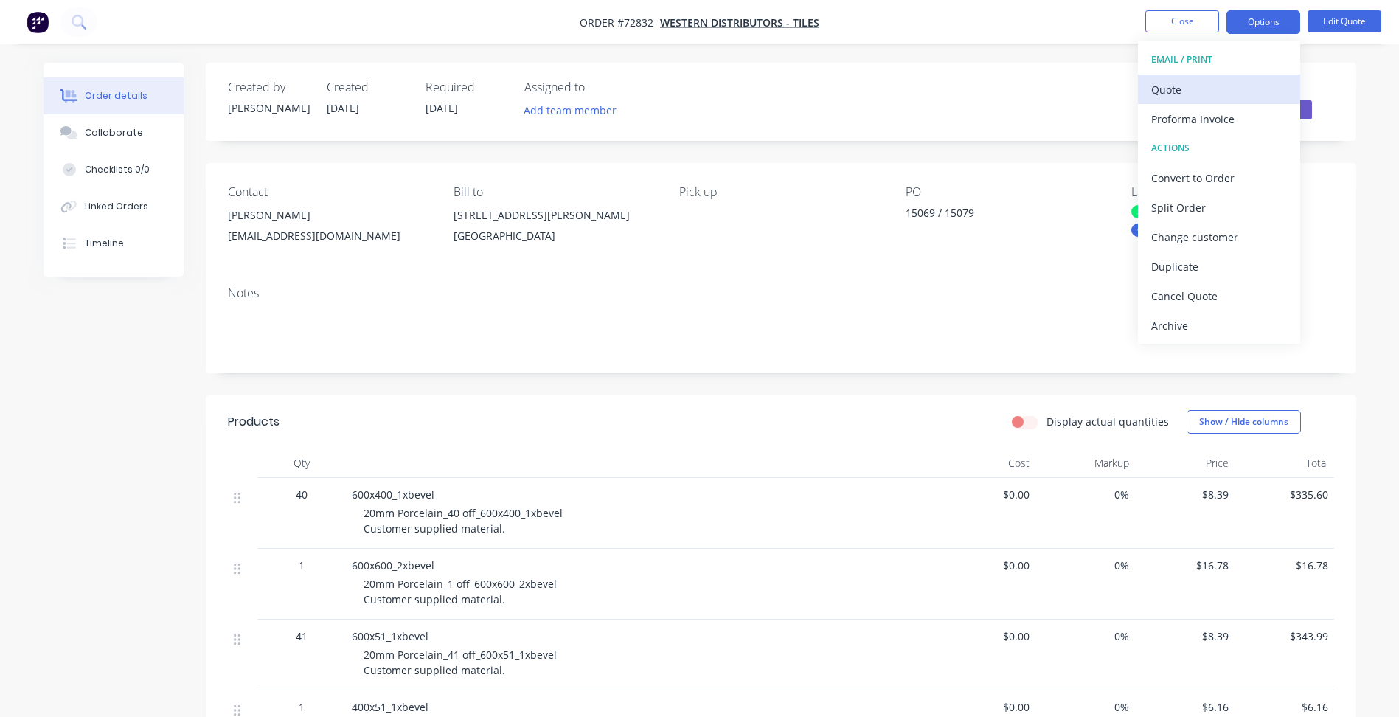
click at [1205, 99] on div "Quote" at bounding box center [1219, 89] width 136 height 21
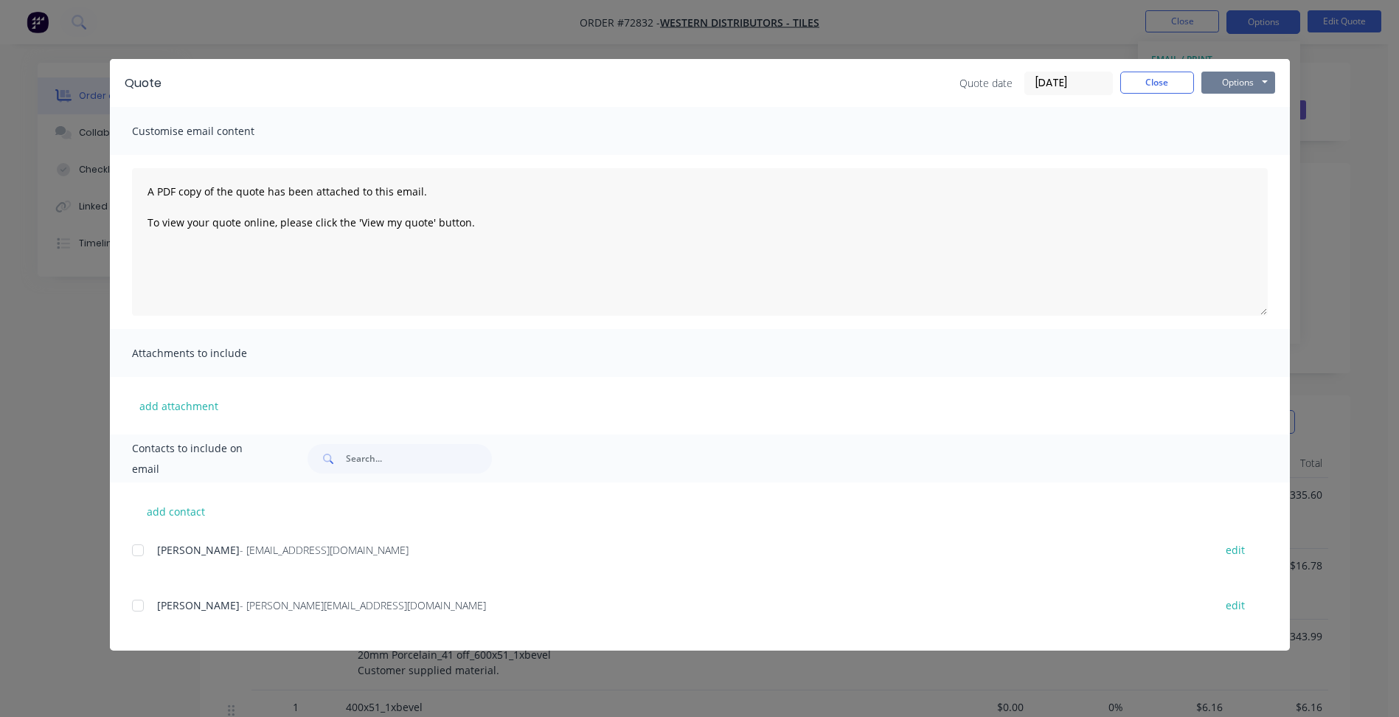
click at [1259, 82] on button "Options" at bounding box center [1238, 83] width 74 height 22
click at [1248, 107] on button "Preview" at bounding box center [1248, 109] width 94 height 24
drag, startPoint x: 1146, startPoint y: 85, endPoint x: 1153, endPoint y: 76, distance: 11.5
click at [1145, 85] on button "Close" at bounding box center [1157, 83] width 74 height 22
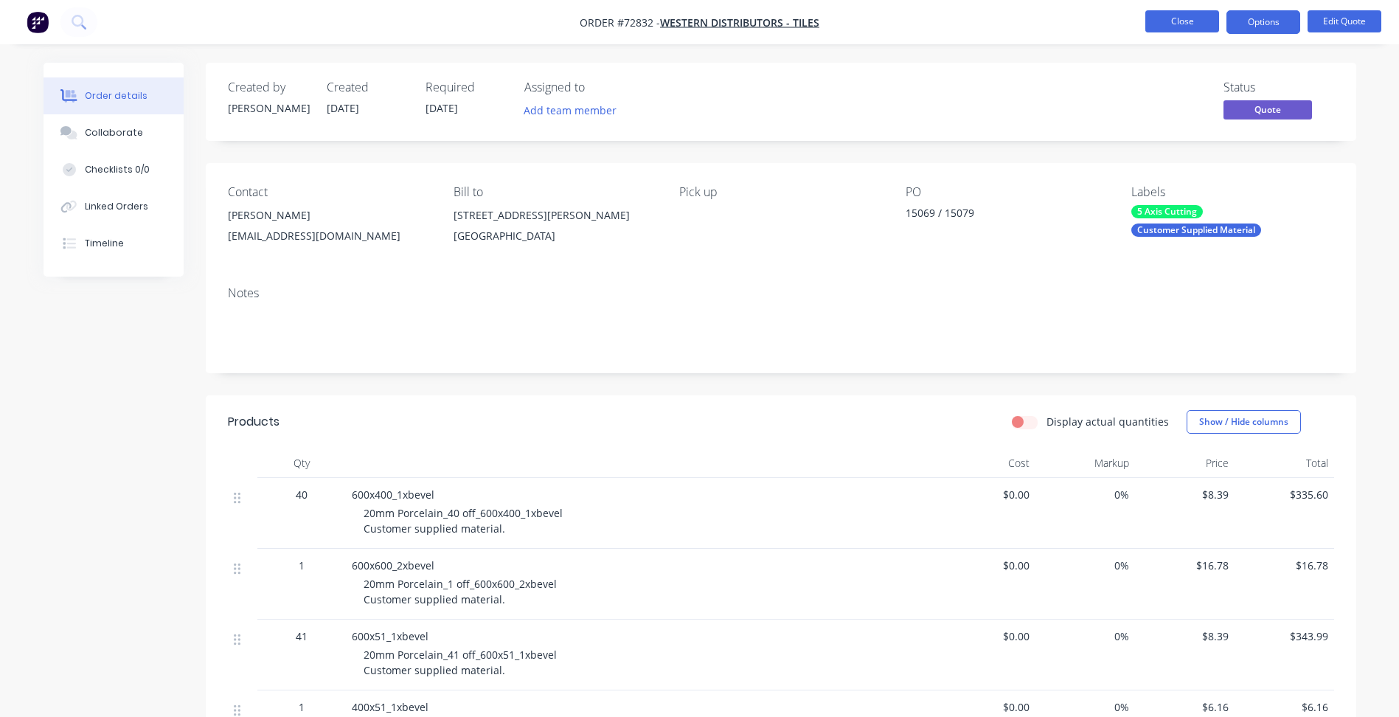
click at [1178, 18] on button "Close" at bounding box center [1182, 21] width 74 height 22
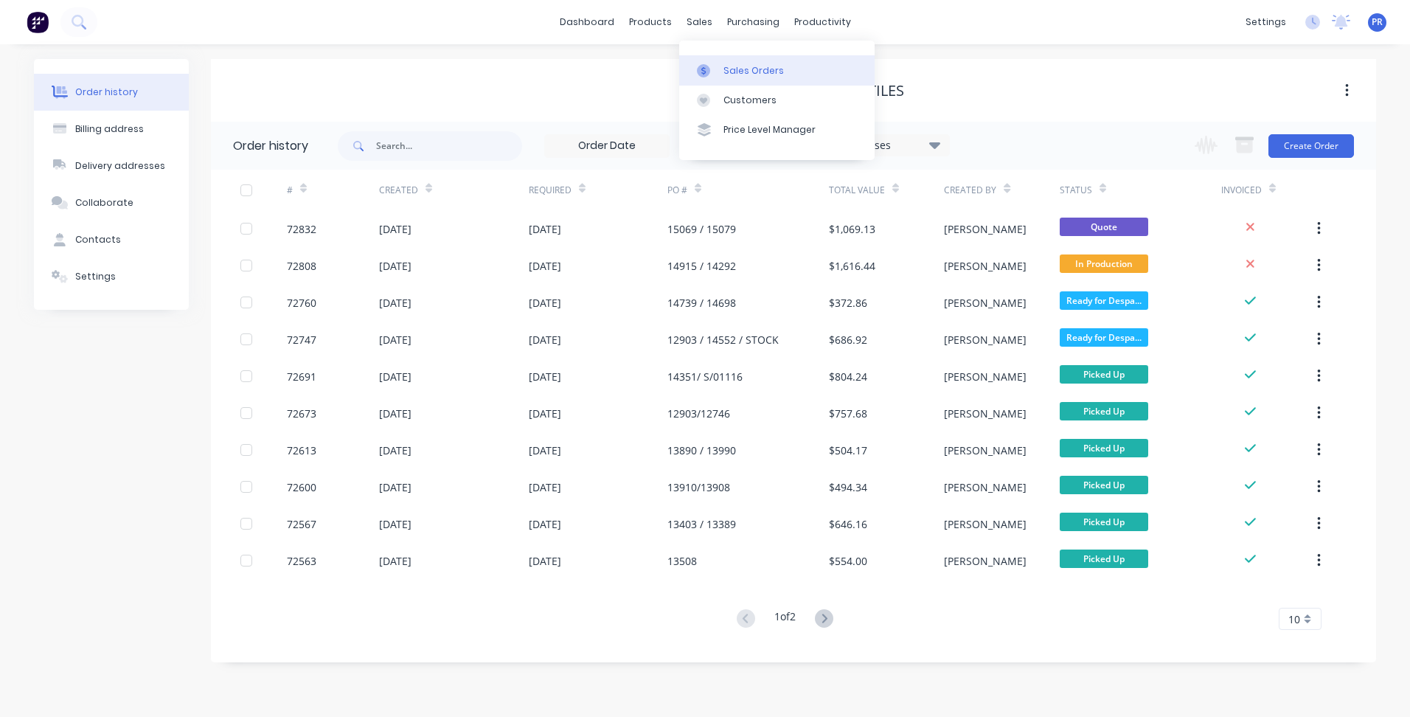
click at [735, 67] on div "Sales Orders" at bounding box center [753, 70] width 60 height 13
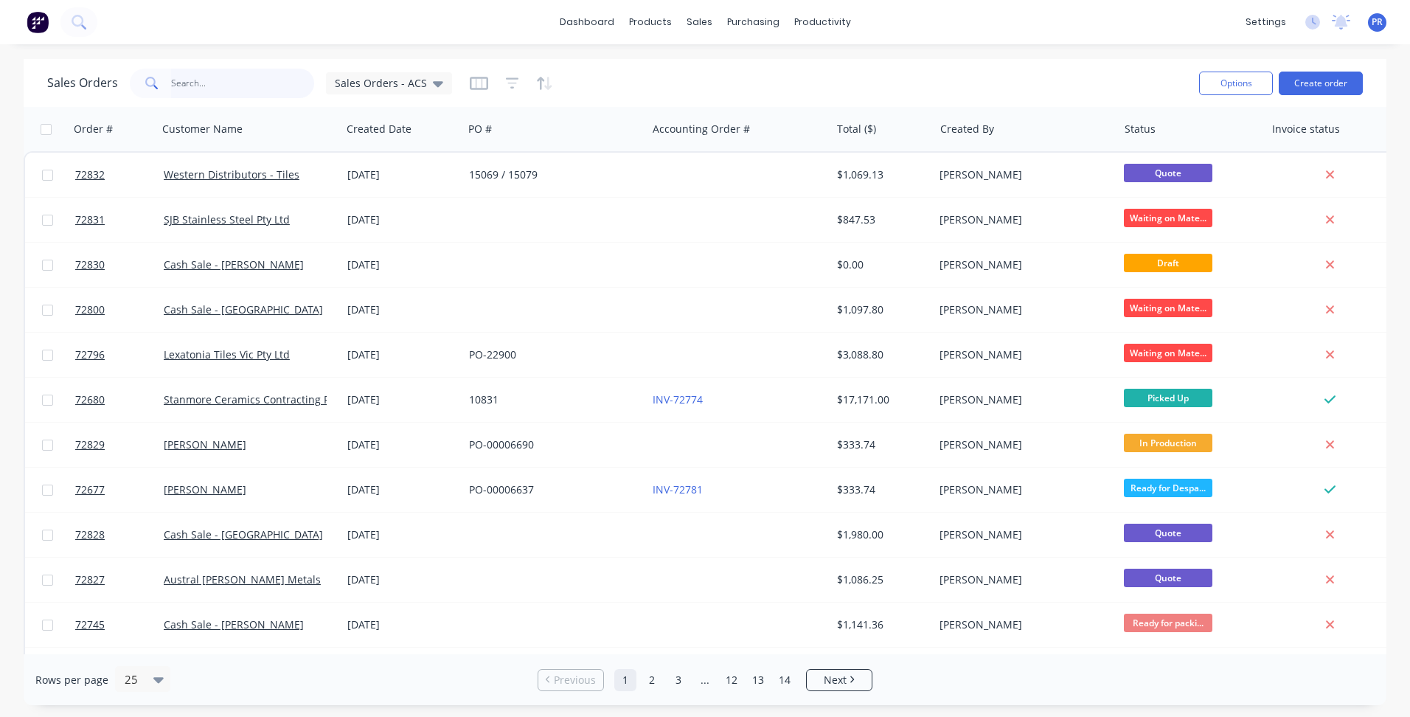
click at [223, 88] on input "text" at bounding box center [243, 83] width 144 height 29
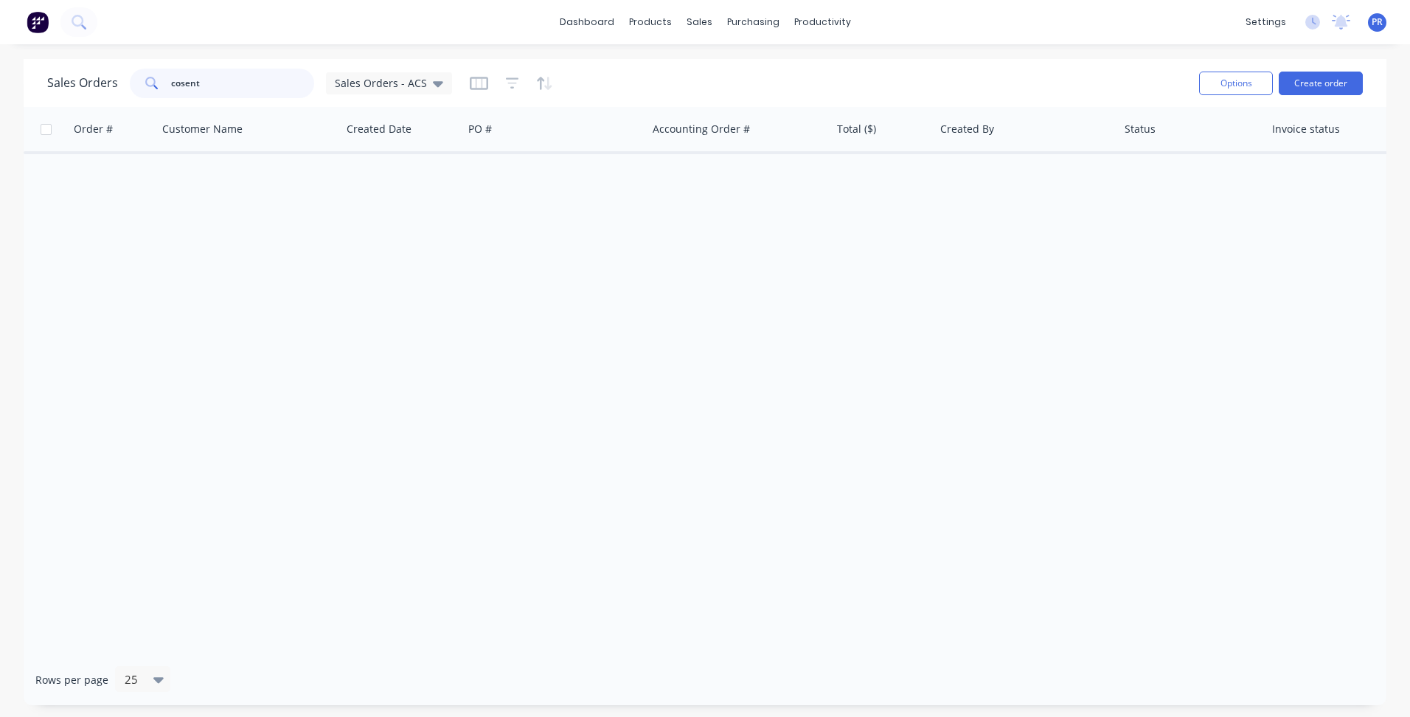
drag, startPoint x: 220, startPoint y: 85, endPoint x: 136, endPoint y: 75, distance: 84.6
click at [136, 75] on div "cosent" at bounding box center [222, 83] width 184 height 29
type input "c"
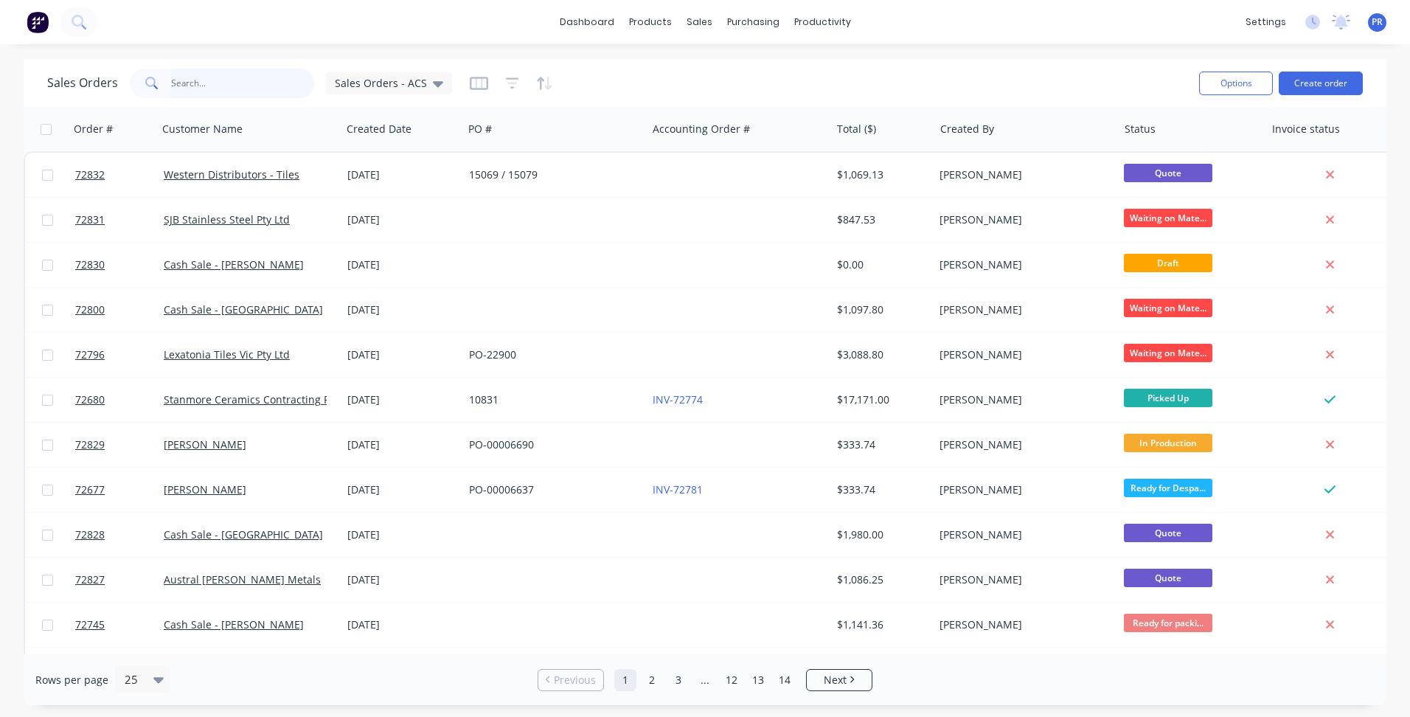
click at [216, 86] on input "text" at bounding box center [243, 83] width 144 height 29
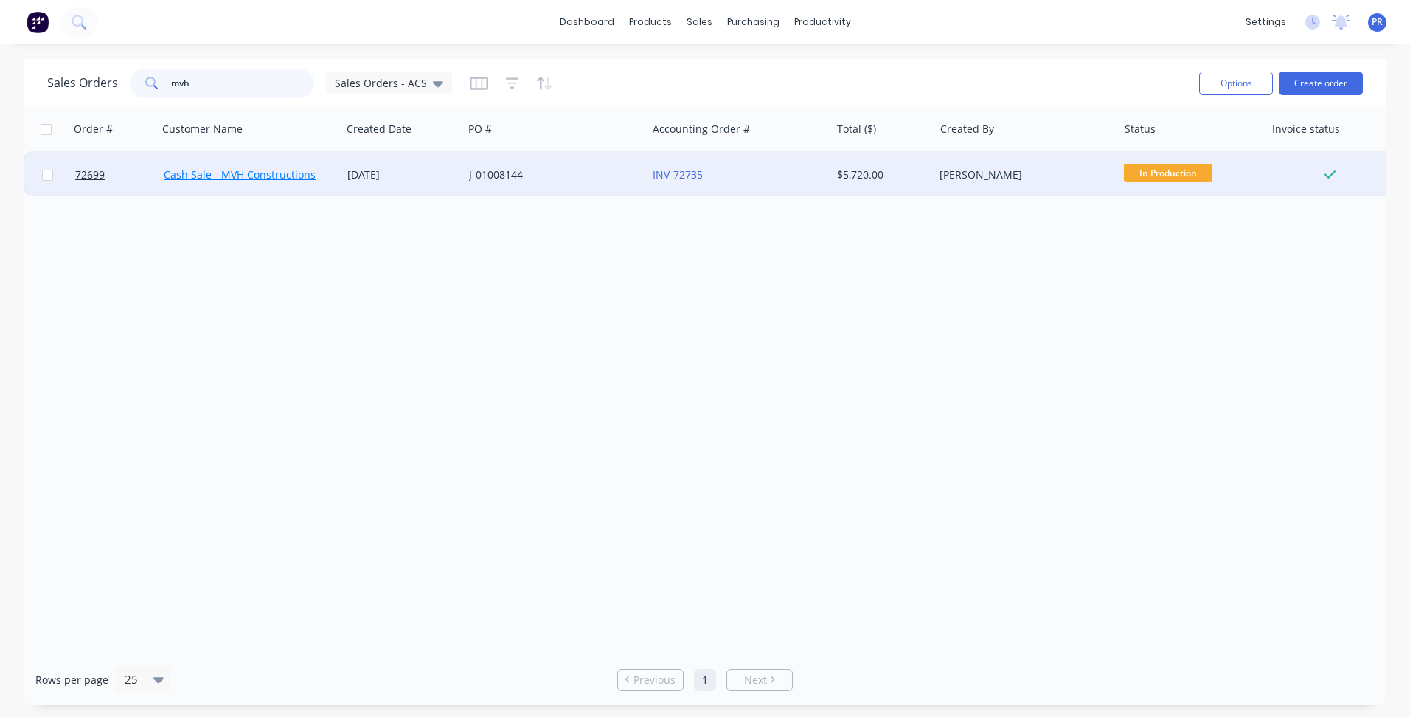
type input "mvh"
click at [244, 174] on link "Cash Sale - MVH Constructions" at bounding box center [240, 174] width 152 height 14
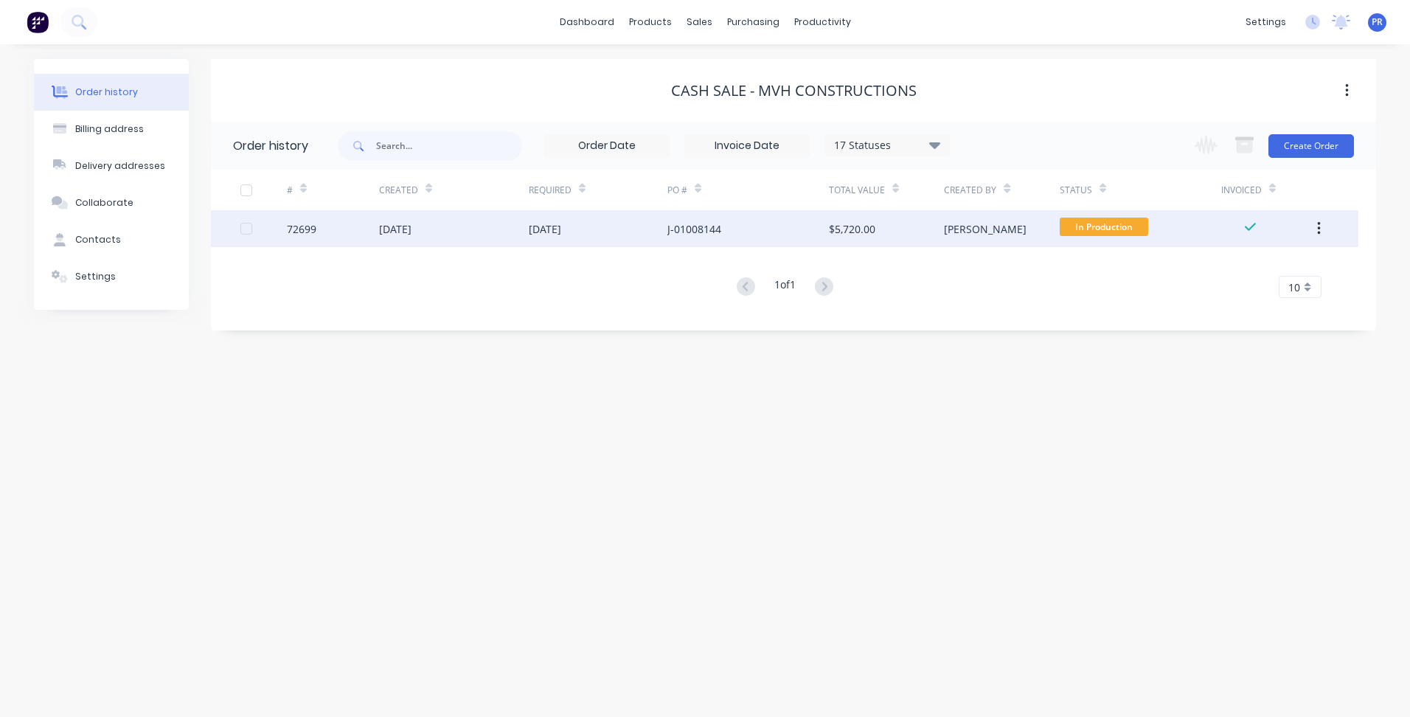
click at [561, 232] on div "[DATE]" at bounding box center [545, 228] width 32 height 15
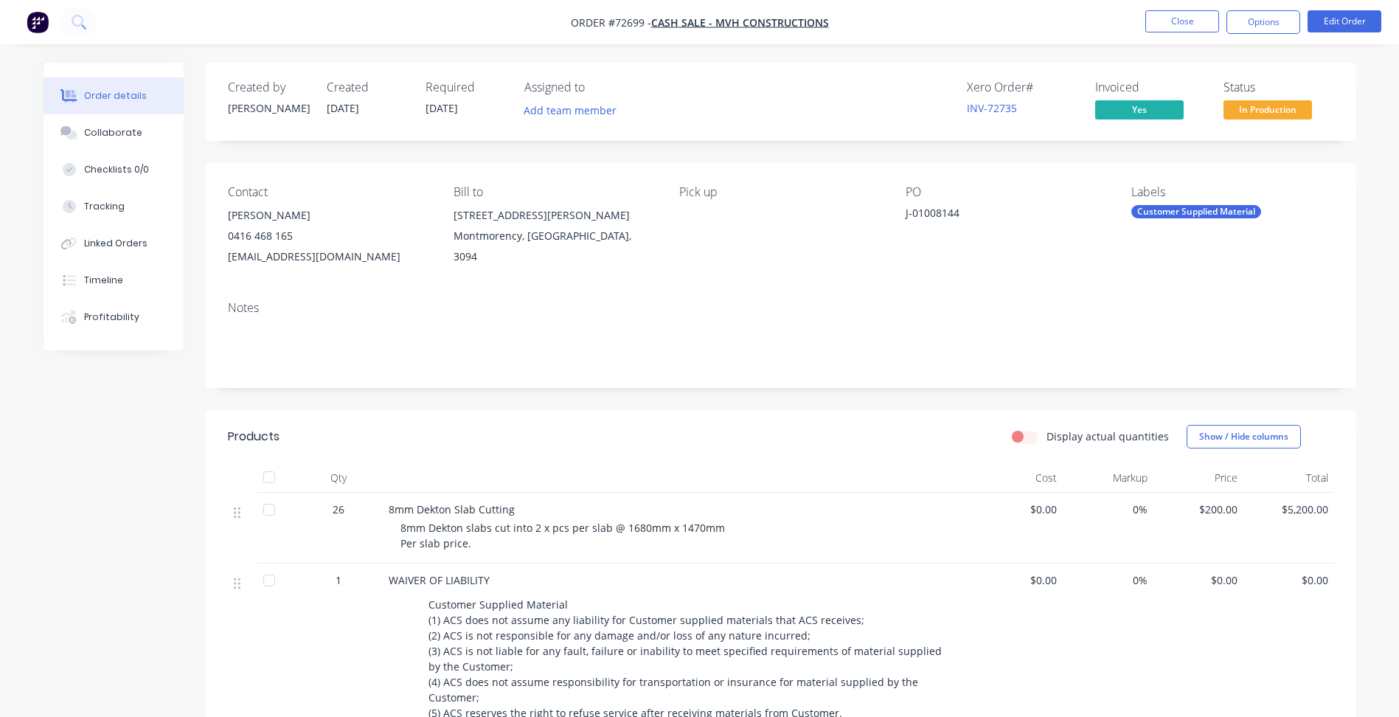
click at [128, 467] on div "Created by [PERSON_NAME] Created [DATE] Required [DATE] Assigned to Add team me…" at bounding box center [700, 529] width 1313 height 933
click at [1217, 24] on button "Close" at bounding box center [1182, 21] width 74 height 22
